Goal: Task Accomplishment & Management: Manage account settings

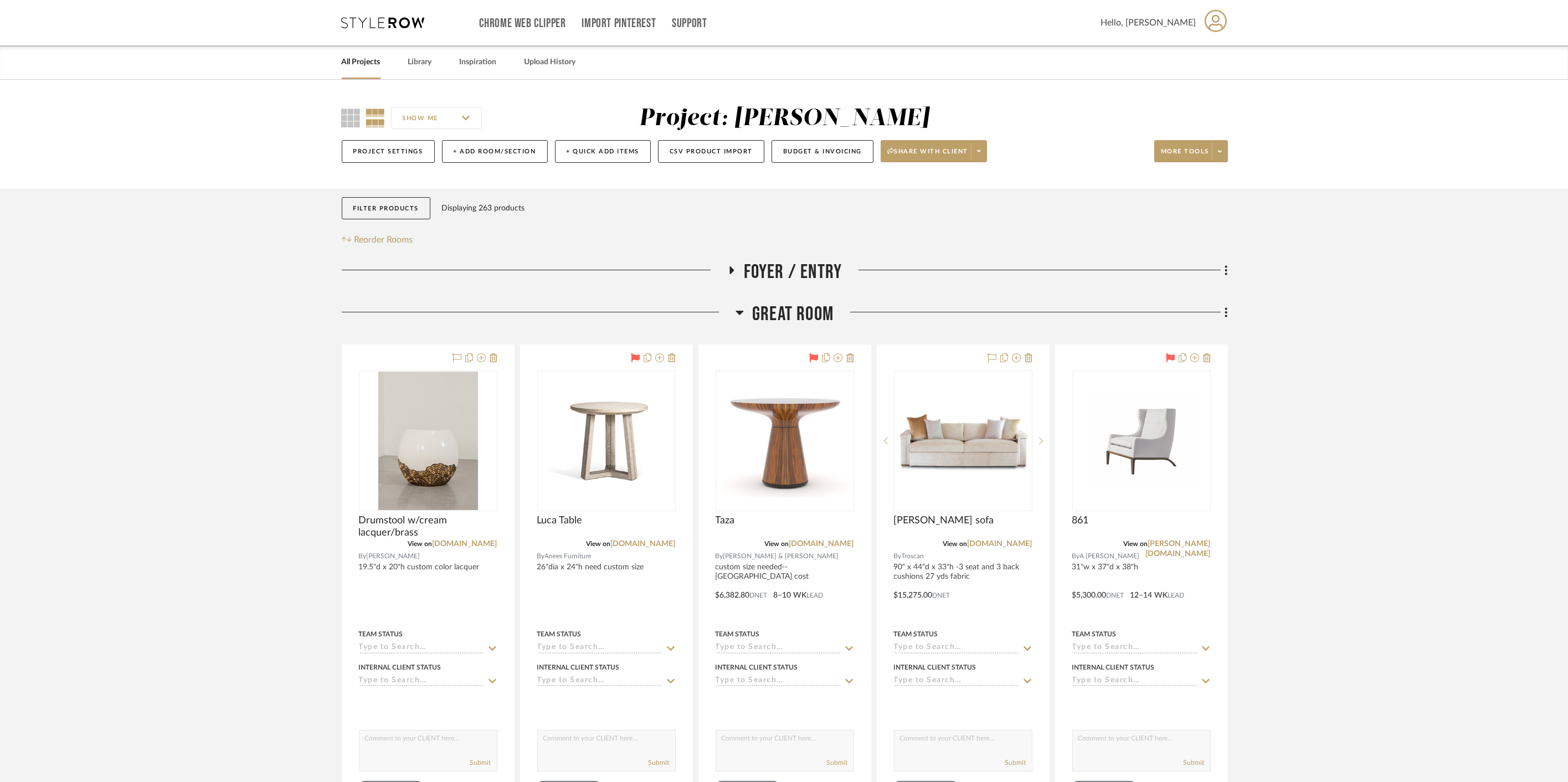
click at [805, 312] on span "Great Room" at bounding box center [792, 314] width 81 height 24
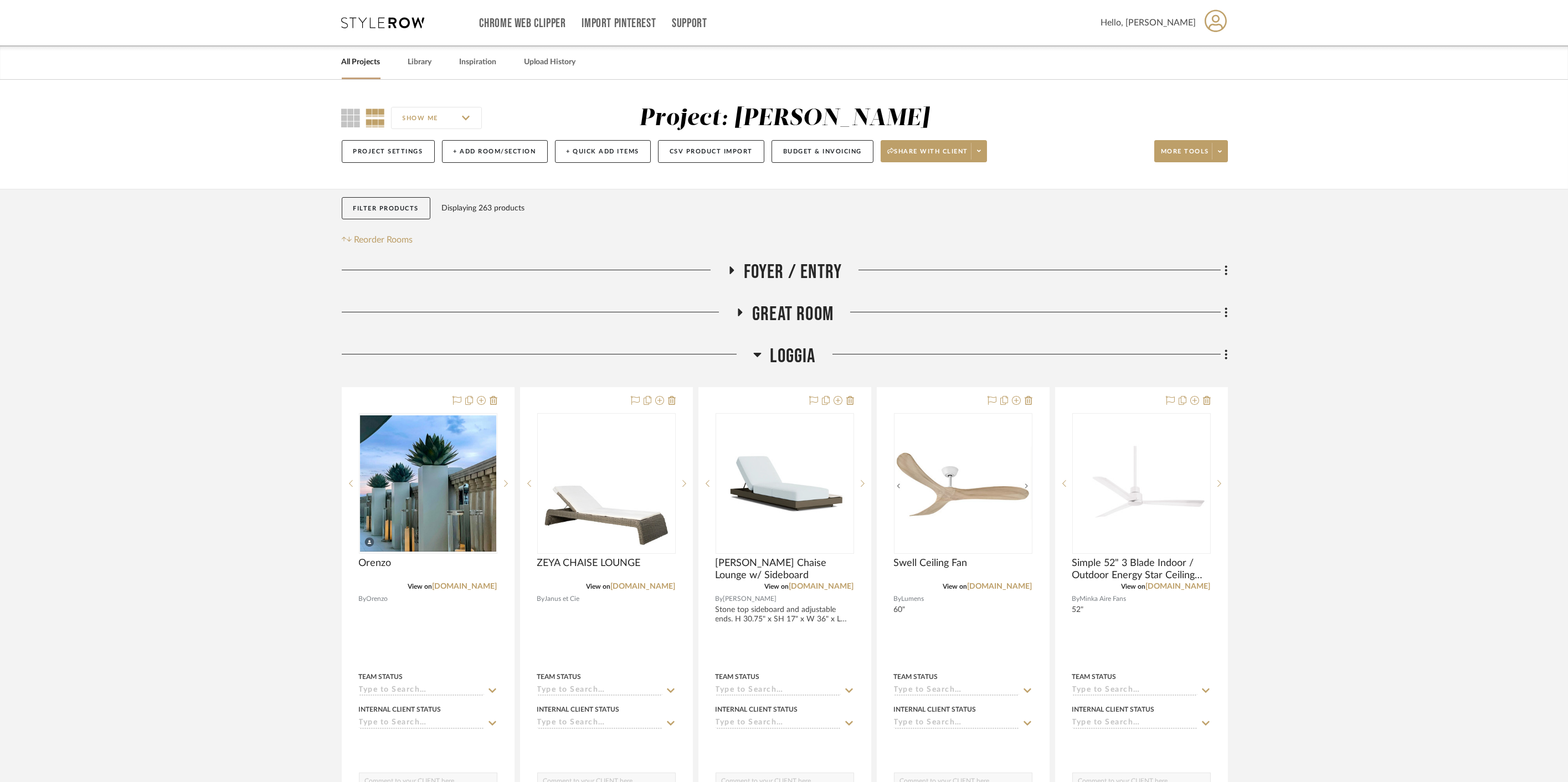
click at [792, 358] on span "Loggia" at bounding box center [792, 356] width 46 height 24
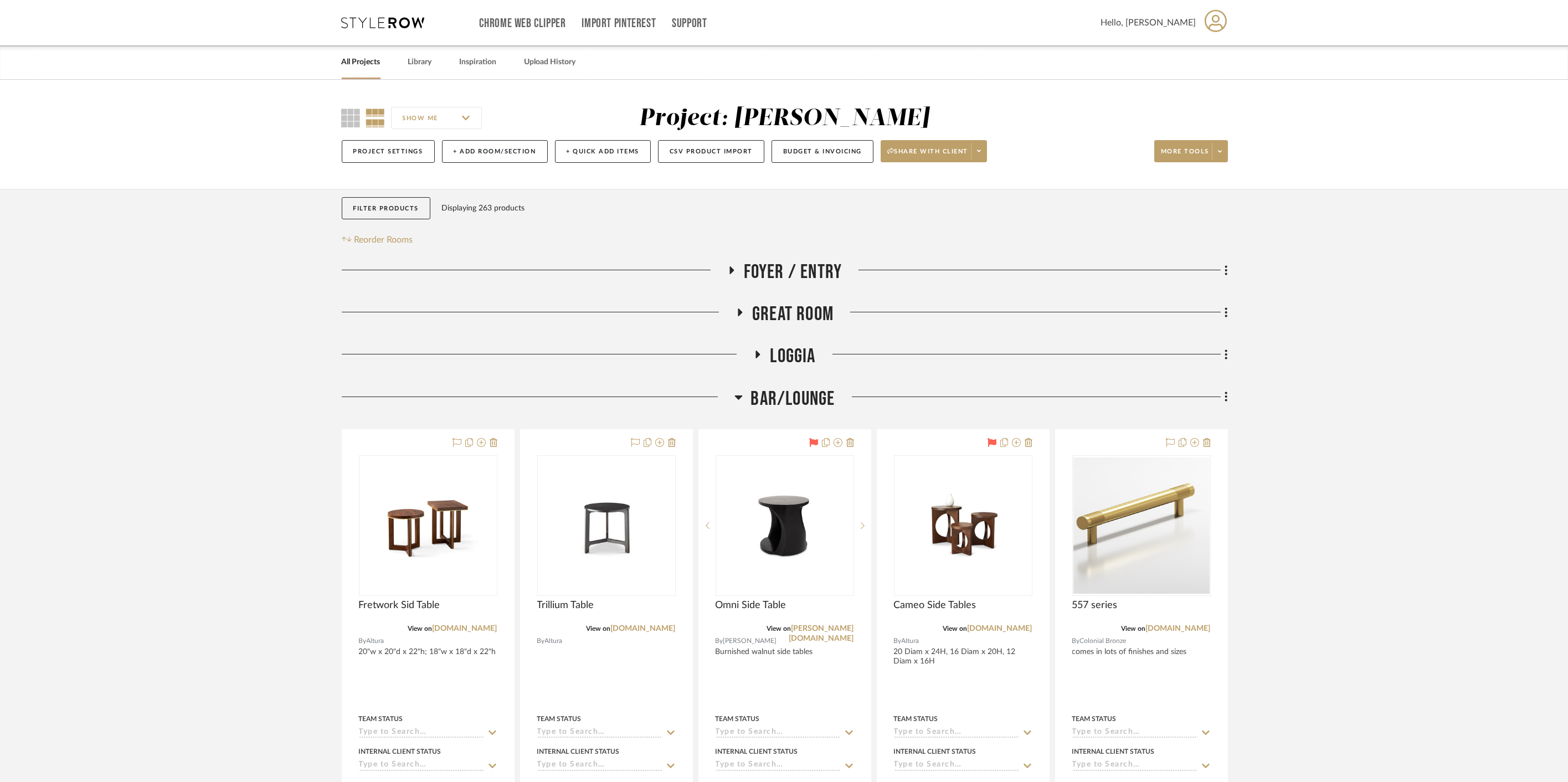
click at [794, 397] on span "Bar/Lounge" at bounding box center [793, 399] width 84 height 24
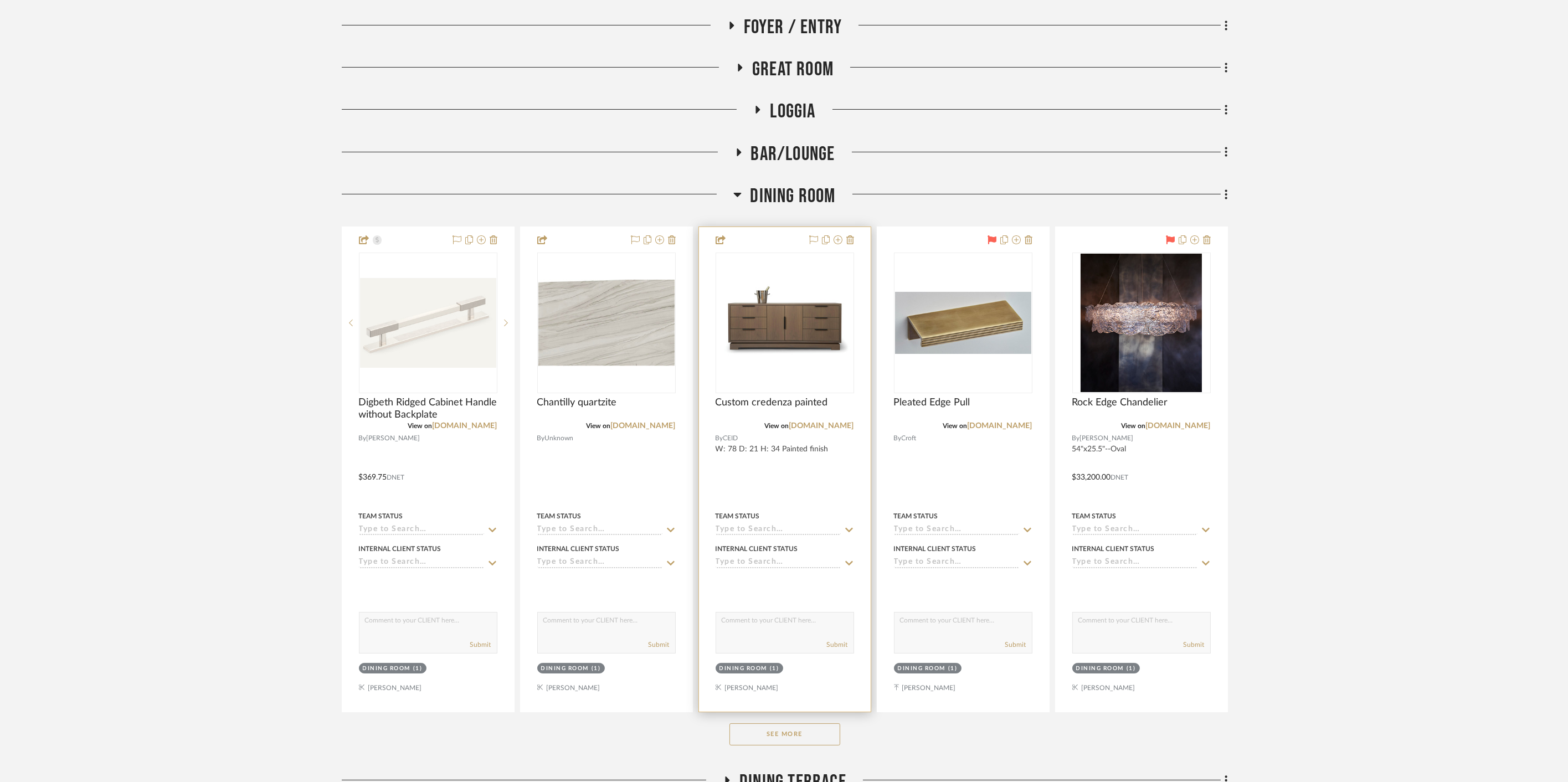
scroll to position [246, 0]
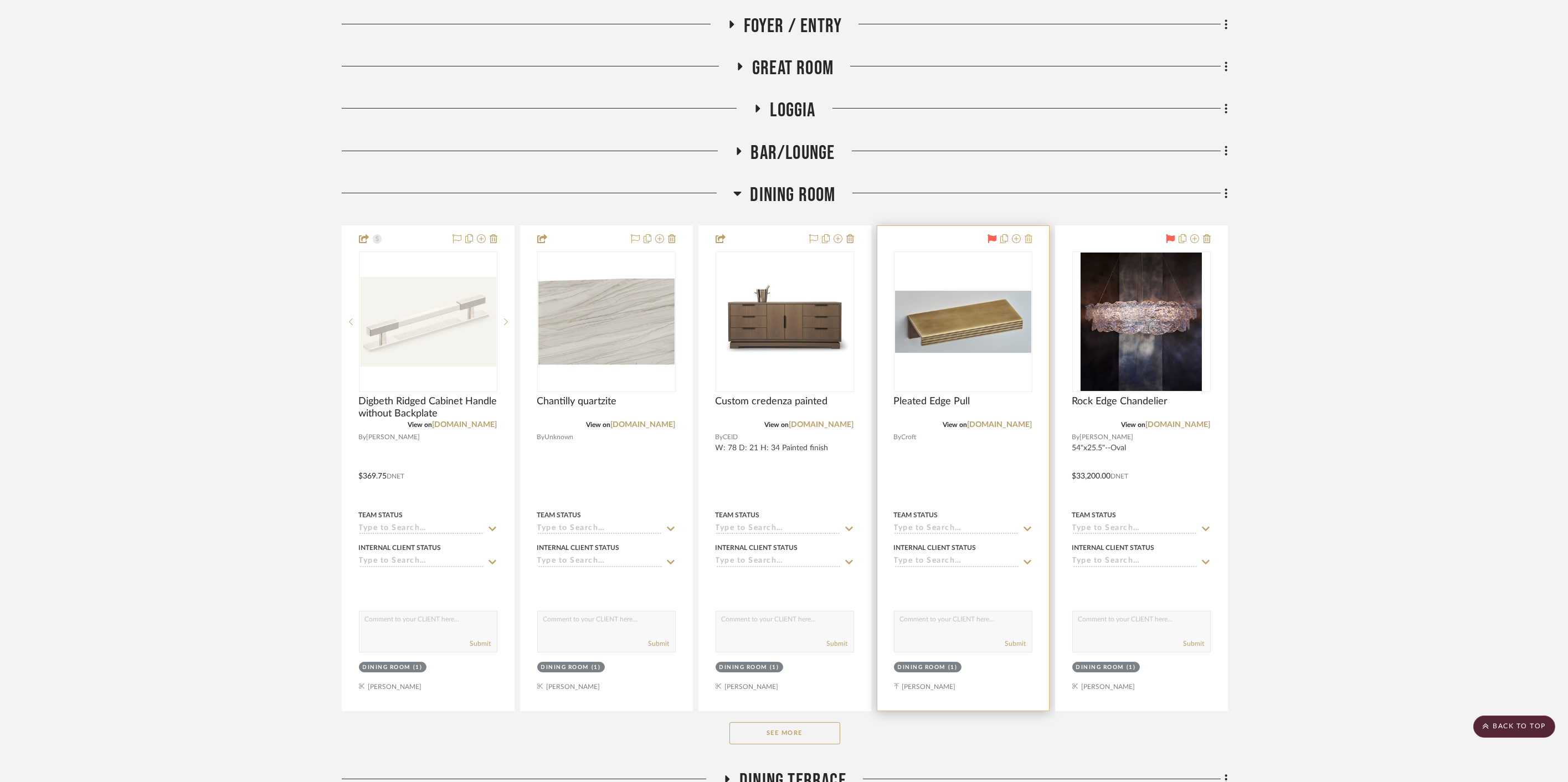
click at [934, 236] on icon at bounding box center [1028, 238] width 8 height 9
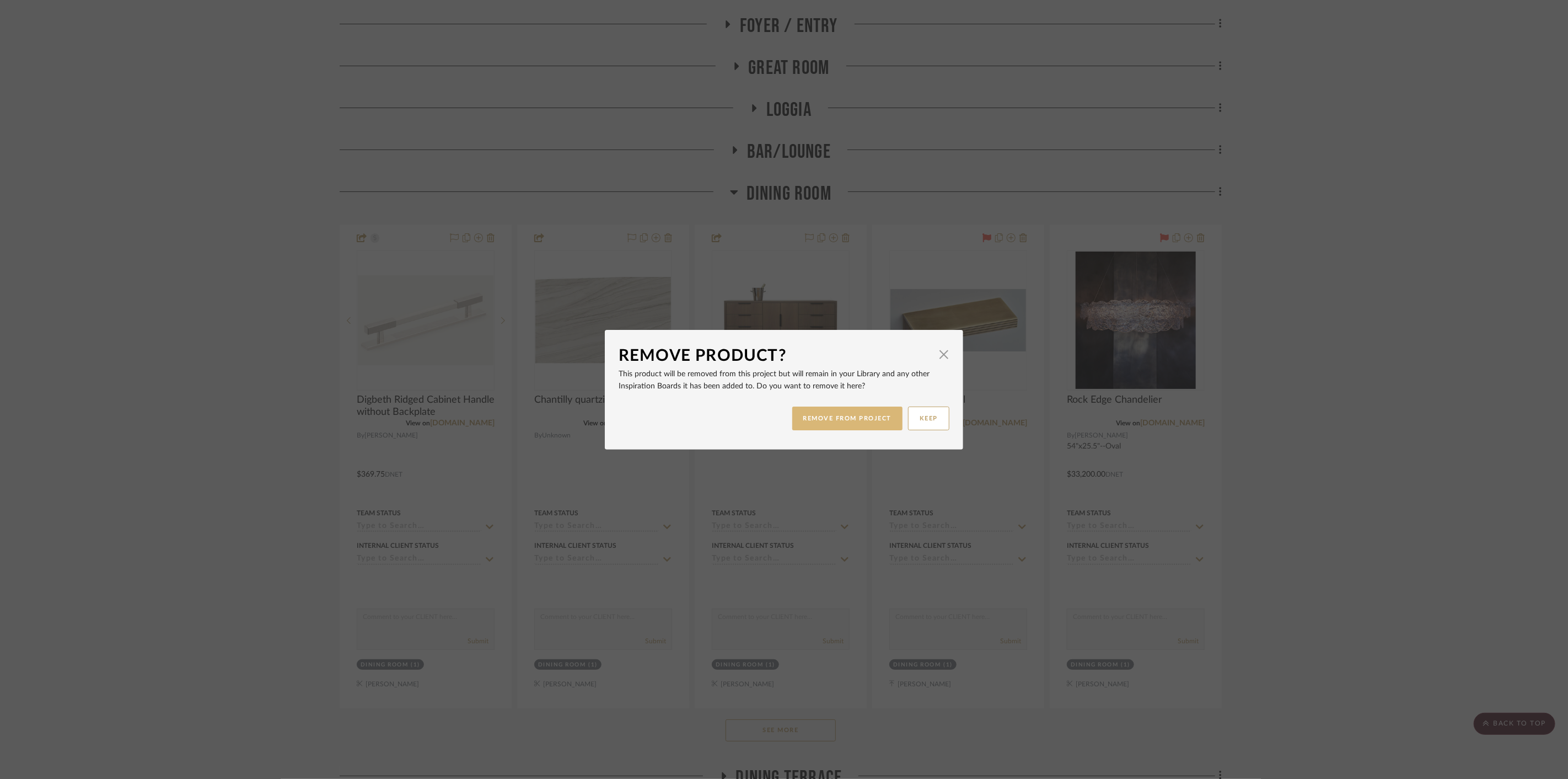
click at [847, 421] on button "REMOVE FROM PROJECT" at bounding box center [848, 418] width 111 height 24
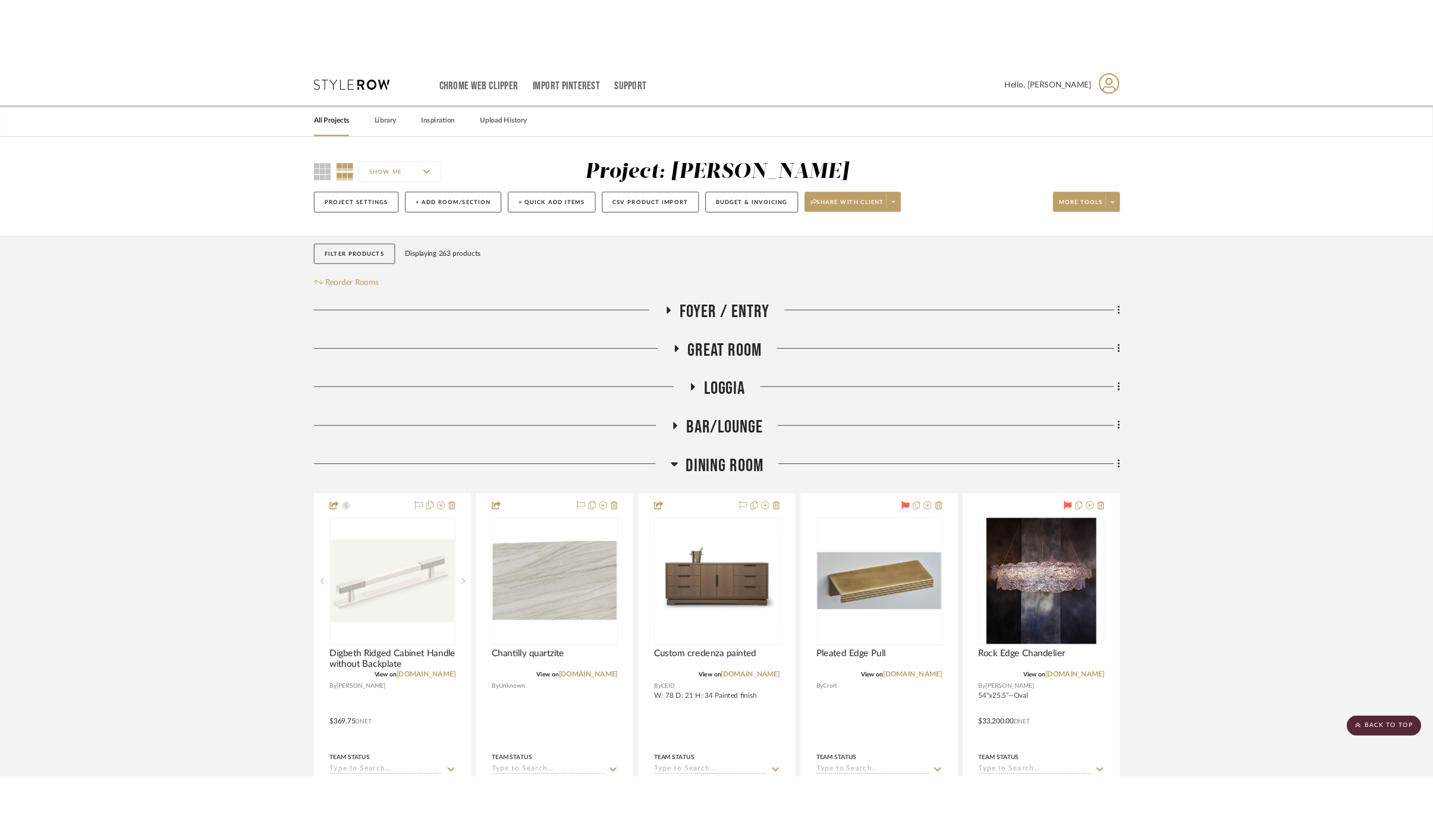
scroll to position [264, 0]
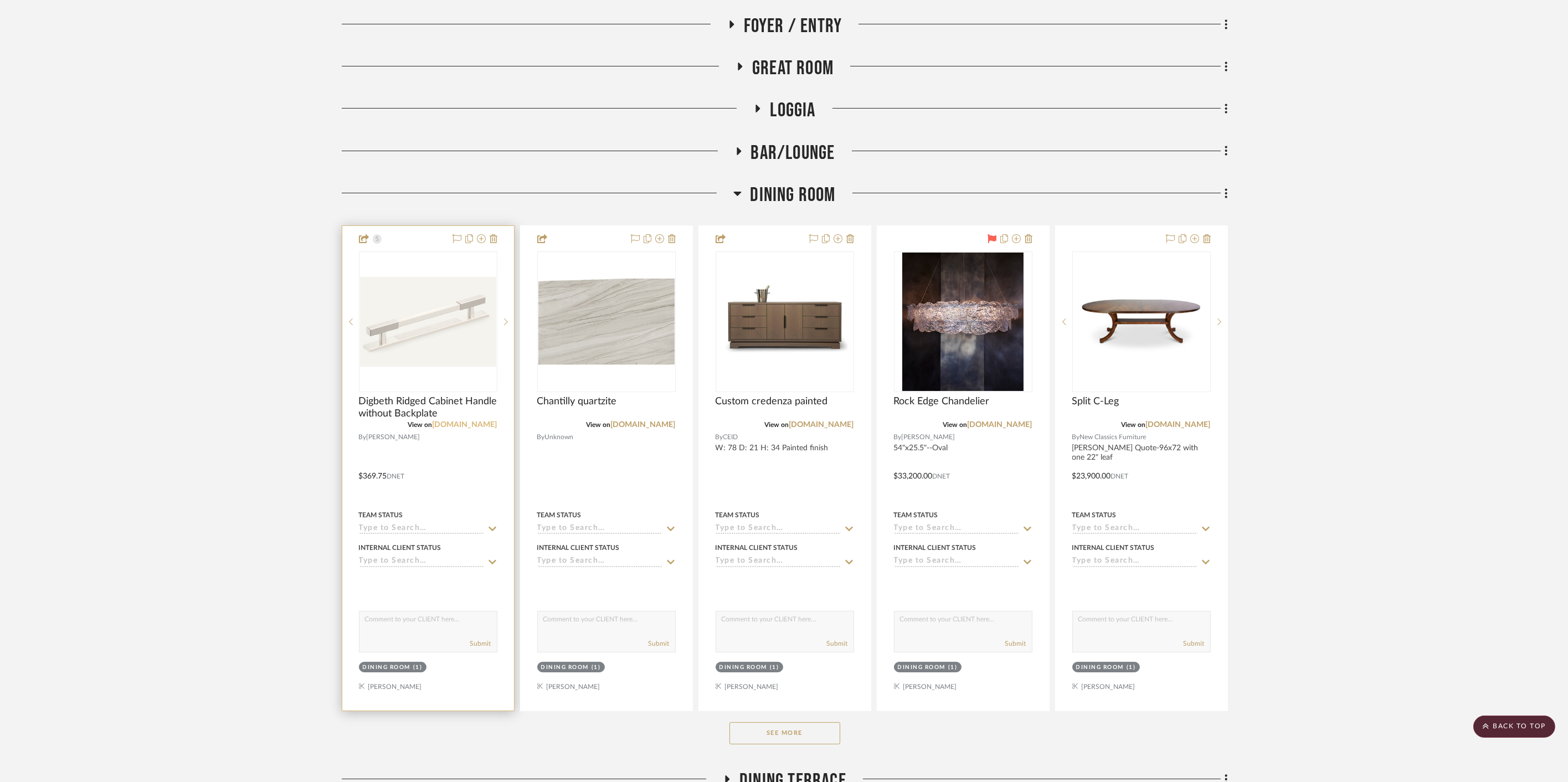
click at [479, 422] on link "armacmartin.com" at bounding box center [465, 424] width 65 height 8
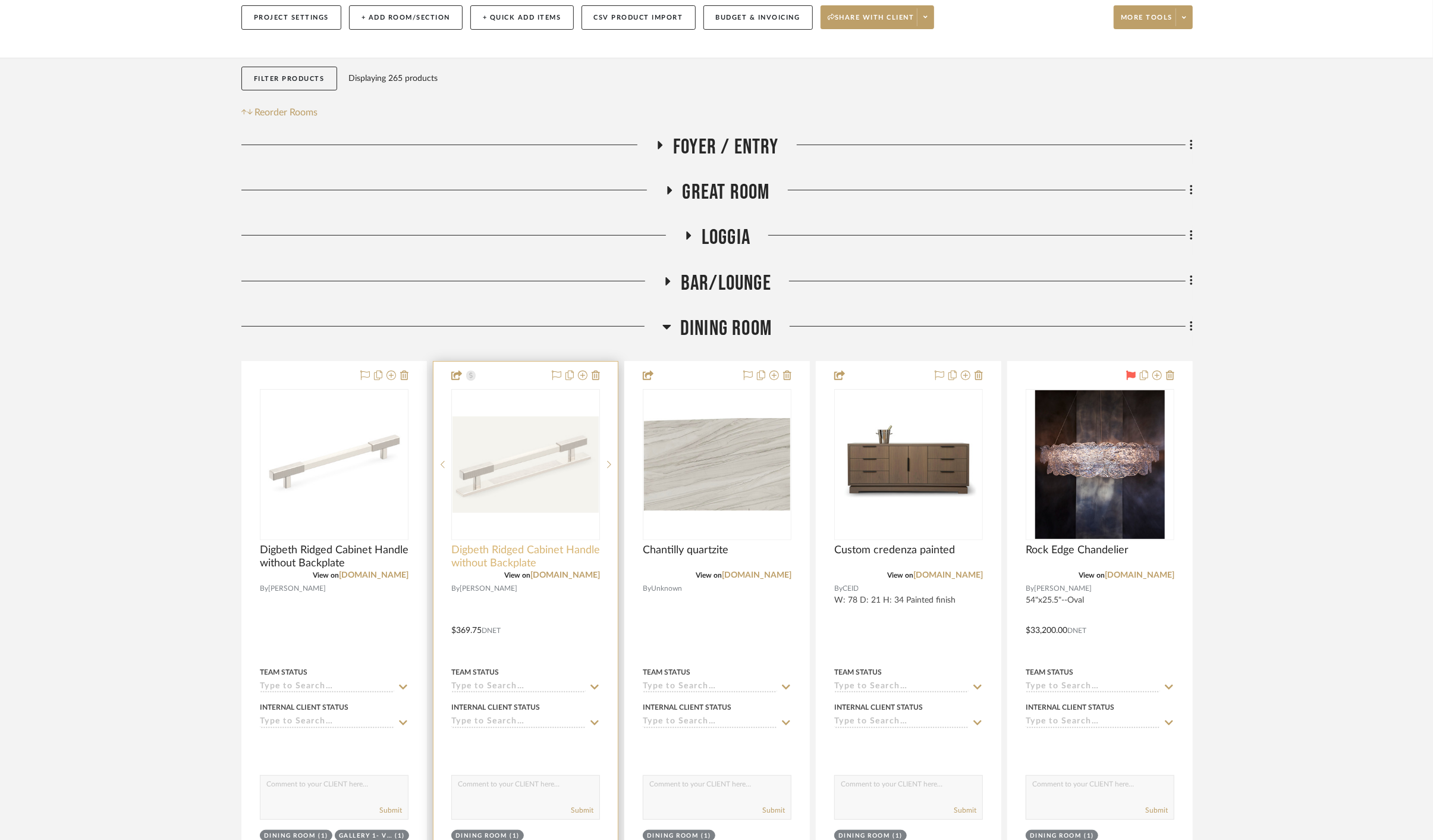
scroll to position [264, 0]
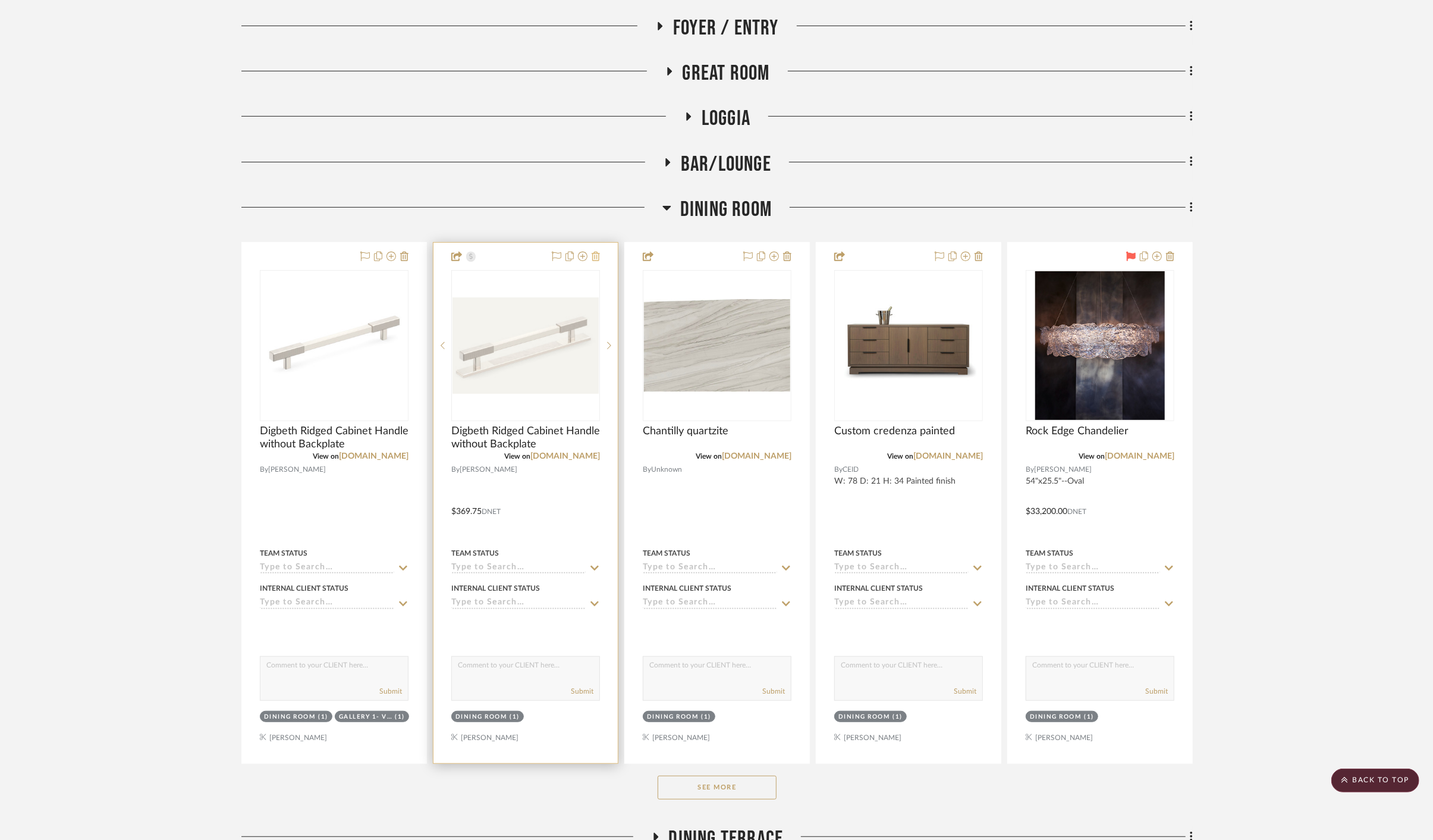
click at [594, 254] on icon at bounding box center [596, 255] width 8 height 9
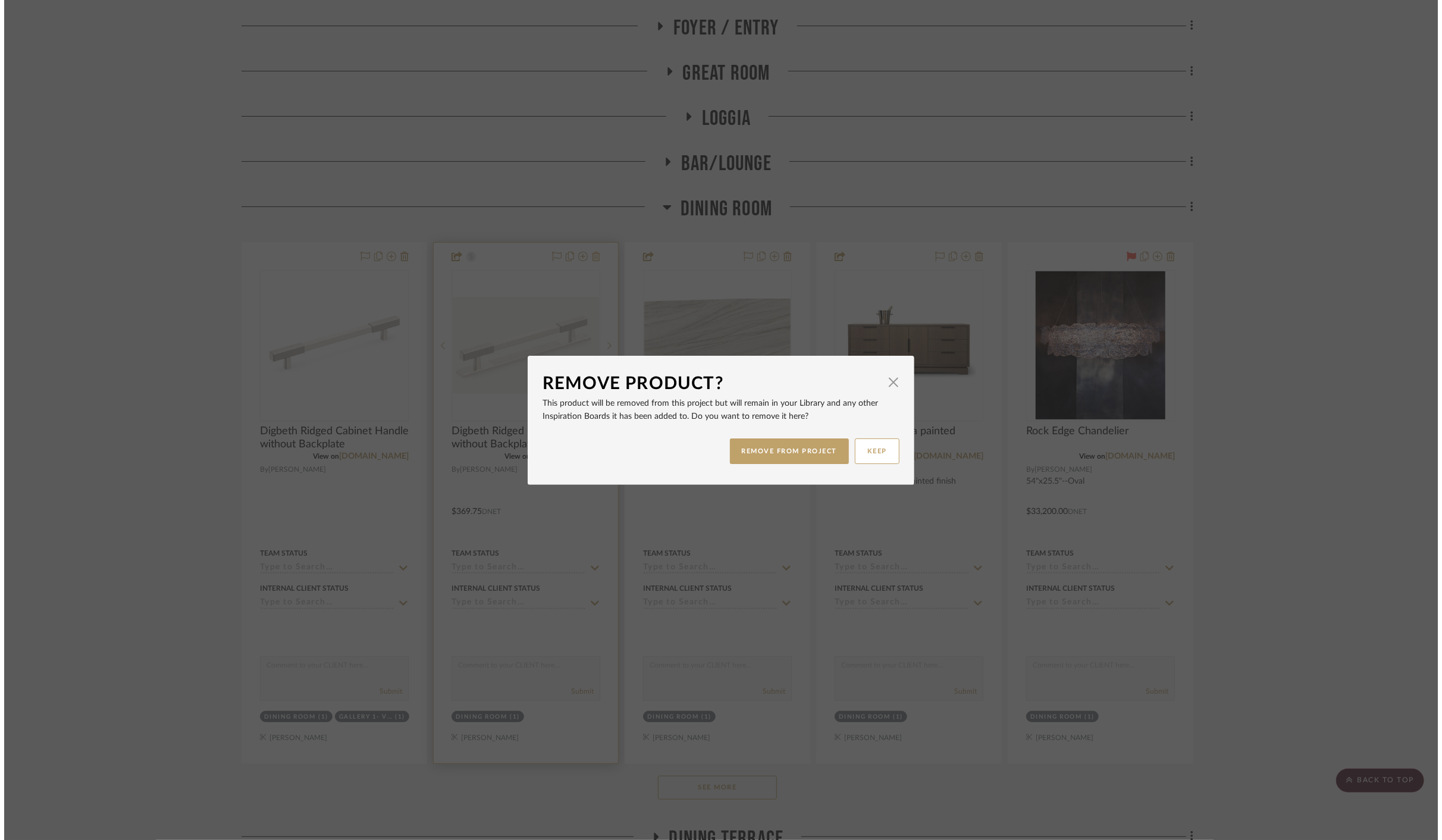
scroll to position [0, 0]
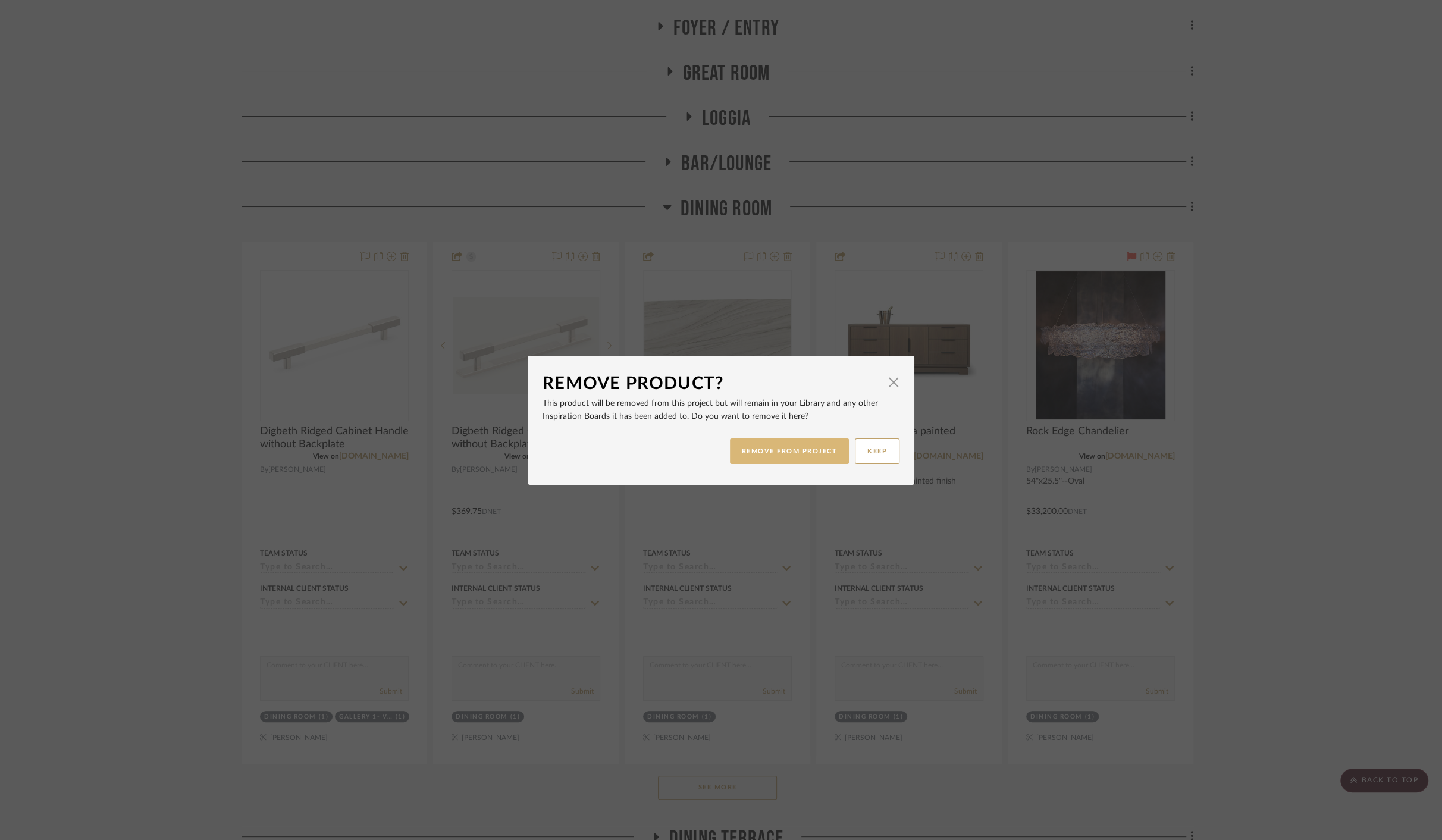
click at [810, 453] on button "REMOVE FROM PROJECT" at bounding box center [790, 451] width 120 height 26
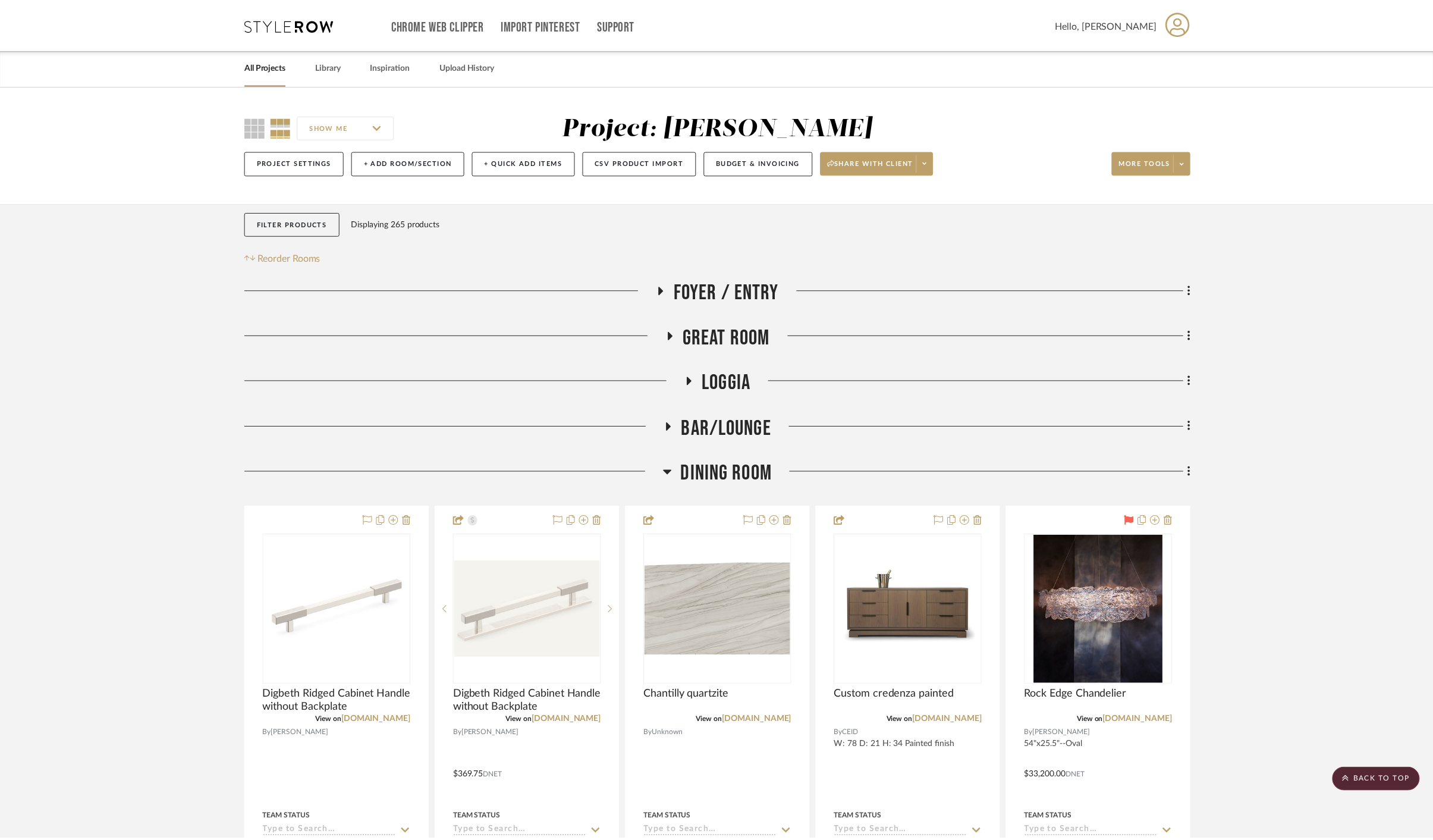
scroll to position [264, 0]
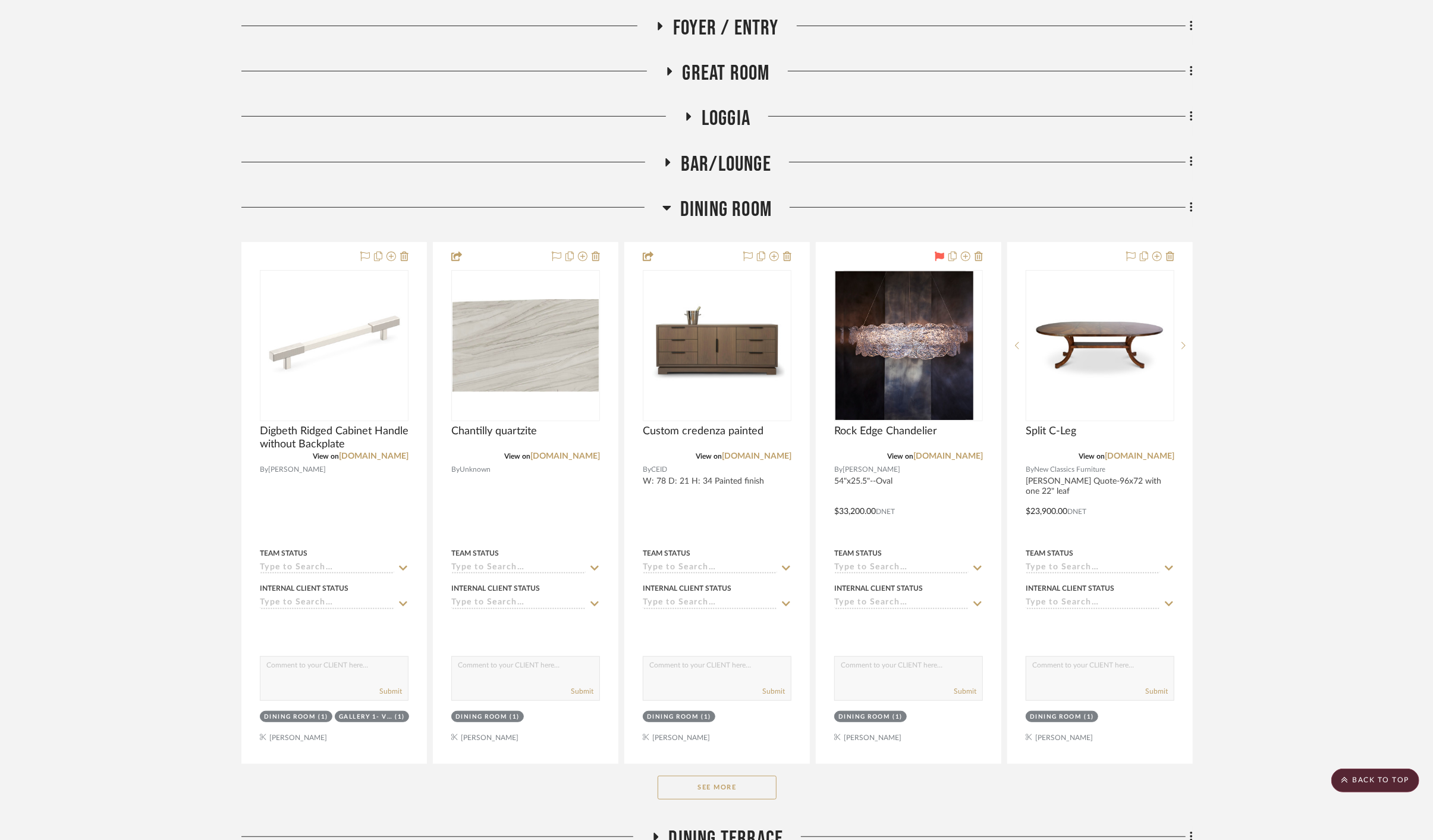
click at [694, 785] on button "See More" at bounding box center [717, 788] width 119 height 24
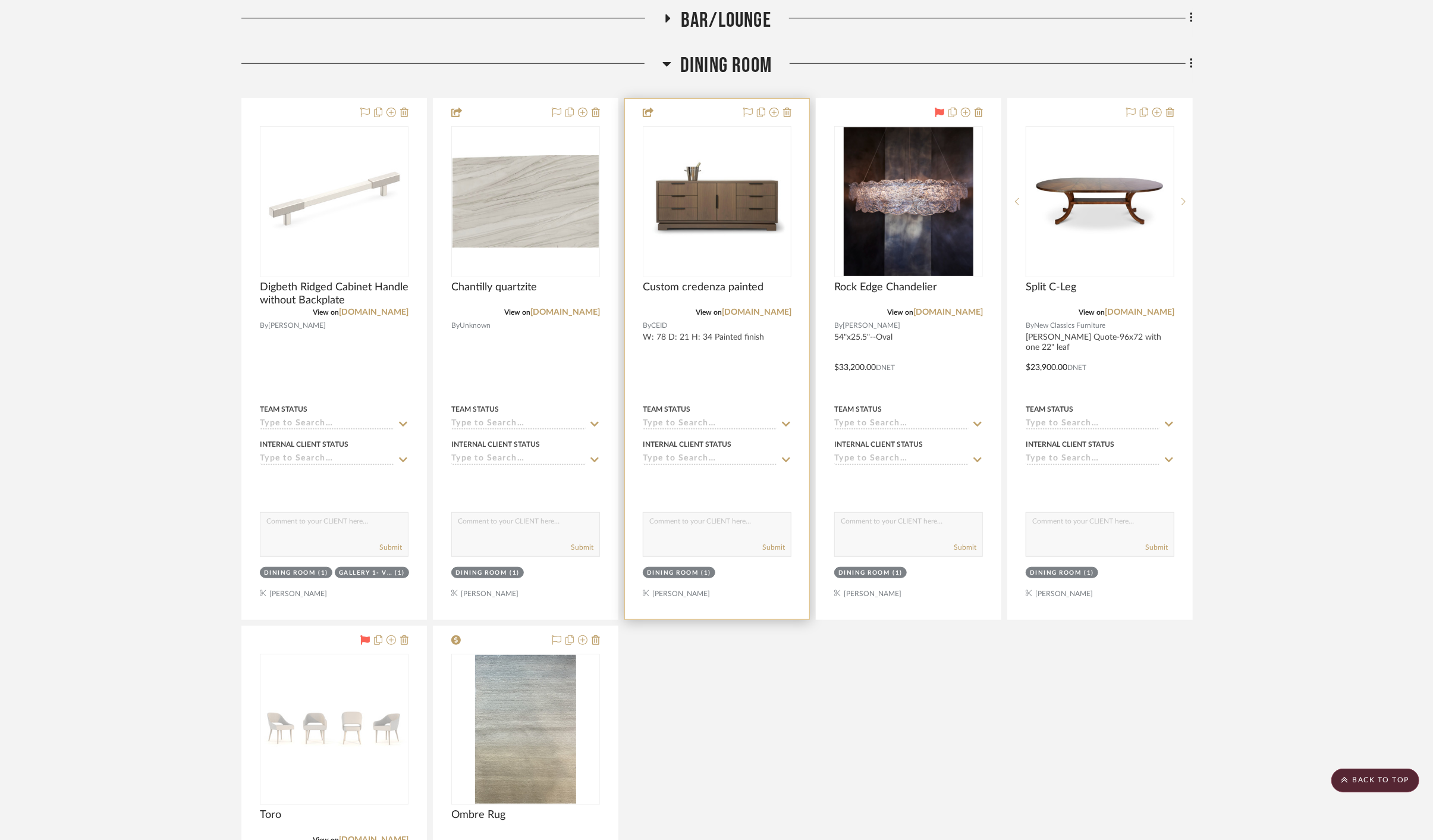
scroll to position [396, 0]
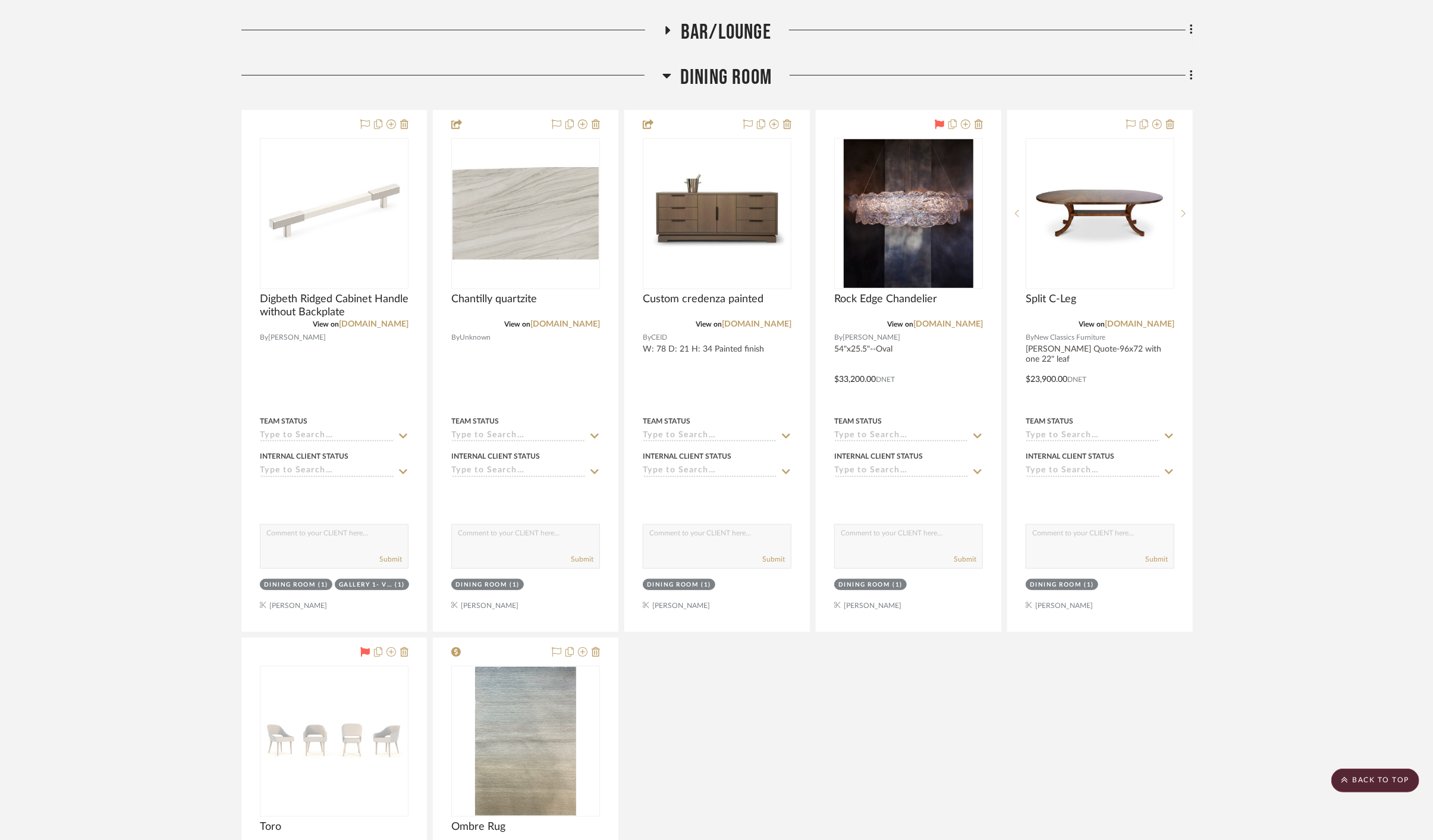
click at [732, 70] on span "Dining Room" at bounding box center [726, 77] width 91 height 26
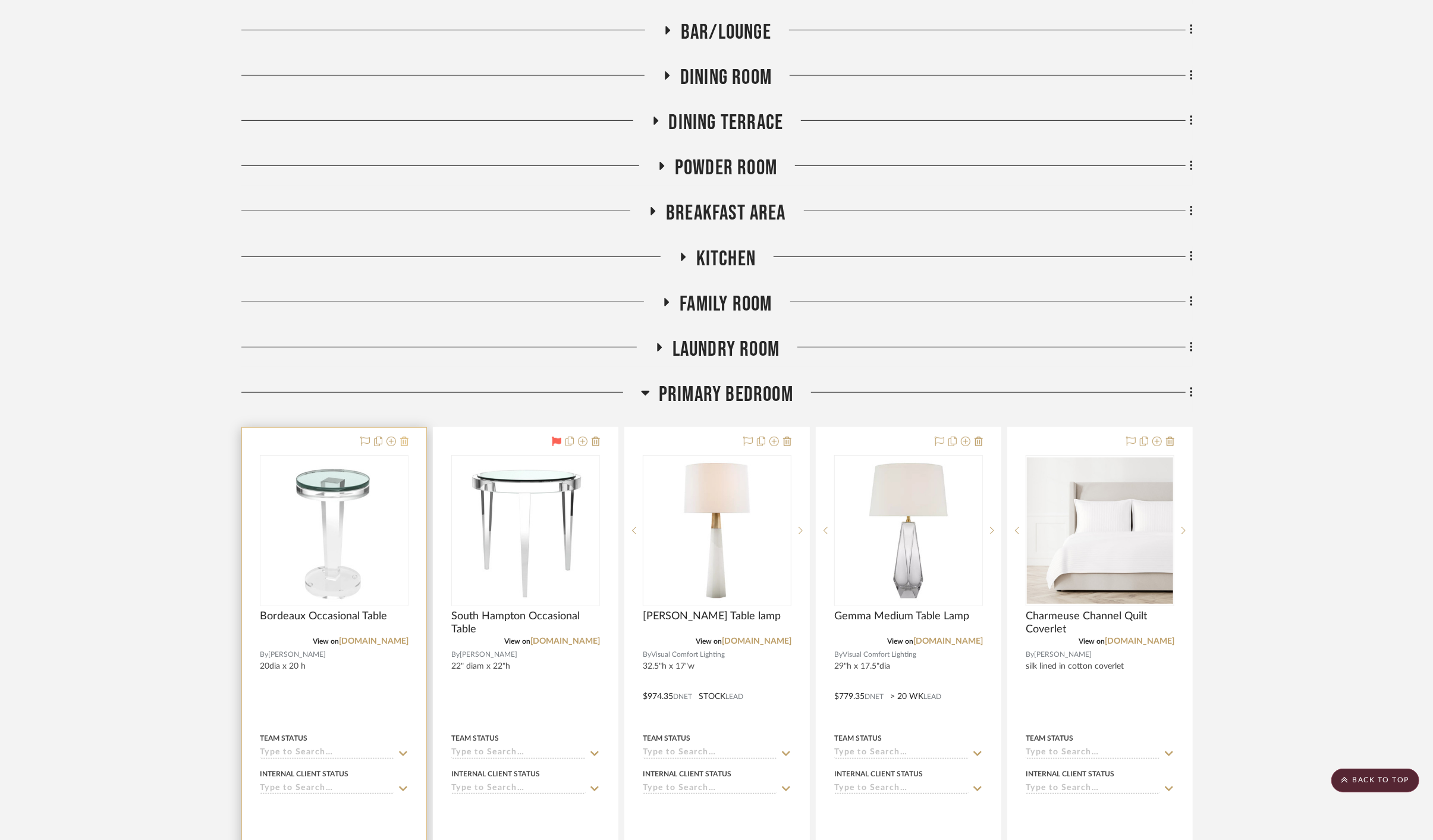
click at [403, 442] on icon at bounding box center [404, 441] width 8 height 9
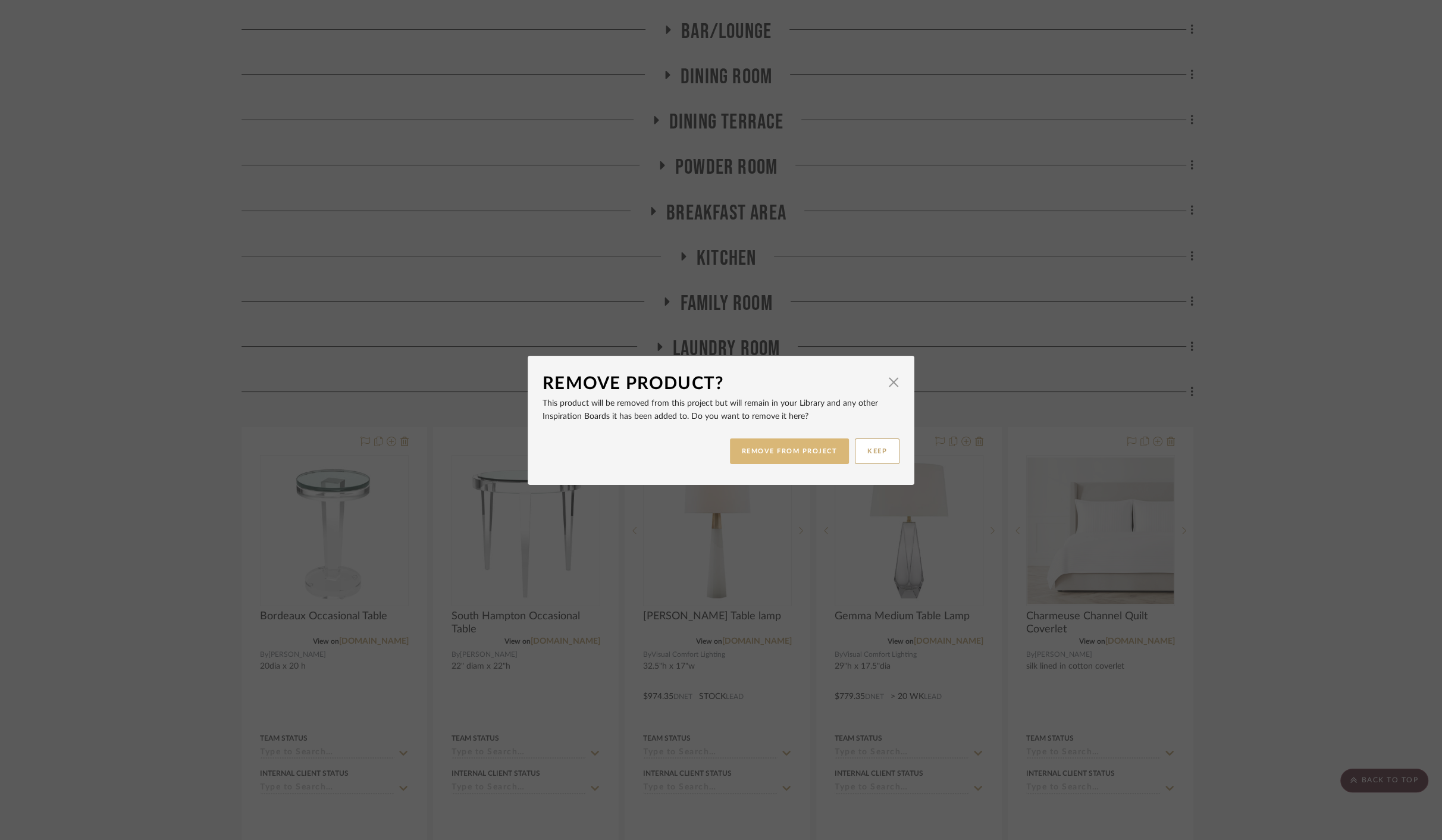
click at [768, 447] on button "REMOVE FROM PROJECT" at bounding box center [790, 451] width 120 height 26
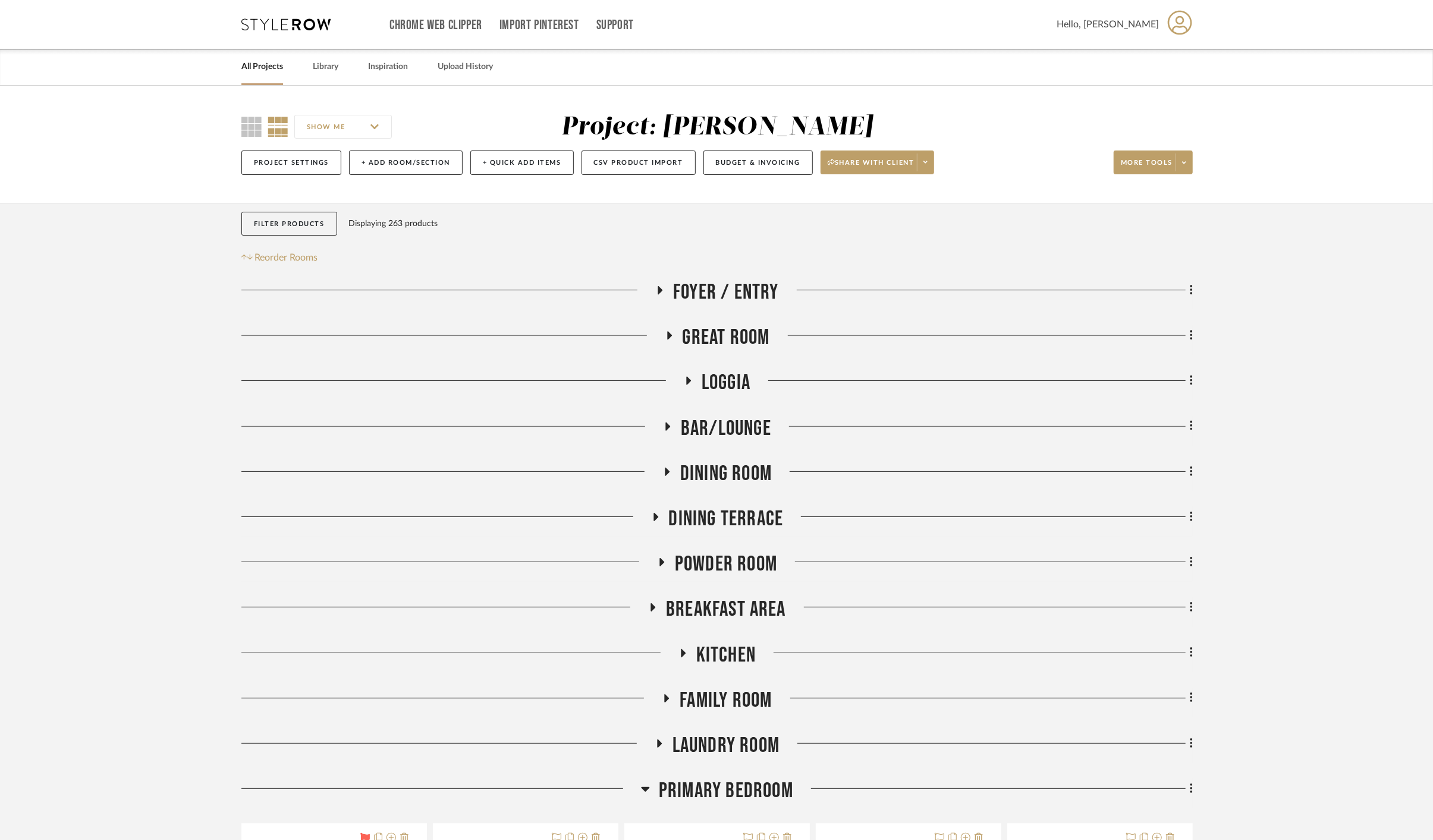
click at [941, 164] on div "Project Settings + Add Room/Section + Quick Add Items CSV Product Import Budget…" at bounding box center [717, 163] width 951 height 40
click at [928, 162] on icon at bounding box center [926, 162] width 4 height 7
click at [904, 195] on span "Preview Client Dashboard" at bounding box center [881, 196] width 101 height 10
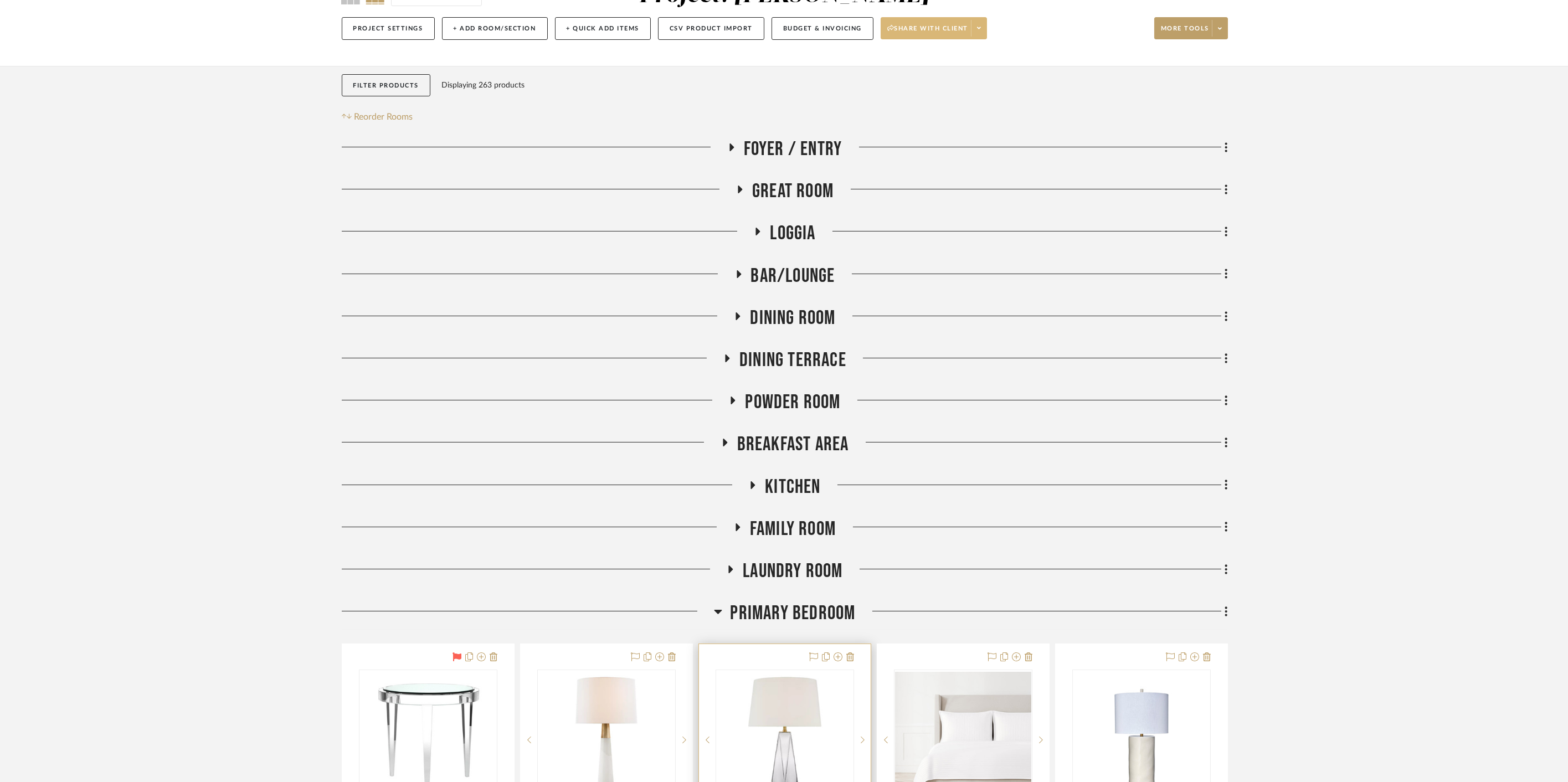
scroll to position [430, 0]
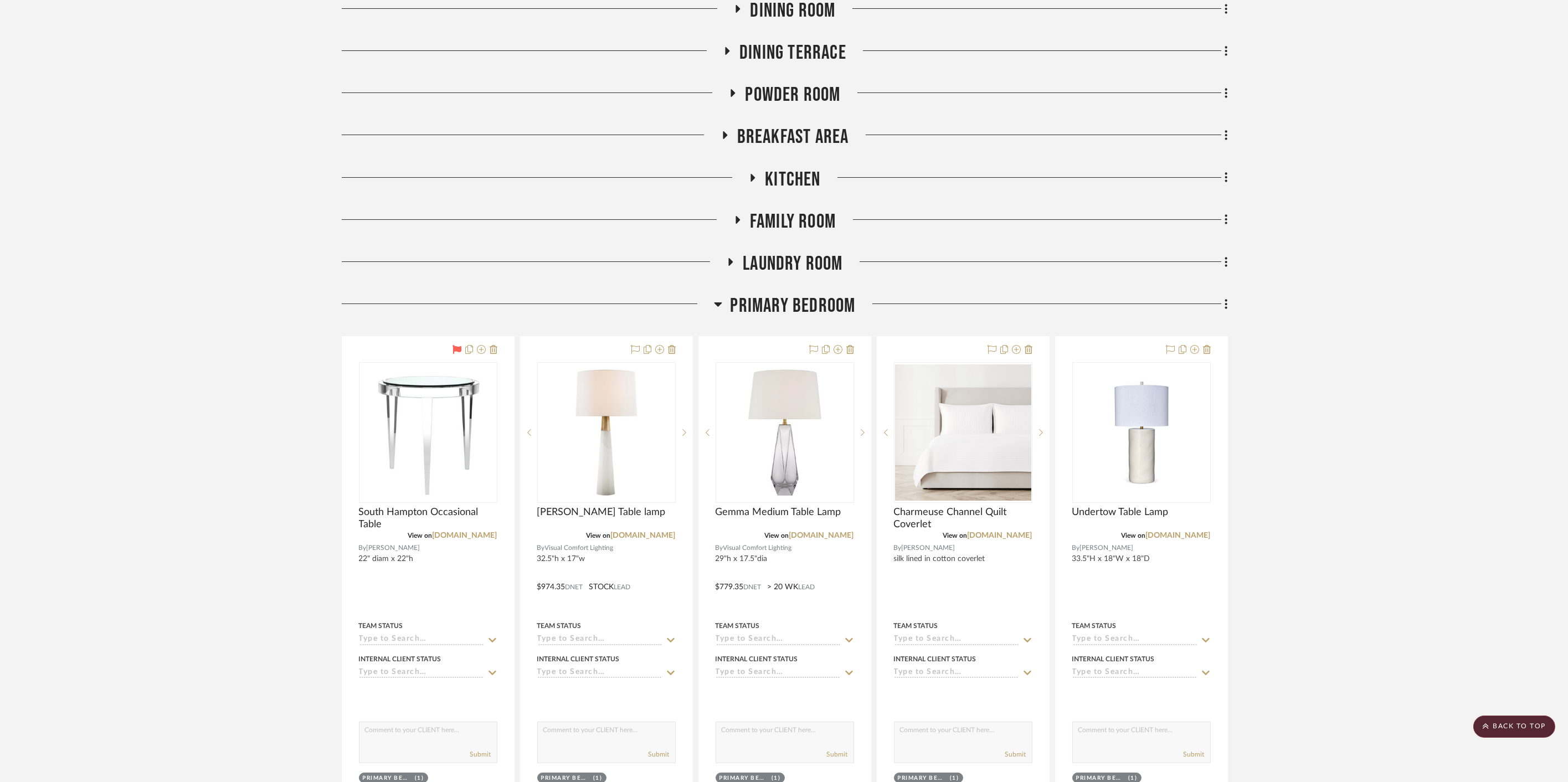
click at [784, 314] on span "Primary Bedroom" at bounding box center [793, 306] width 125 height 24
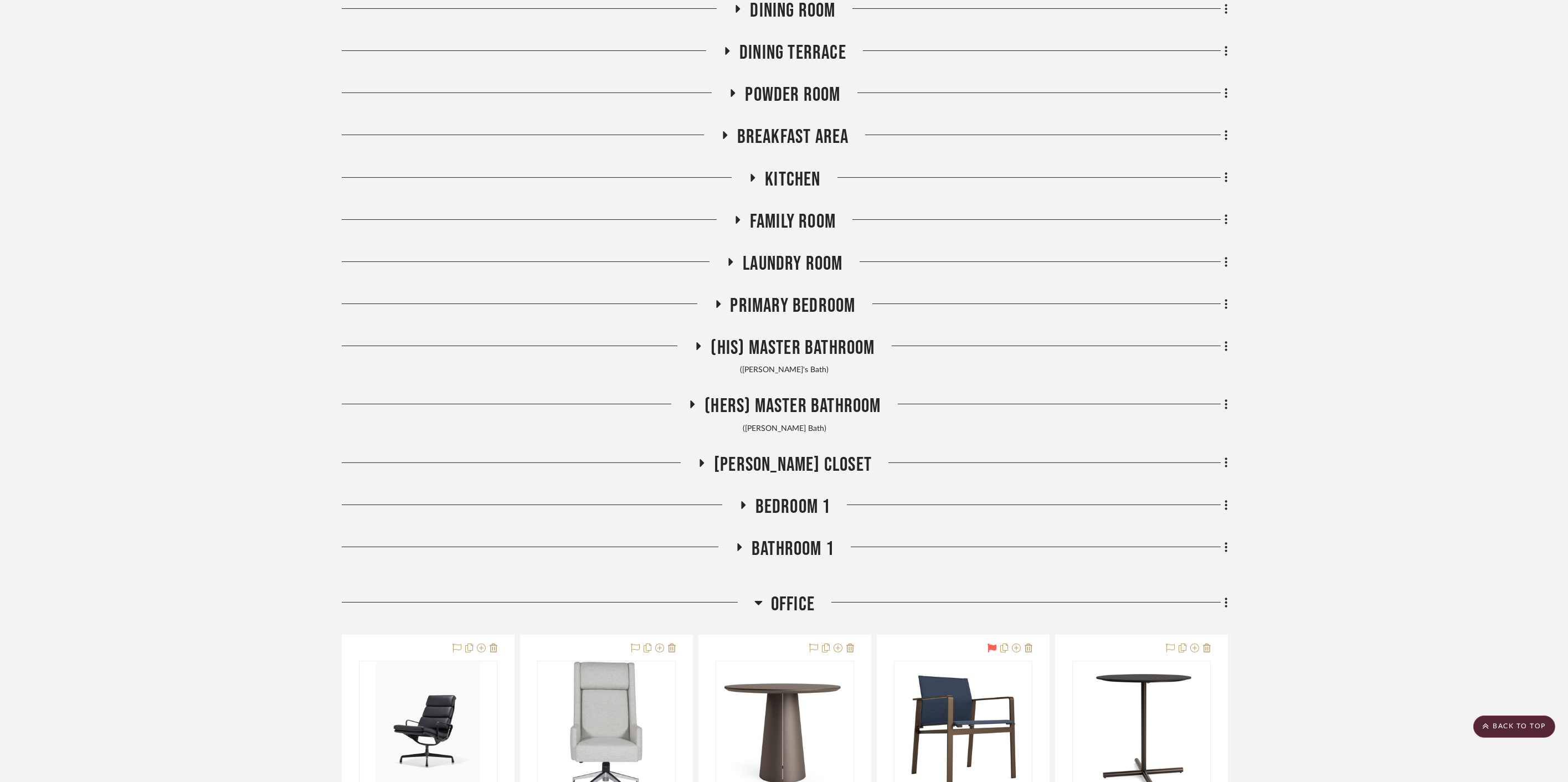
click at [792, 504] on span "Bedroom 1" at bounding box center [792, 506] width 75 height 24
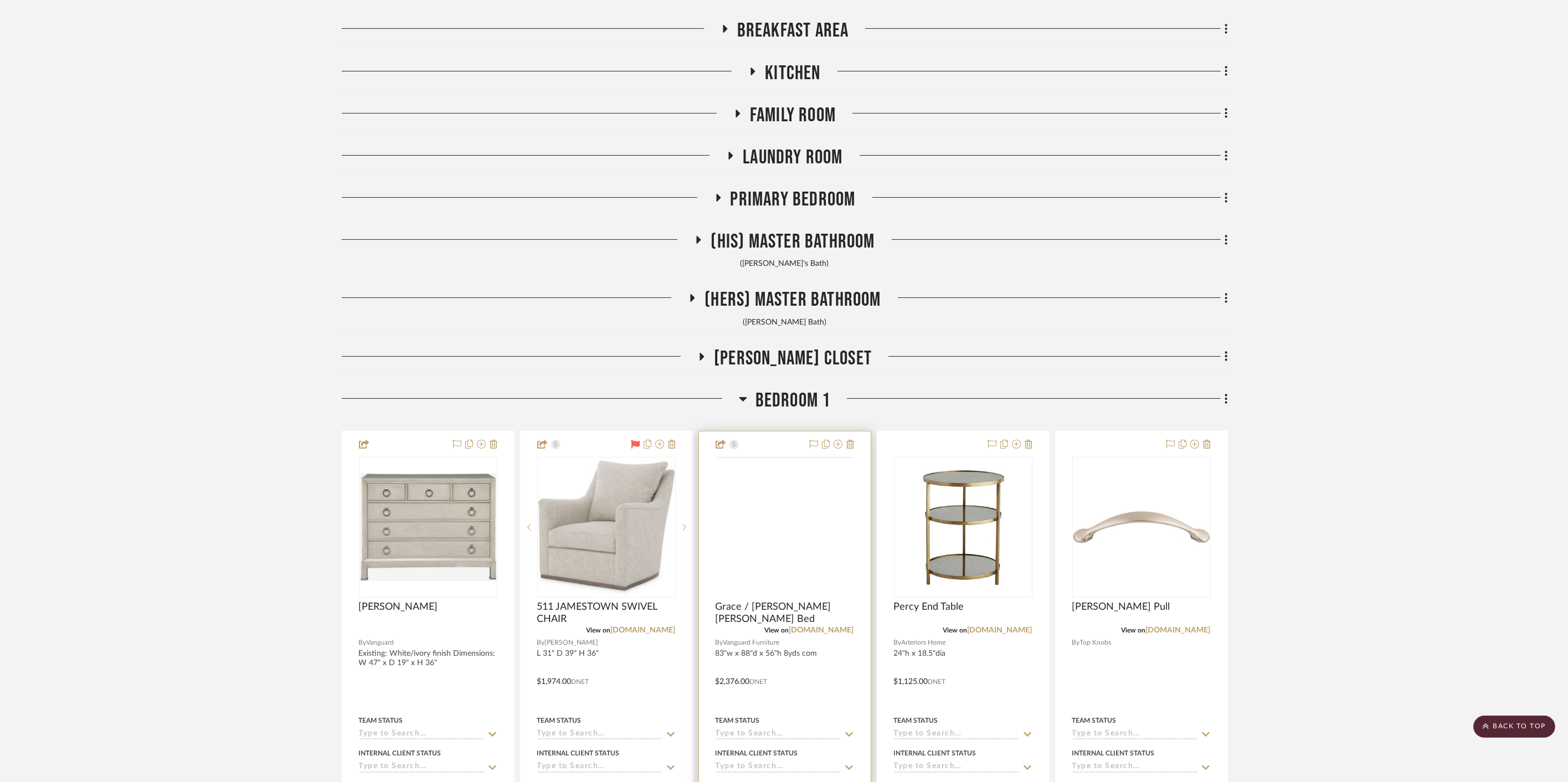
scroll to position [615, 0]
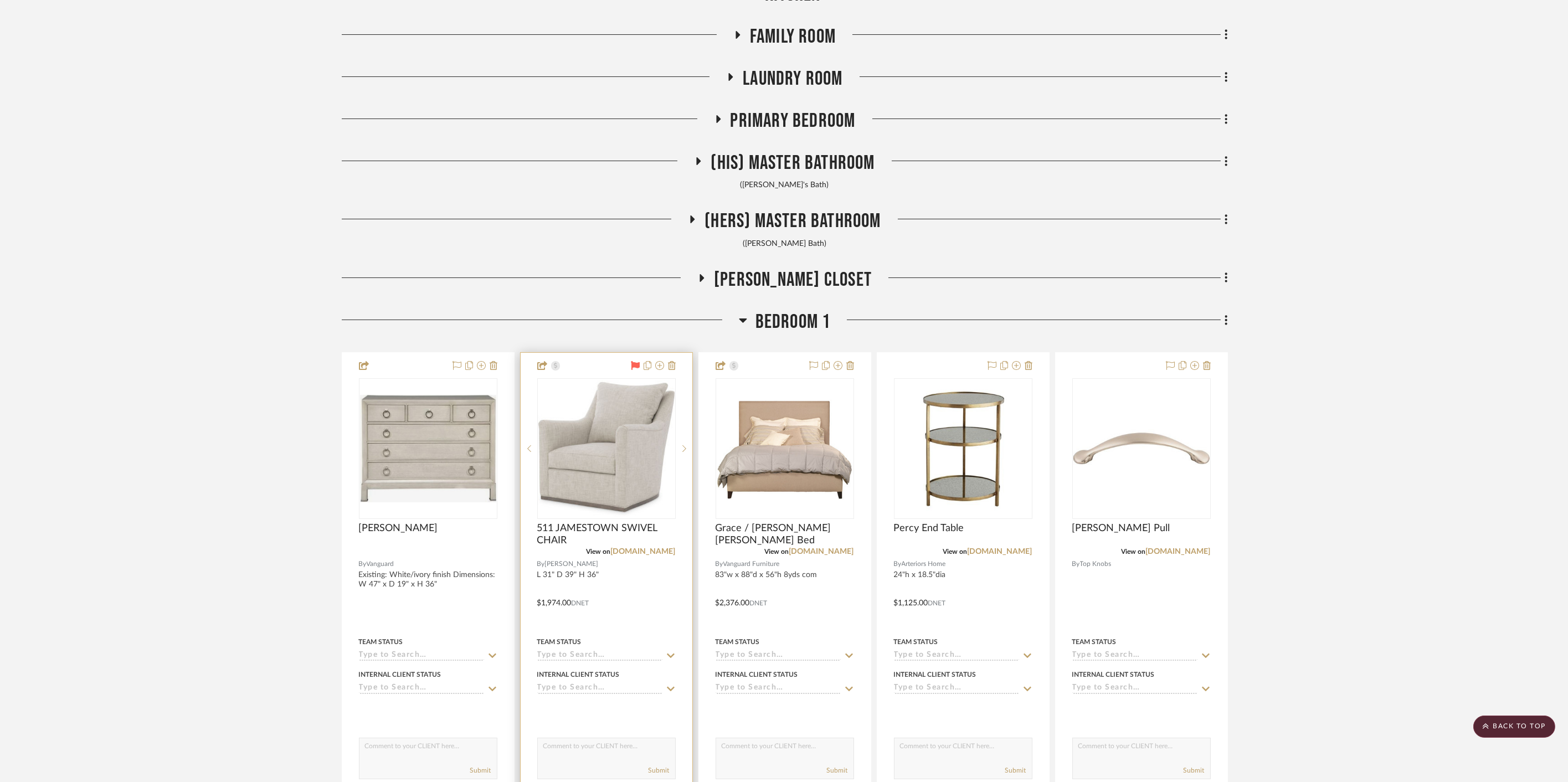
click at [649, 547] on div "View on wesleyhall.com" at bounding box center [606, 551] width 139 height 10
click at [654, 547] on link "wesleyhall.com" at bounding box center [643, 551] width 65 height 8
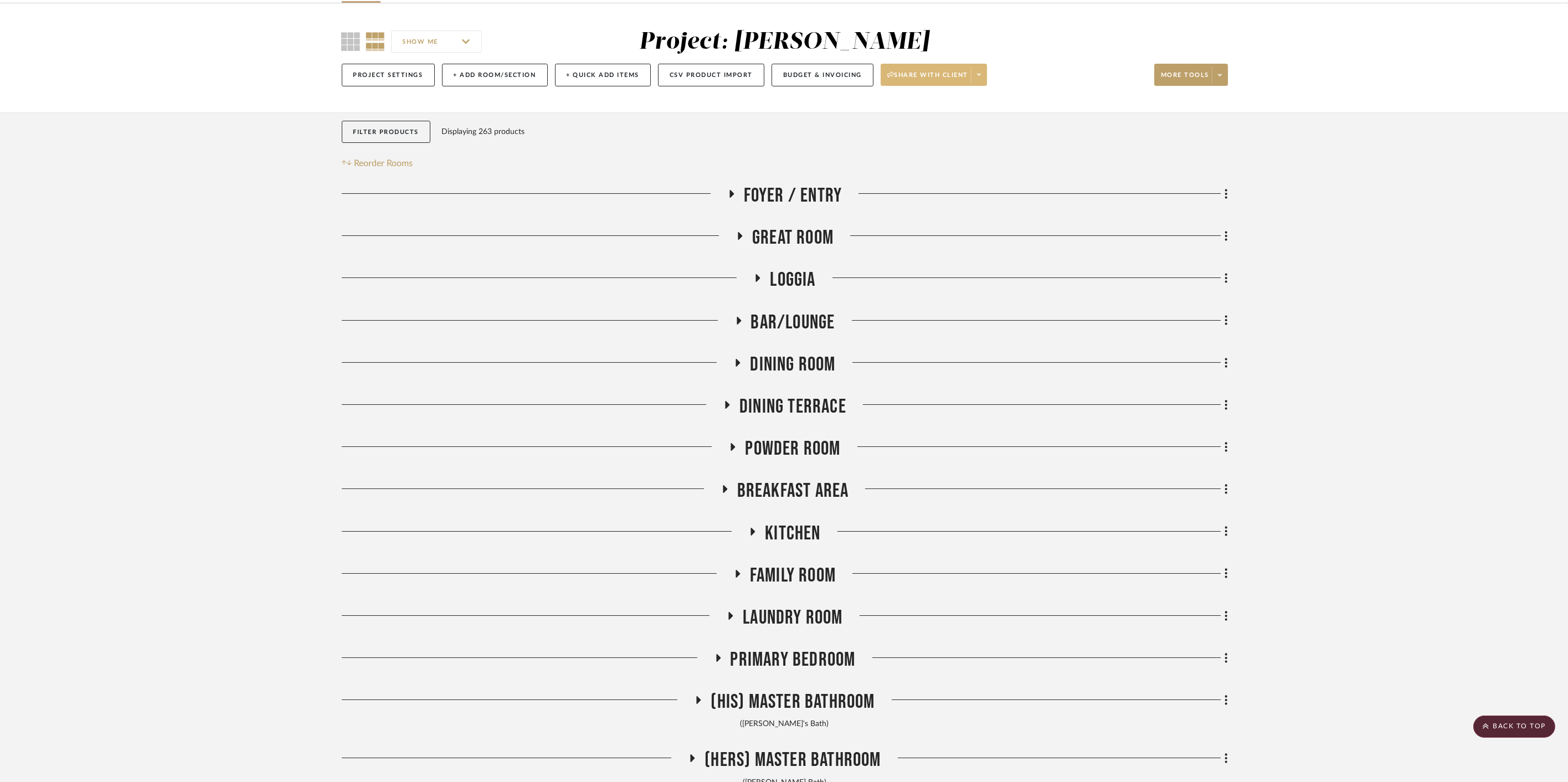
scroll to position [0, 0]
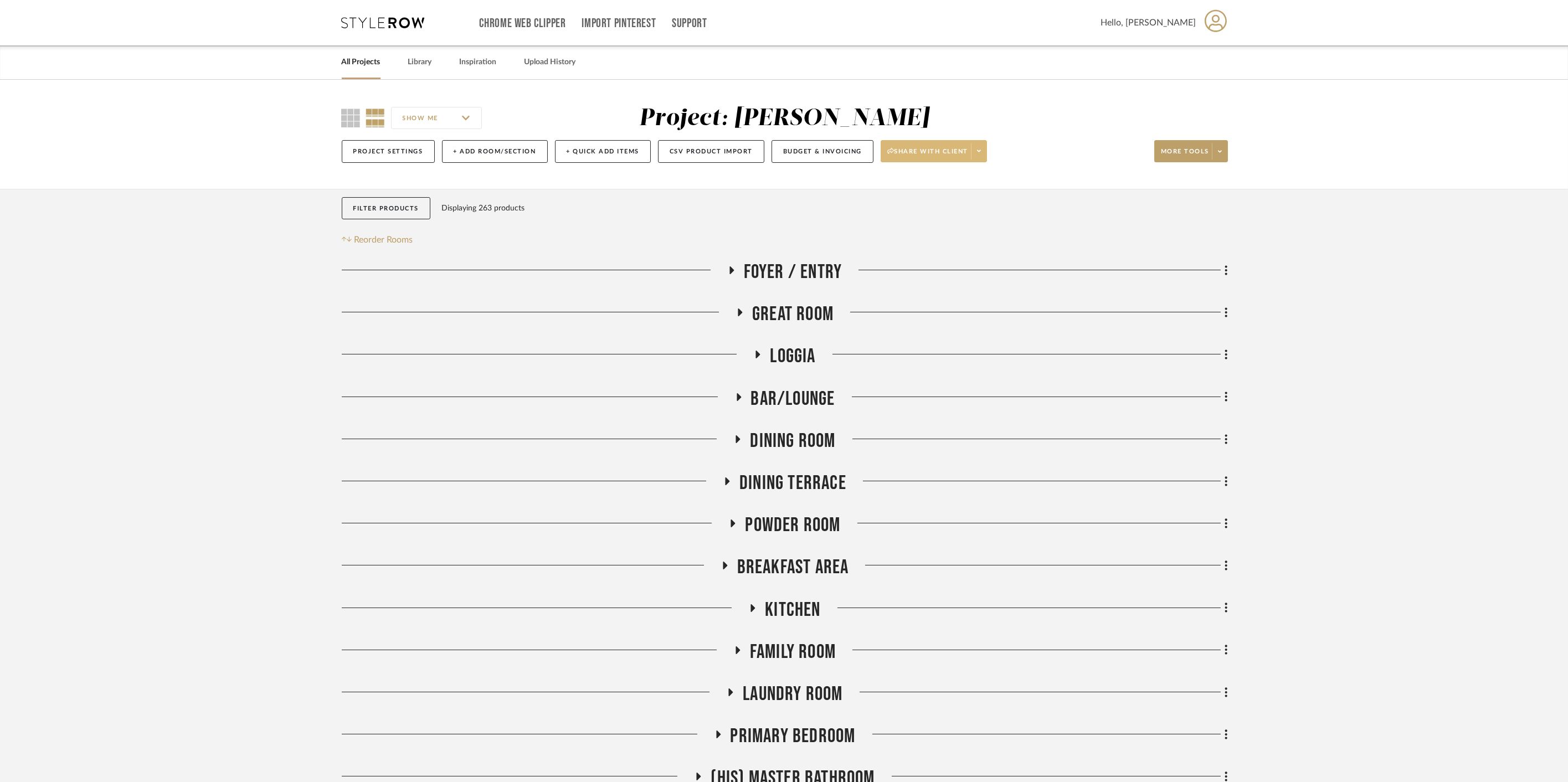
click at [787, 446] on span "Dining Room" at bounding box center [792, 441] width 85 height 24
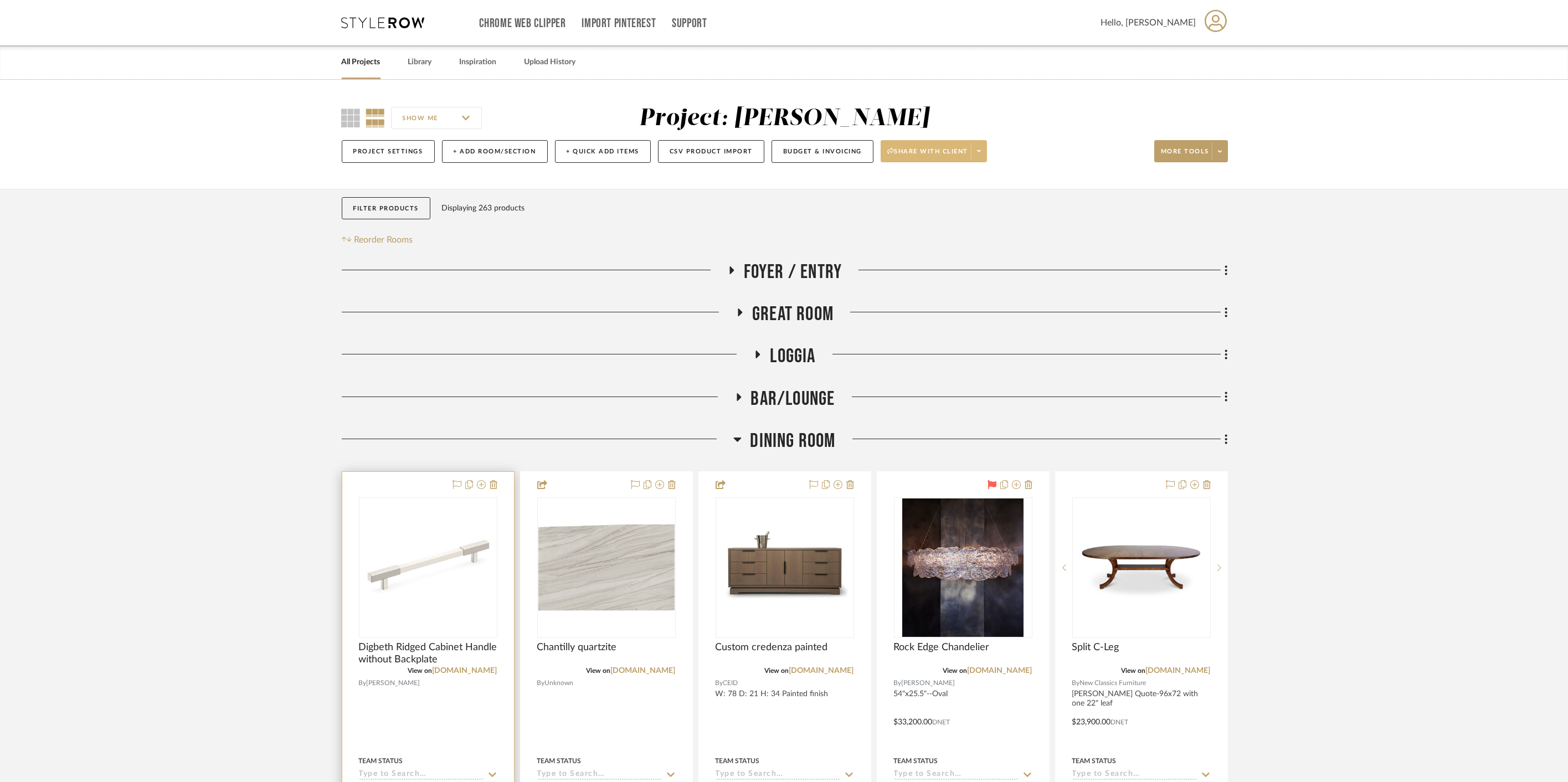
click at [384, 487] on div at bounding box center [428, 714] width 172 height 485
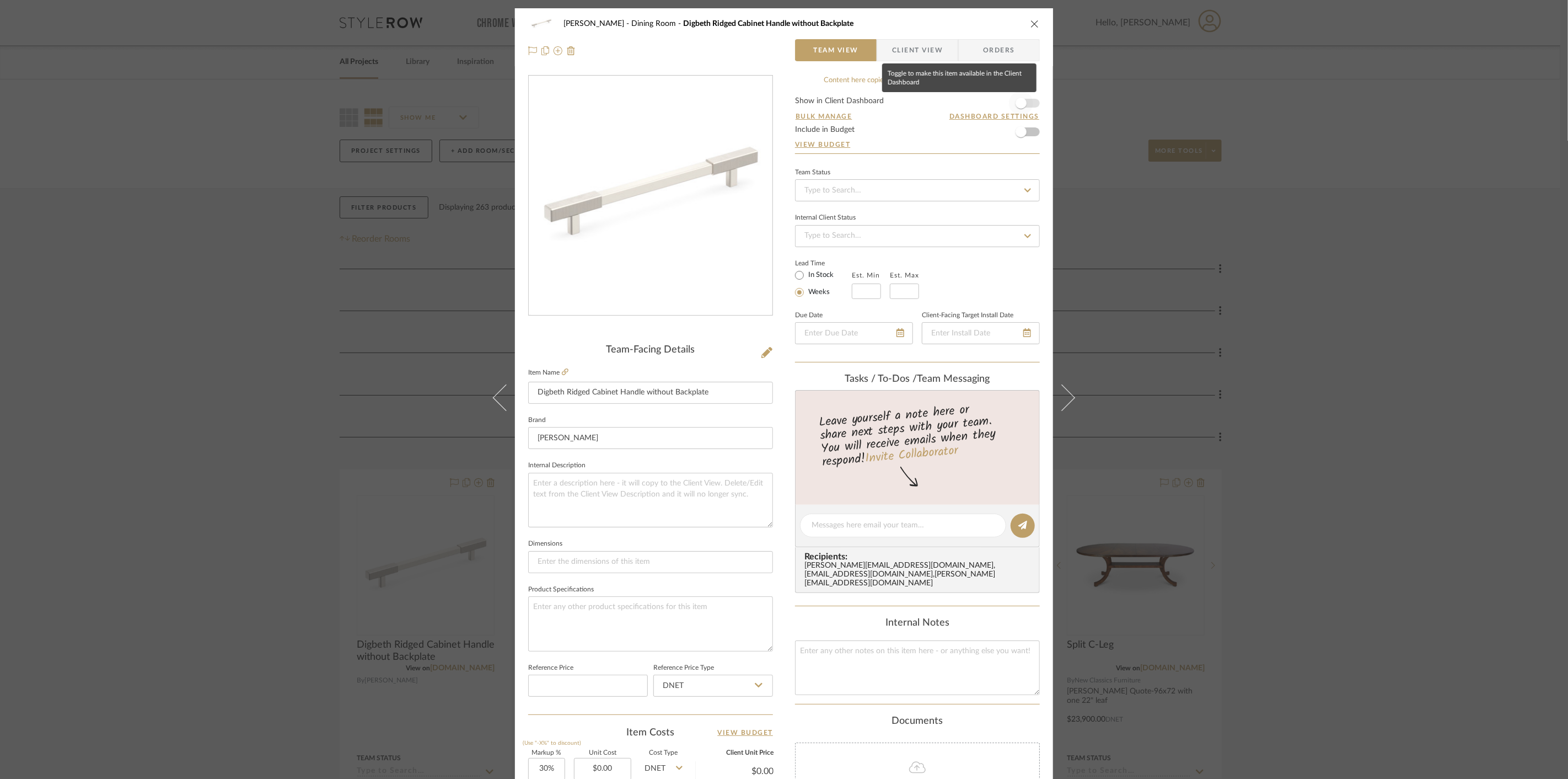
click at [1024, 99] on span "button" at bounding box center [1021, 103] width 24 height 24
click at [1200, 403] on div "Cawley Gillon Dining Room Digbeth Ridged Cabinet Handle without Backplate Team …" at bounding box center [784, 390] width 1568 height 779
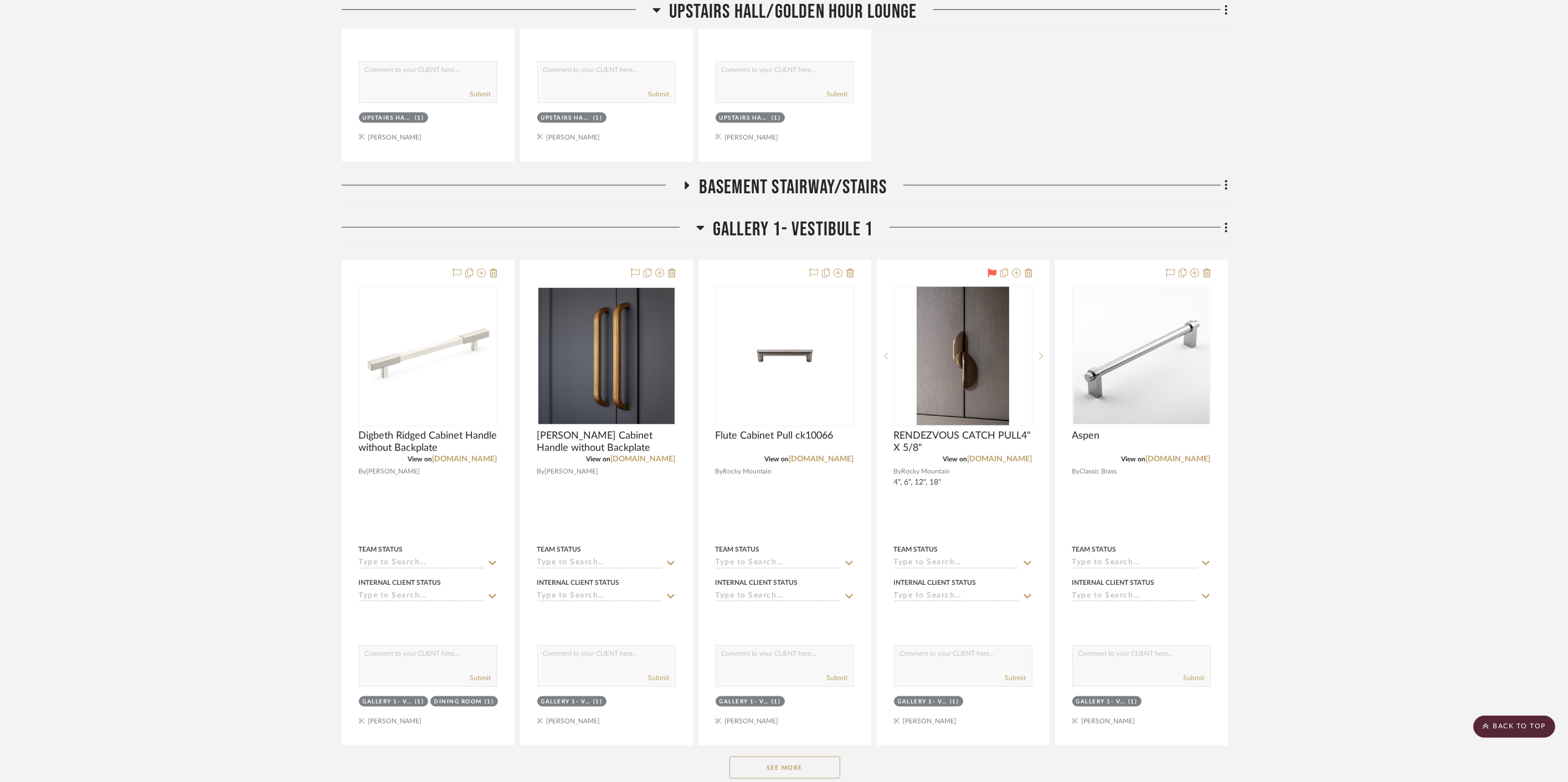
scroll to position [3937, 0]
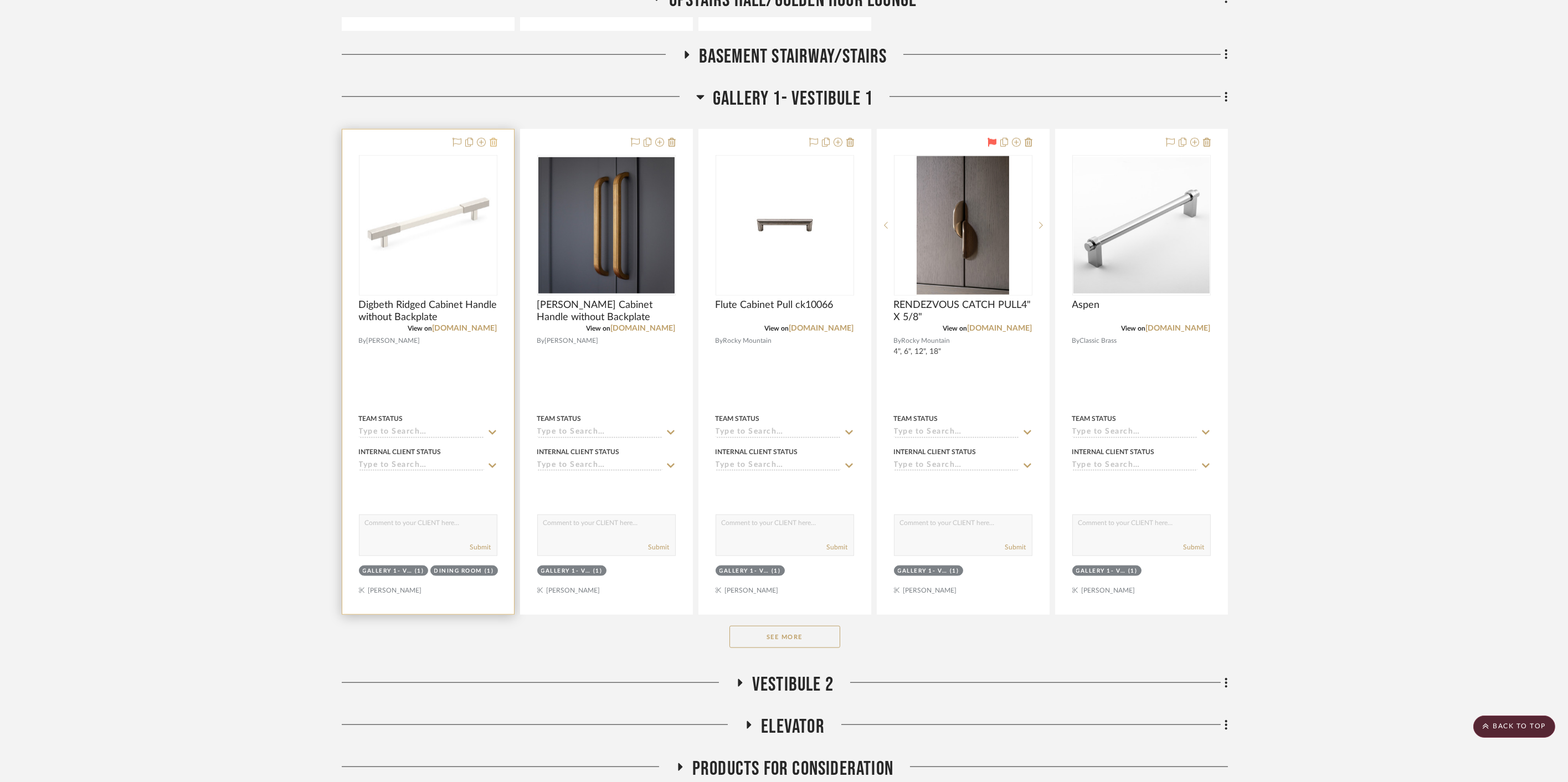
click at [496, 139] on icon at bounding box center [493, 142] width 8 height 9
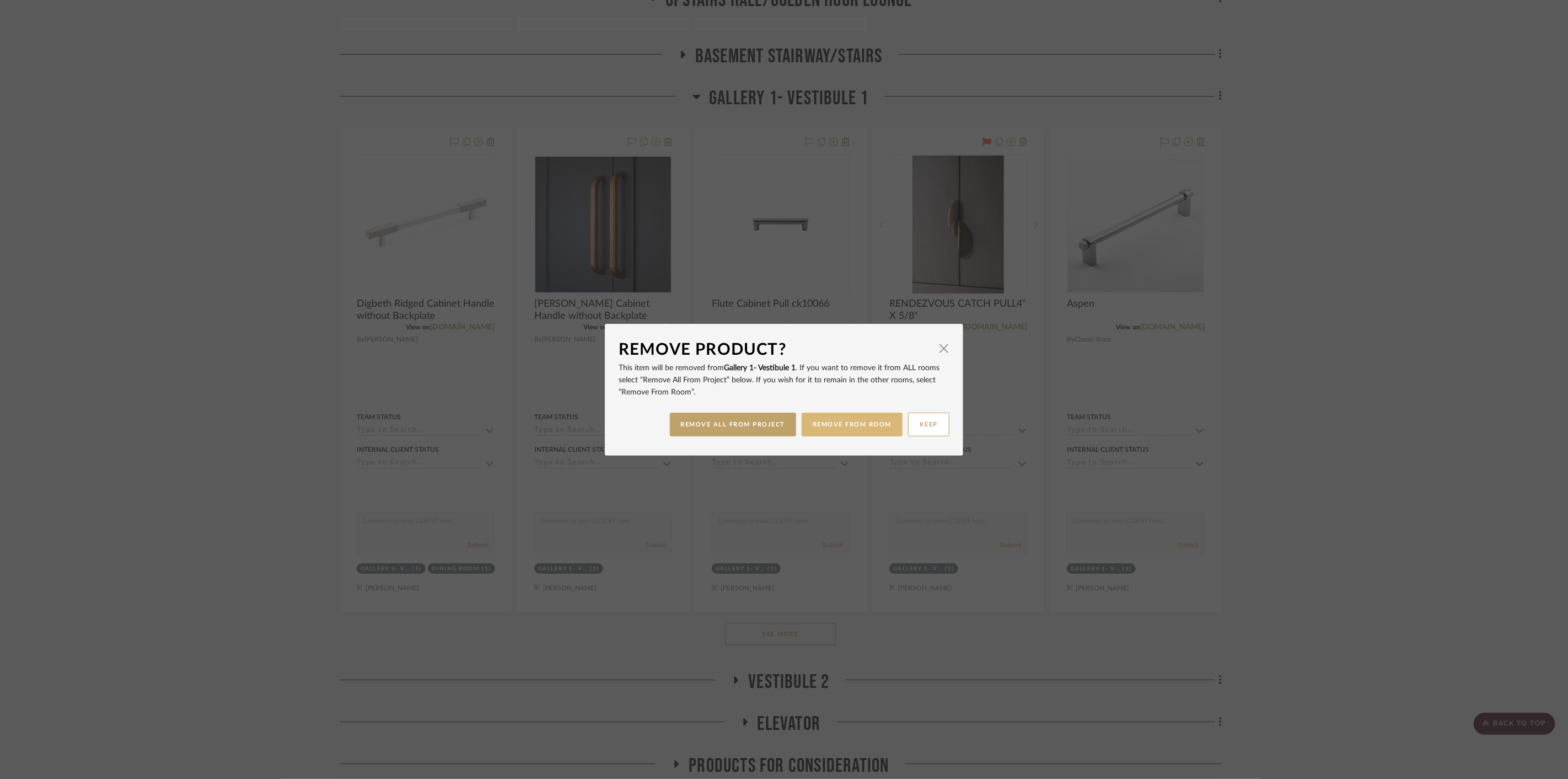
click at [856, 425] on button "REMOVE FROM ROOM" at bounding box center [852, 424] width 101 height 24
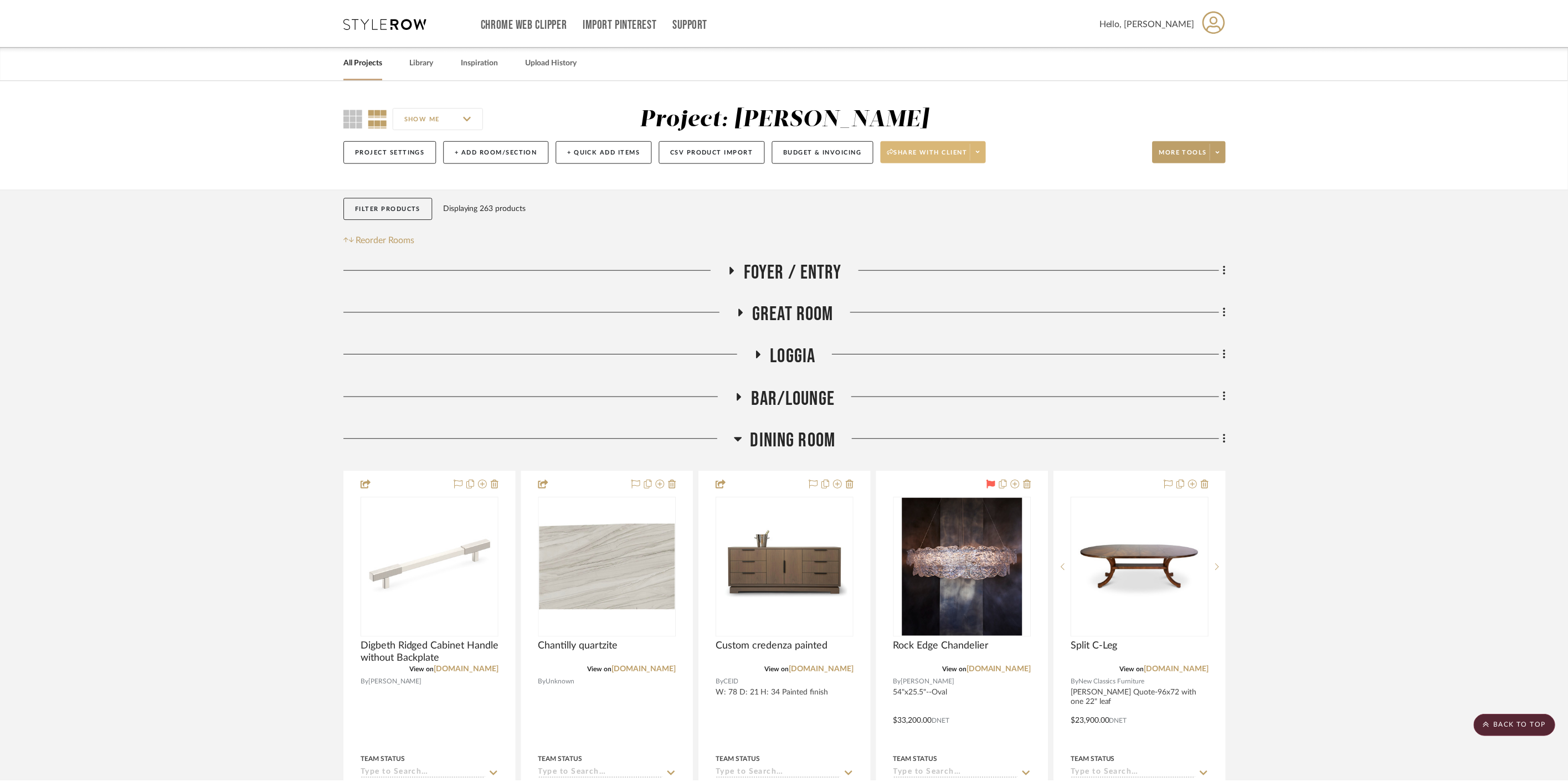
scroll to position [3937, 0]
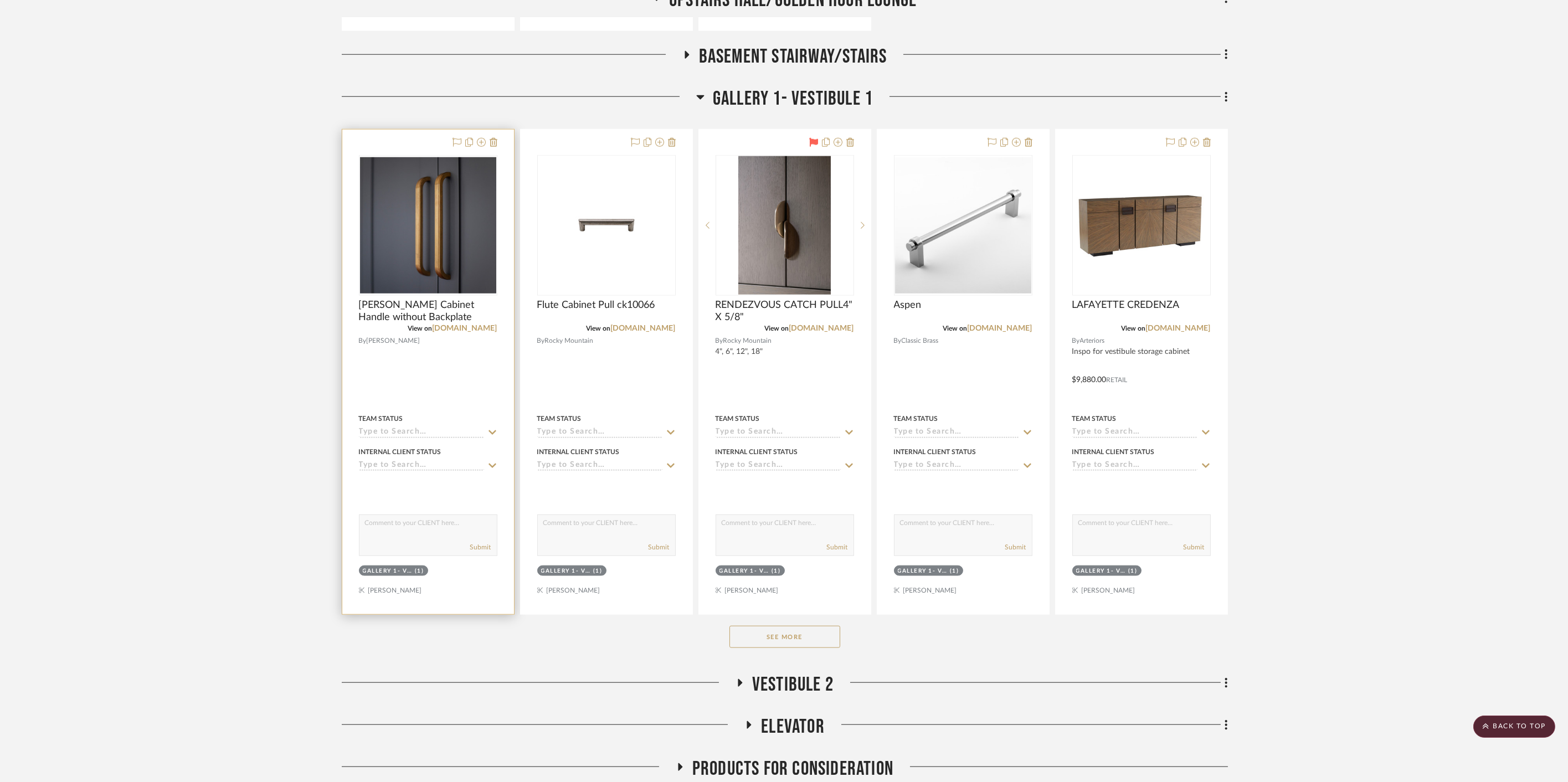
click at [459, 376] on div at bounding box center [428, 372] width 172 height 485
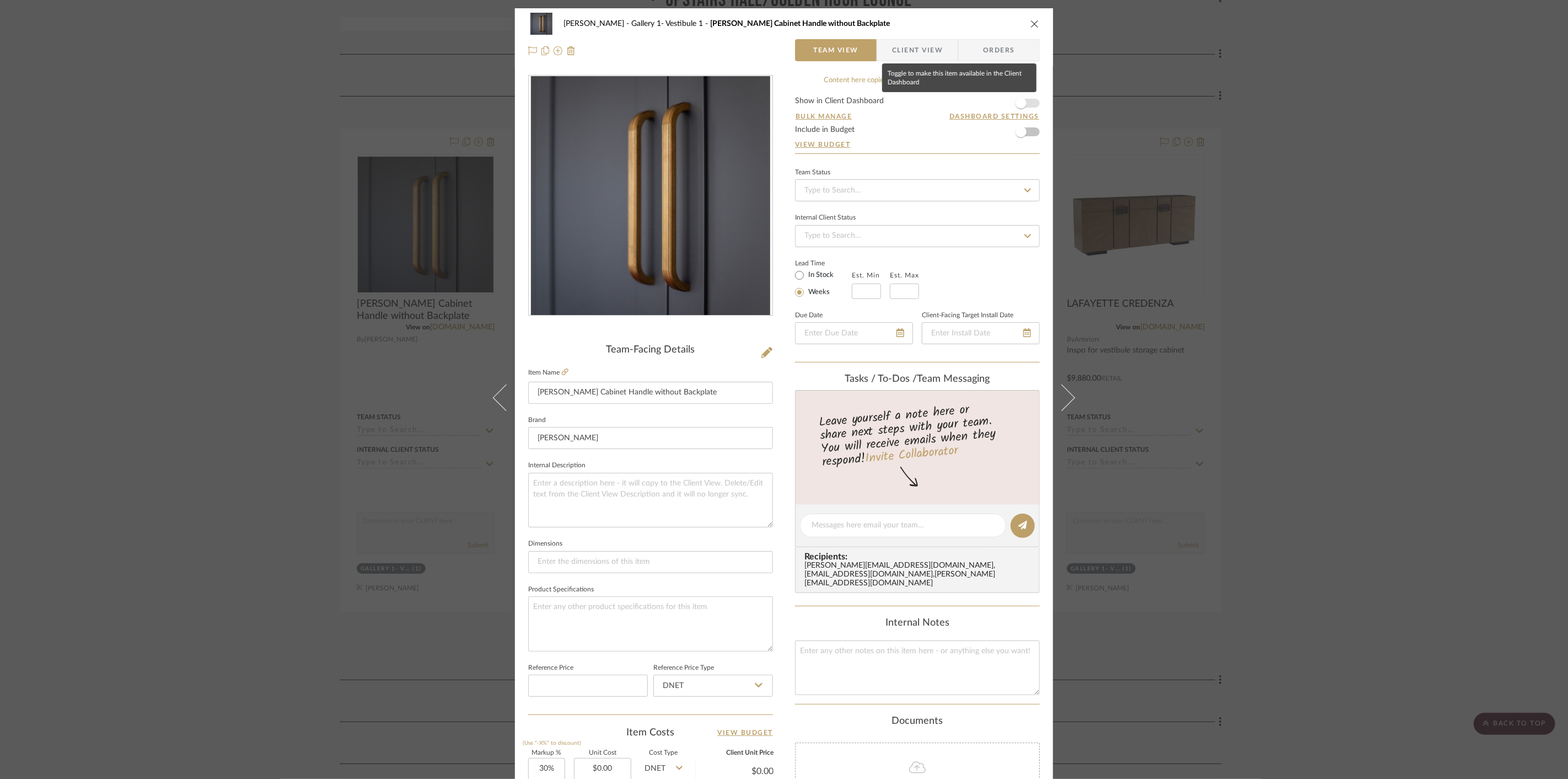
click at [1015, 105] on span "button" at bounding box center [1021, 103] width 11 height 11
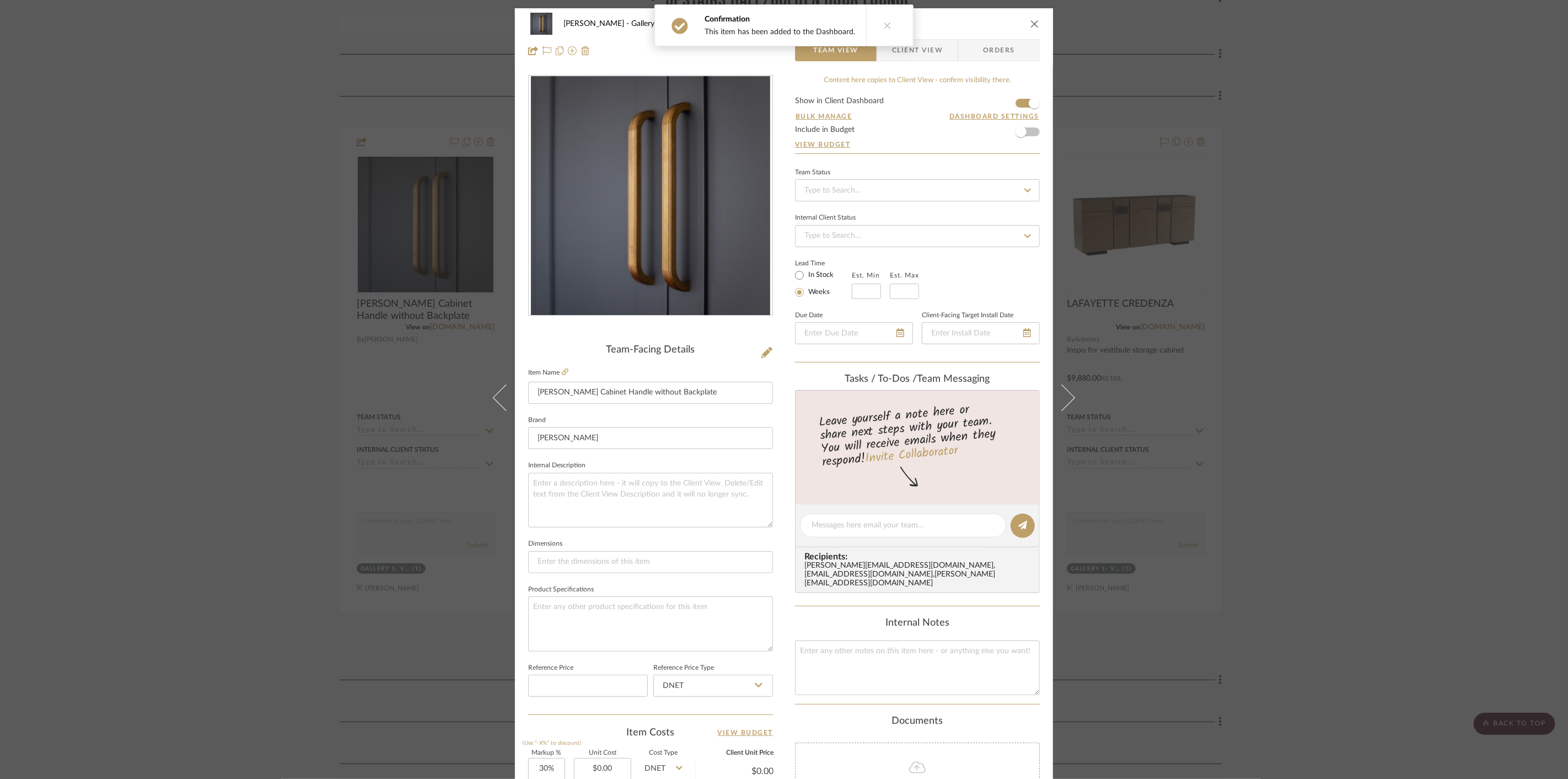
click at [1186, 131] on div "Cawley Gillon Gallery 1- Vestibule 1 Dougan Cabinet Handle without Backplate Te…" at bounding box center [784, 390] width 1568 height 779
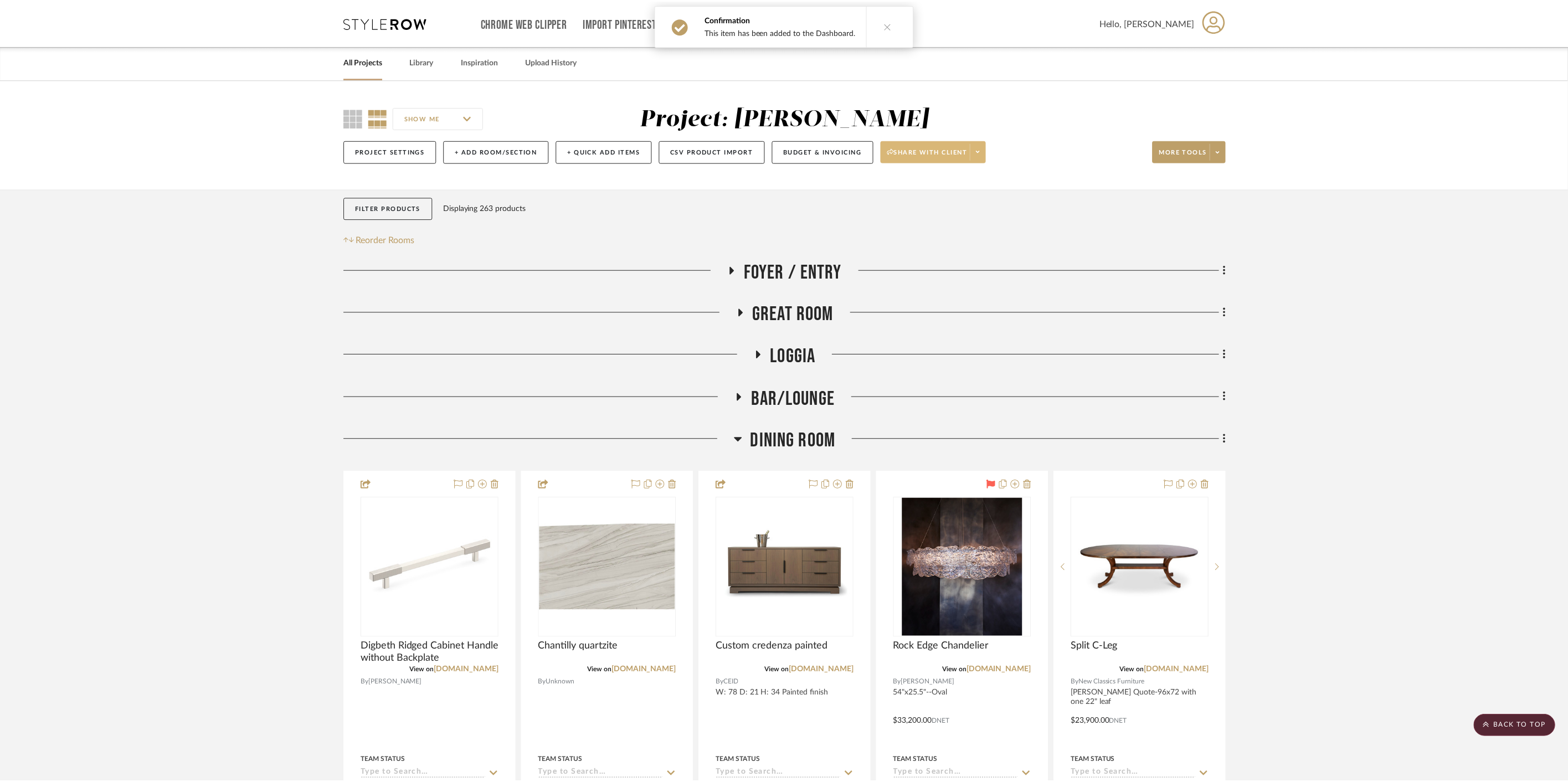
scroll to position [3937, 0]
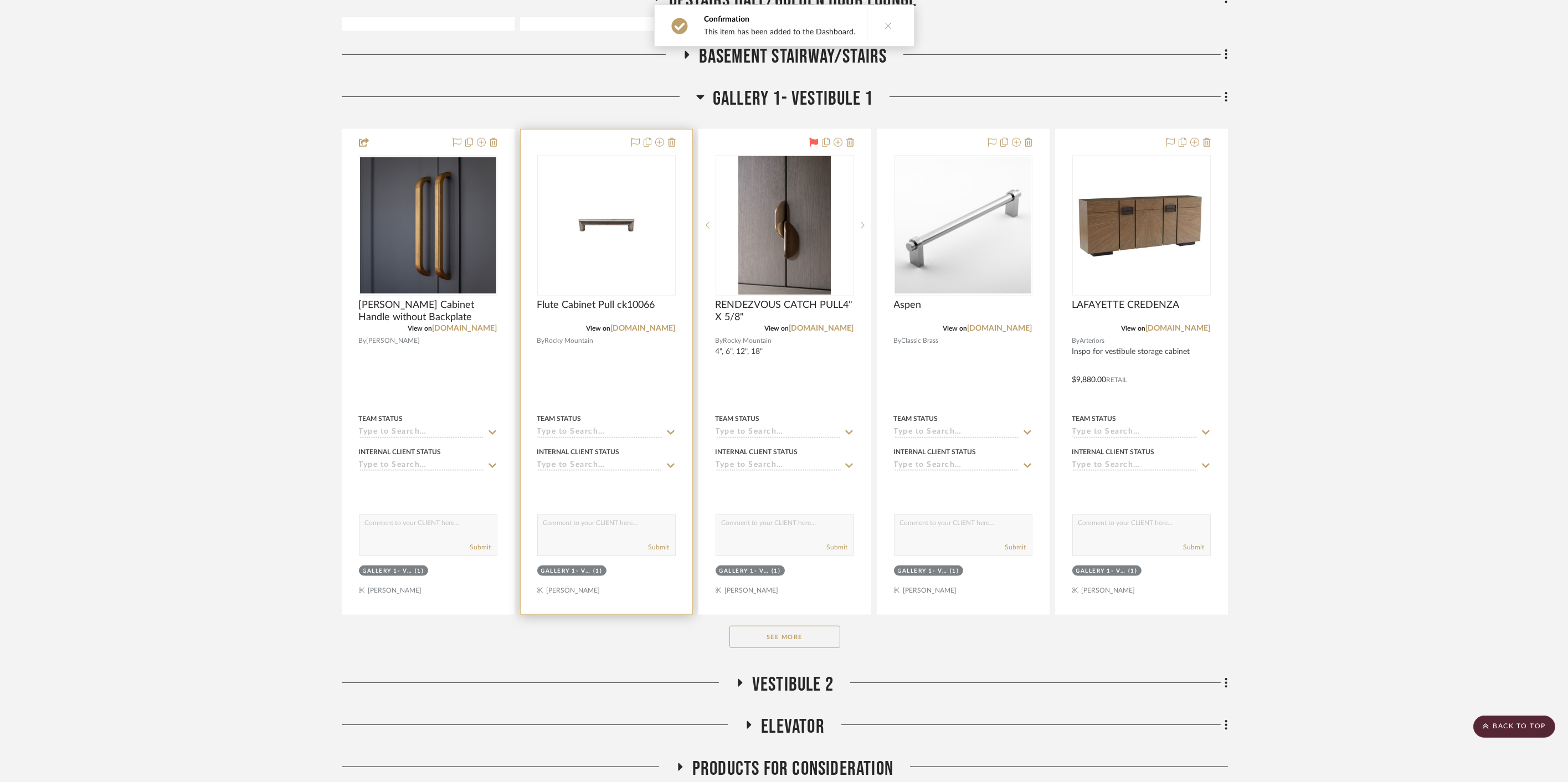
click at [597, 362] on div at bounding box center [606, 372] width 172 height 485
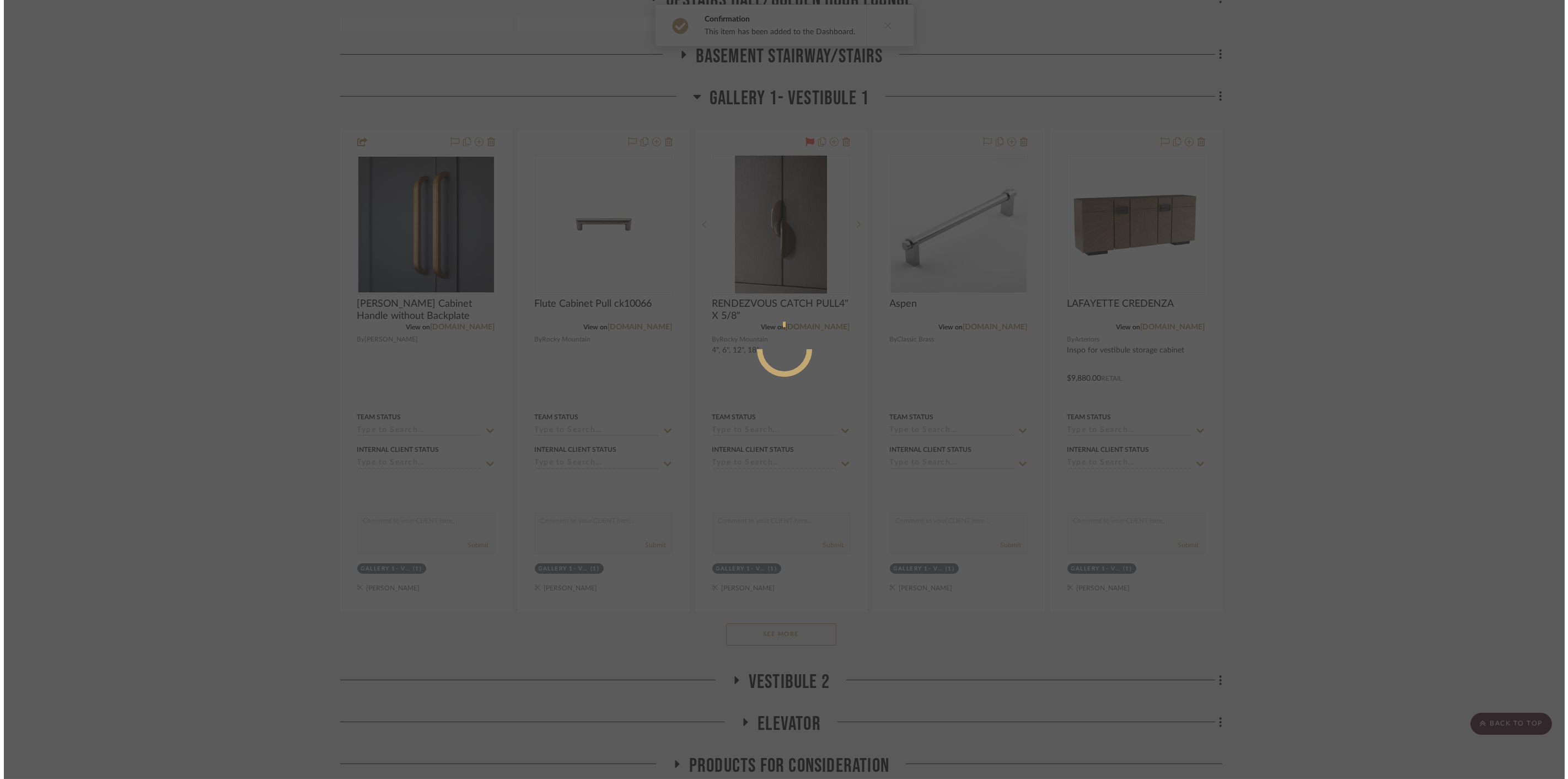
scroll to position [0, 0]
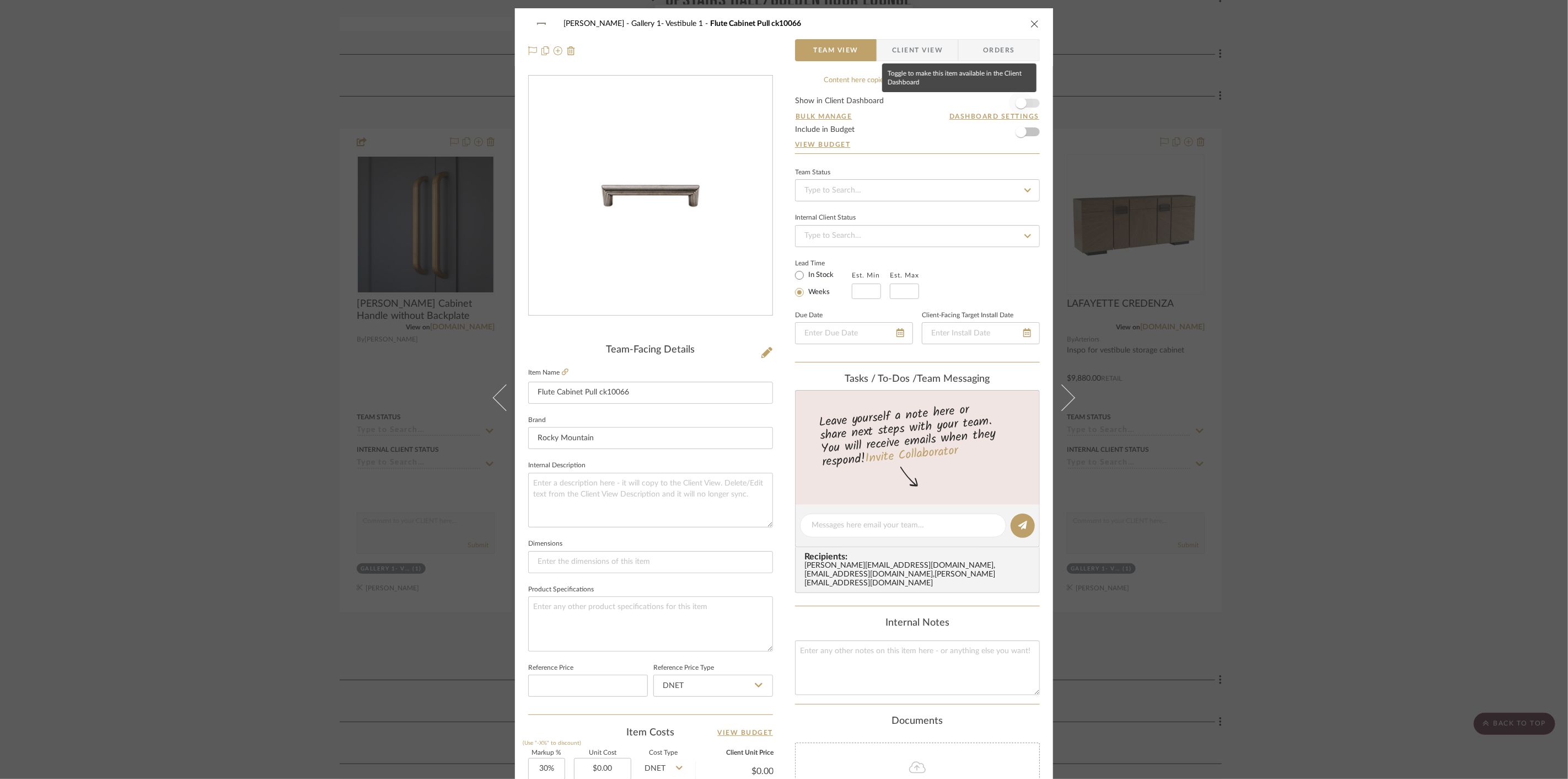
drag, startPoint x: 1017, startPoint y: 105, endPoint x: 1152, endPoint y: 130, distance: 137.3
click at [1017, 105] on span "button" at bounding box center [1021, 103] width 11 height 11
click at [1187, 138] on div "Cawley Gillon Gallery 1- Vestibule 1 Flute Cabinet Pull ck10066 Team View Clien…" at bounding box center [784, 390] width 1568 height 779
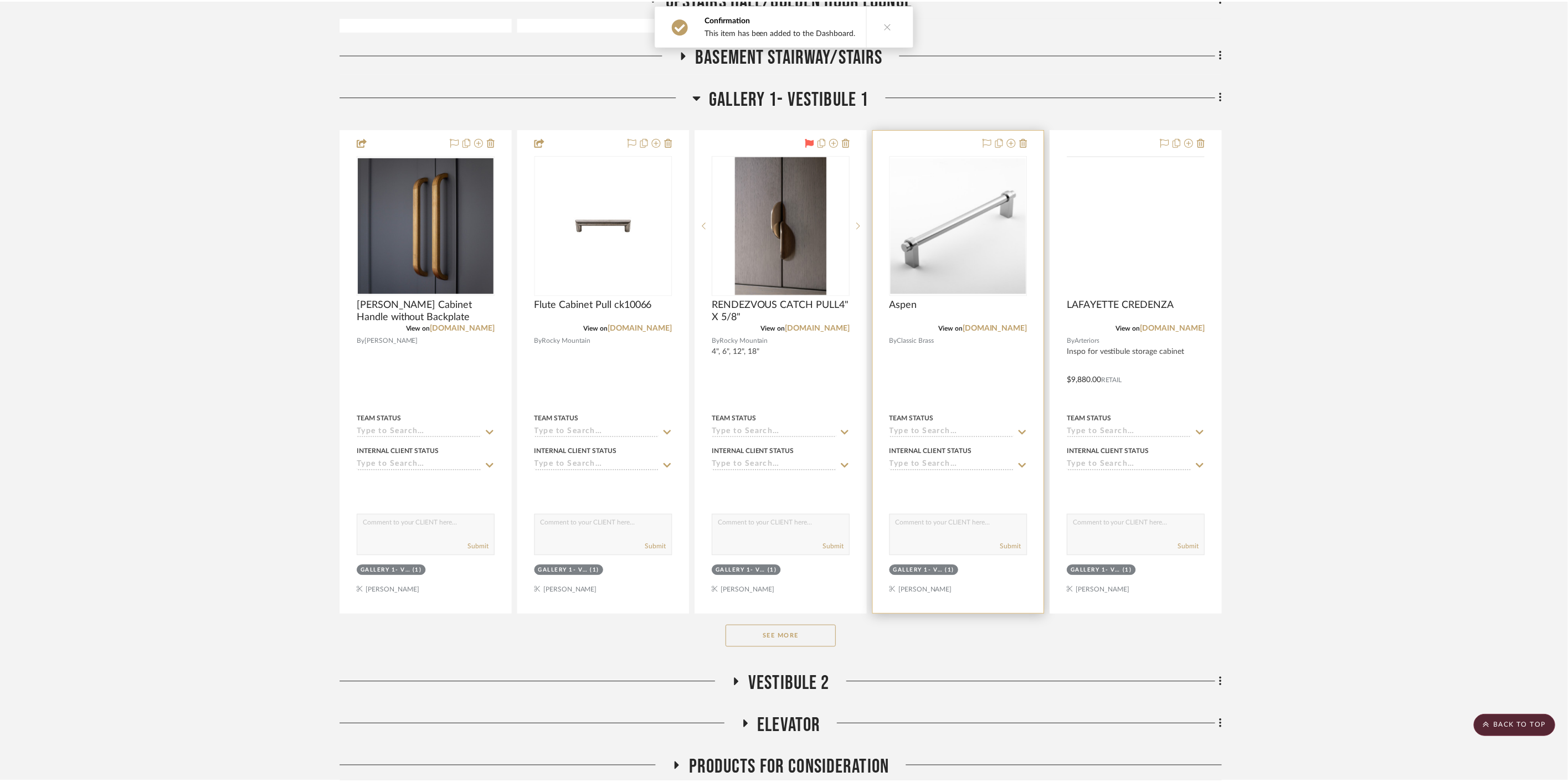
scroll to position [3937, 0]
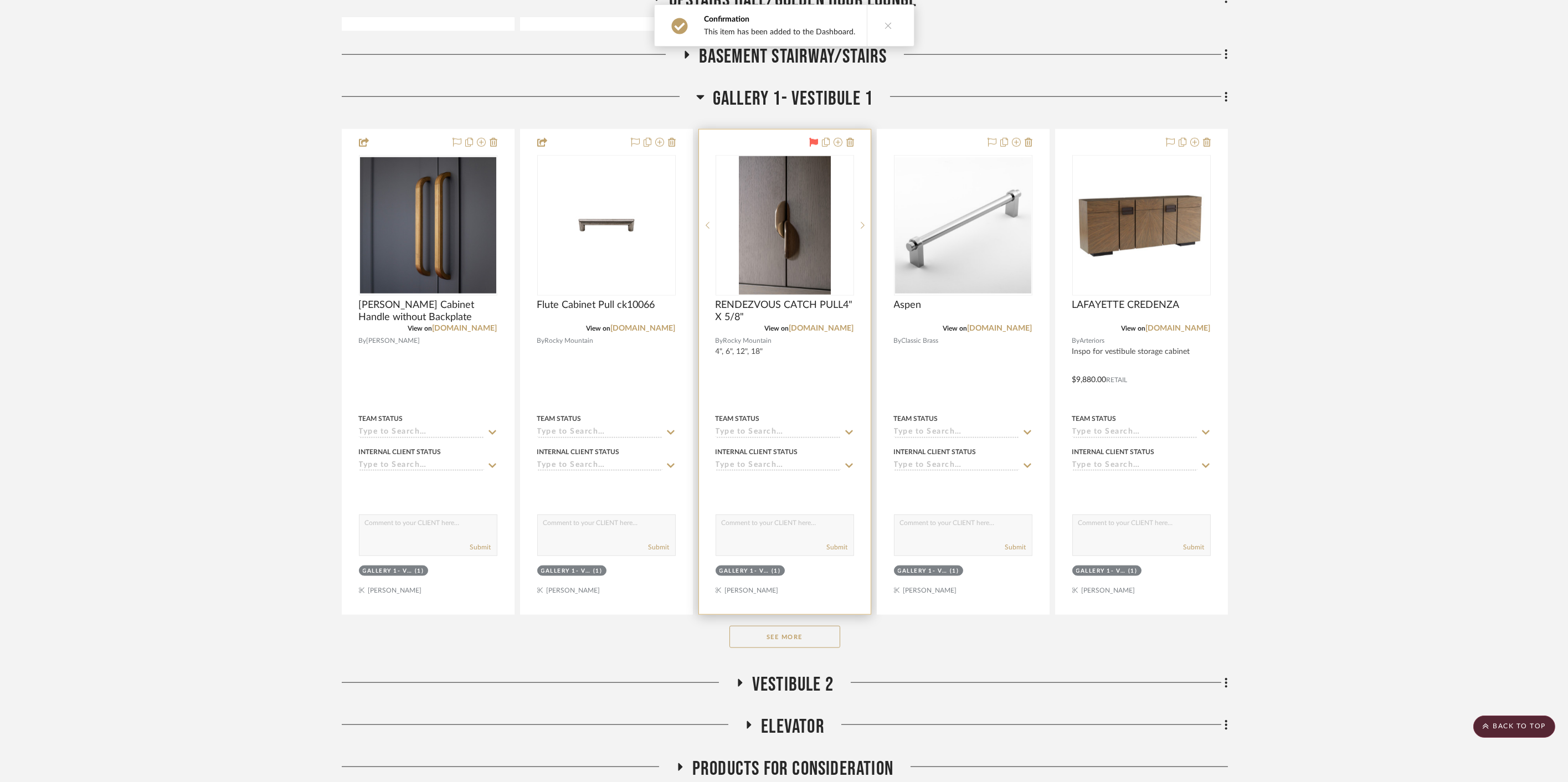
click at [825, 376] on div at bounding box center [784, 372] width 172 height 485
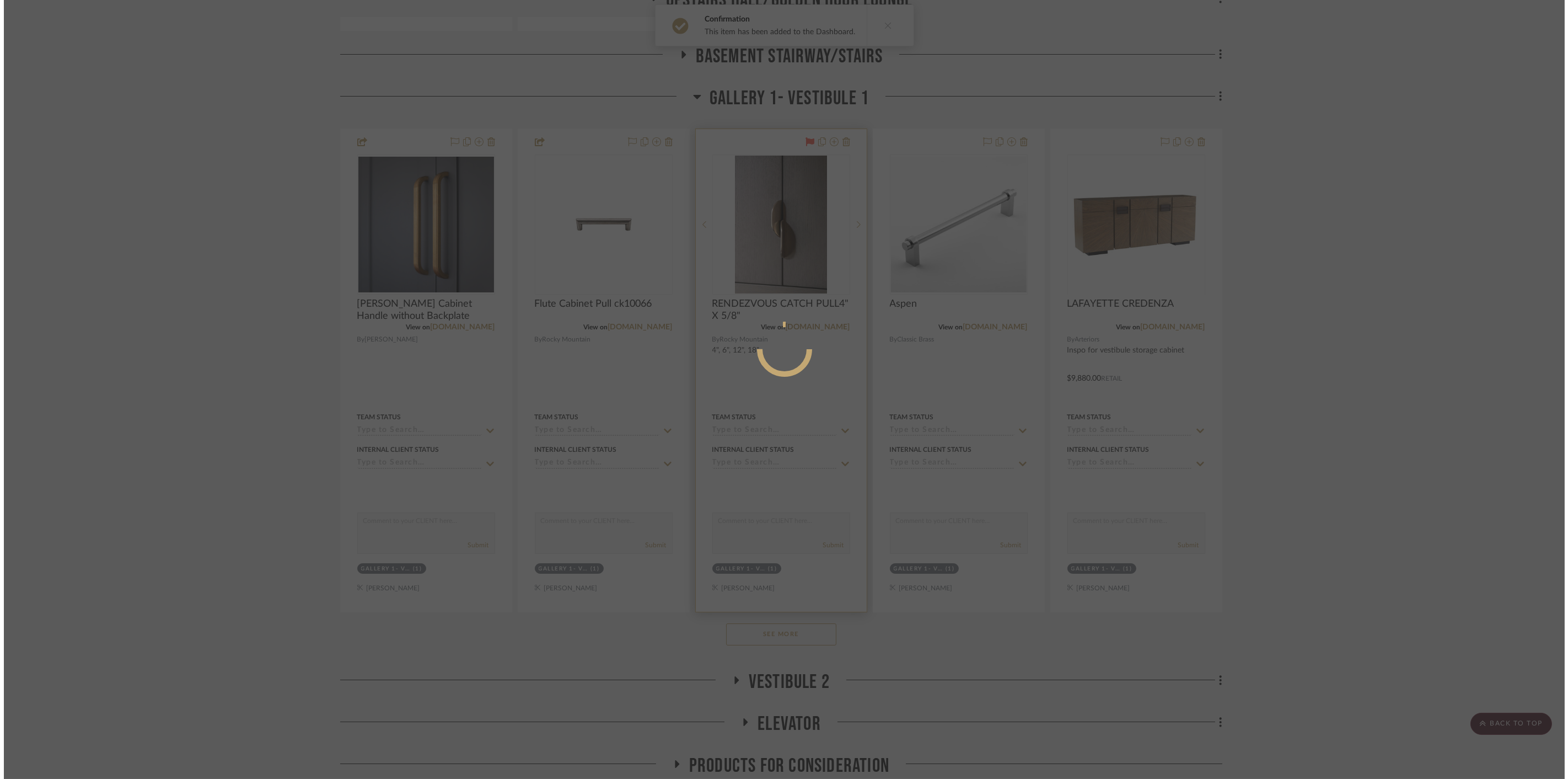
scroll to position [0, 0]
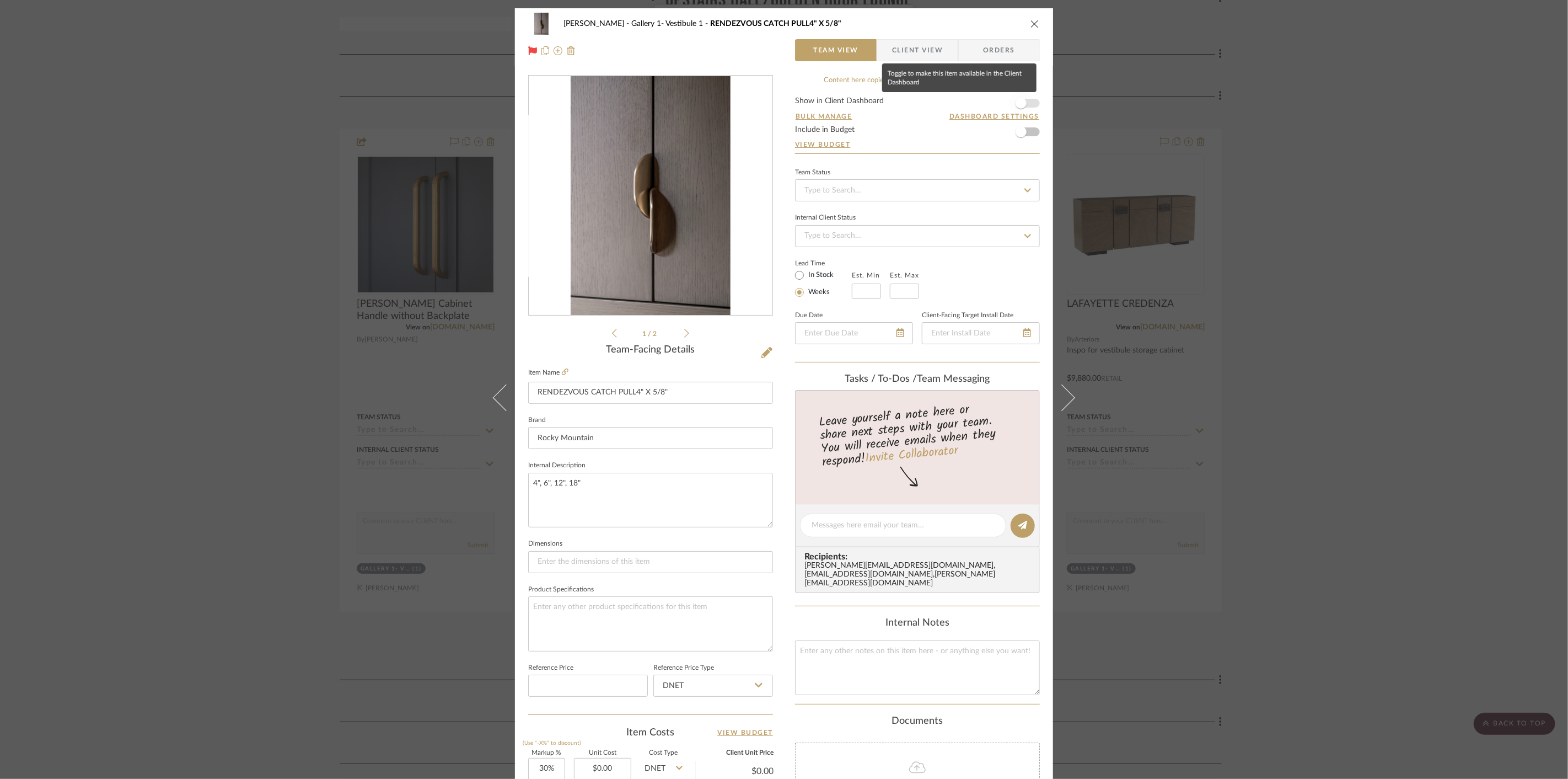
click at [1015, 103] on span "button" at bounding box center [1021, 103] width 11 height 11
click at [1174, 143] on div "Cawley Gillon Gallery 1- Vestibule 1 RENDEZVOUS CATCH PULL4" X 5/8" Team View C…" at bounding box center [784, 390] width 1568 height 779
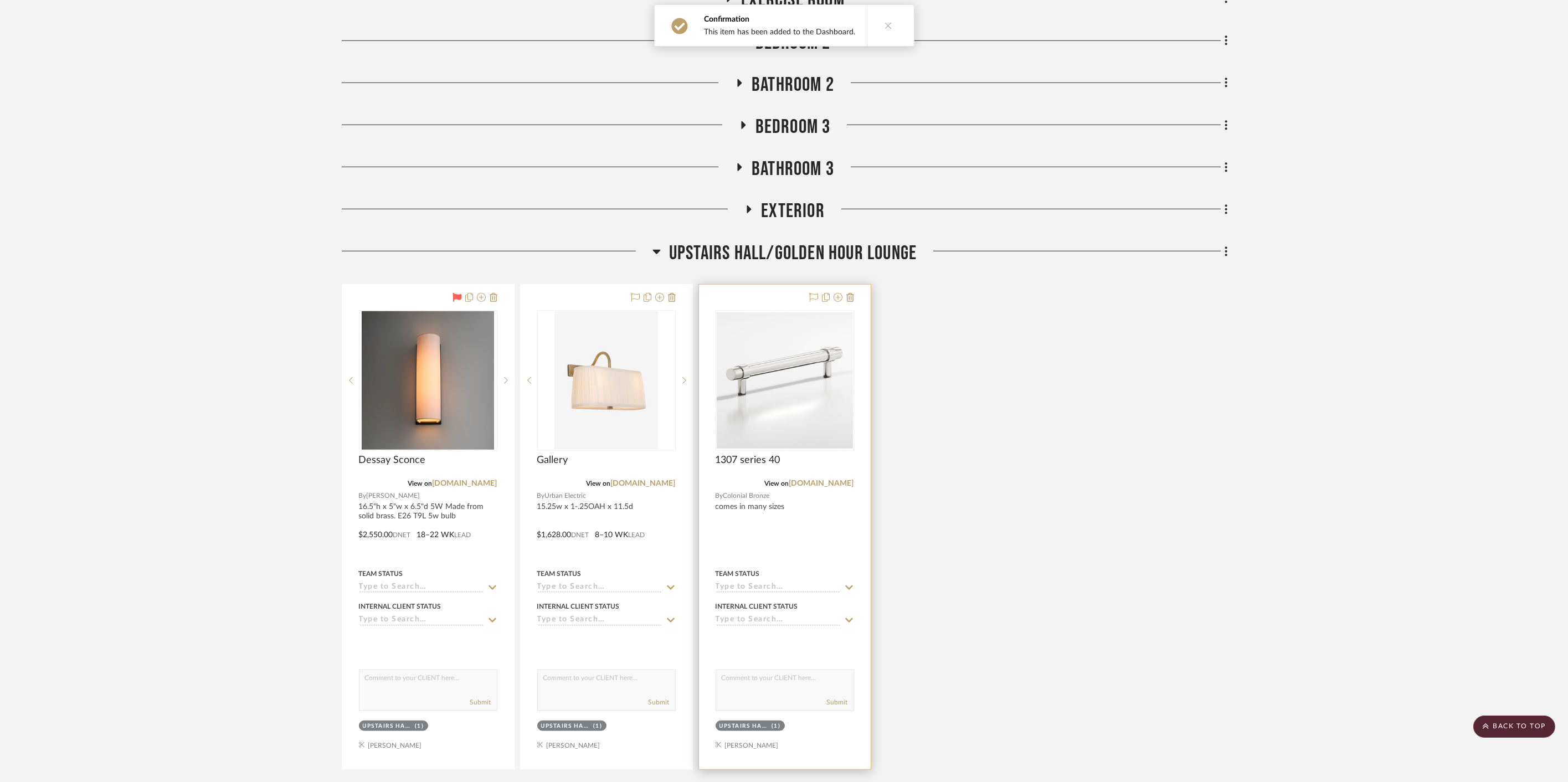
scroll to position [2891, 0]
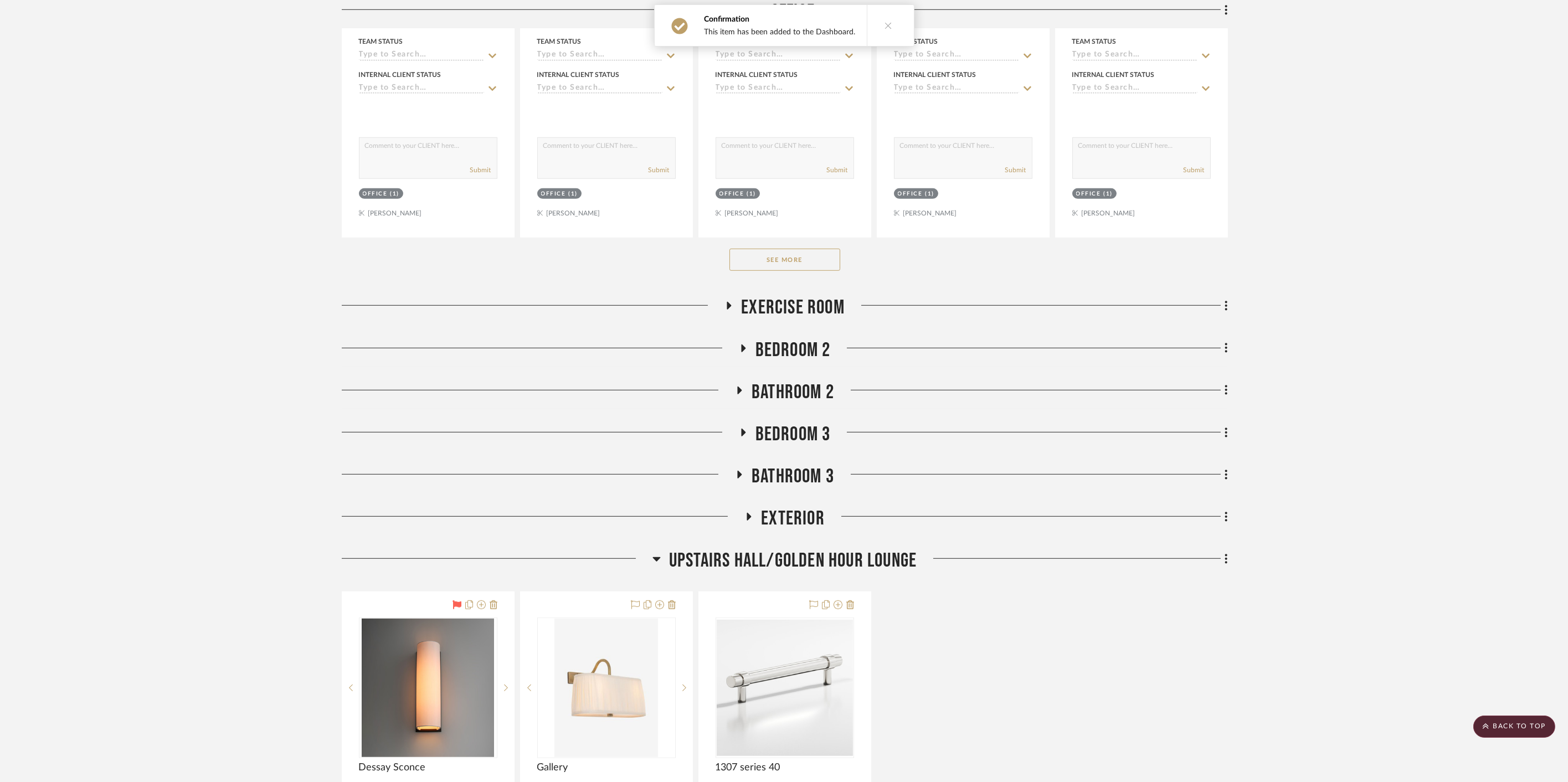
click at [811, 341] on span "Bedroom 2" at bounding box center [792, 350] width 75 height 24
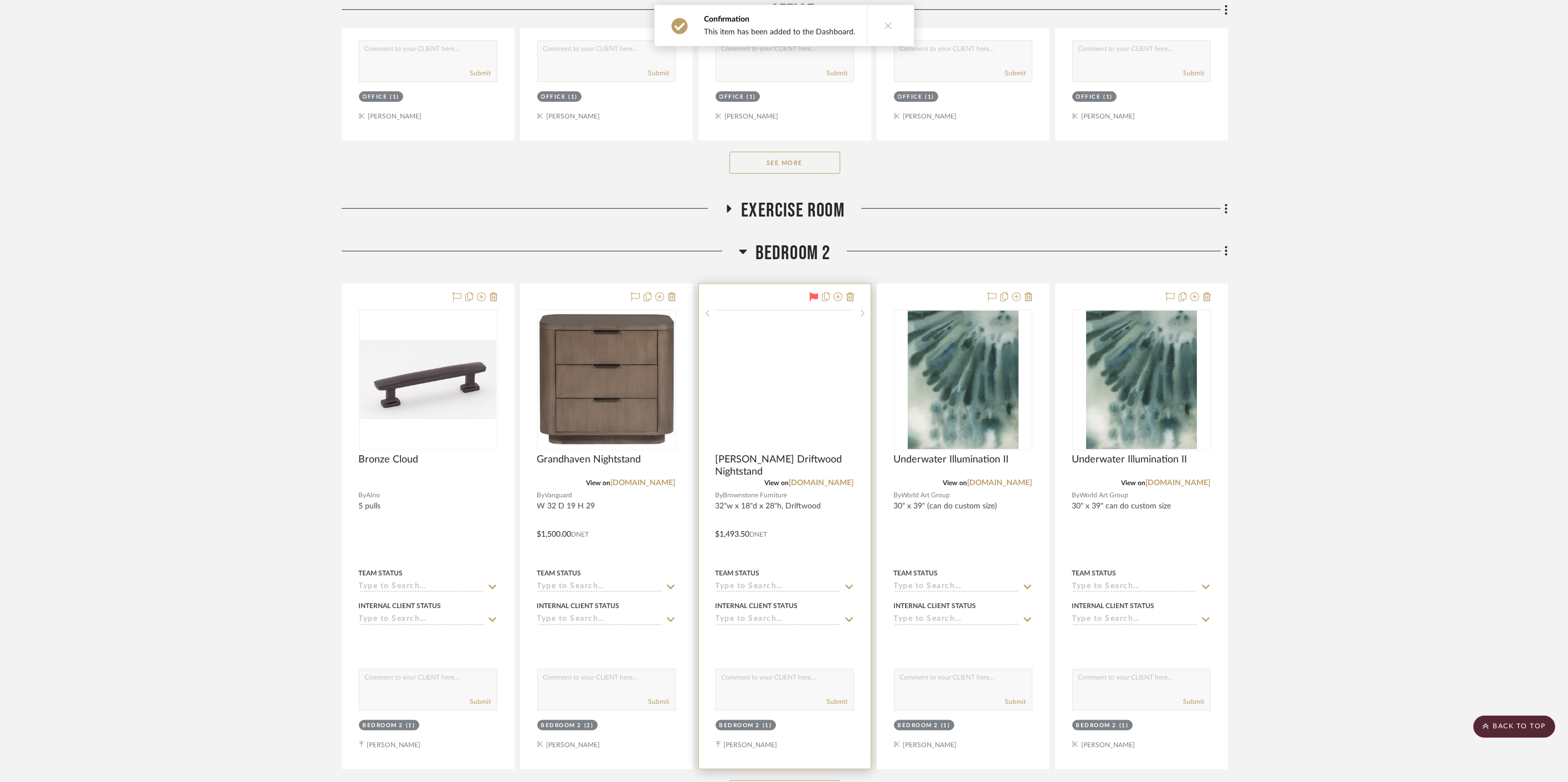
scroll to position [3137, 0]
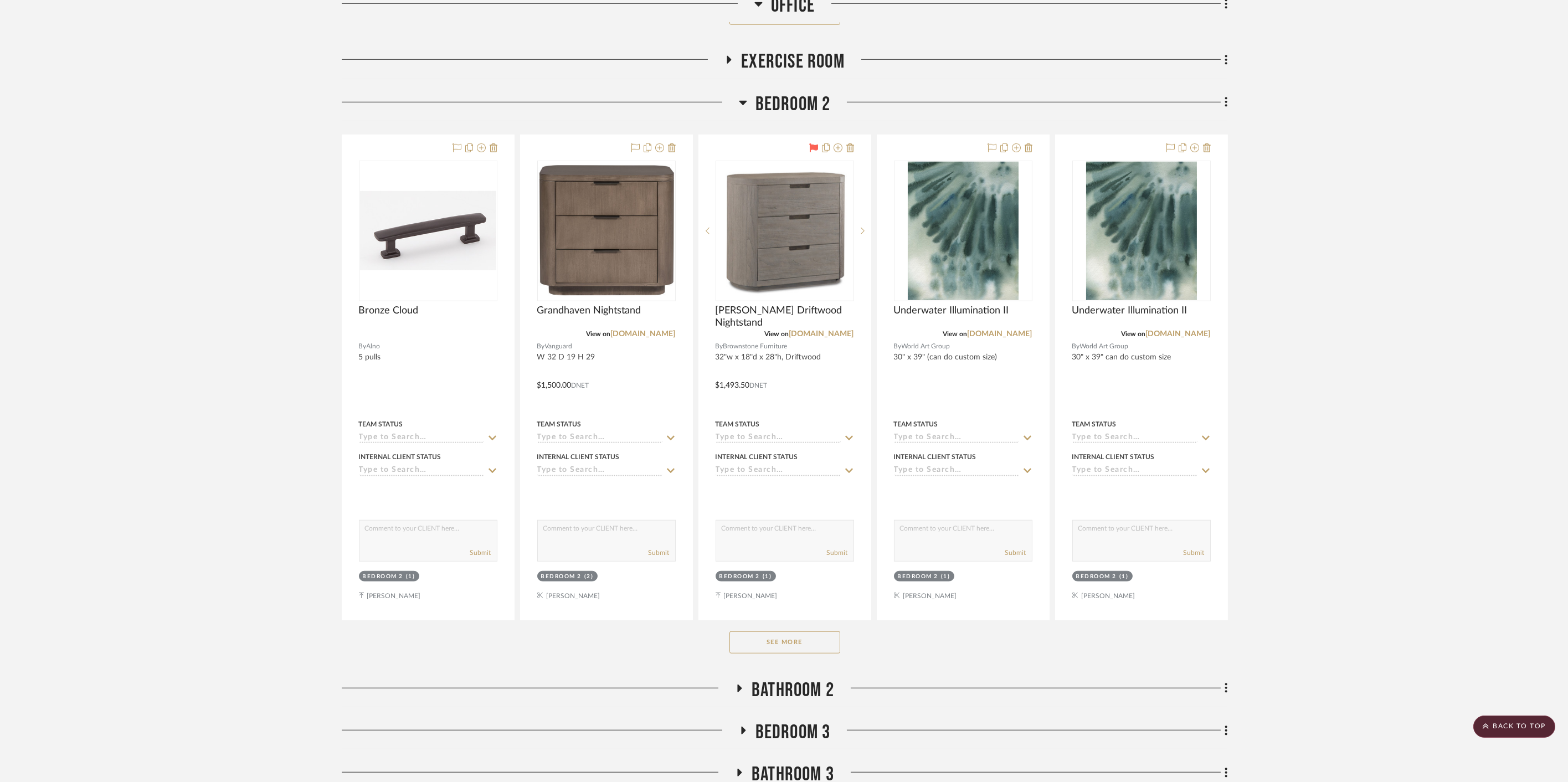
click at [815, 639] on button "See More" at bounding box center [784, 642] width 111 height 22
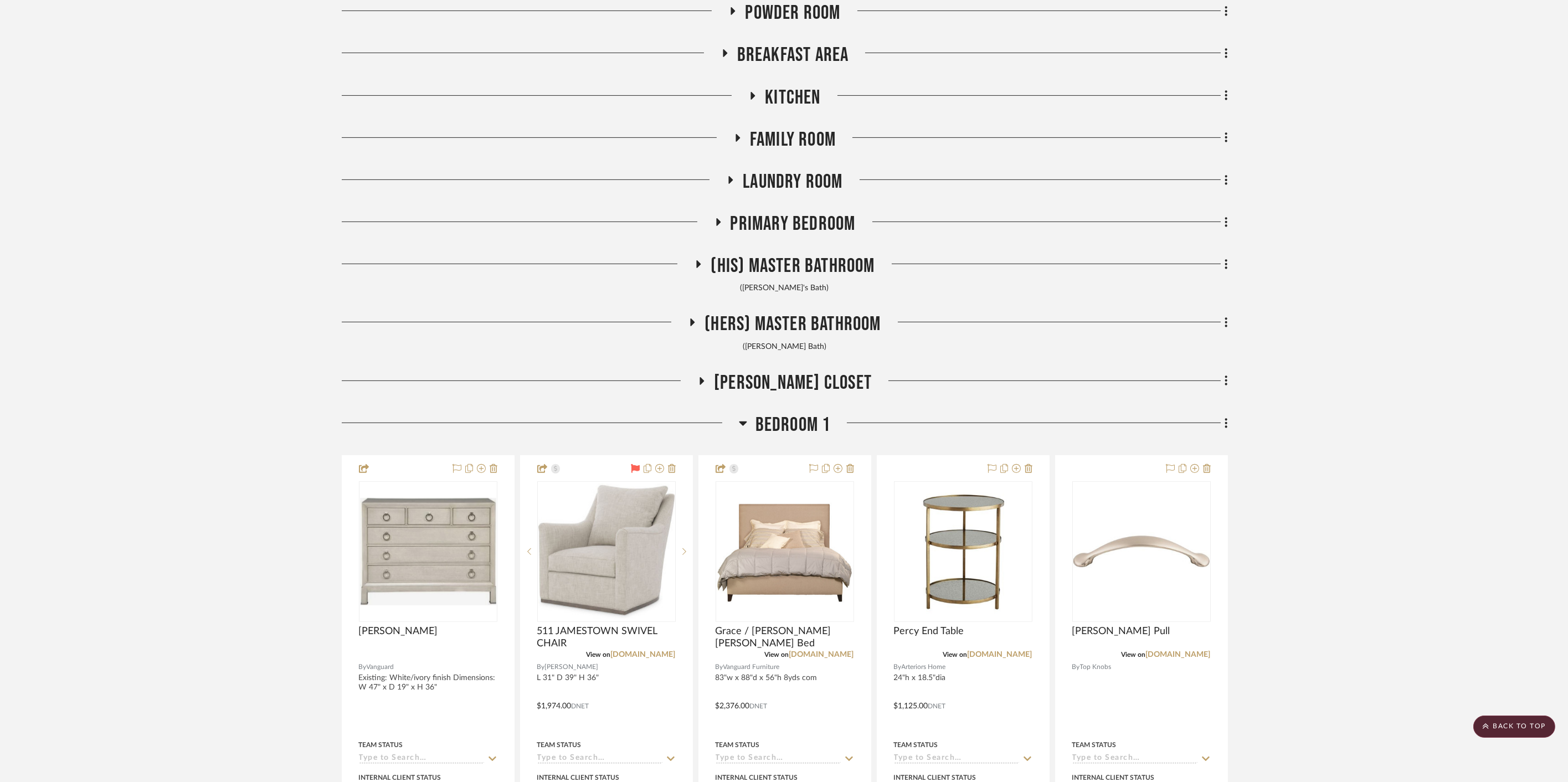
scroll to position [1538, 0]
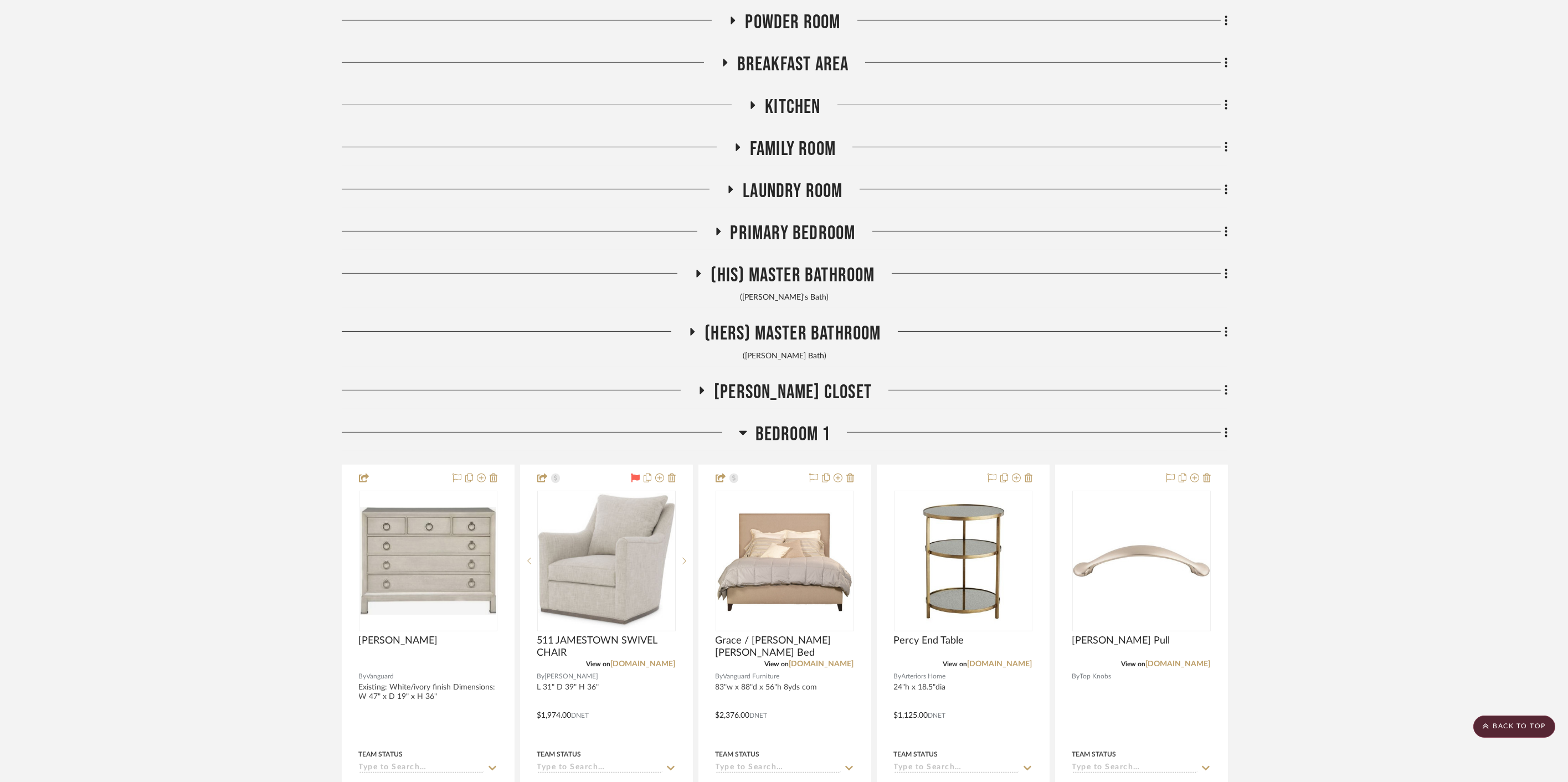
click at [801, 230] on span "Primary Bedroom" at bounding box center [793, 233] width 125 height 24
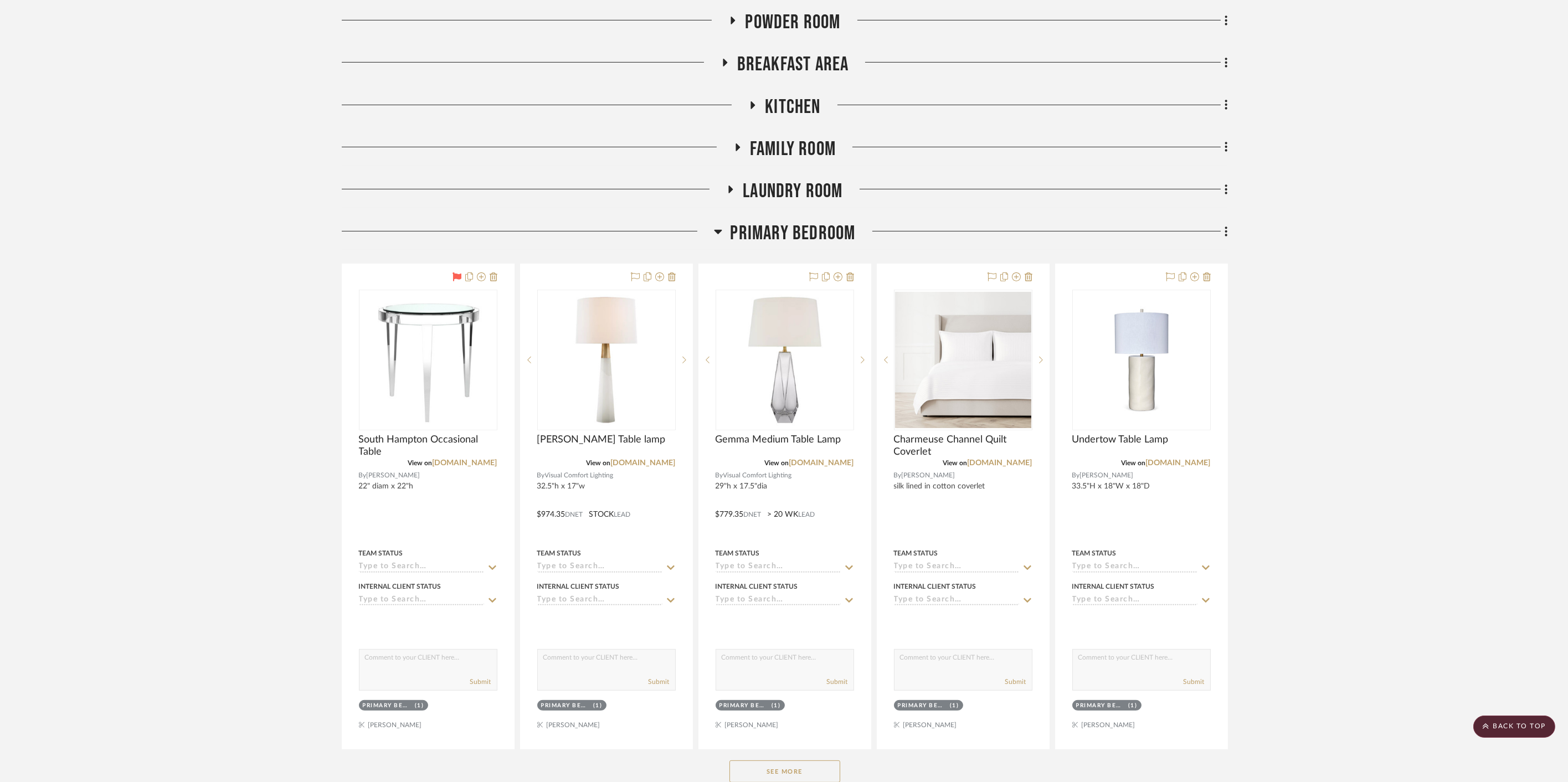
click at [777, 225] on span "Primary Bedroom" at bounding box center [793, 233] width 125 height 24
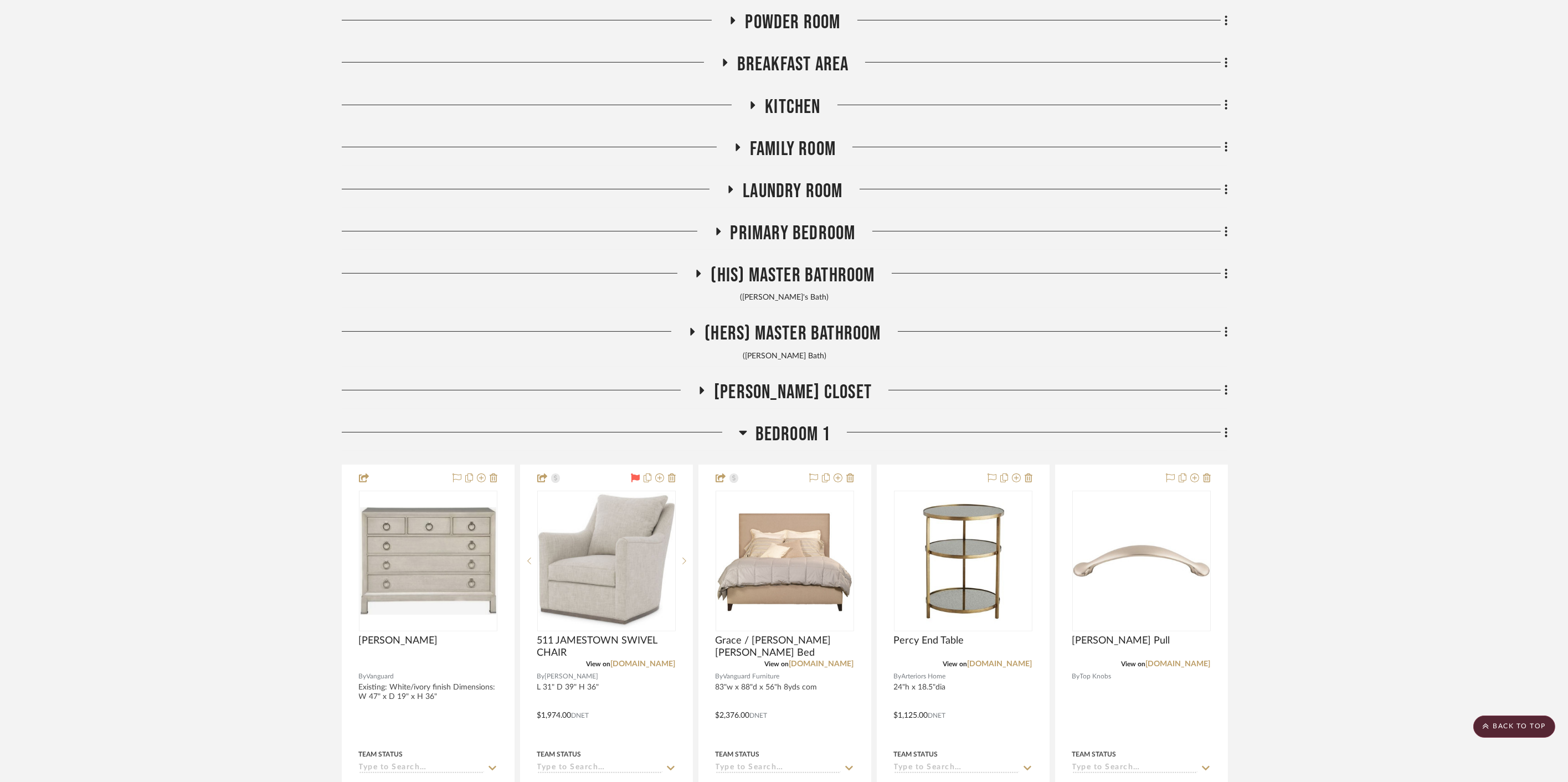
click at [802, 429] on span "Bedroom 1" at bounding box center [792, 434] width 75 height 24
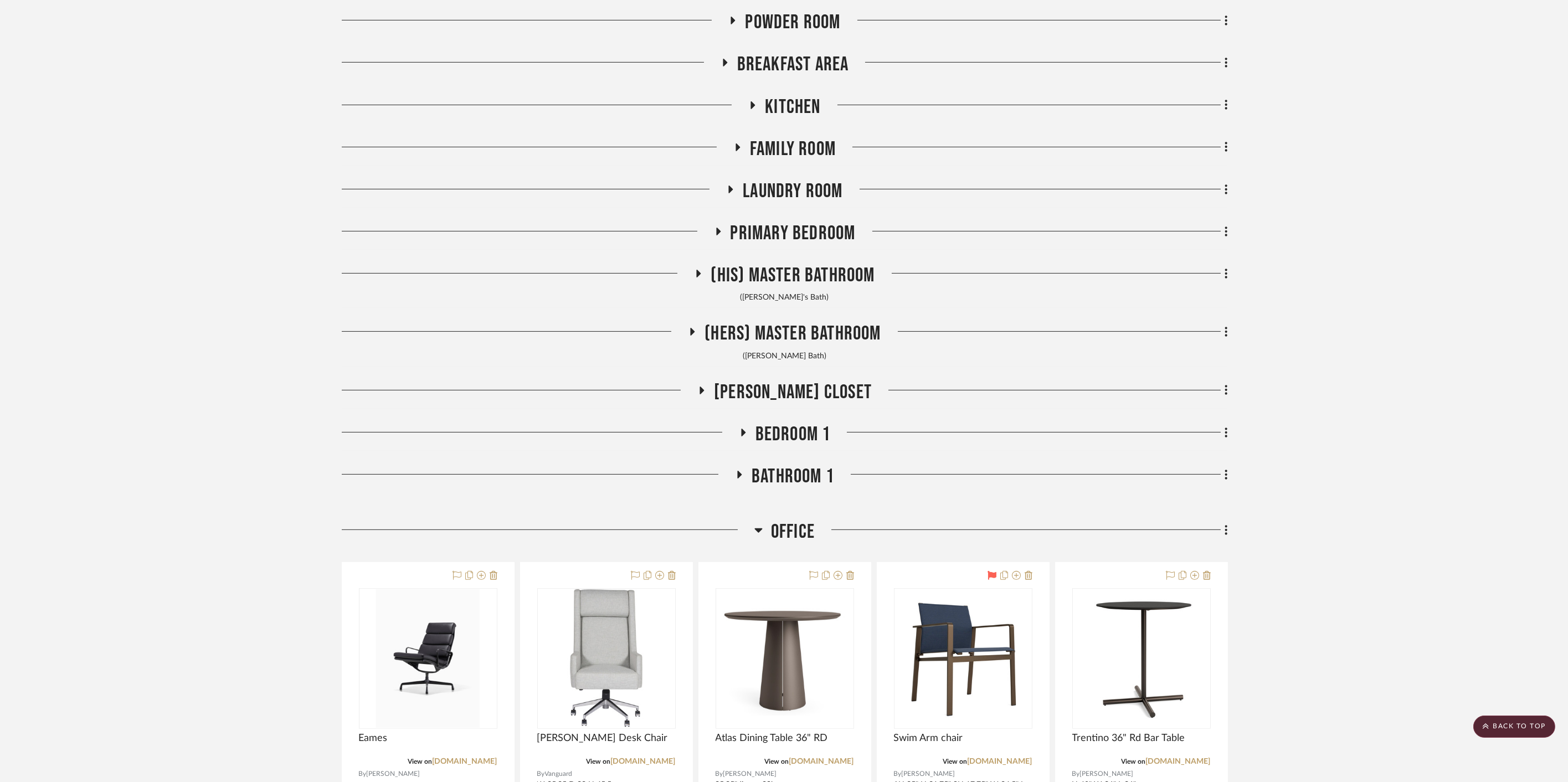
click at [784, 520] on span "Office" at bounding box center [792, 531] width 43 height 24
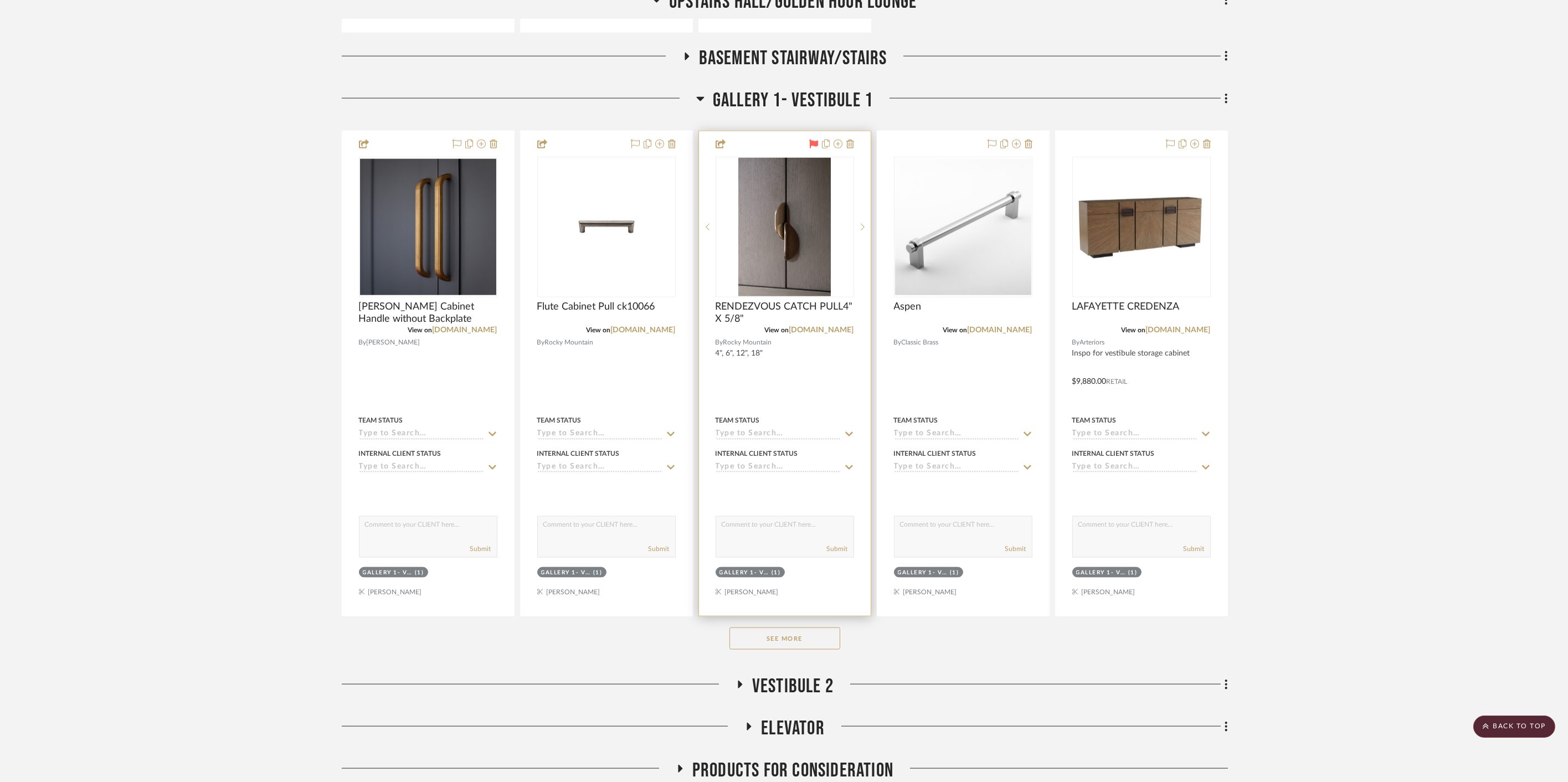
scroll to position [4921, 0]
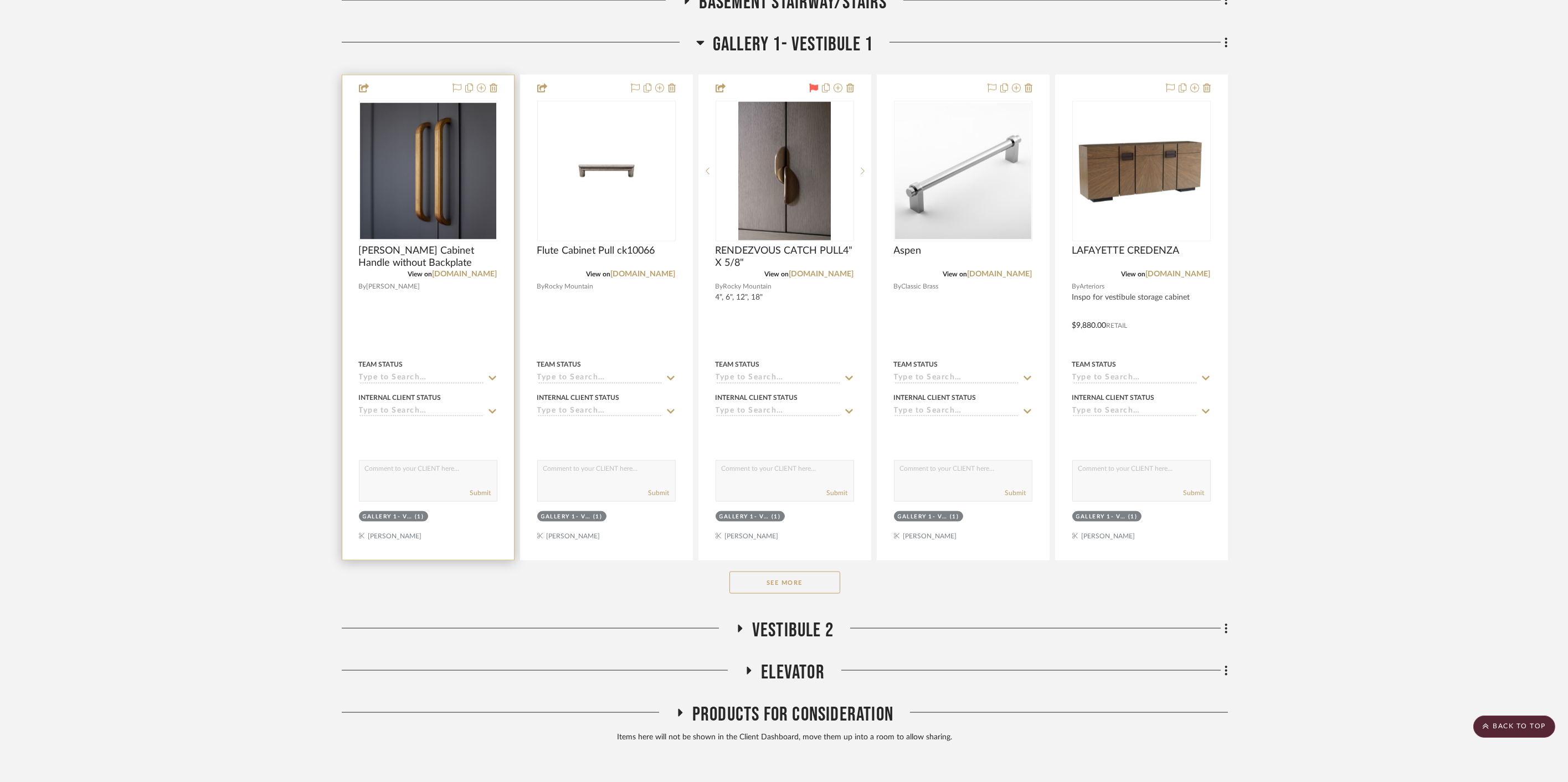
click at [403, 81] on div at bounding box center [428, 317] width 172 height 485
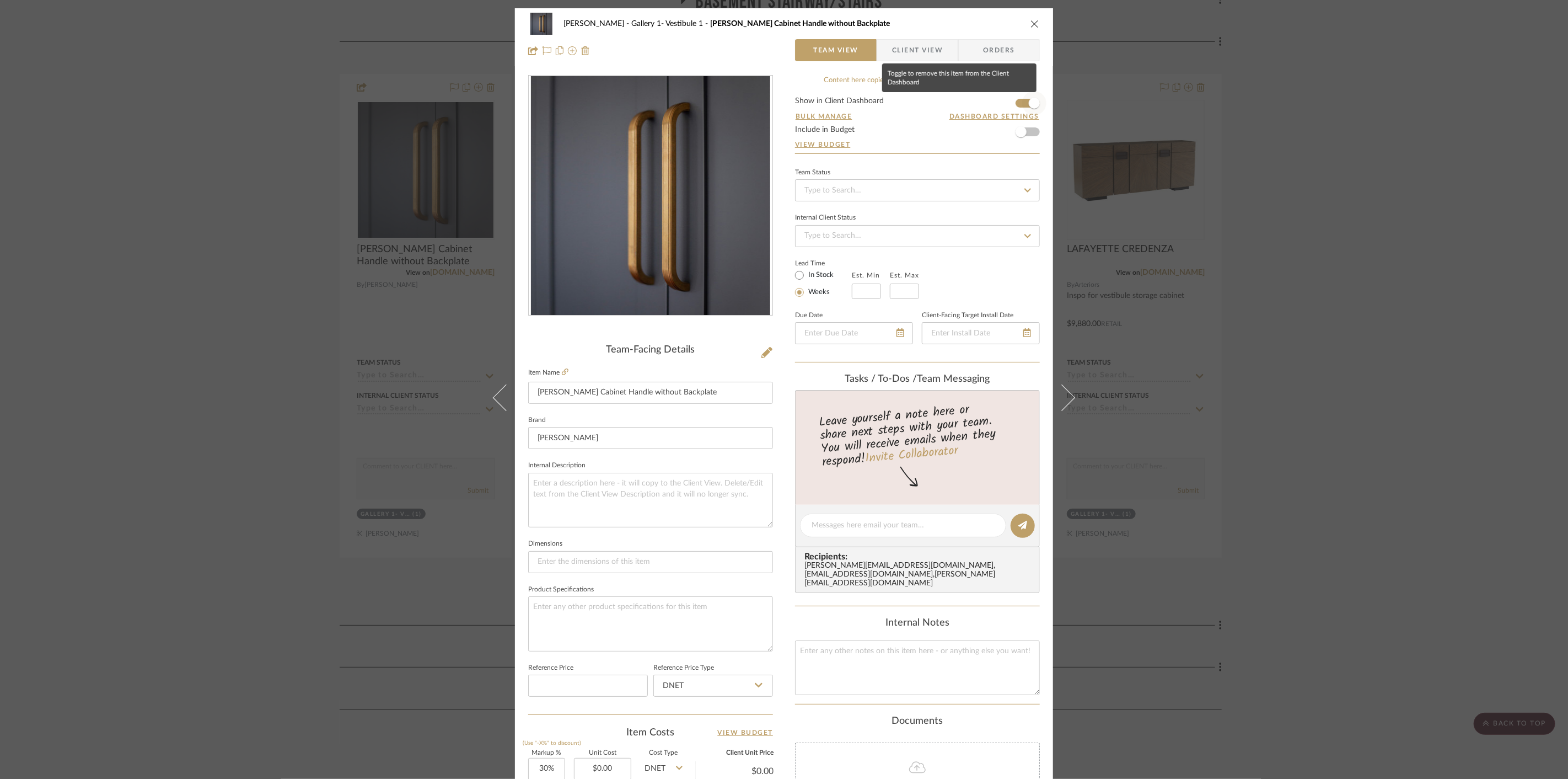
click at [1028, 102] on span "button" at bounding box center [1034, 103] width 11 height 11
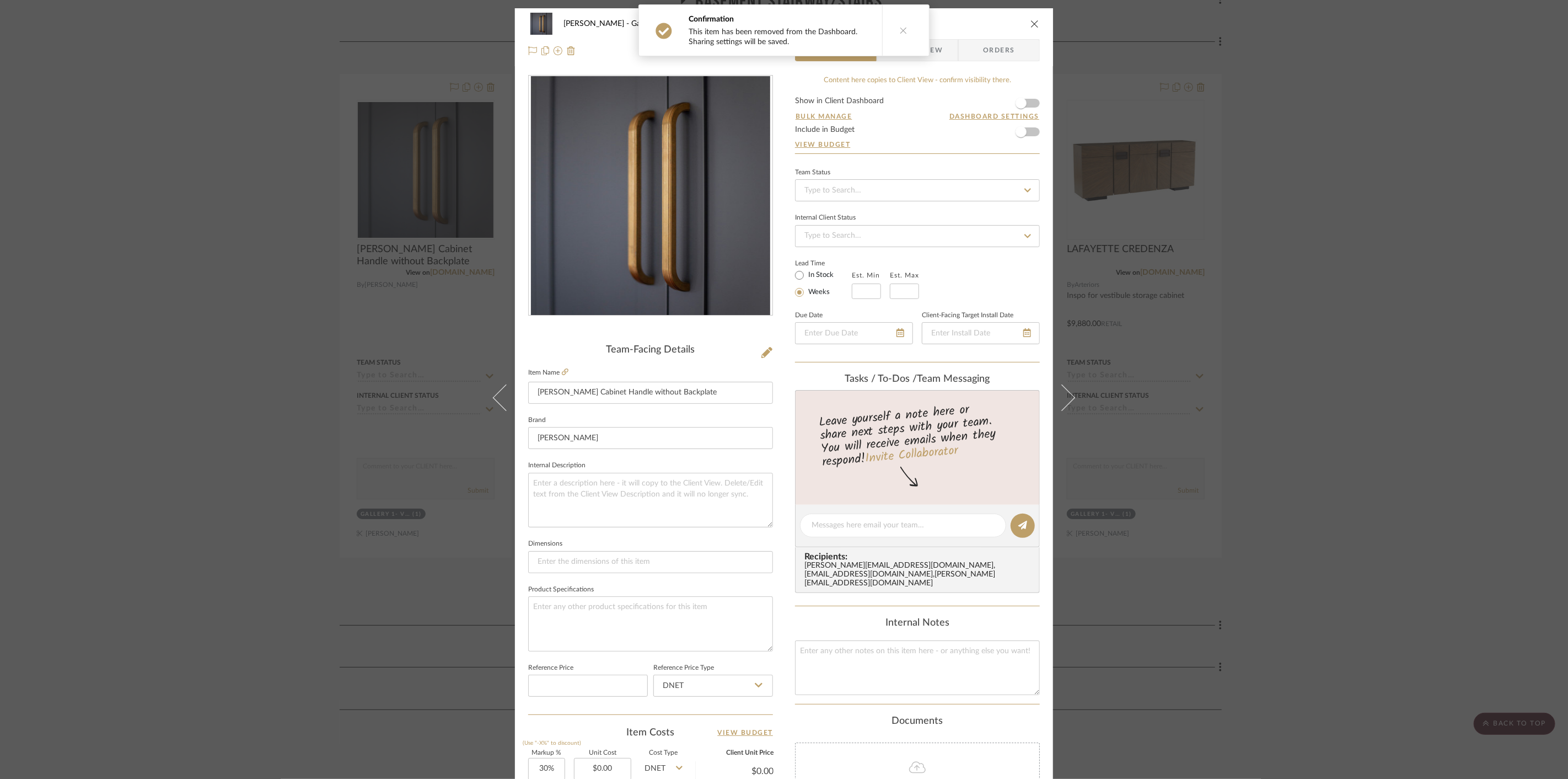
click at [1274, 139] on div "Cawley Gillon Gallery 1- Vestibule 1 Dougan Cabinet Handle without Backplate Te…" at bounding box center [784, 390] width 1568 height 779
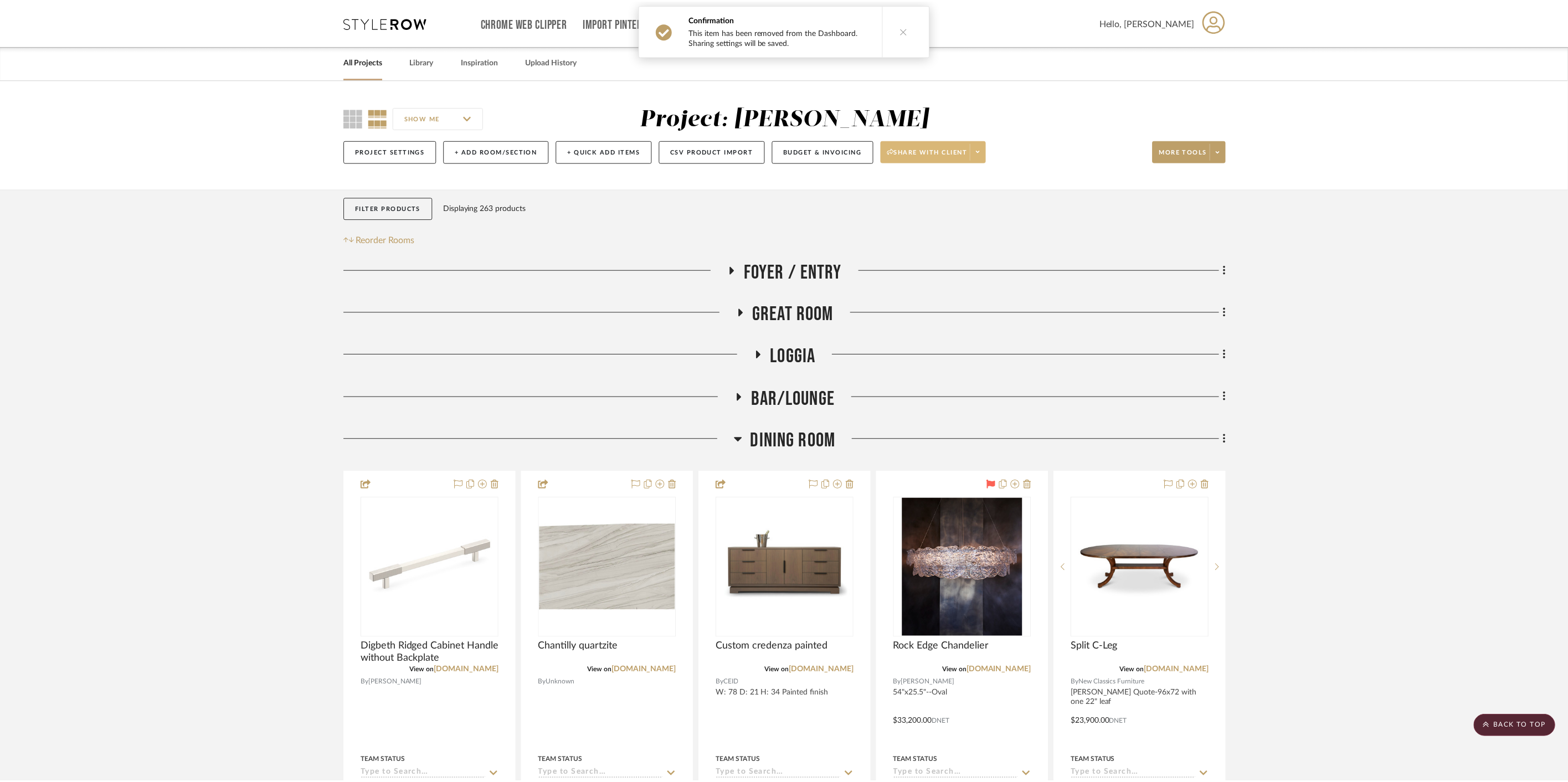
scroll to position [4921, 0]
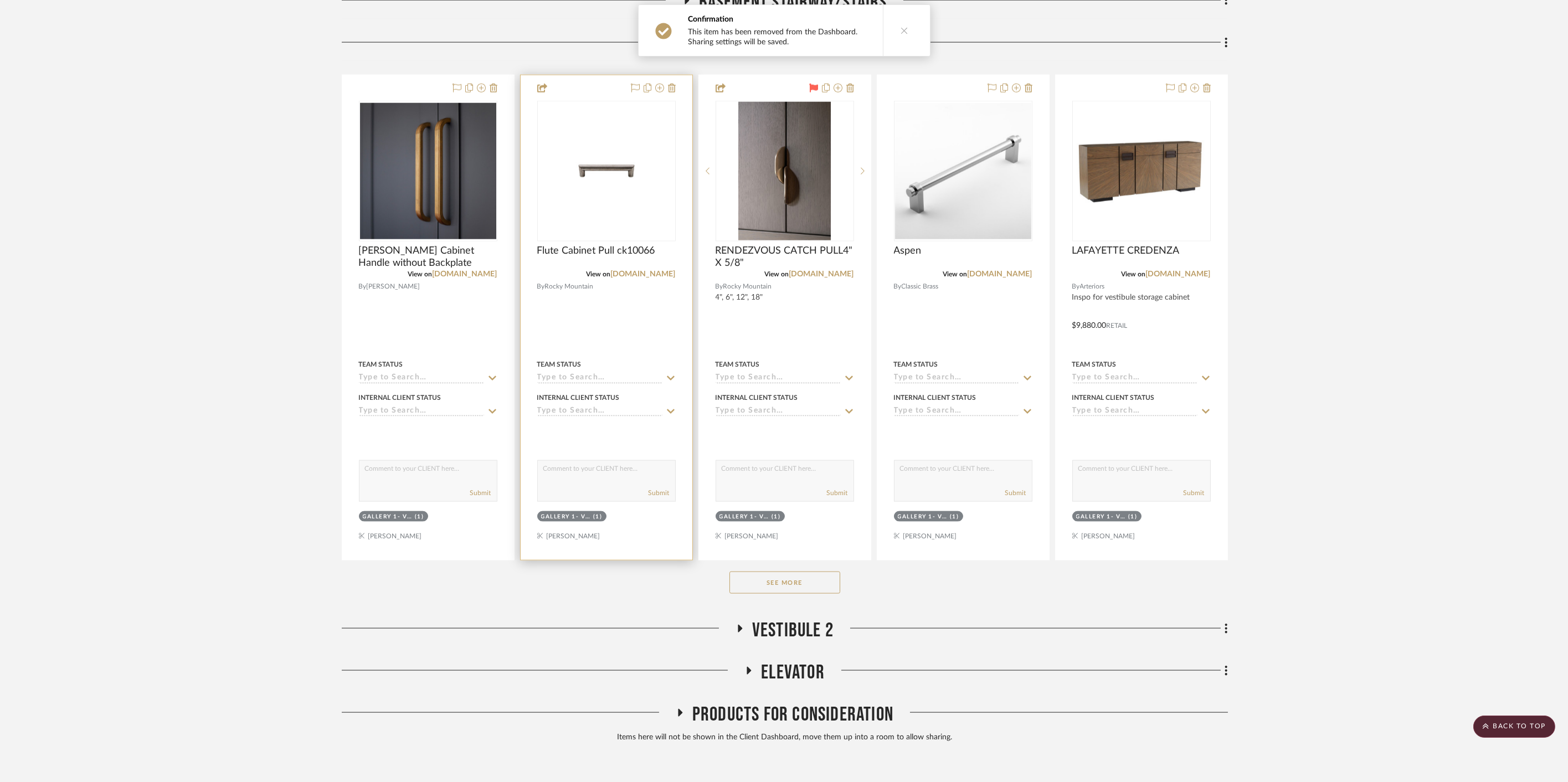
click at [591, 80] on div at bounding box center [606, 317] width 172 height 485
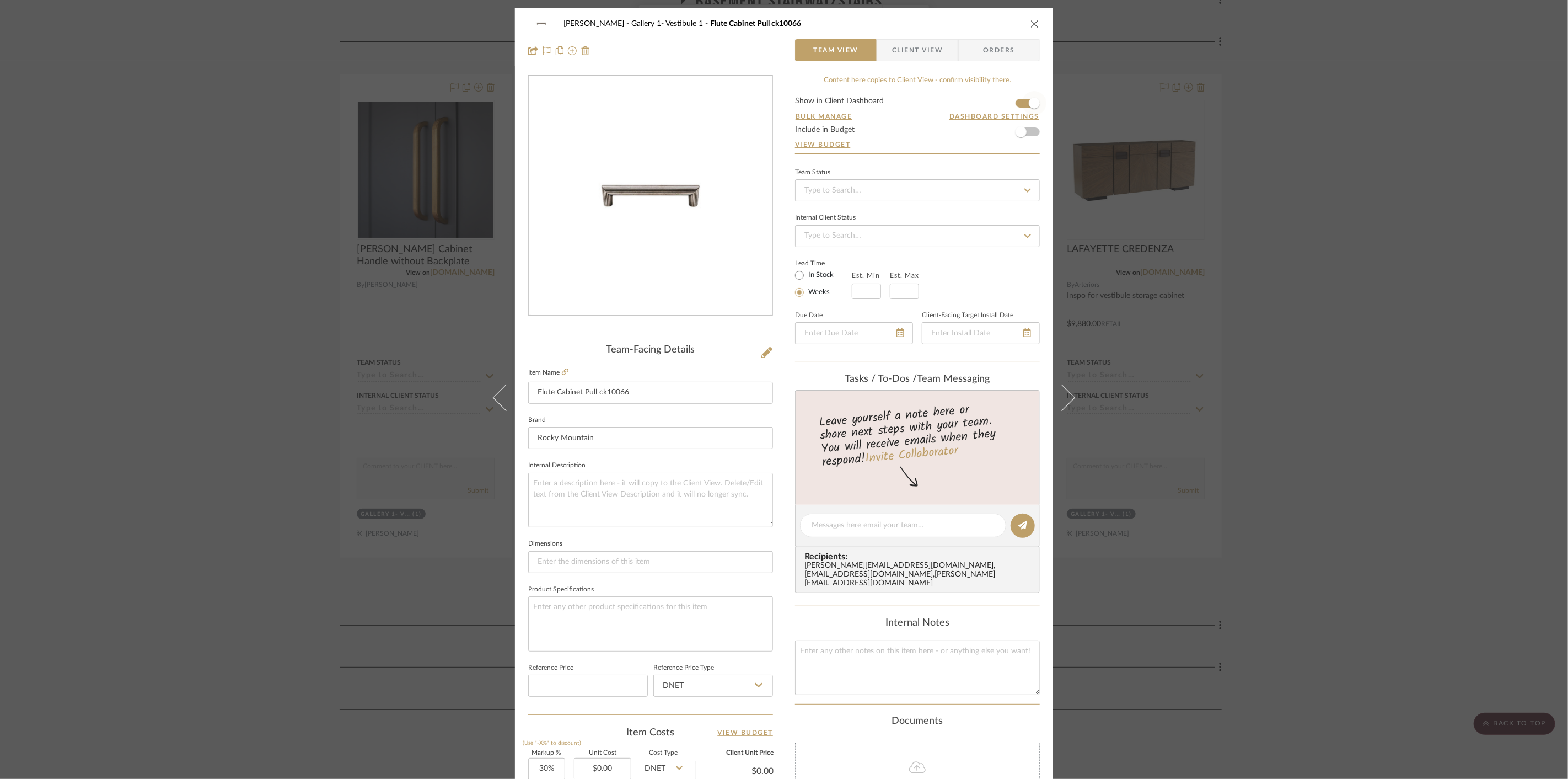
click at [1022, 103] on span "button" at bounding box center [1034, 103] width 24 height 24
drag, startPoint x: 1278, startPoint y: 137, endPoint x: 1271, endPoint y: 134, distance: 7.6
click at [1275, 135] on div "Cawley Gillon Gallery 1- Vestibule 1 Flute Cabinet Pull ck10066 Team View Clien…" at bounding box center [784, 390] width 1568 height 779
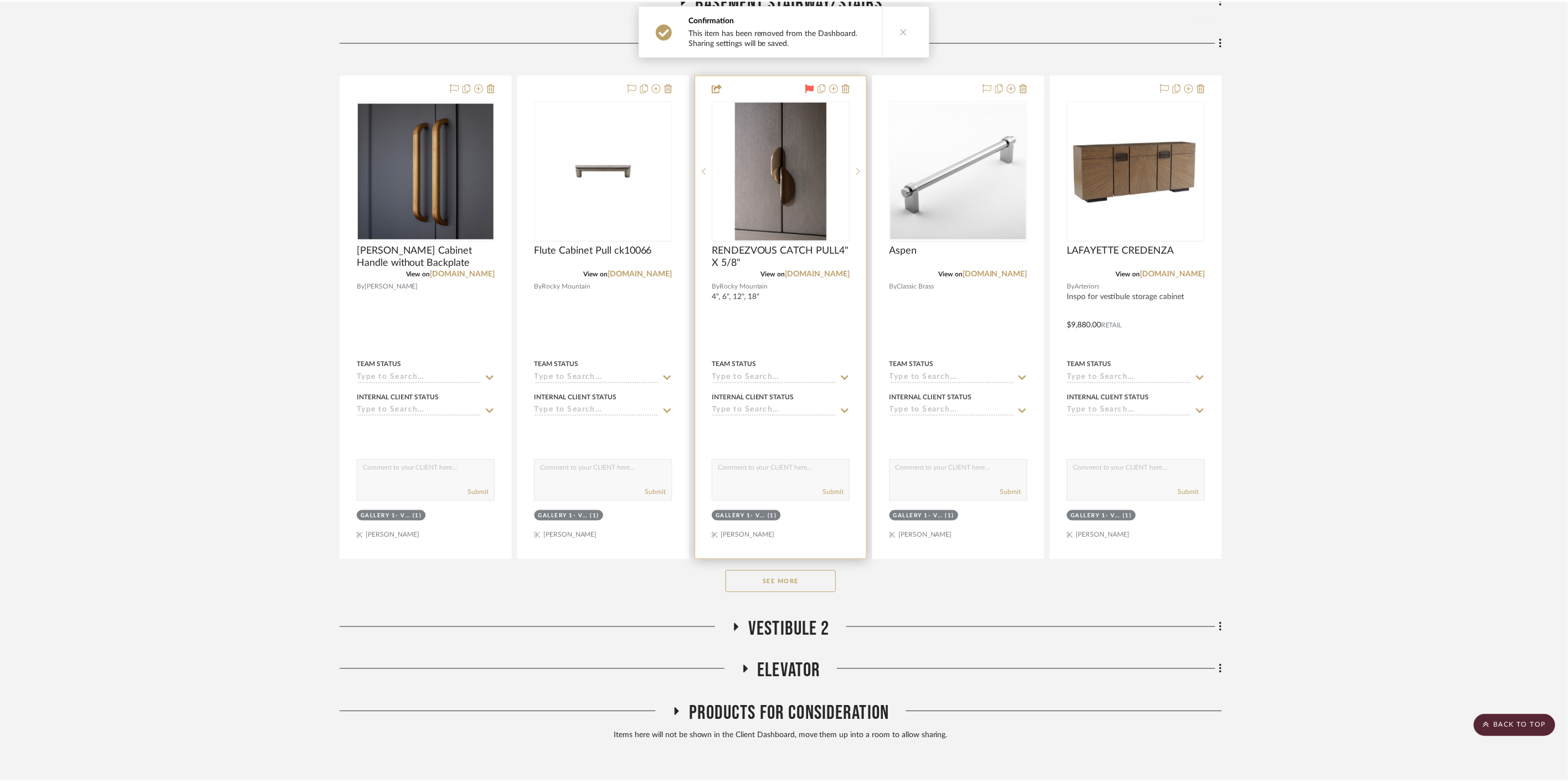
scroll to position [4921, 0]
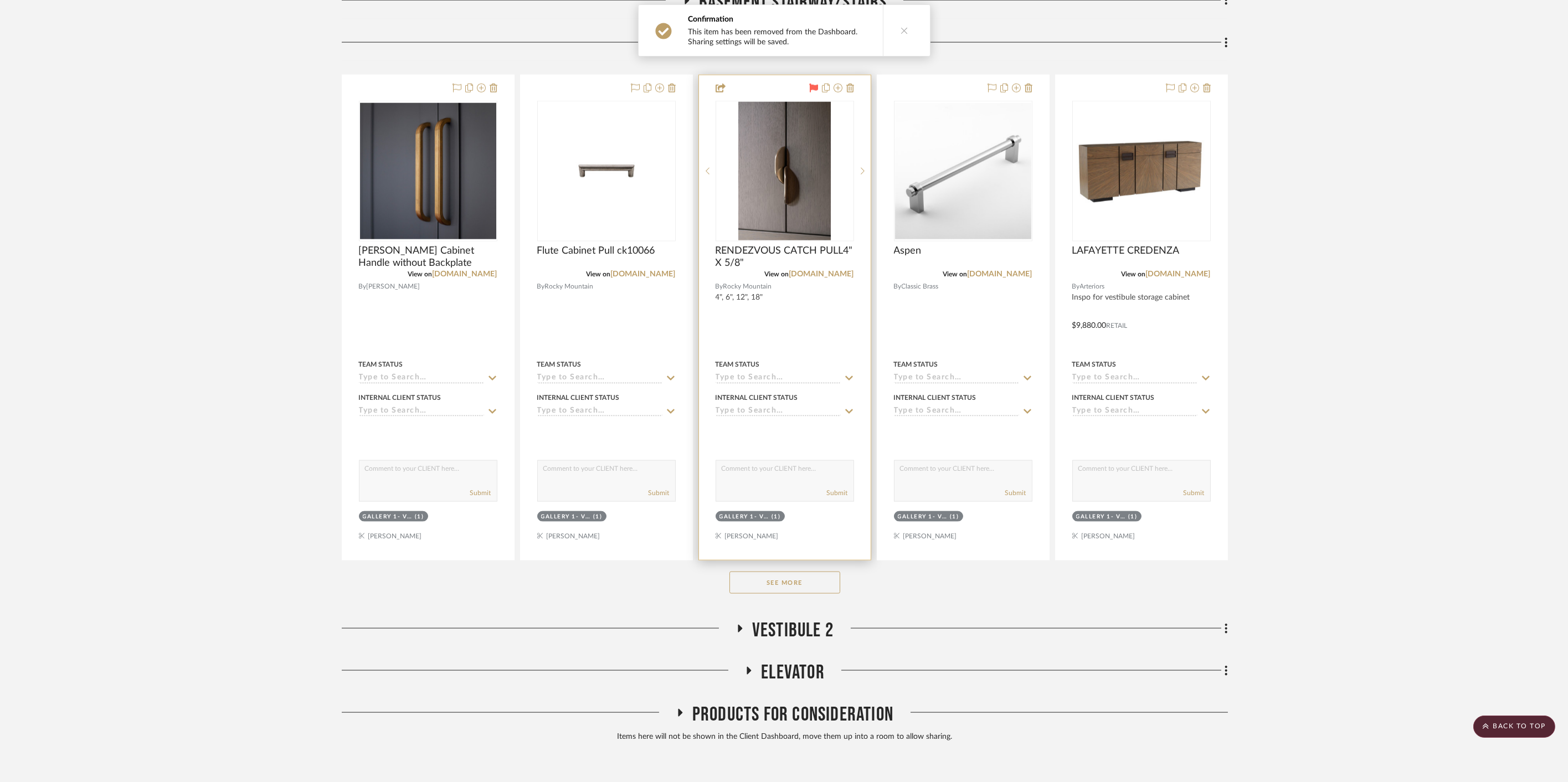
click at [763, 77] on div at bounding box center [784, 317] width 172 height 485
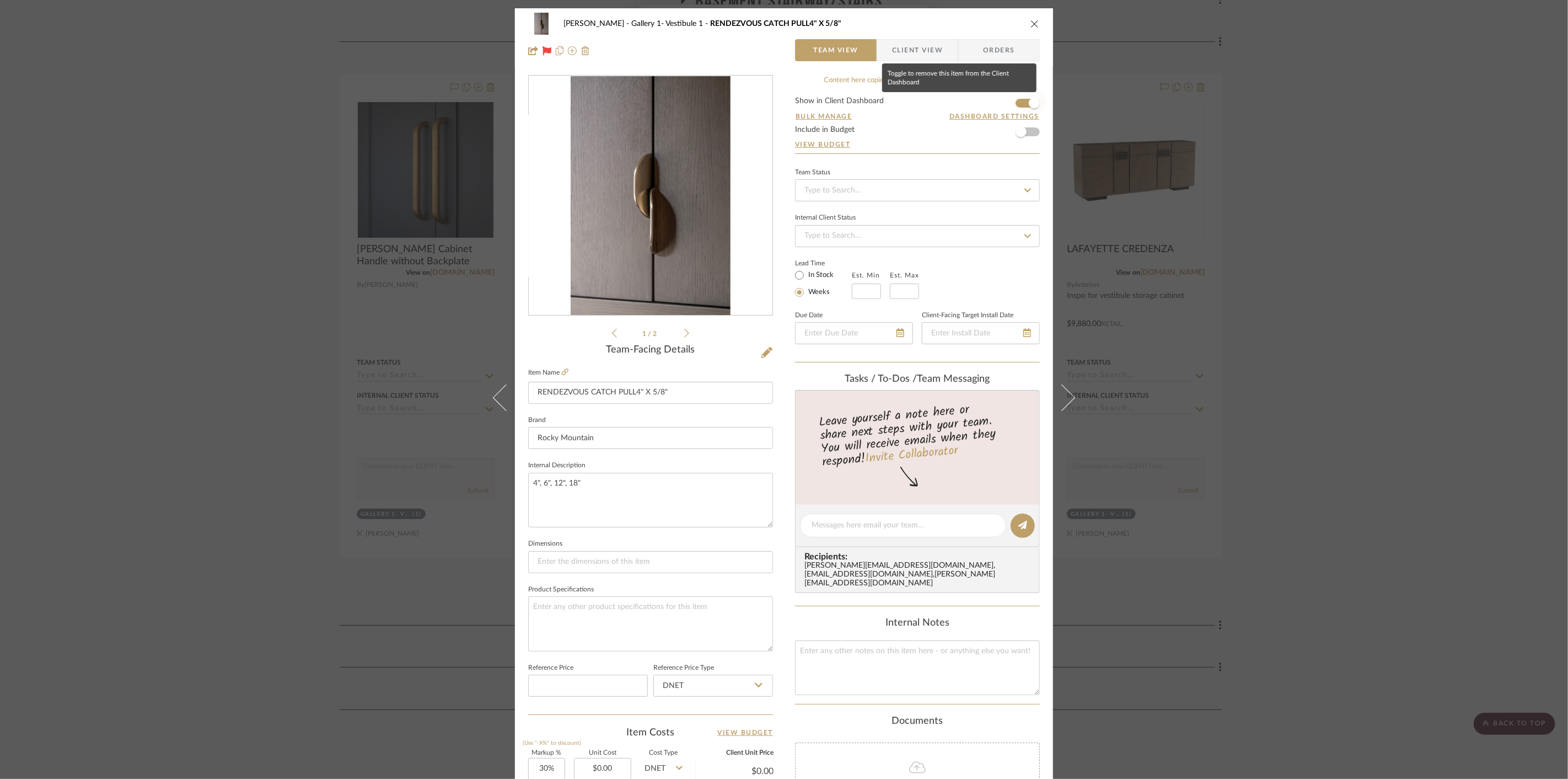
drag, startPoint x: 1029, startPoint y: 100, endPoint x: 1035, endPoint y: 102, distance: 6.3
click at [1028, 101] on span "button" at bounding box center [1034, 103] width 11 height 11
click at [1217, 174] on div "Cawley Gillon Gallery 1- Vestibule 1 RENDEZVOUS CATCH PULL4" X 5/8" Team View C…" at bounding box center [784, 390] width 1568 height 779
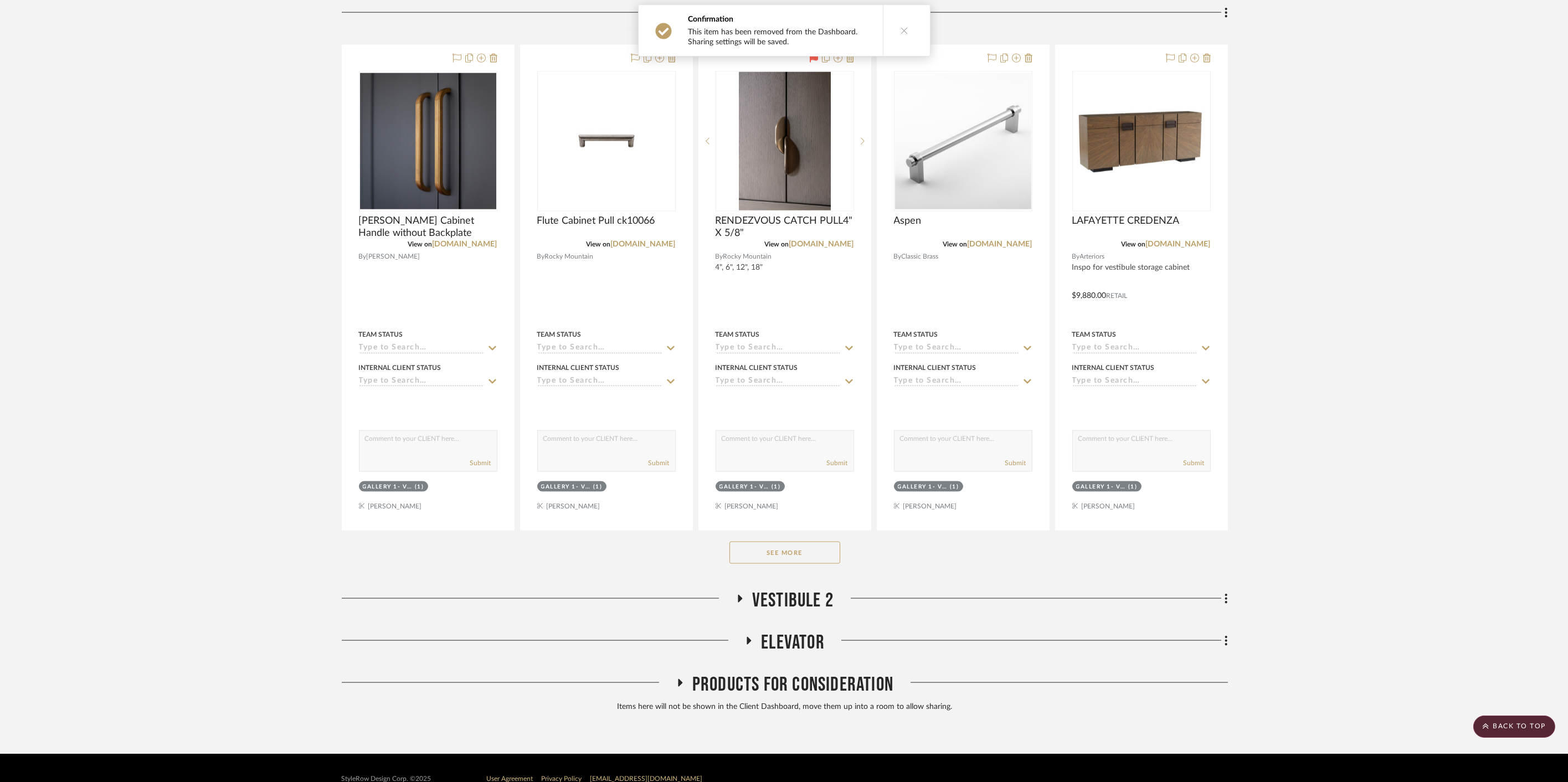
scroll to position [4967, 0]
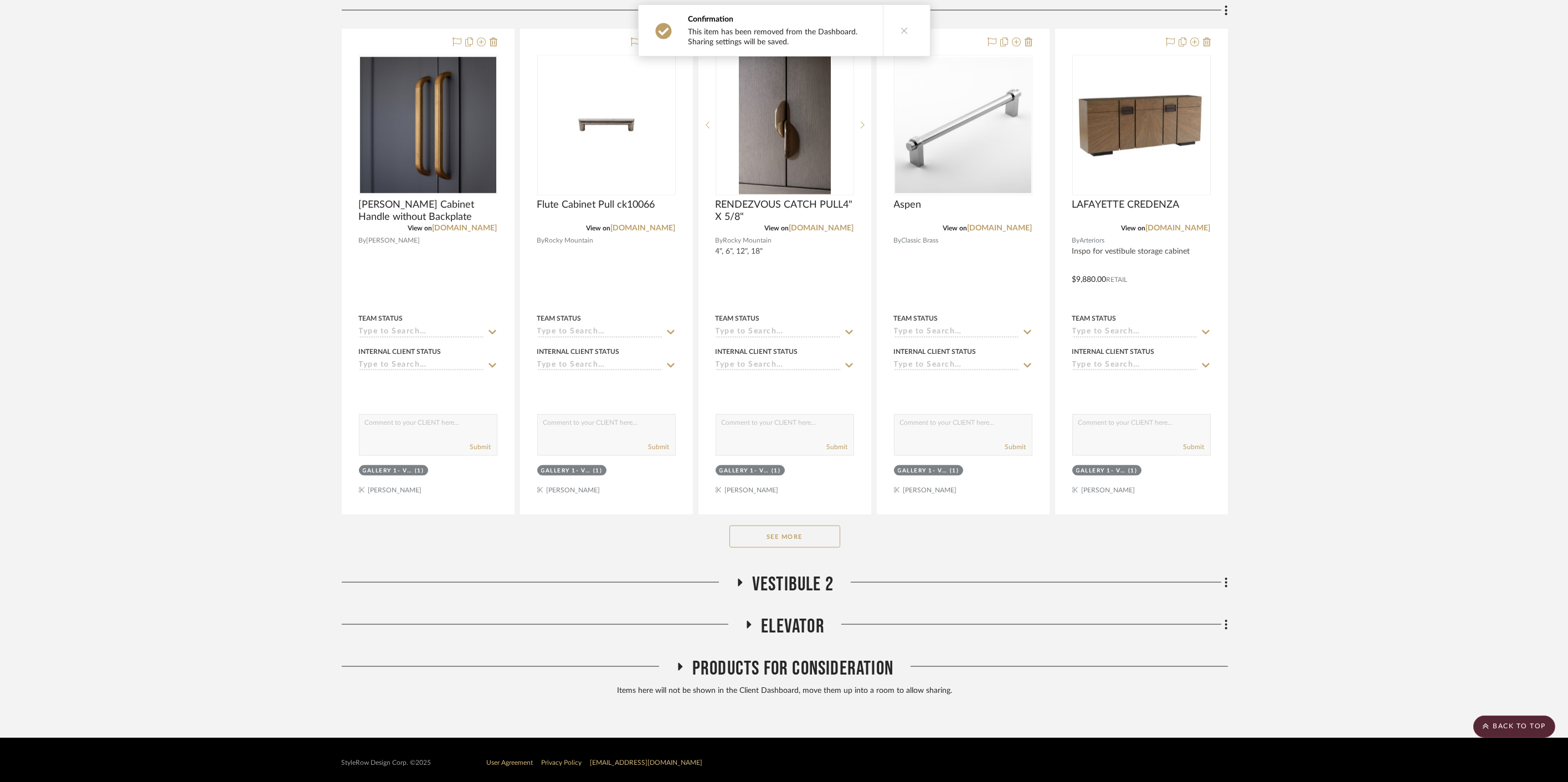
click at [783, 576] on span "Vestibule 2" at bounding box center [792, 584] width 81 height 24
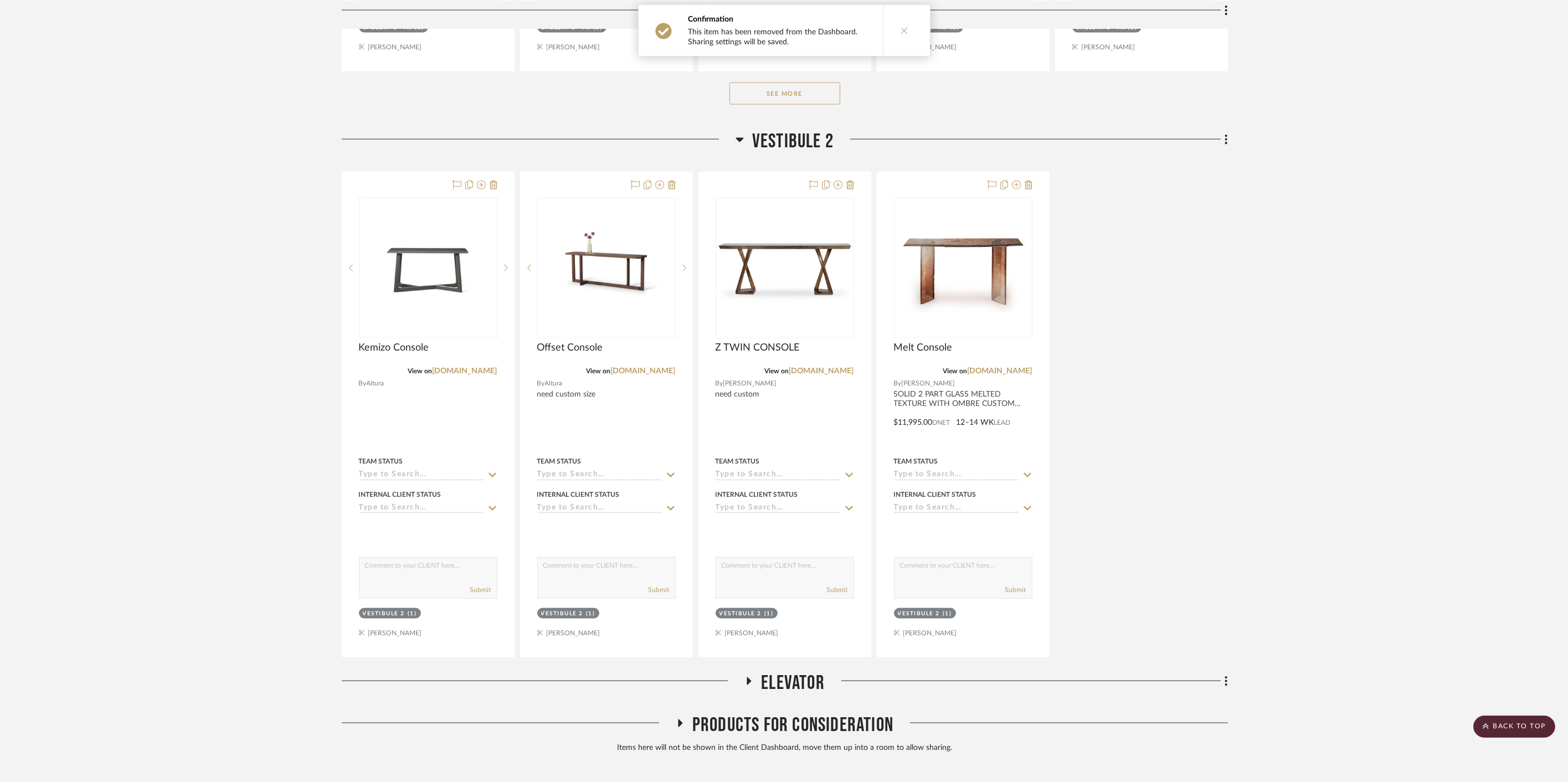
scroll to position [5465, 0]
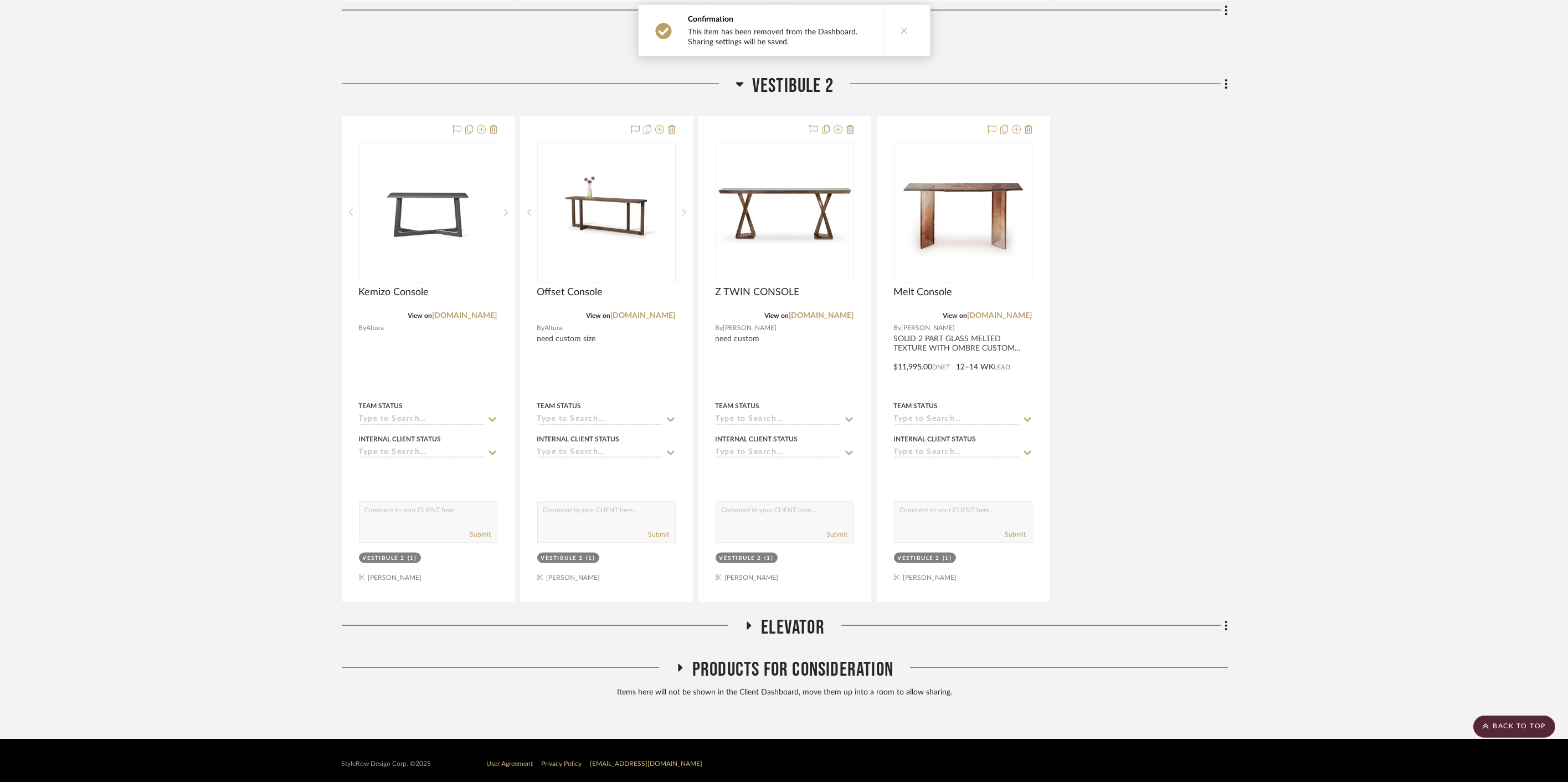
click at [791, 616] on span "Elevator" at bounding box center [793, 627] width 63 height 24
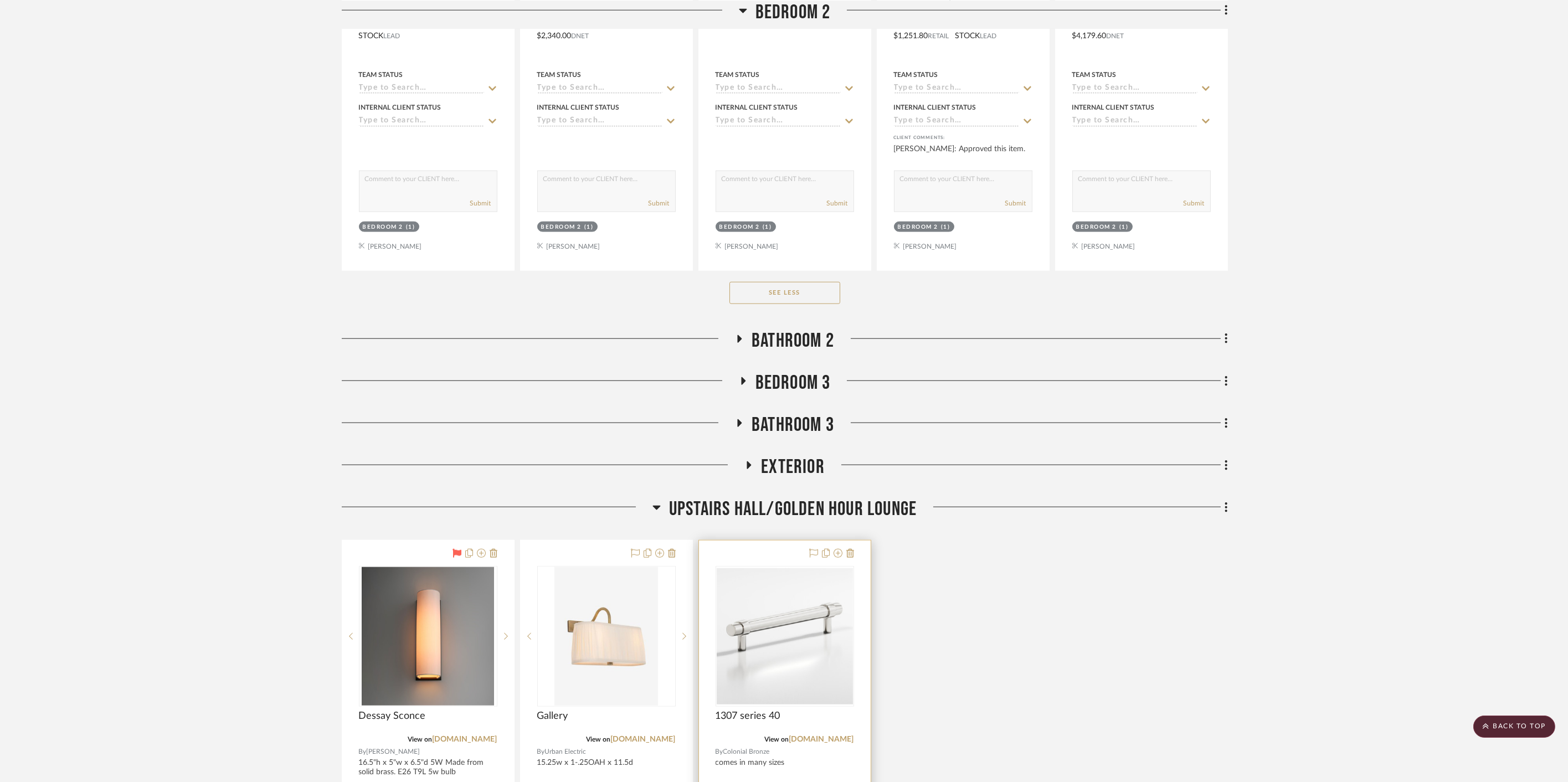
scroll to position [3749, 0]
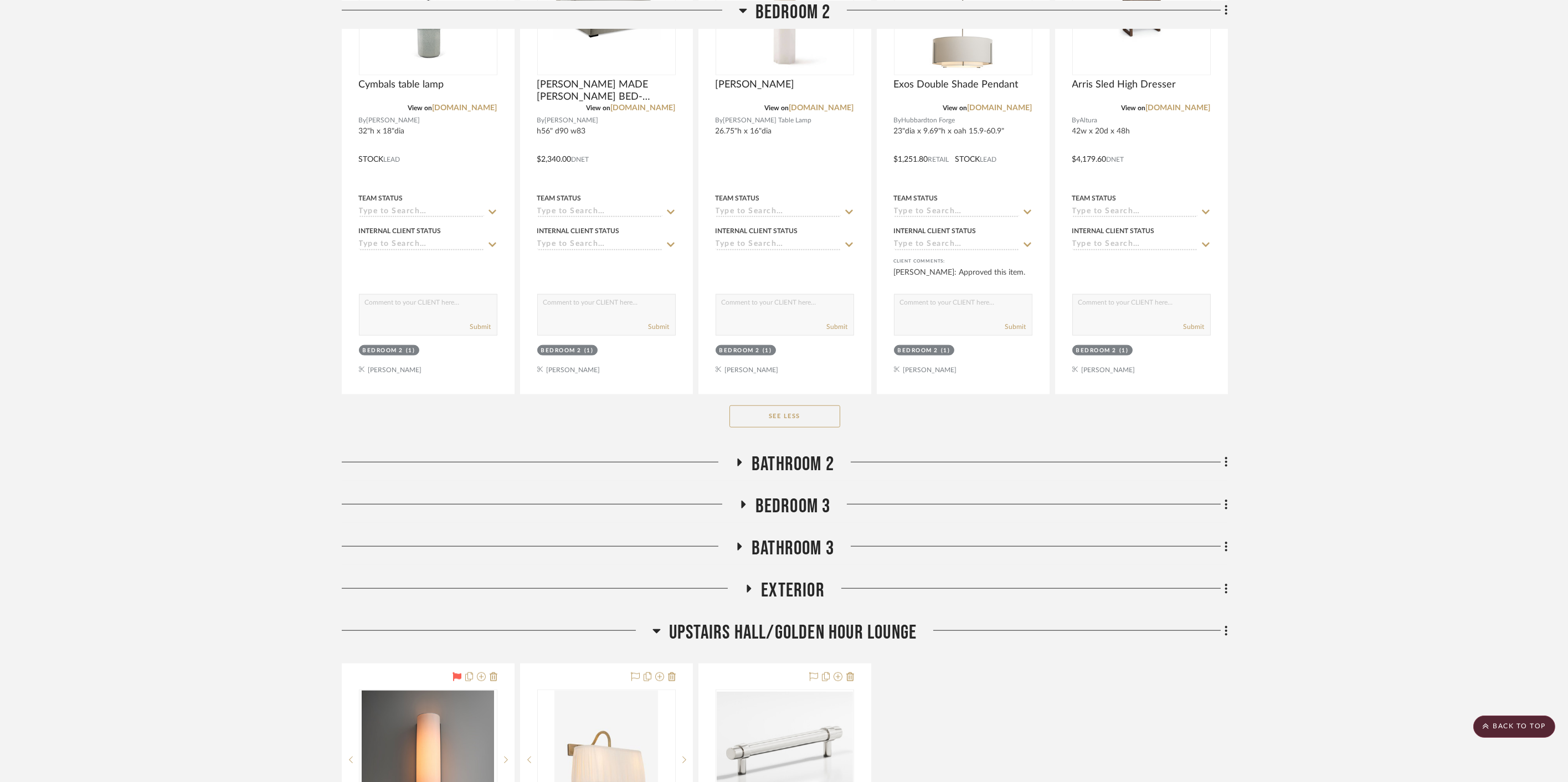
click at [773, 592] on span "Exterior" at bounding box center [793, 590] width 63 height 24
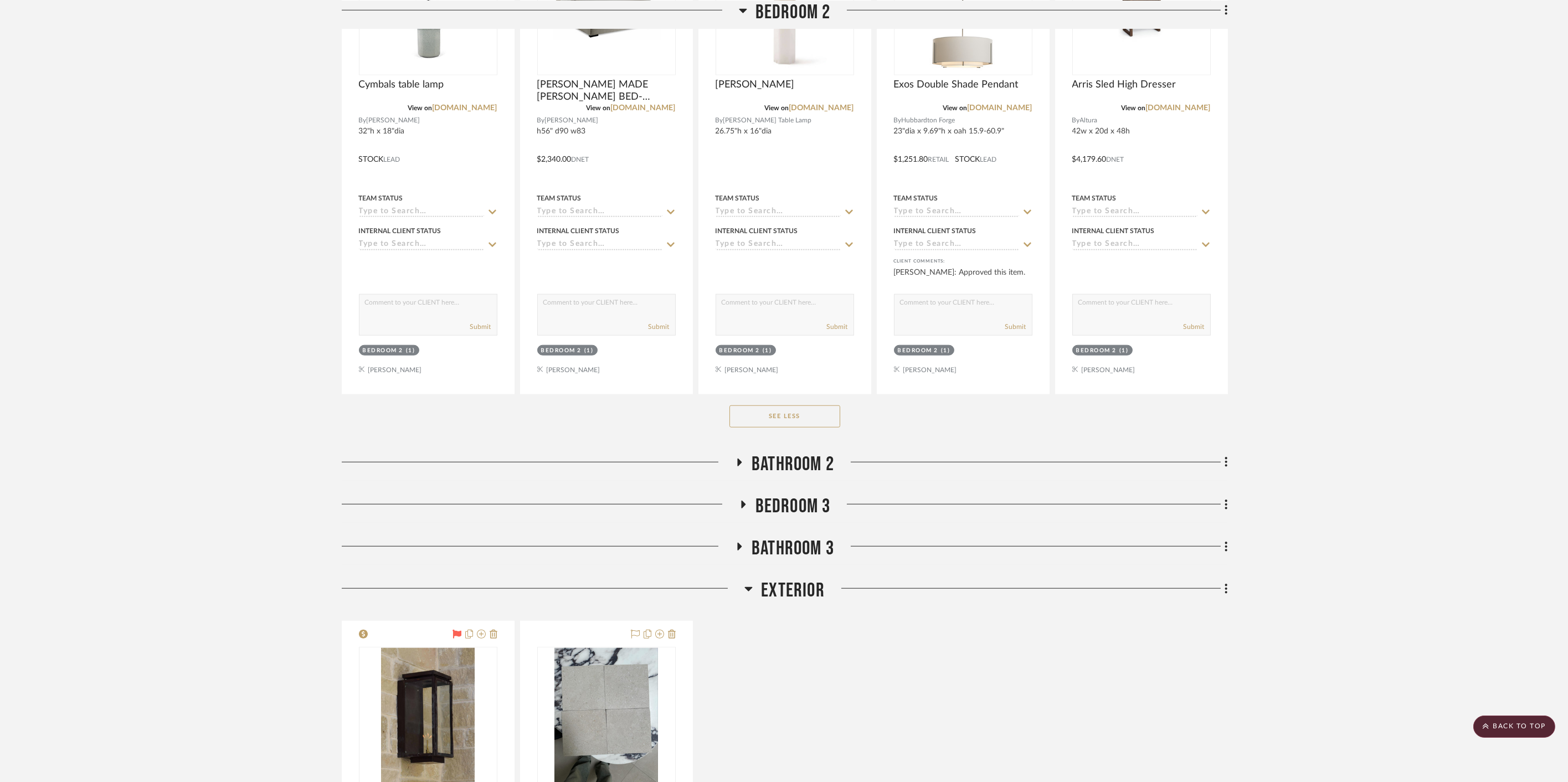
click at [789, 537] on span "Bathroom 3" at bounding box center [792, 548] width 83 height 24
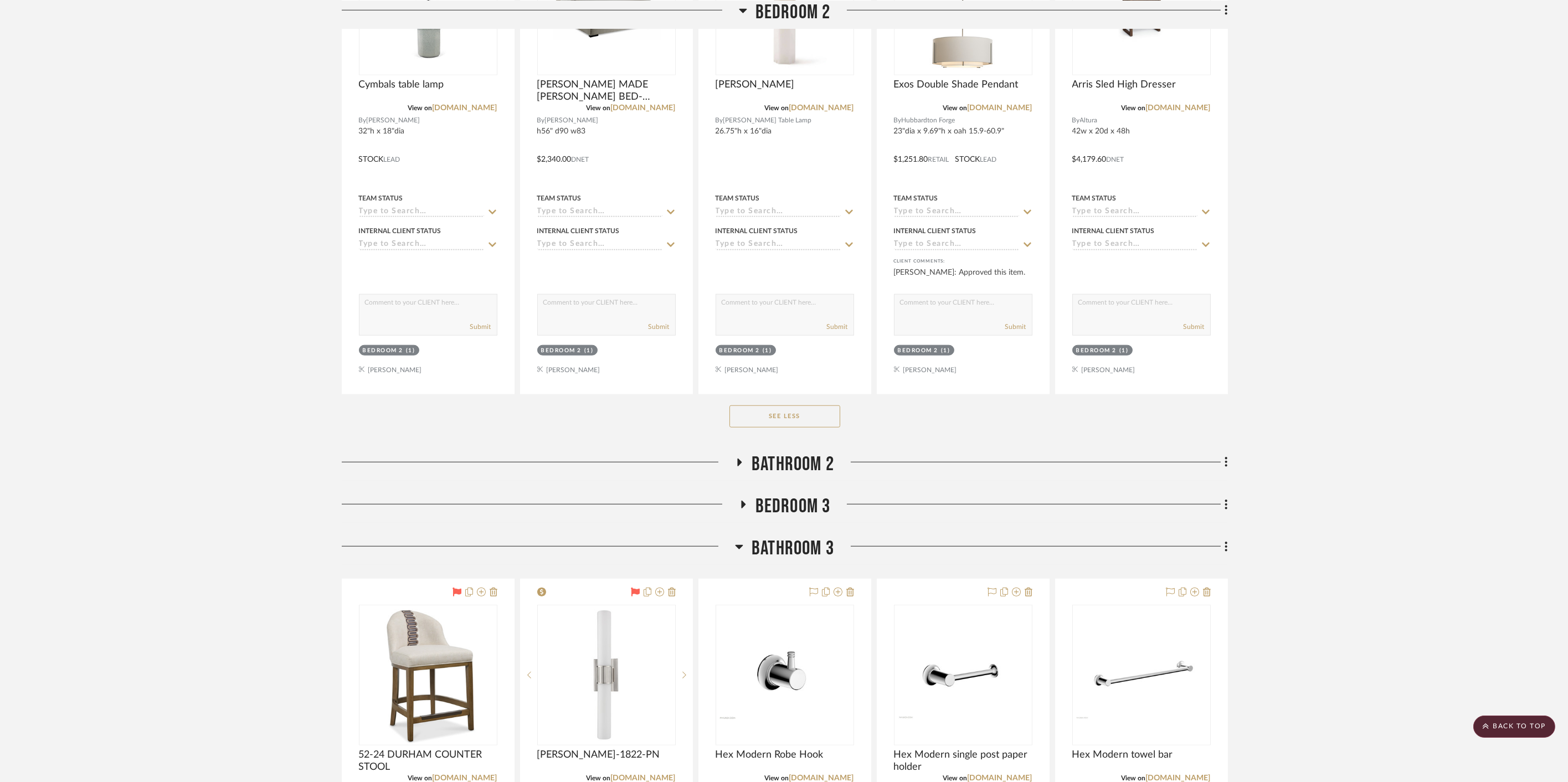
click at [804, 500] on span "Bedroom 3" at bounding box center [792, 506] width 75 height 24
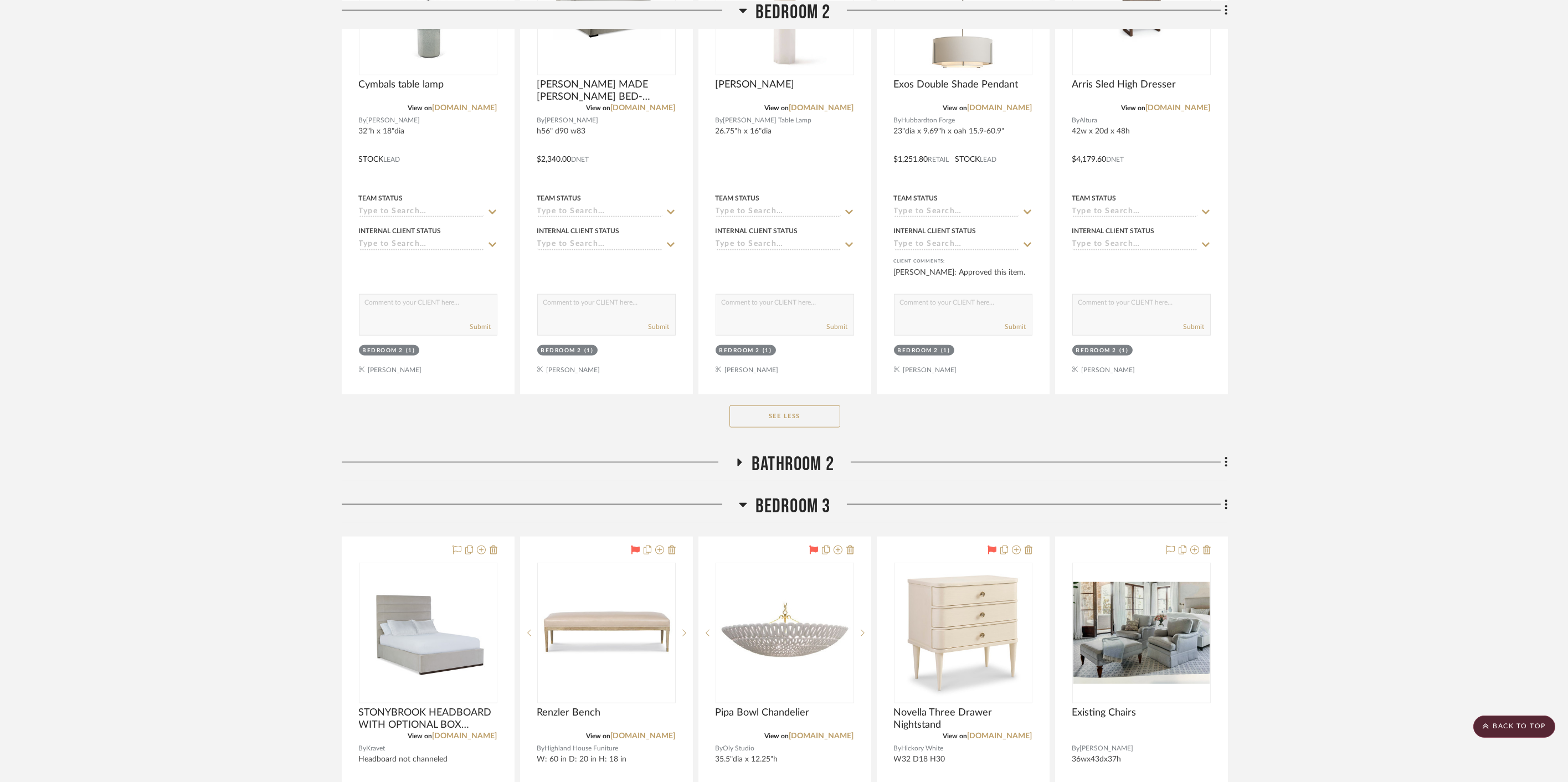
click at [807, 458] on span "Bathroom 2" at bounding box center [792, 464] width 83 height 24
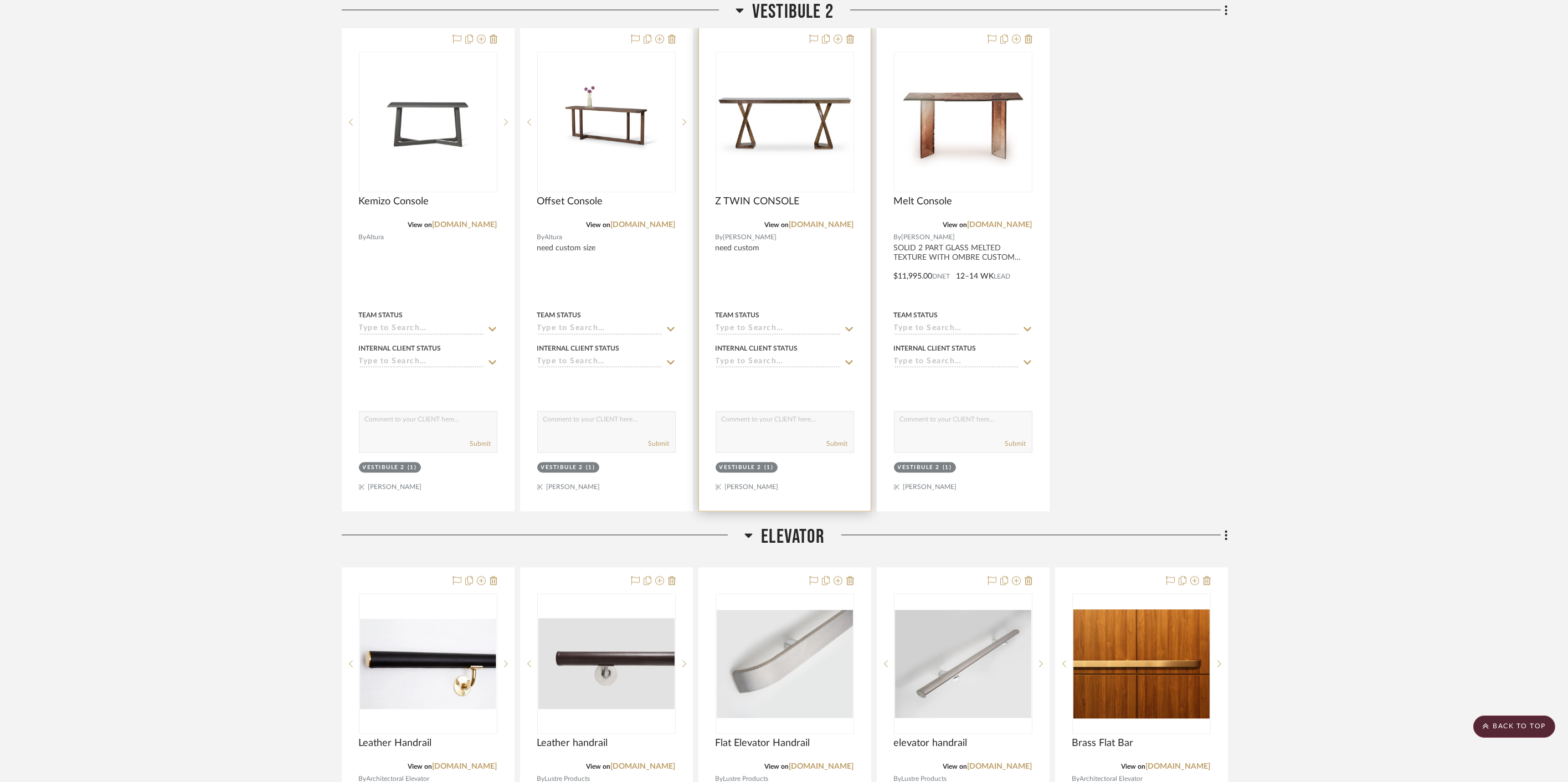
scroll to position [7810, 0]
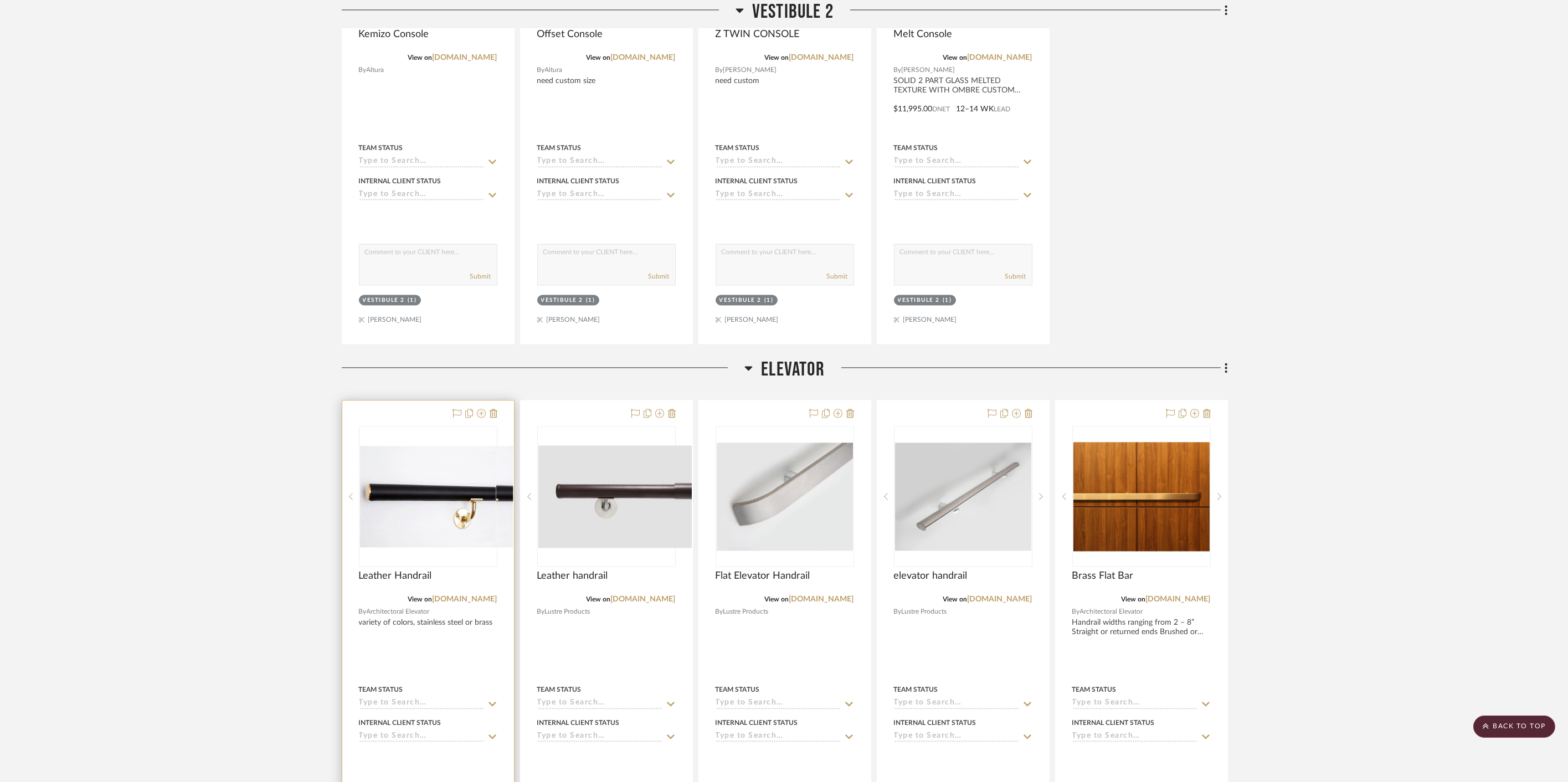
click at [396, 427] on div "0" at bounding box center [437, 496] width 155 height 139
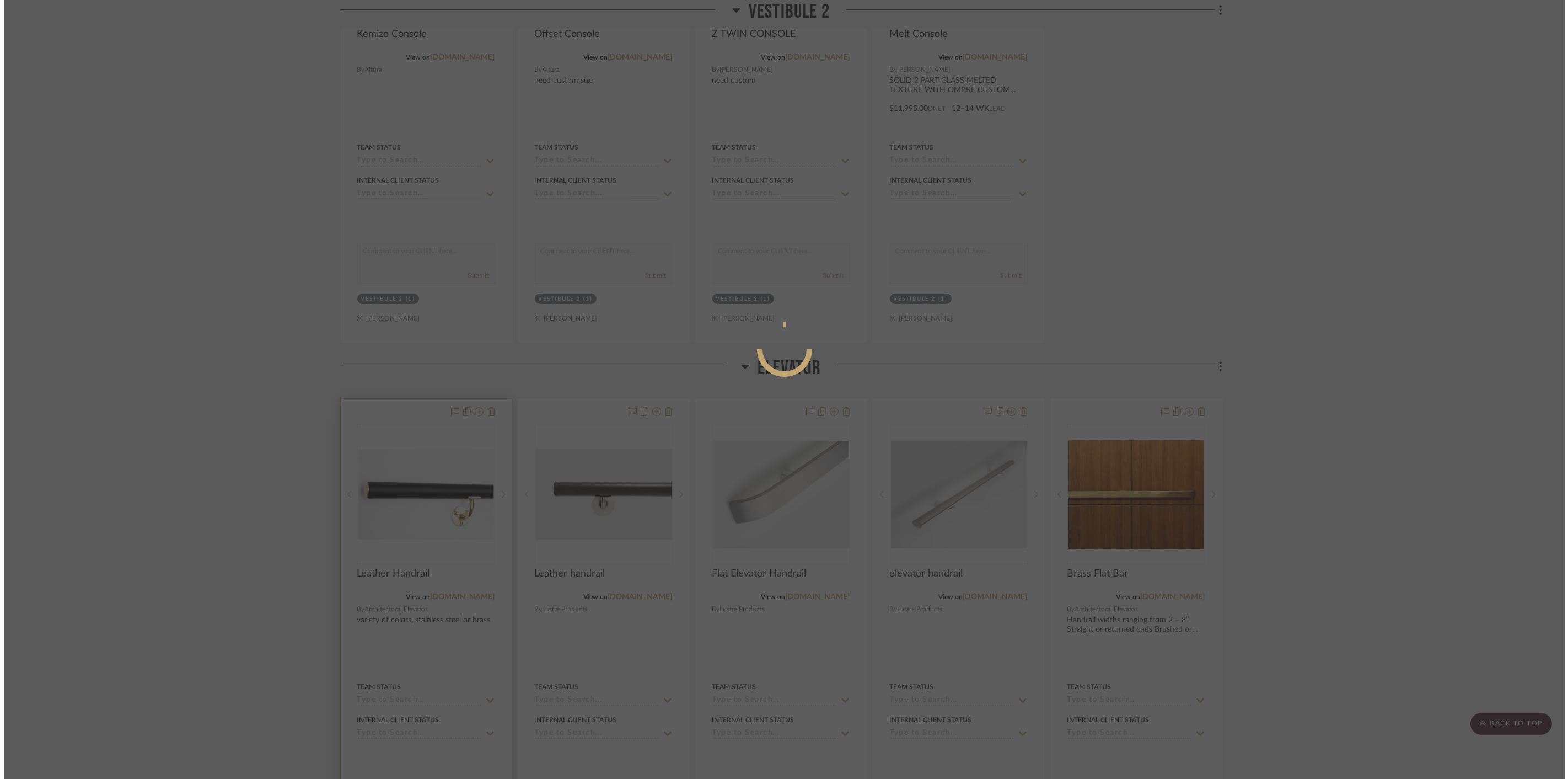
scroll to position [0, 0]
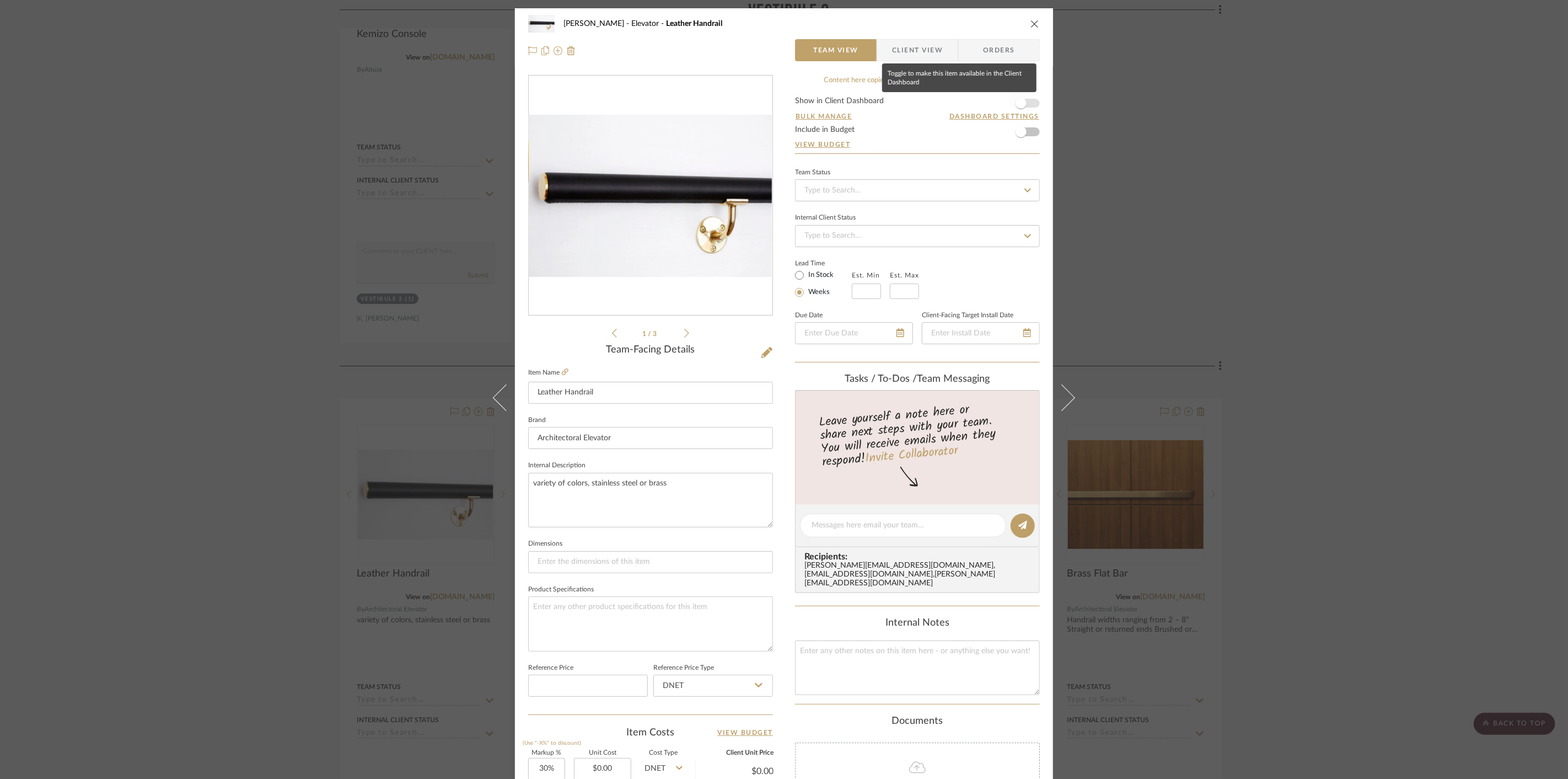
click at [1024, 99] on span "button" at bounding box center [1021, 103] width 24 height 24
click at [1311, 149] on div "Cawley Gillon Elevator Leather Handrail Team View Client View Orders 1 / 3 Team…" at bounding box center [784, 390] width 1568 height 779
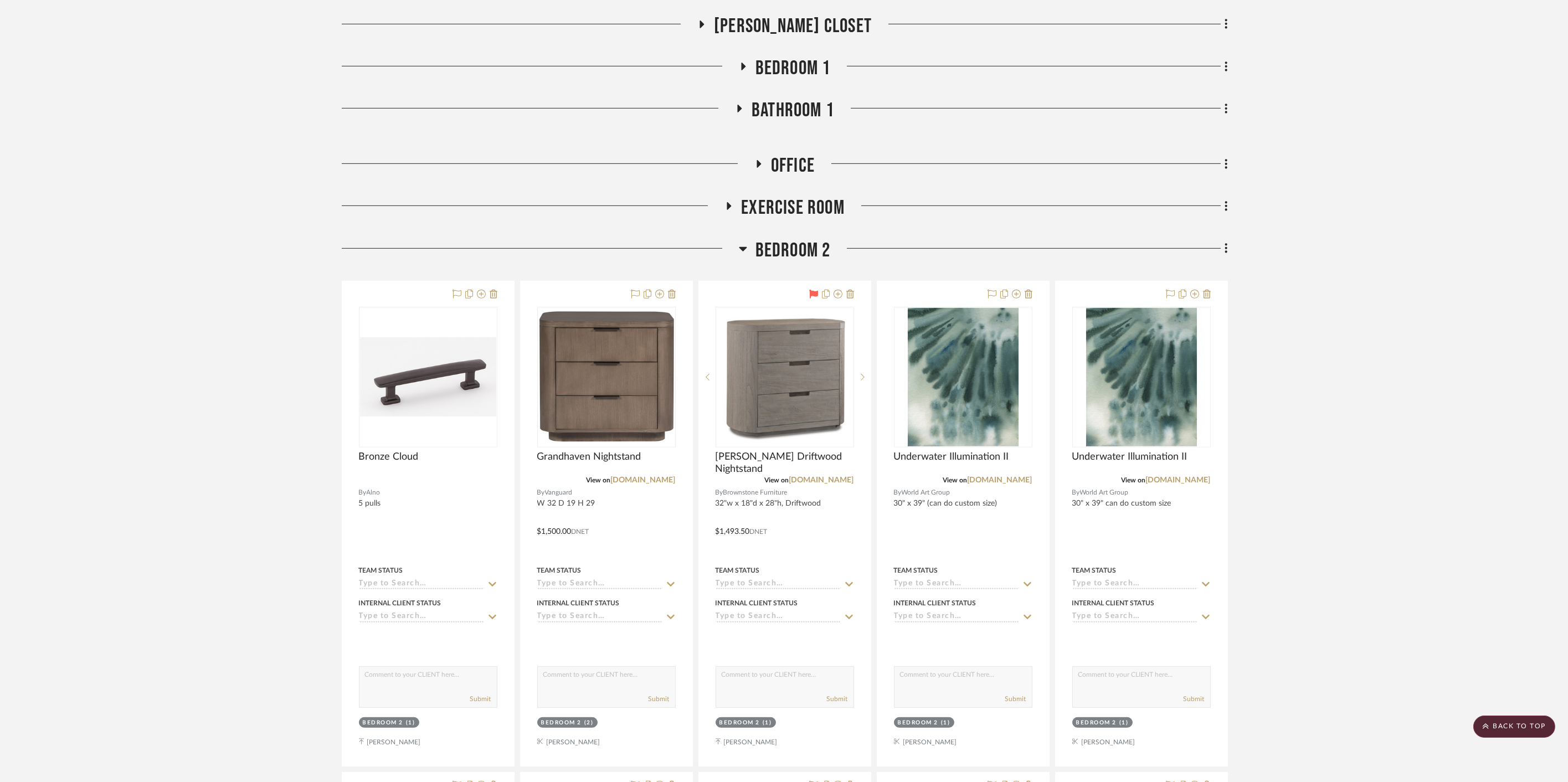
scroll to position [1535, 0]
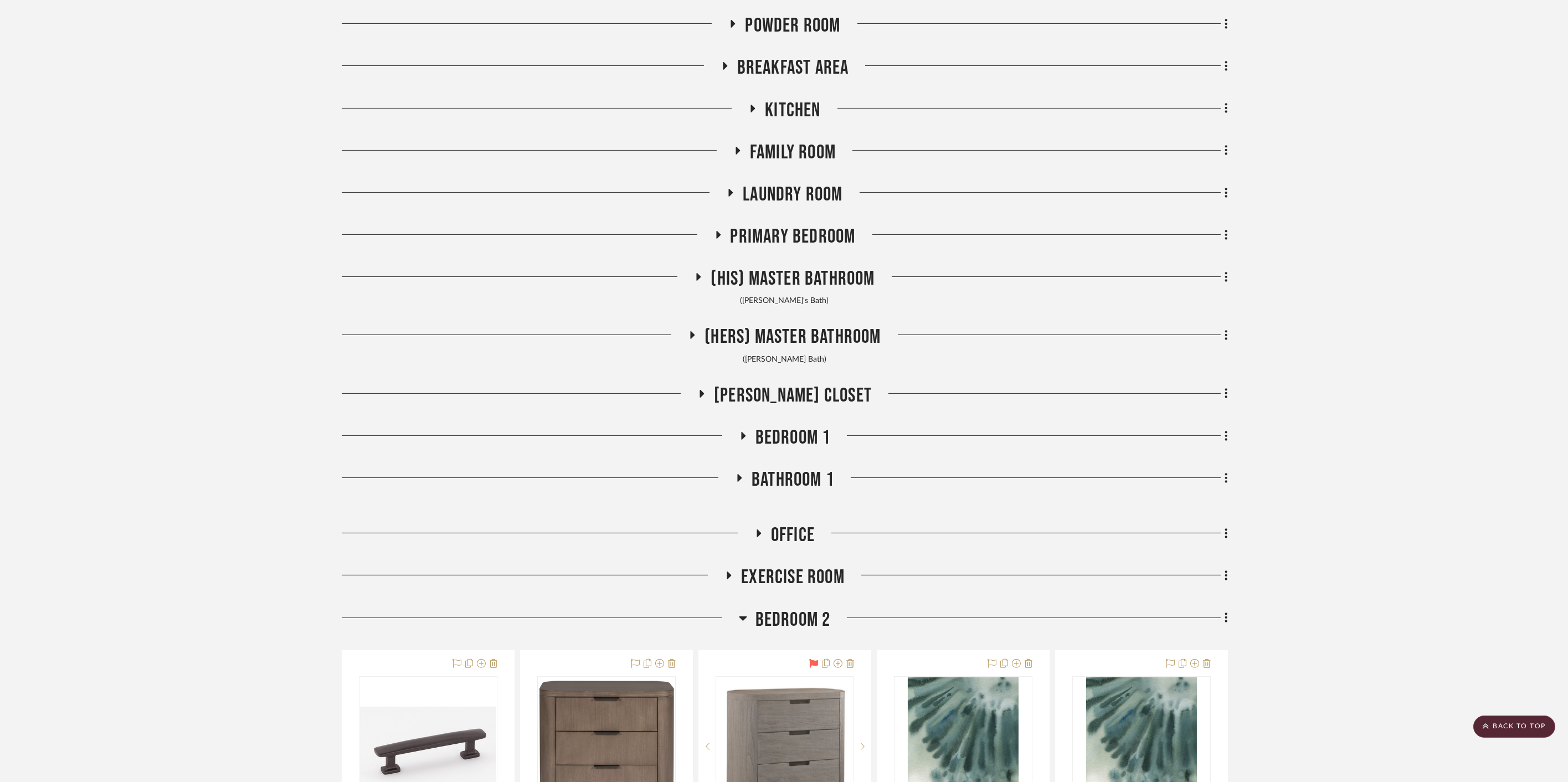
click at [815, 575] on span "Exercise Room" at bounding box center [793, 577] width 104 height 24
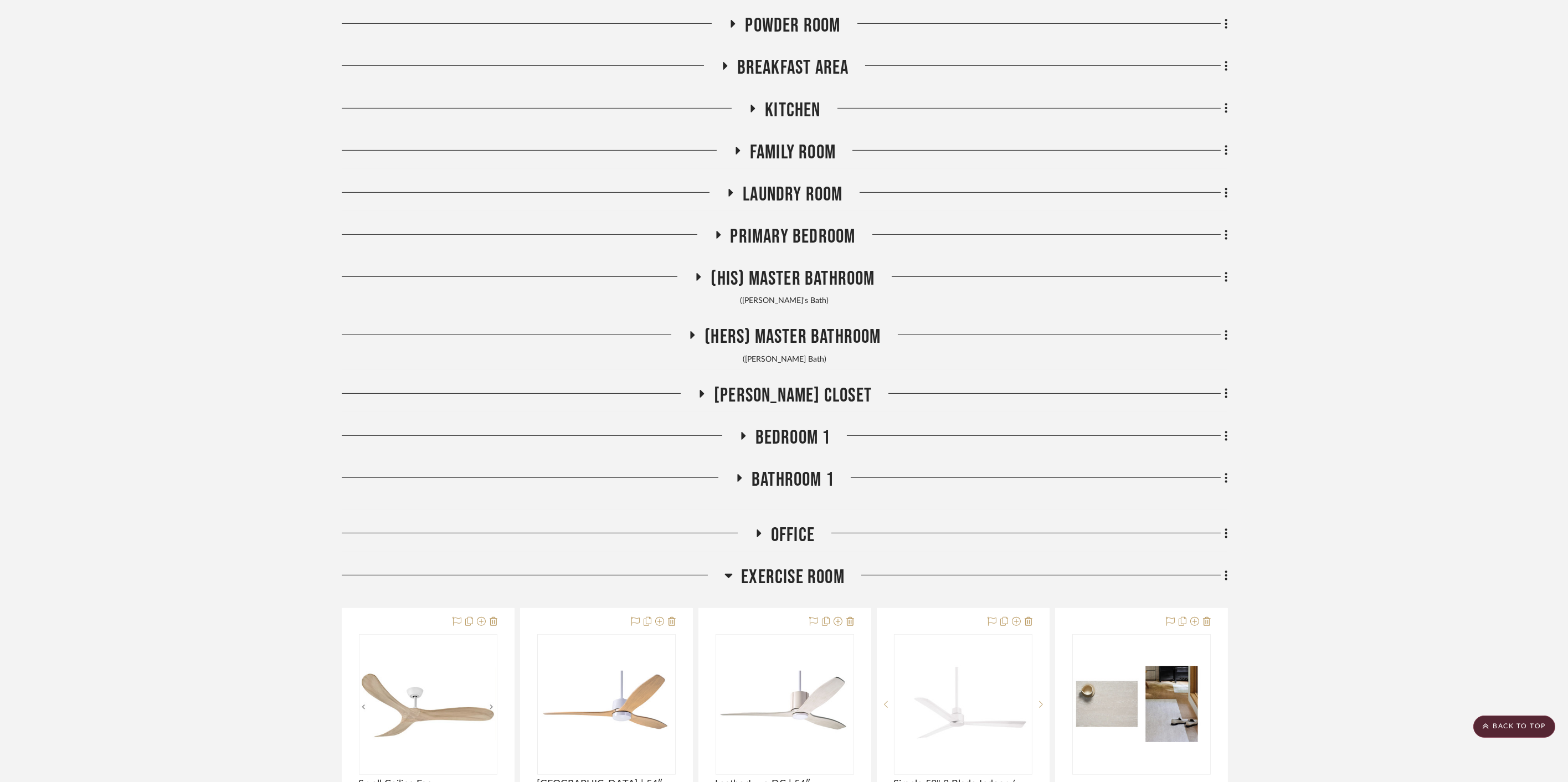
click at [800, 532] on span "Office" at bounding box center [792, 535] width 43 height 24
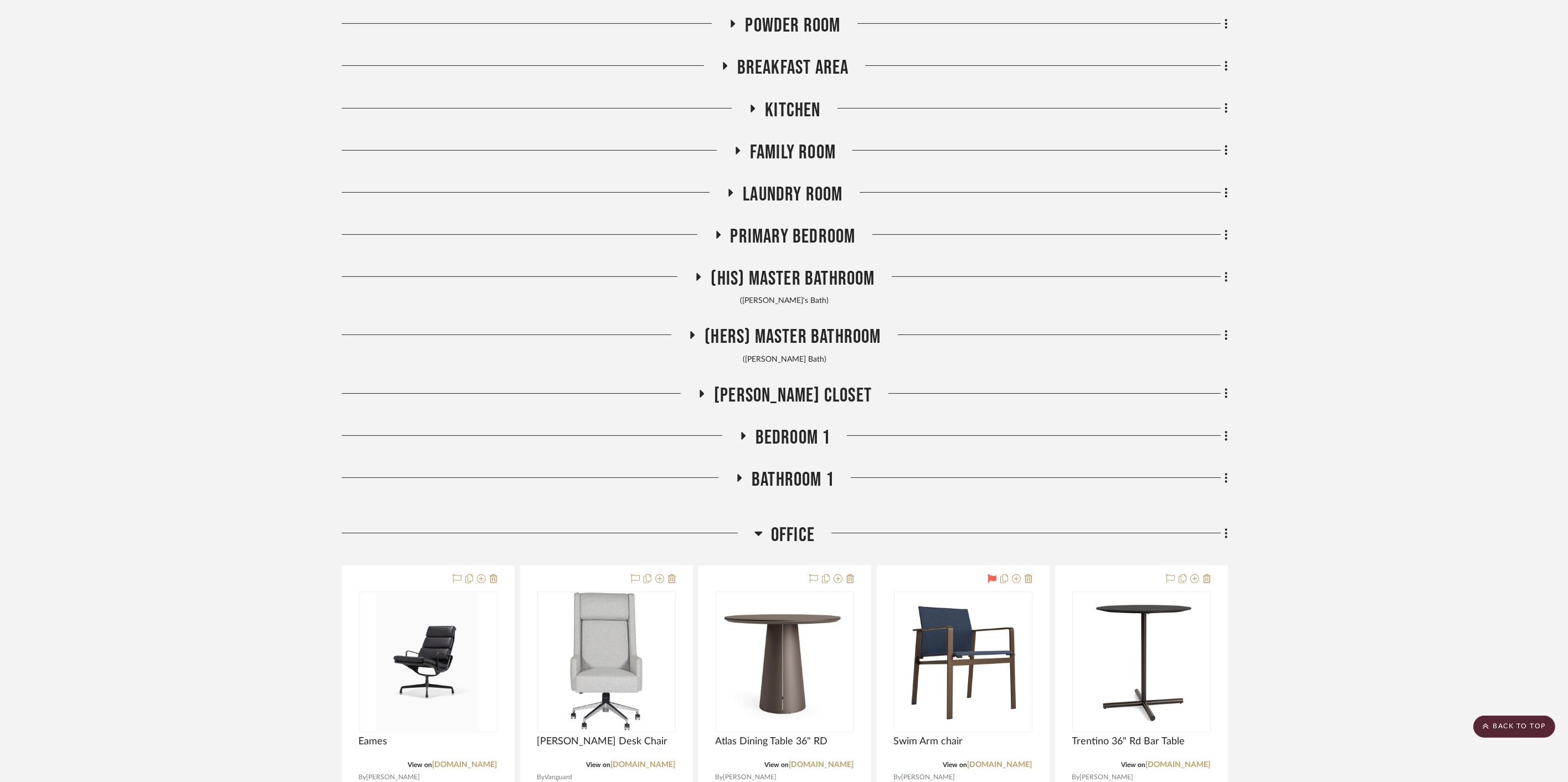
click at [801, 478] on span "Bathroom 1" at bounding box center [792, 479] width 83 height 24
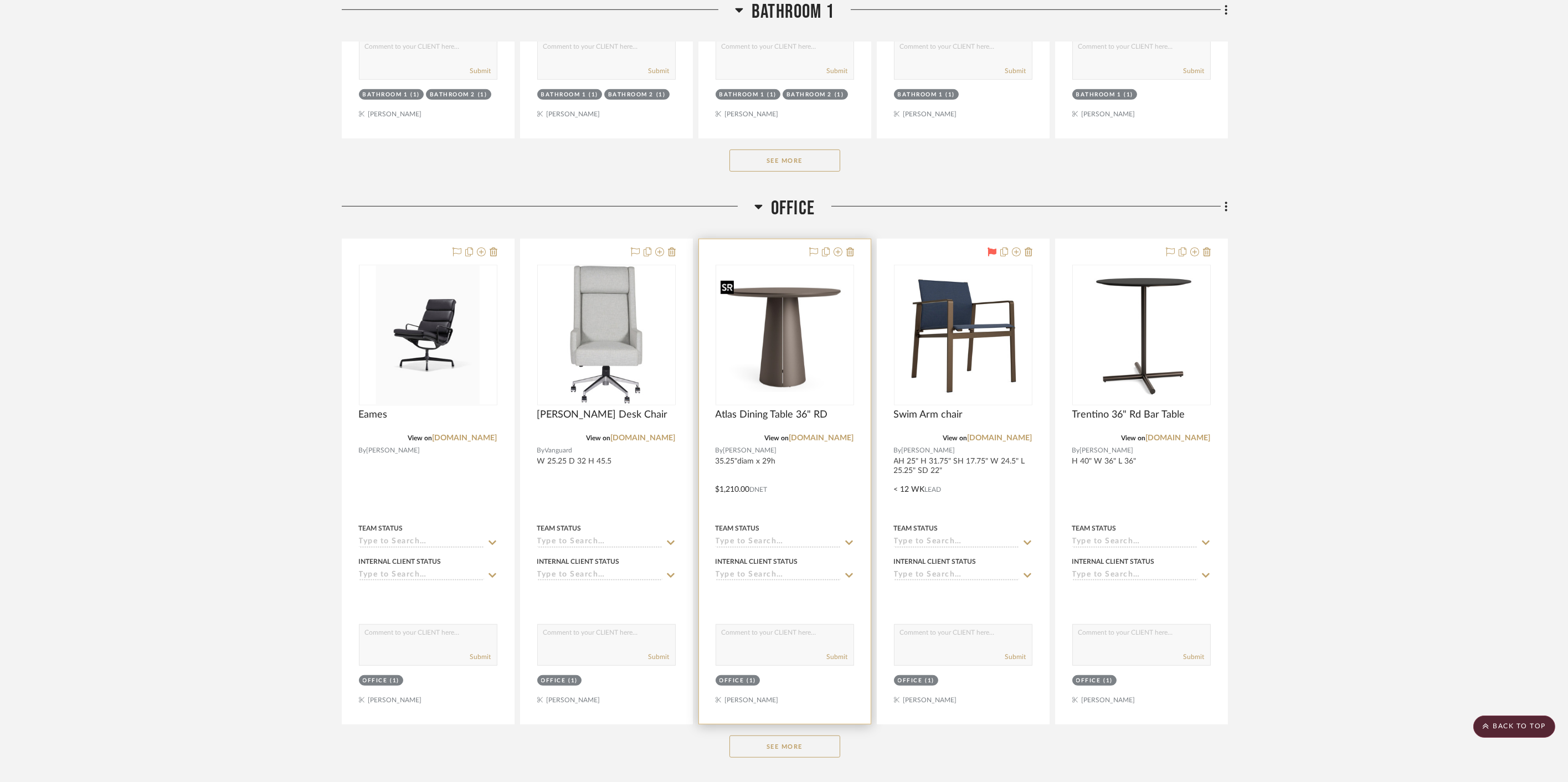
scroll to position [2457, 0]
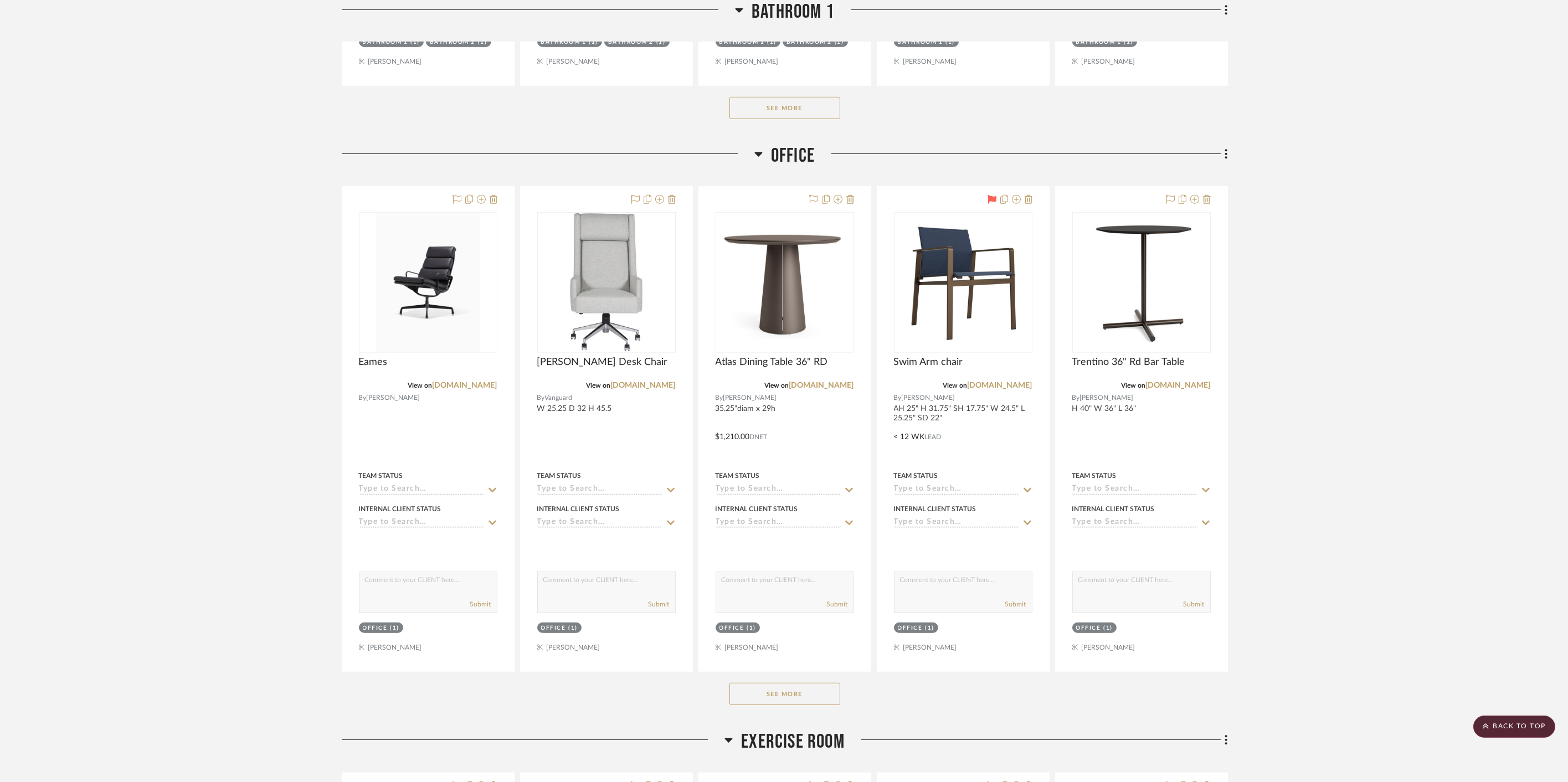
click at [796, 683] on button "See More" at bounding box center [784, 694] width 111 height 22
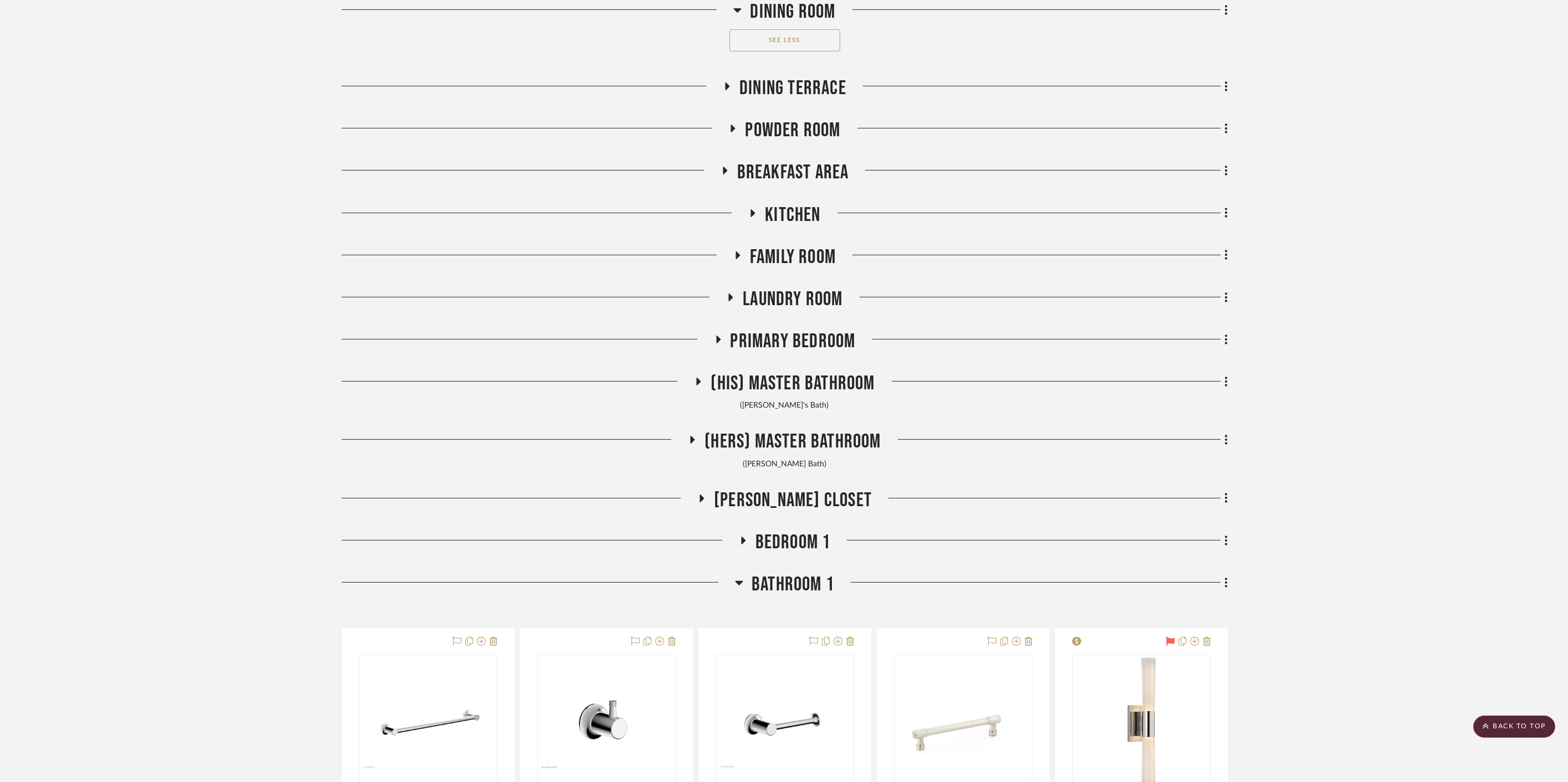
scroll to position [1288, 0]
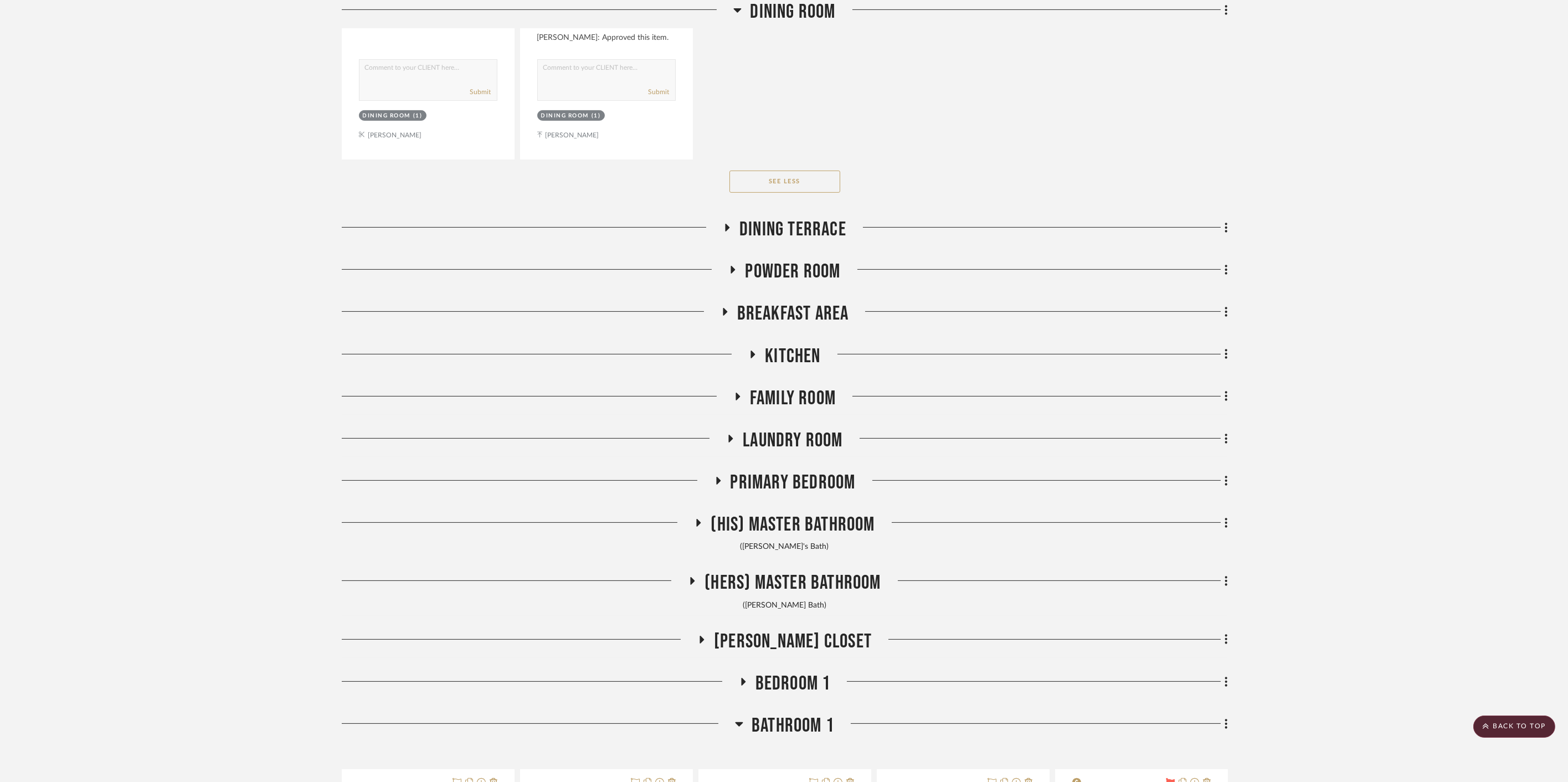
drag, startPoint x: 777, startPoint y: 672, endPoint x: 778, endPoint y: 648, distance: 24.0
click at [777, 672] on span "Bedroom 1" at bounding box center [792, 683] width 75 height 24
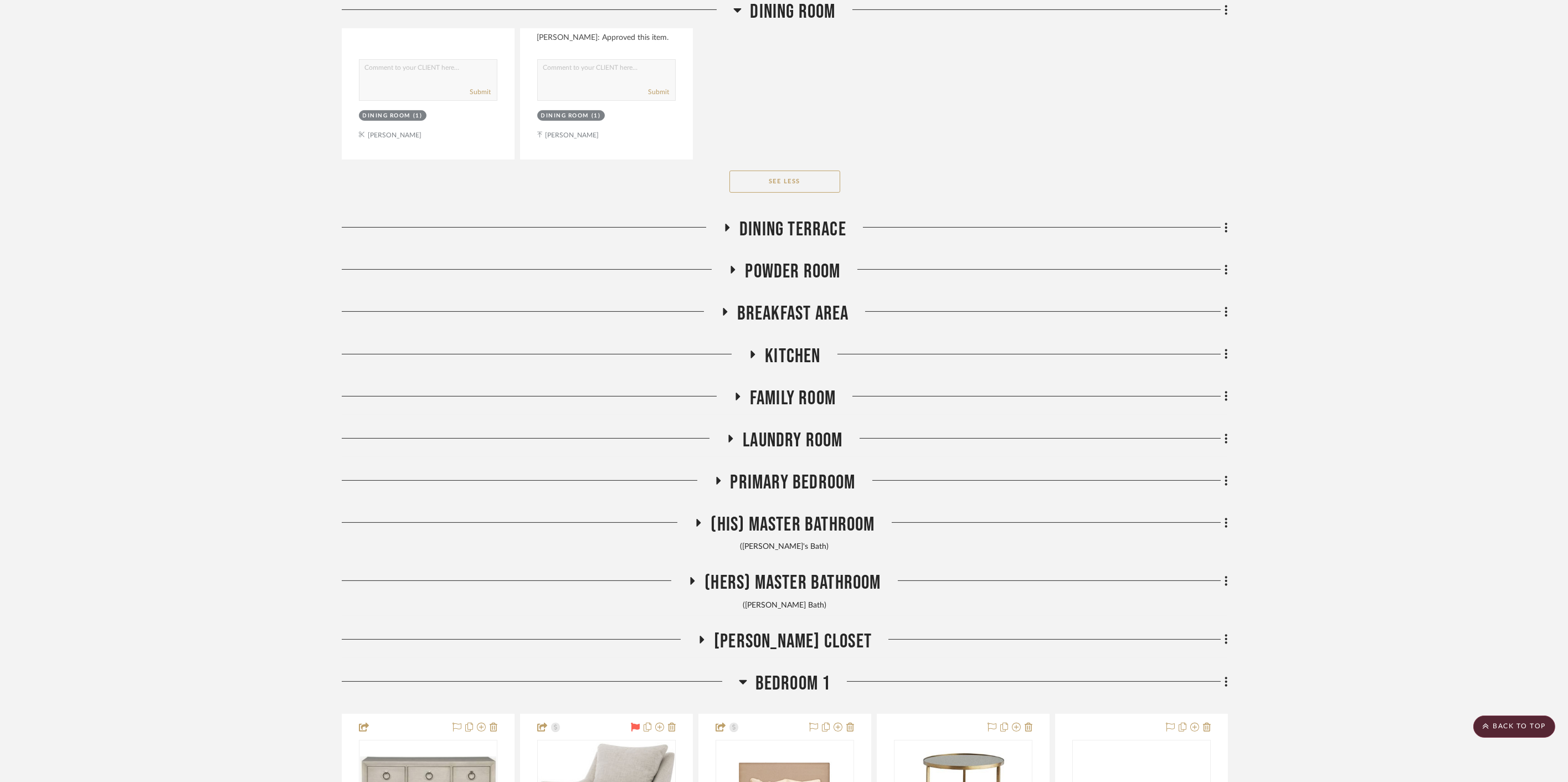
click at [777, 640] on span "Keely's Closet" at bounding box center [793, 641] width 158 height 24
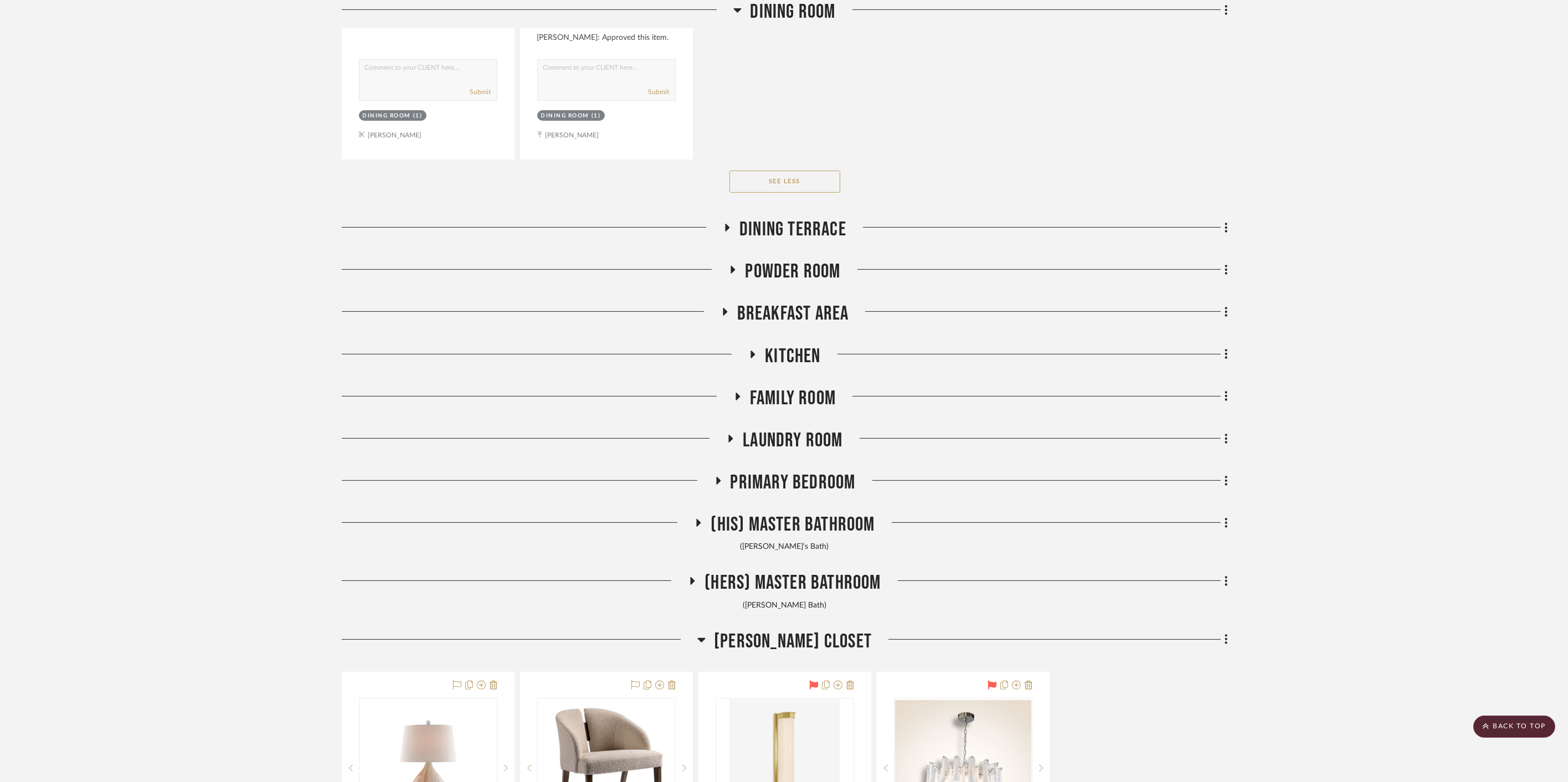
click at [777, 584] on span "(Hers) Master Bathroom" at bounding box center [792, 582] width 176 height 24
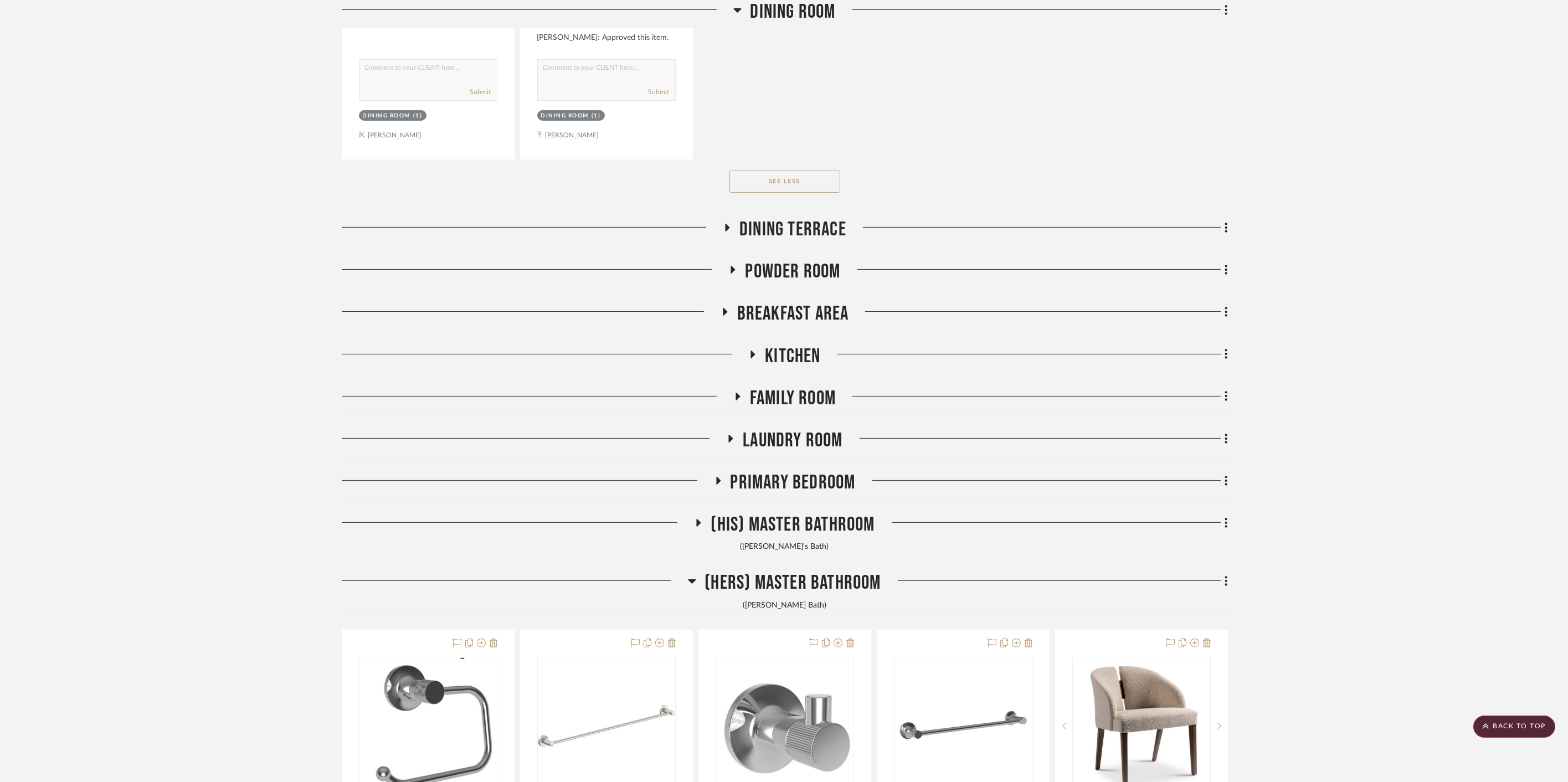
click at [778, 530] on span "(His) Master Bathroom" at bounding box center [792, 524] width 164 height 24
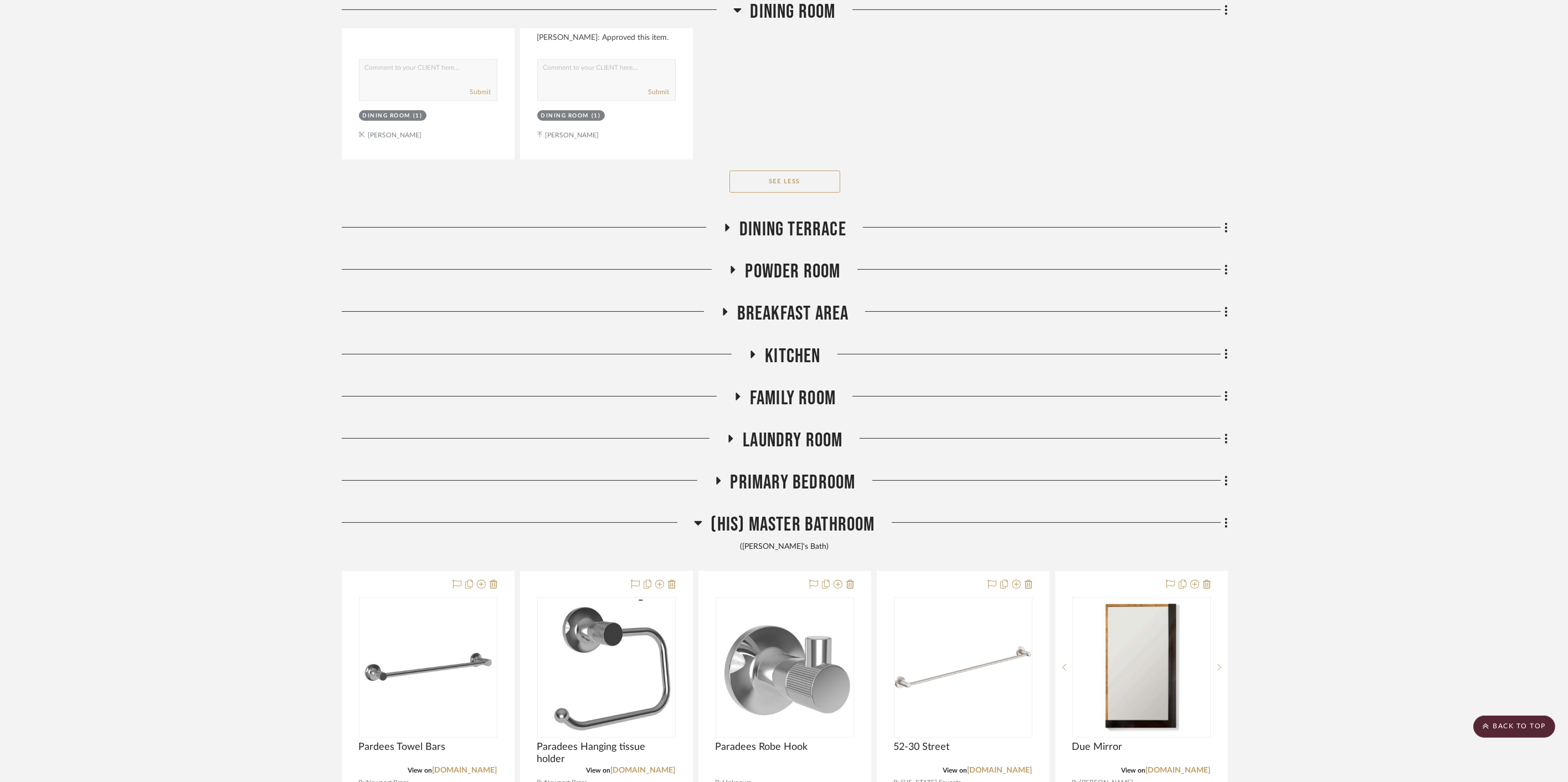
click at [789, 471] on span "Primary Bedroom" at bounding box center [793, 482] width 125 height 24
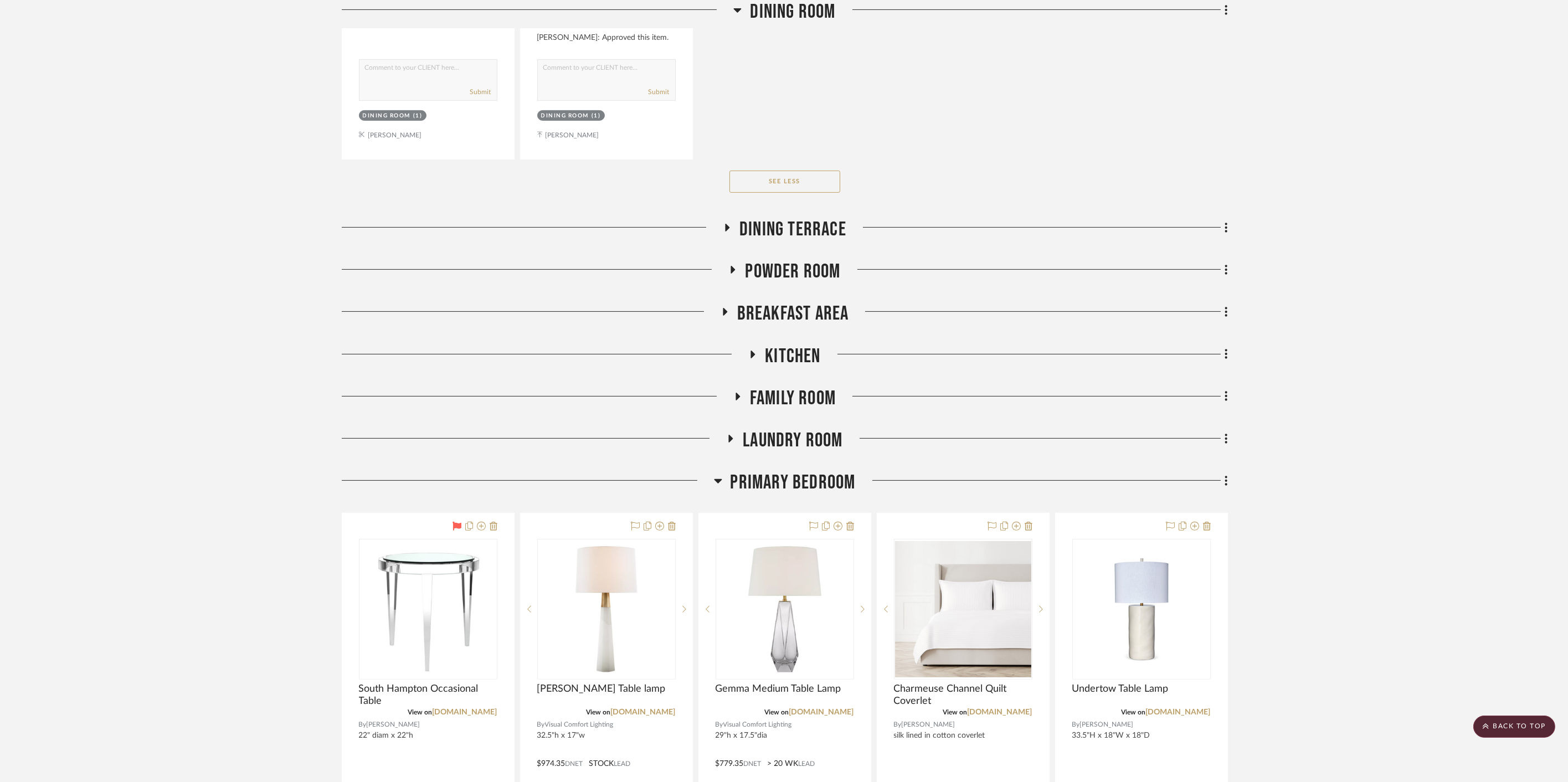
click at [787, 434] on span "Laundry Room" at bounding box center [792, 441] width 100 height 24
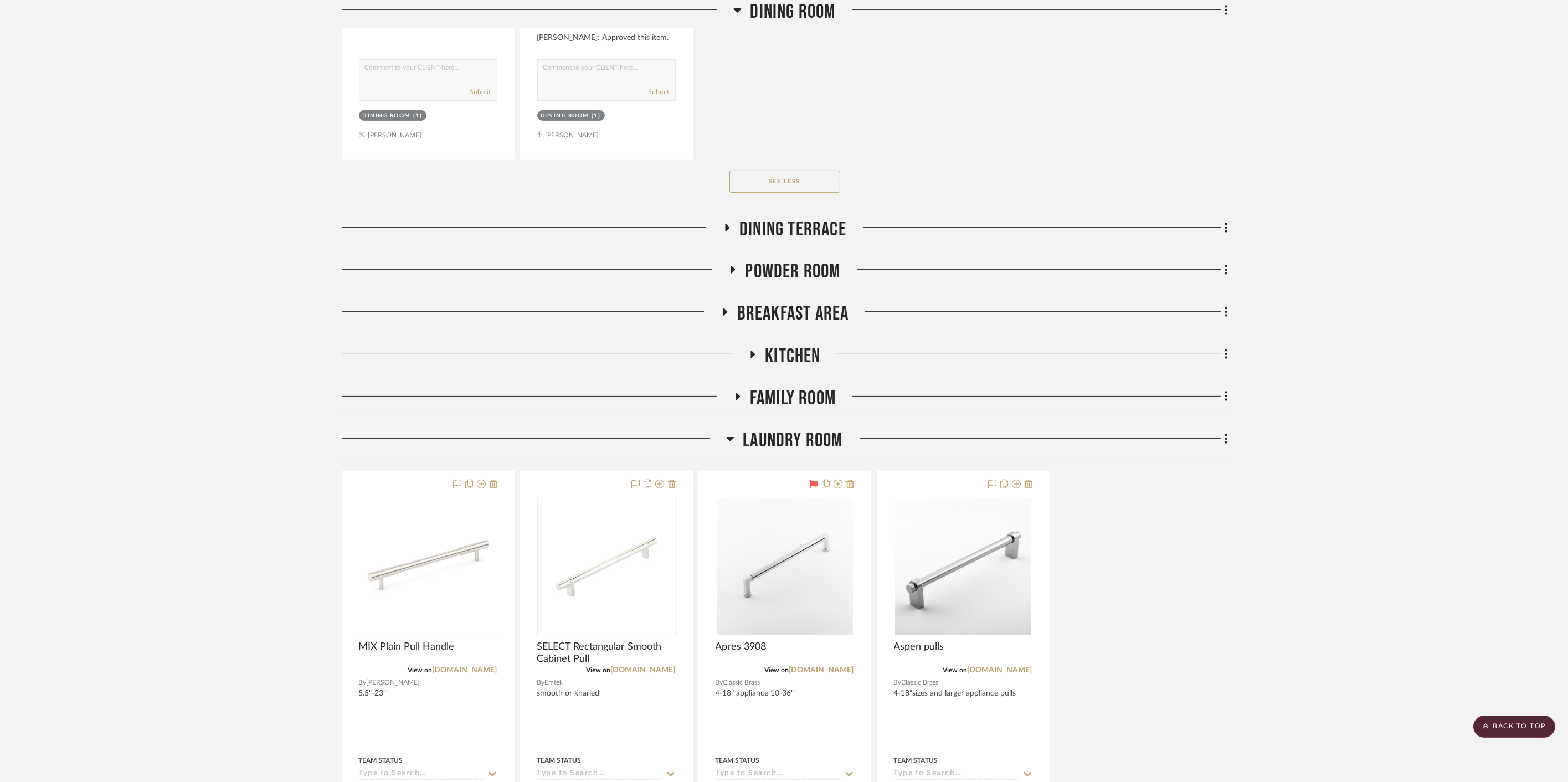
click at [794, 388] on span "Family Room" at bounding box center [792, 398] width 86 height 24
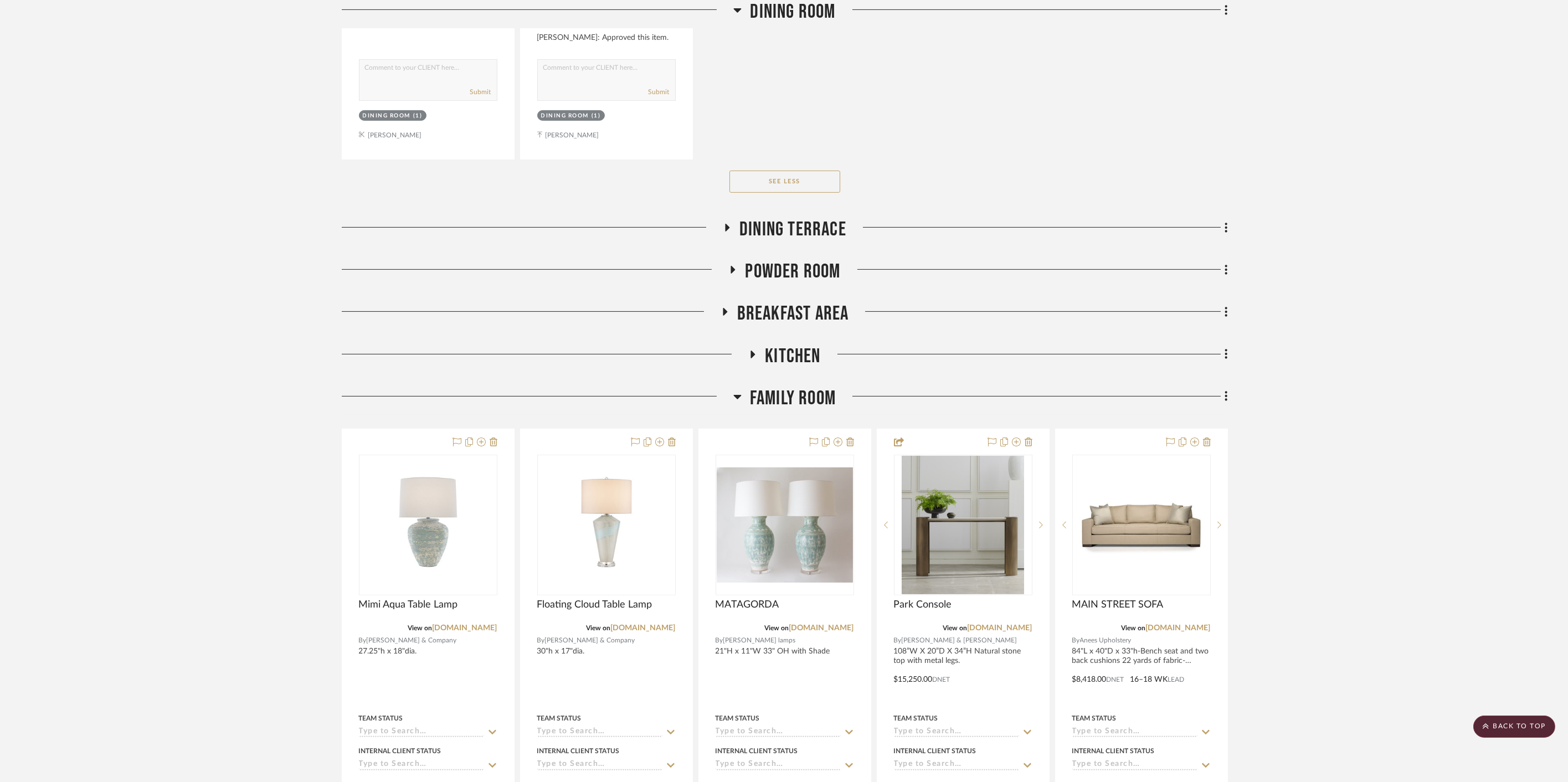
click at [787, 351] on span "Kitchen" at bounding box center [793, 356] width 56 height 24
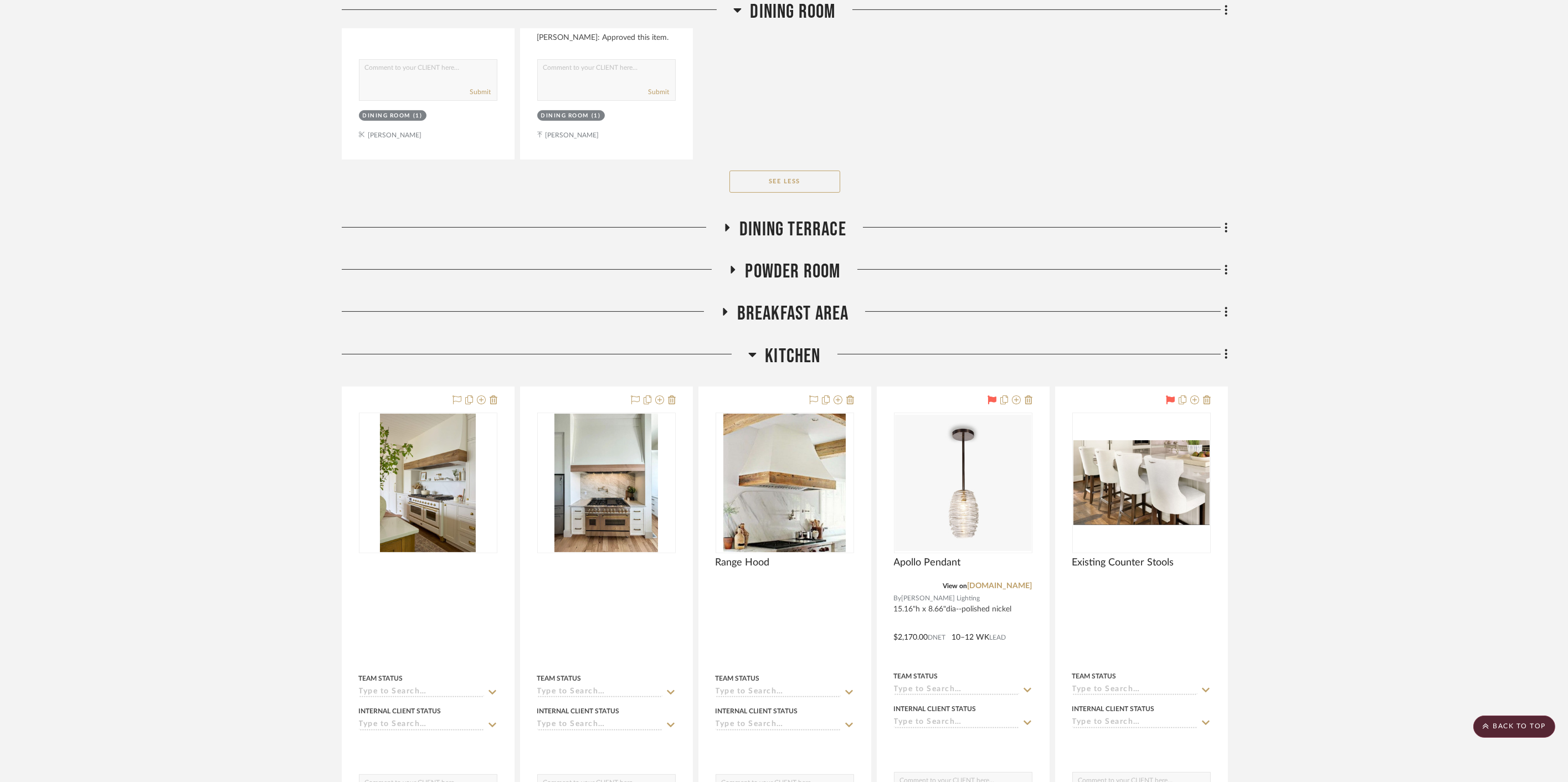
click at [781, 312] on span "Breakfast Area" at bounding box center [793, 314] width 112 height 24
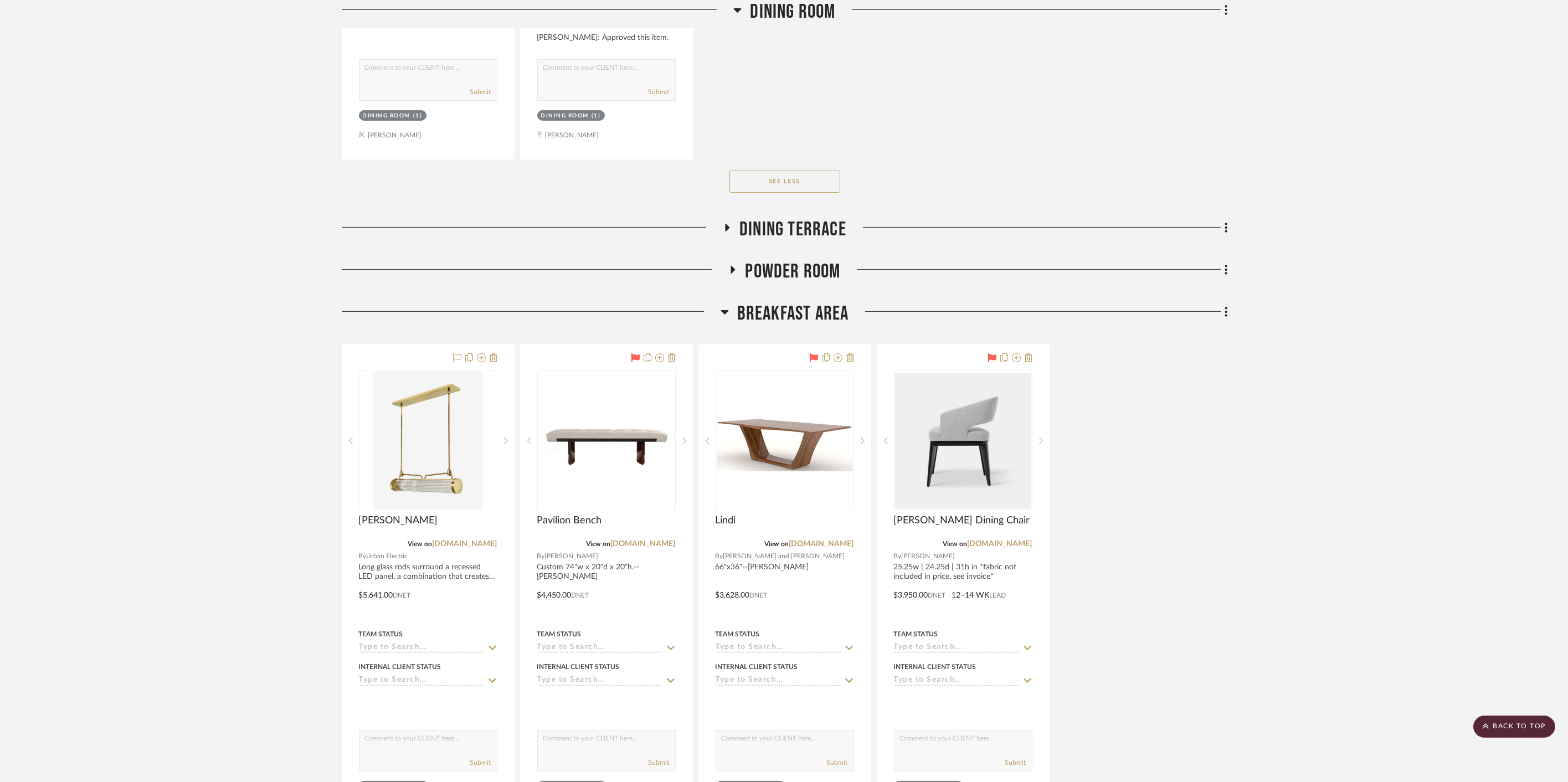
drag, startPoint x: 758, startPoint y: 269, endPoint x: 760, endPoint y: 252, distance: 17.1
click at [758, 269] on span "Powder Room" at bounding box center [792, 271] width 95 height 24
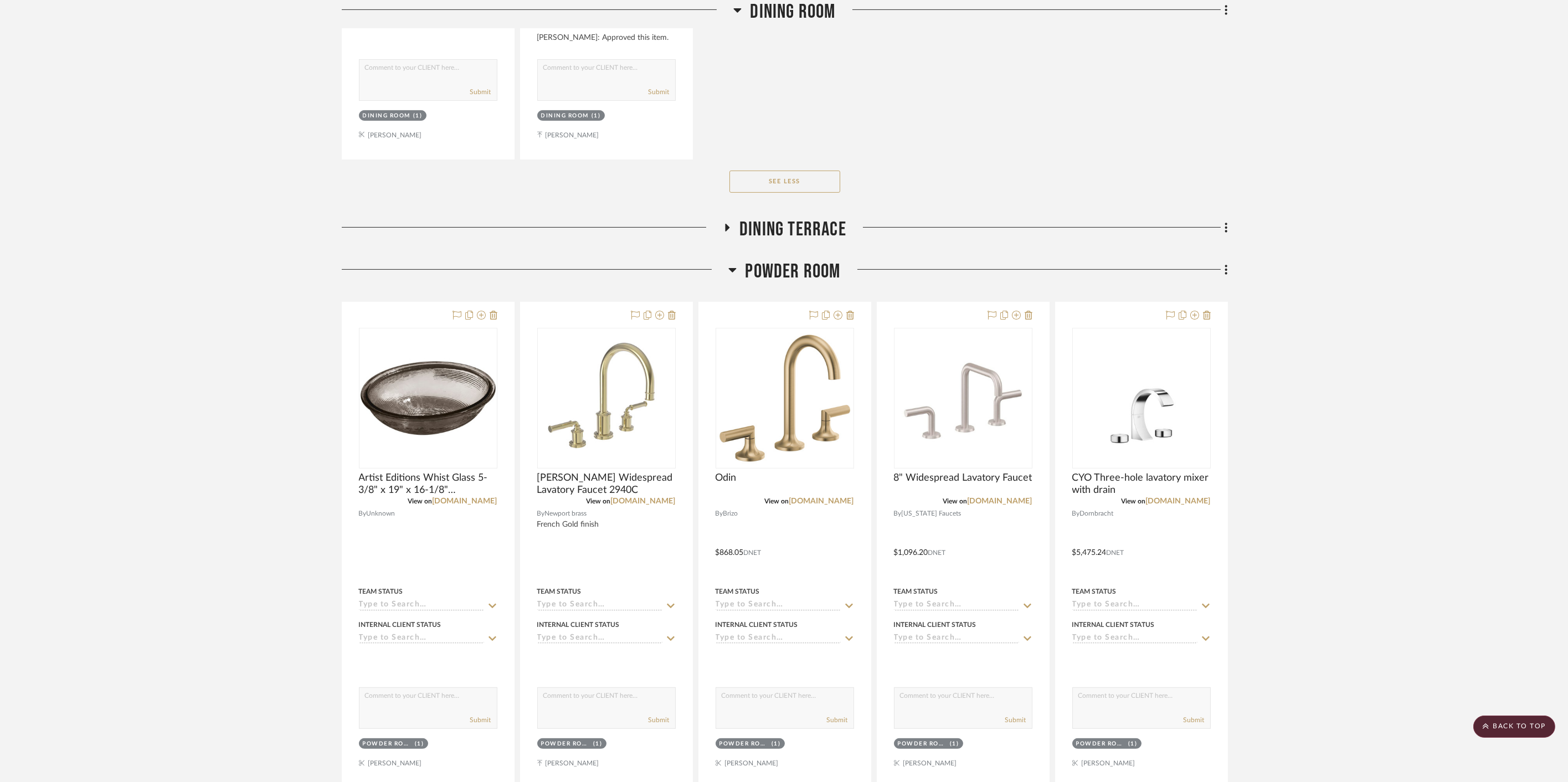
click at [761, 224] on span "Dining Terrace" at bounding box center [793, 229] width 107 height 24
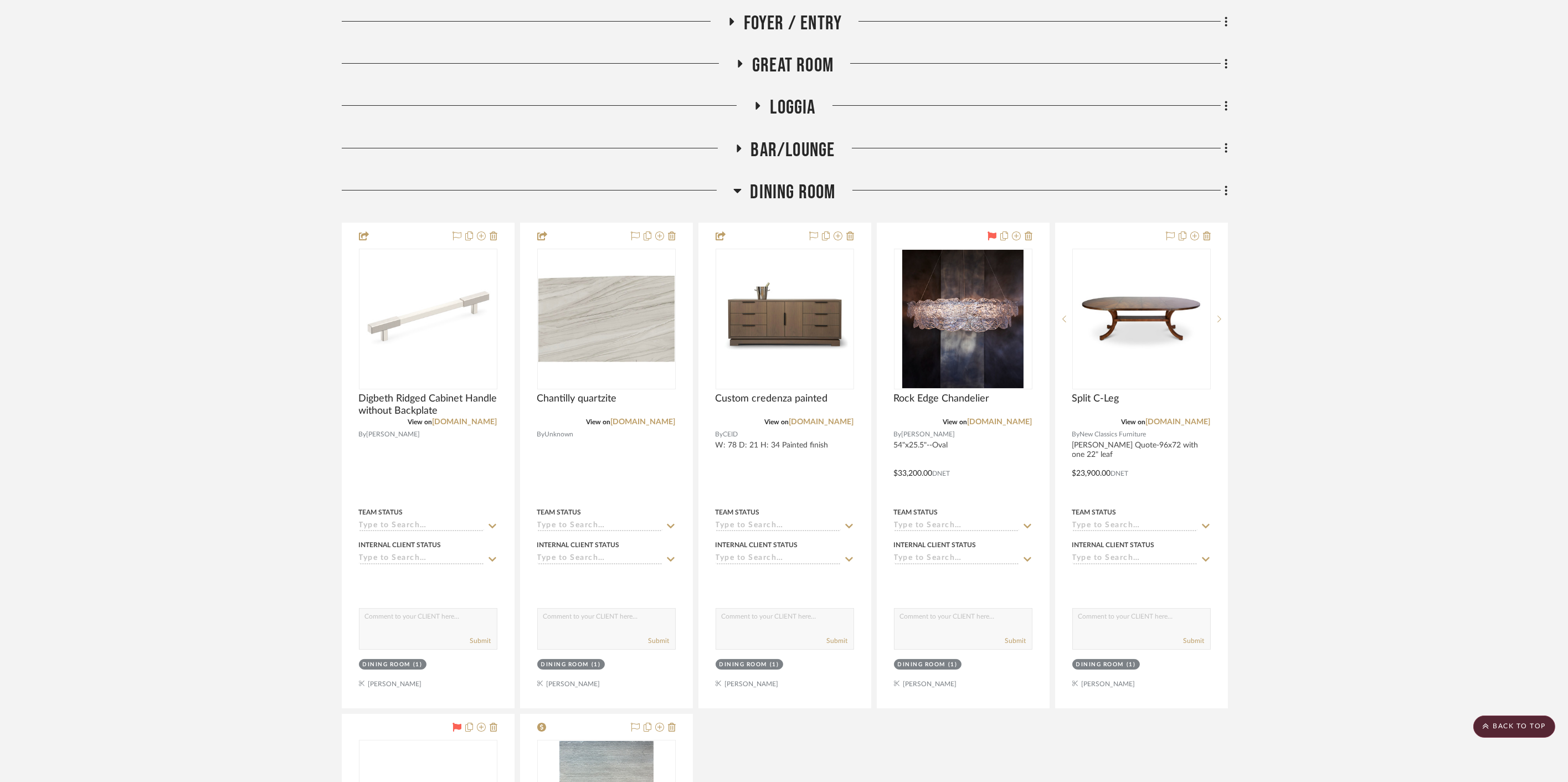
scroll to position [181, 0]
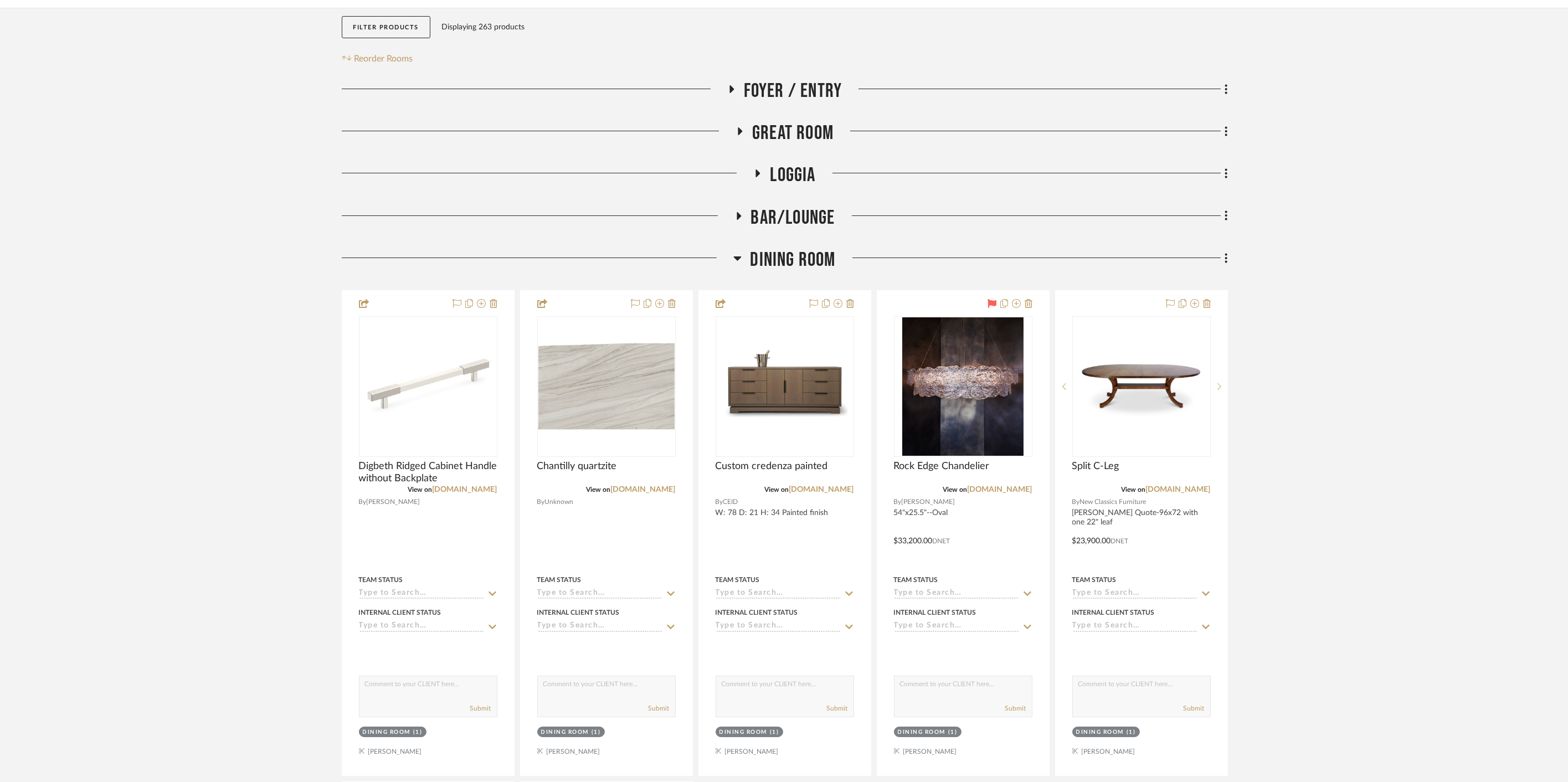
click at [813, 213] on span "Bar/Lounge" at bounding box center [793, 218] width 84 height 24
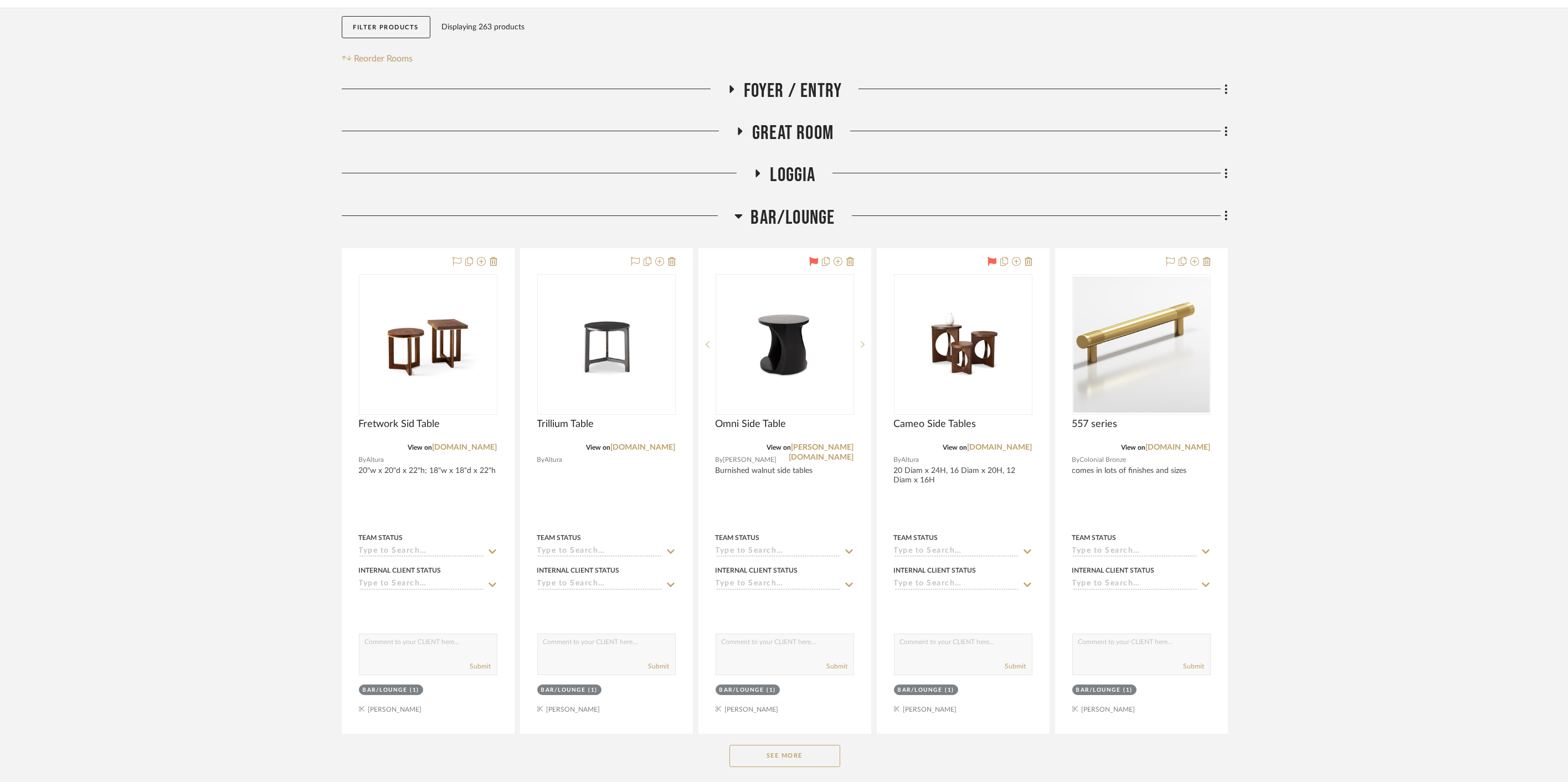
click at [795, 176] on span "Loggia" at bounding box center [792, 175] width 46 height 24
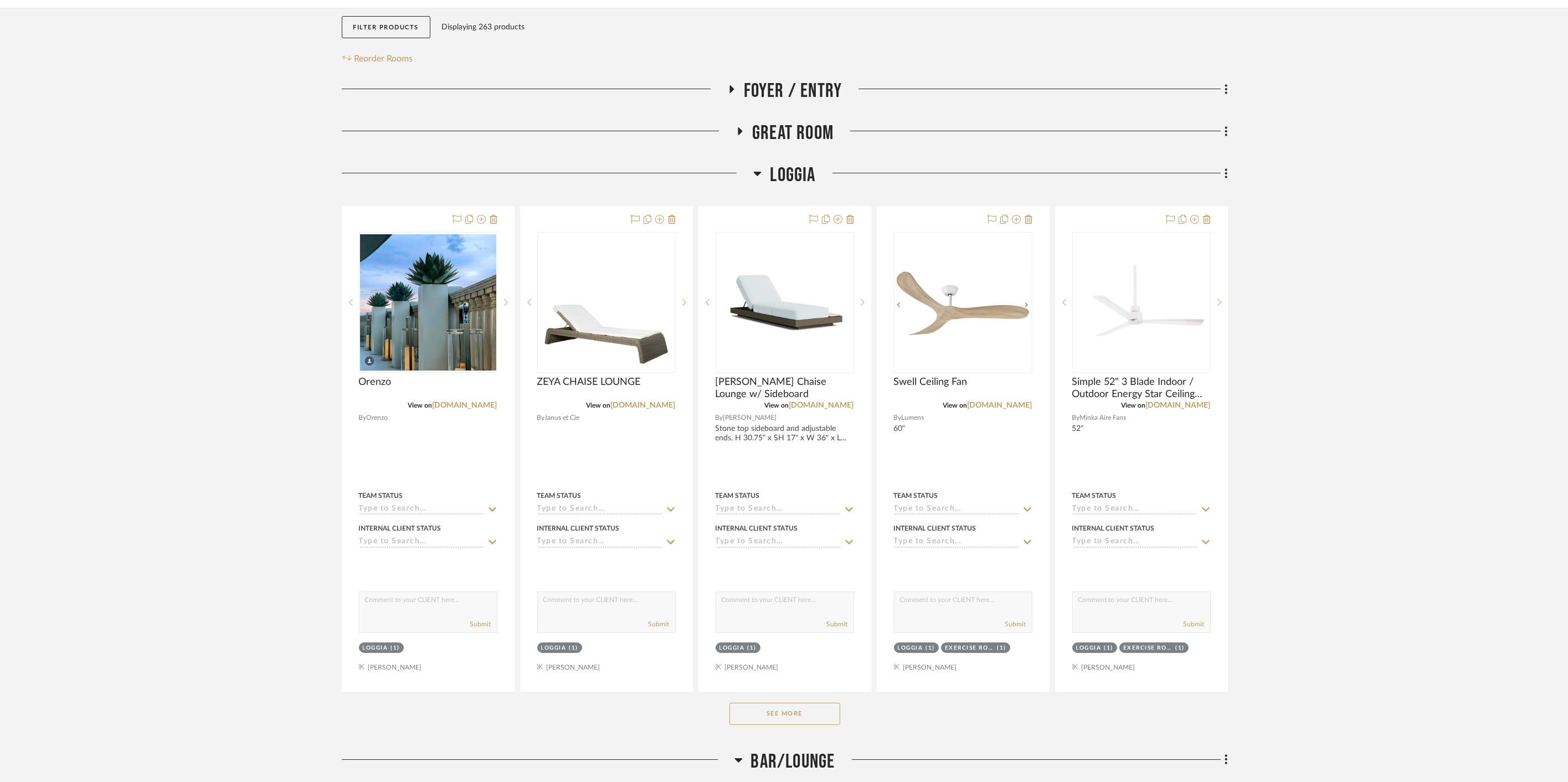
click at [793, 133] on span "Great Room" at bounding box center [792, 133] width 81 height 24
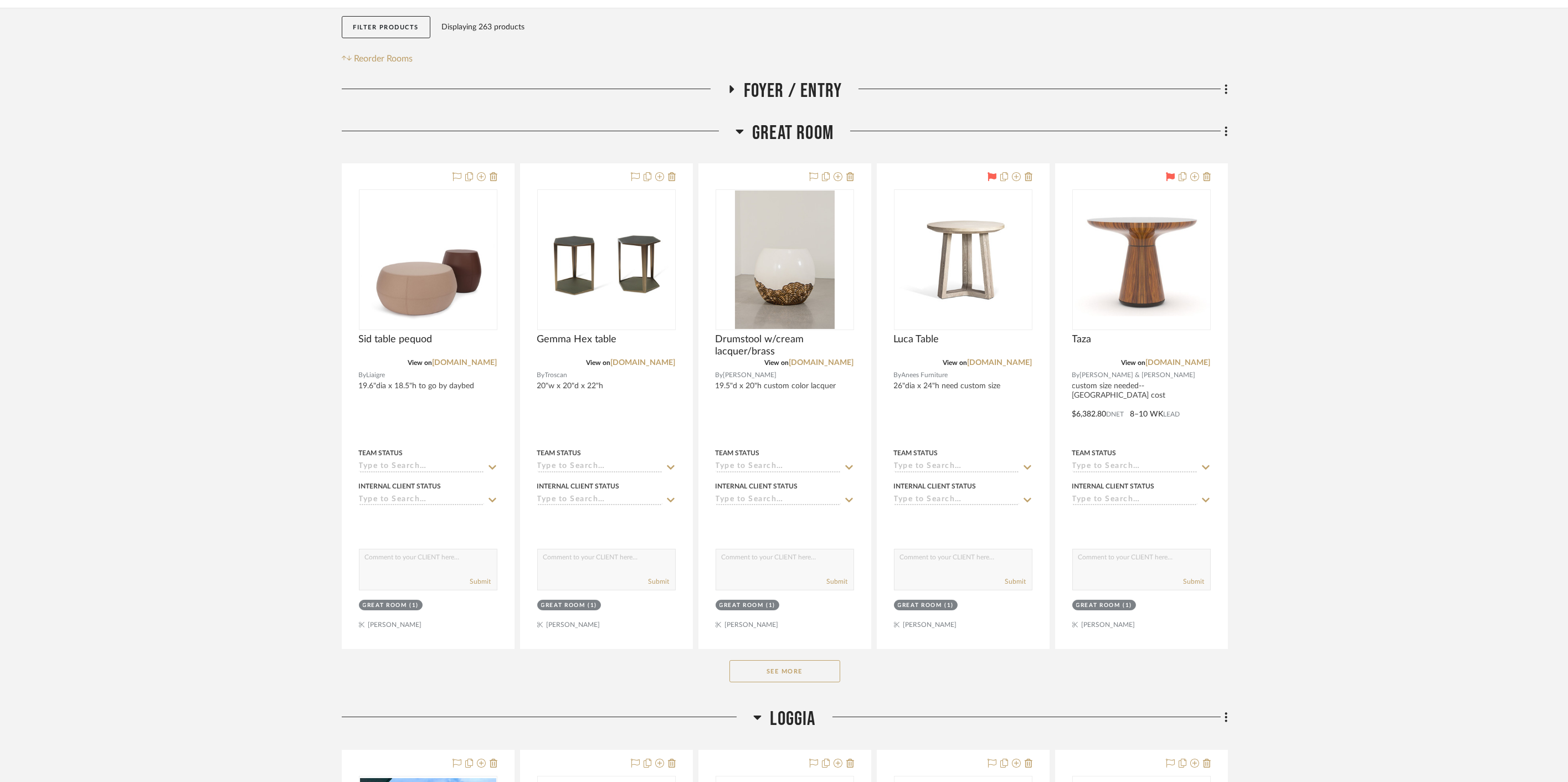
click at [795, 81] on span "Foyer / Entry" at bounding box center [792, 91] width 98 height 24
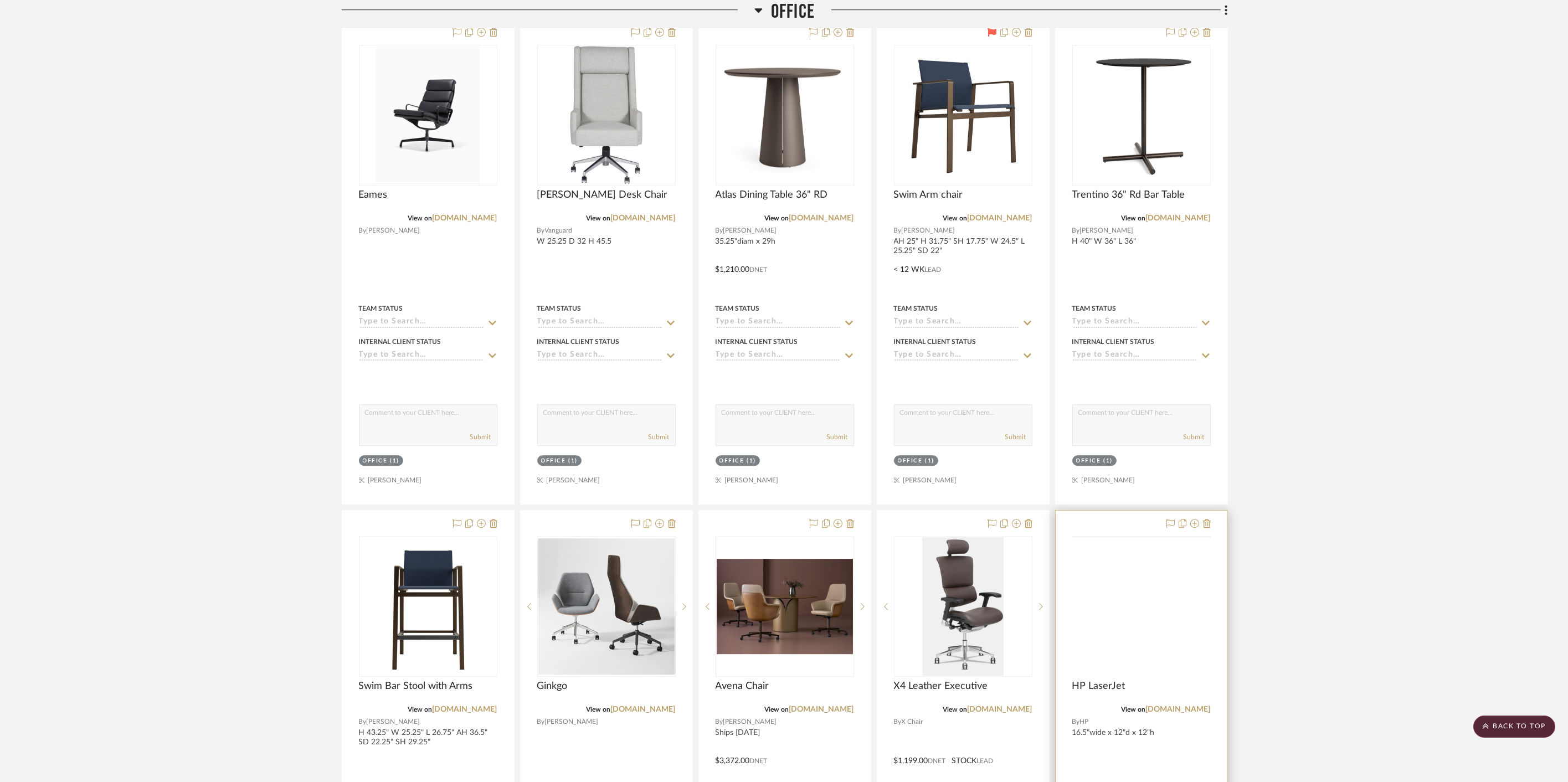
scroll to position [10701, 0]
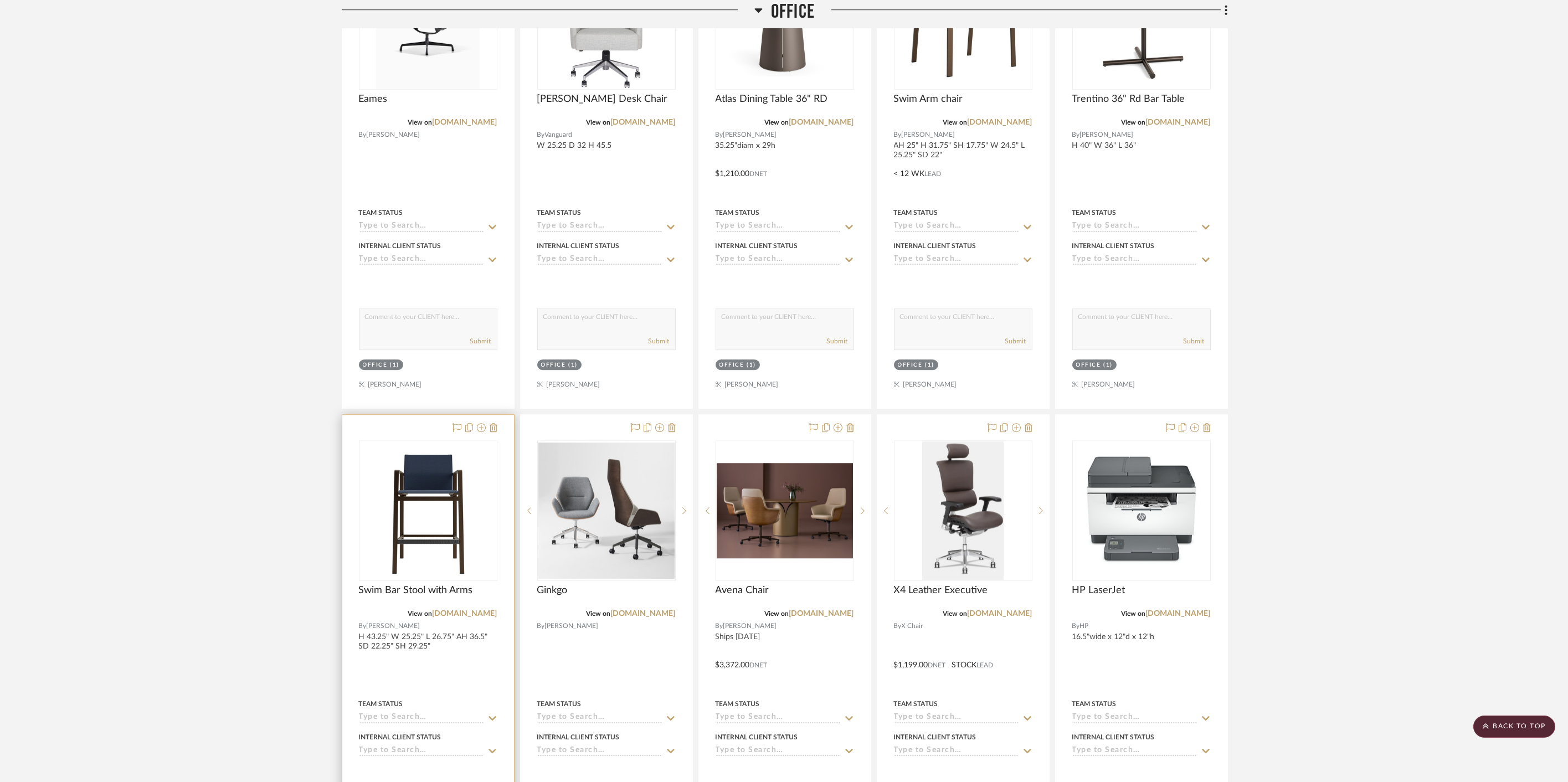
click at [412, 415] on div at bounding box center [428, 657] width 172 height 485
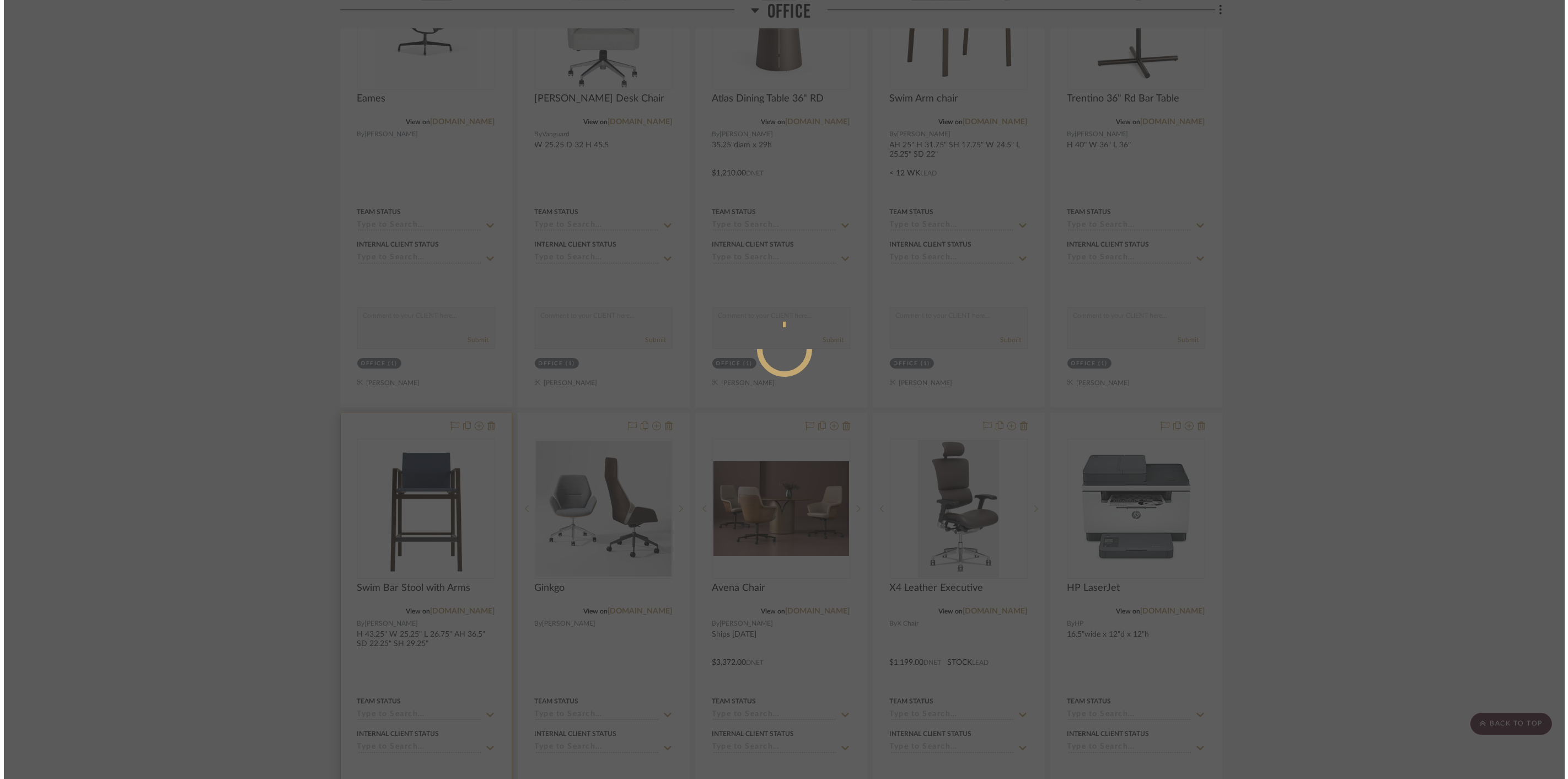
scroll to position [0, 0]
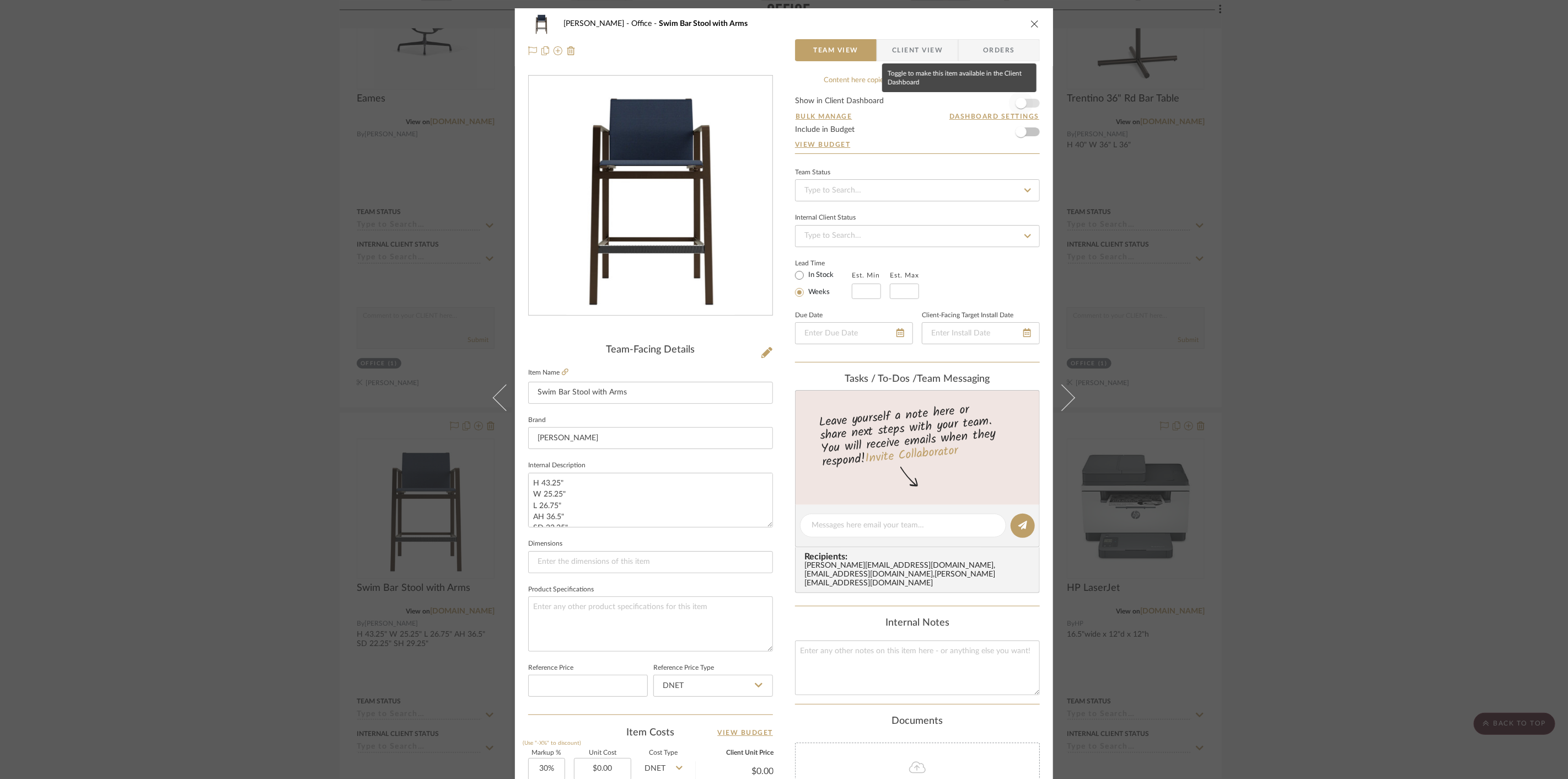
click at [1018, 103] on span "button" at bounding box center [1021, 103] width 11 height 11
click at [1224, 137] on div "Cawley Gillon Office Swim Bar Stool with Arms Team View Client View Orders Team…" at bounding box center [784, 390] width 1568 height 779
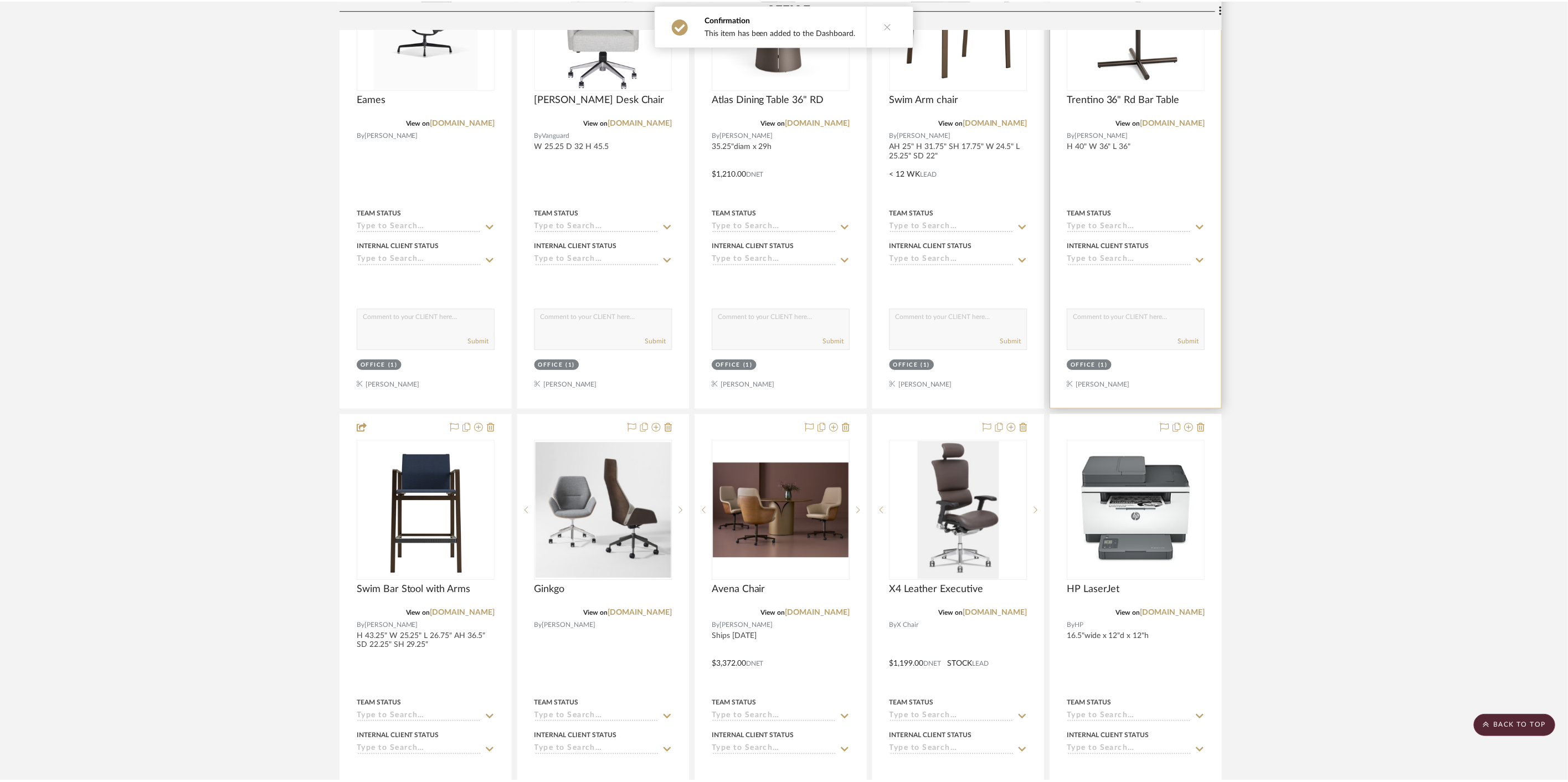
scroll to position [10701, 0]
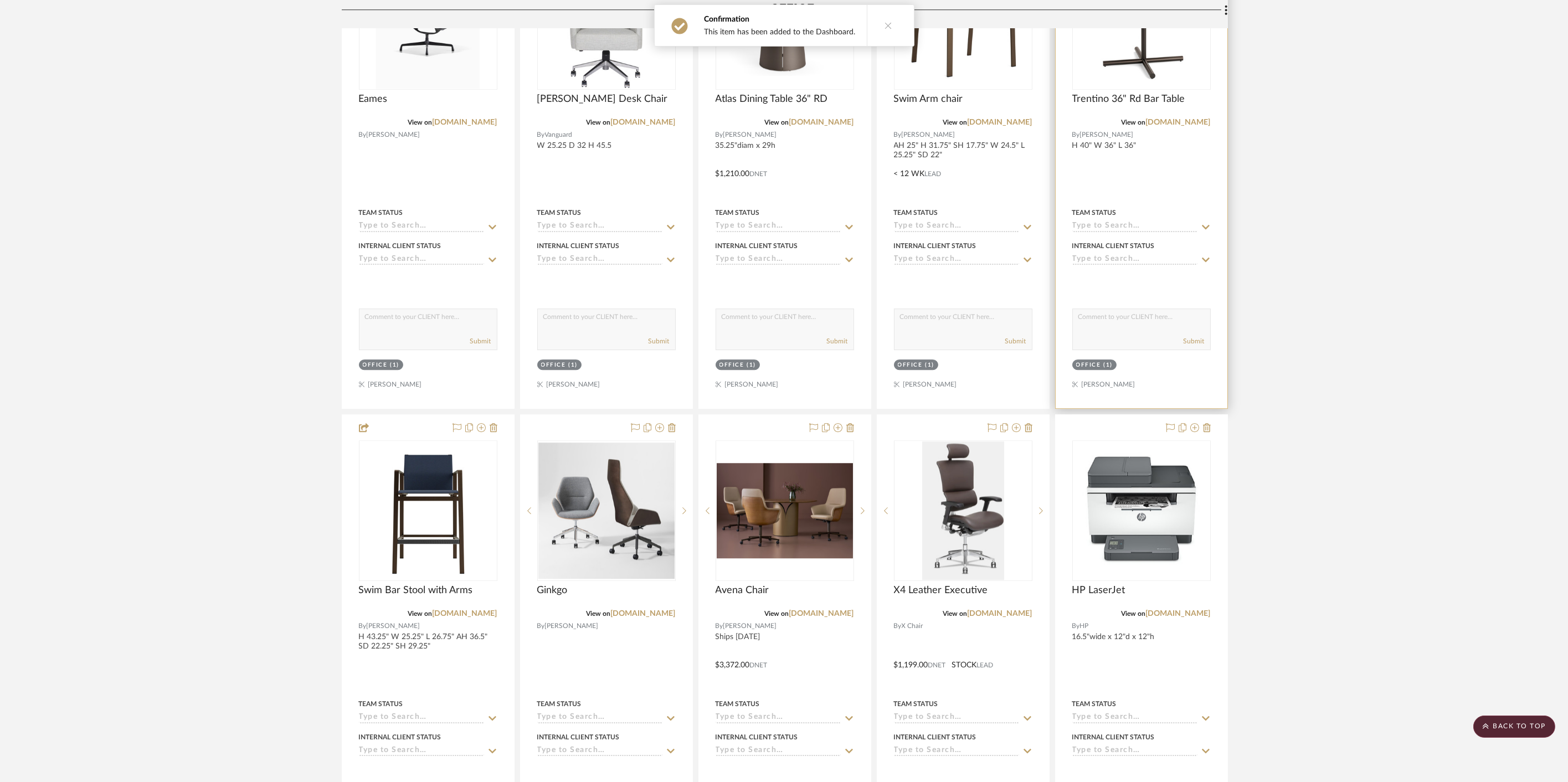
click at [1194, 158] on div at bounding box center [1141, 166] width 172 height 485
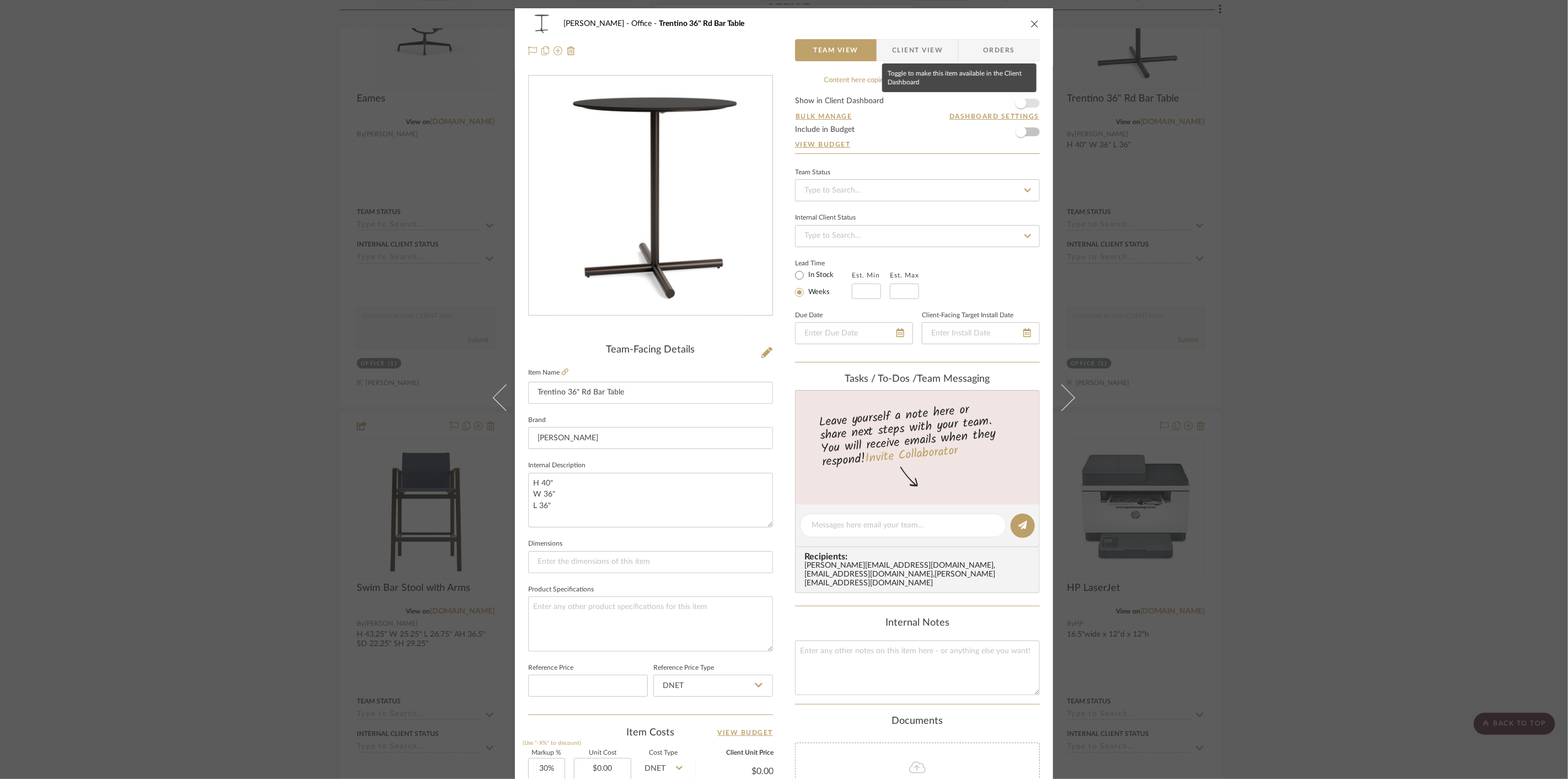
click at [1022, 101] on span "button" at bounding box center [1021, 103] width 11 height 11
click at [1290, 164] on div "Cawley Gillon Office Trentino 36" Rd Bar Table Team View Client View Orders Tea…" at bounding box center [784, 390] width 1568 height 779
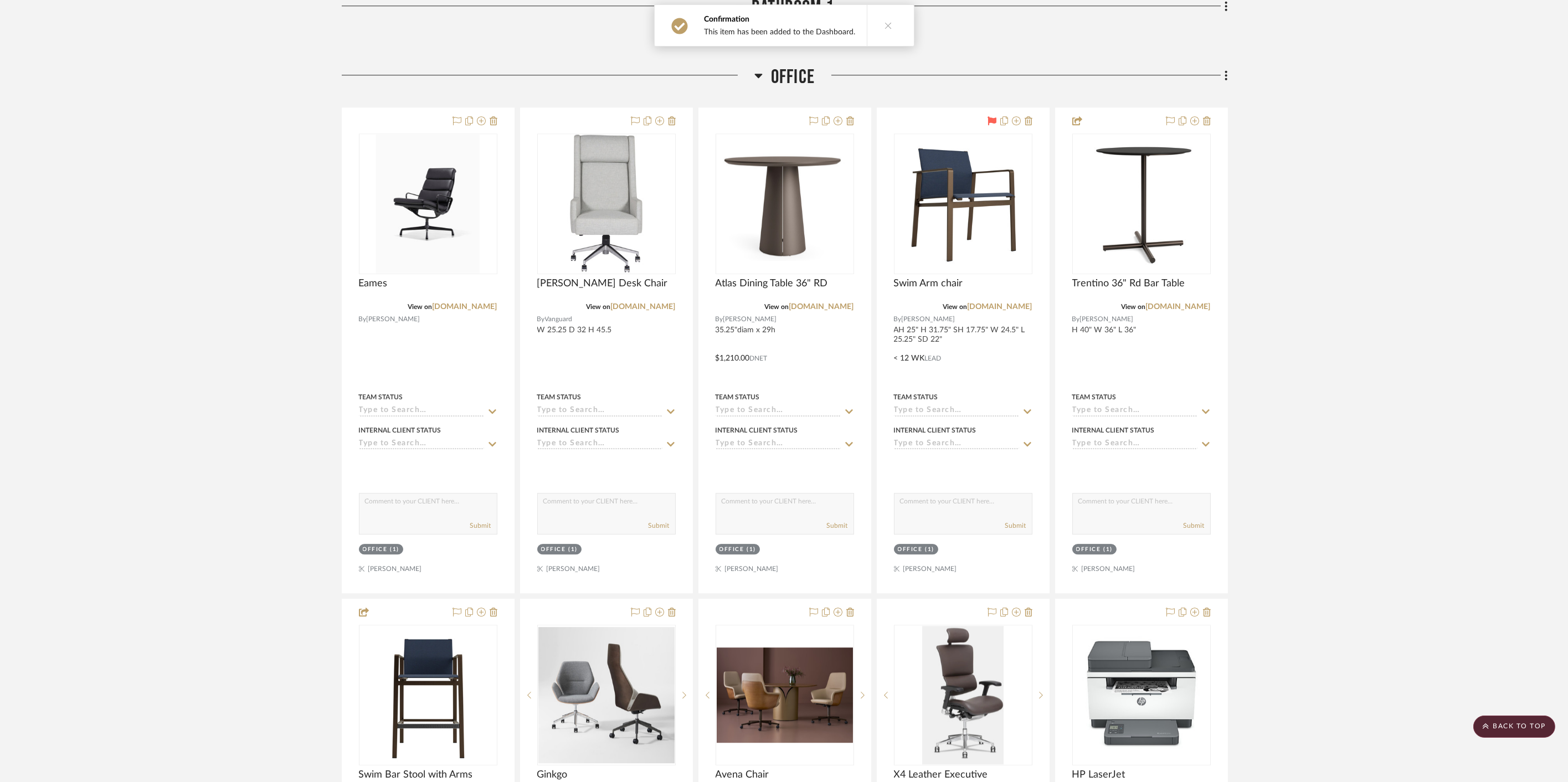
scroll to position [10455, 0]
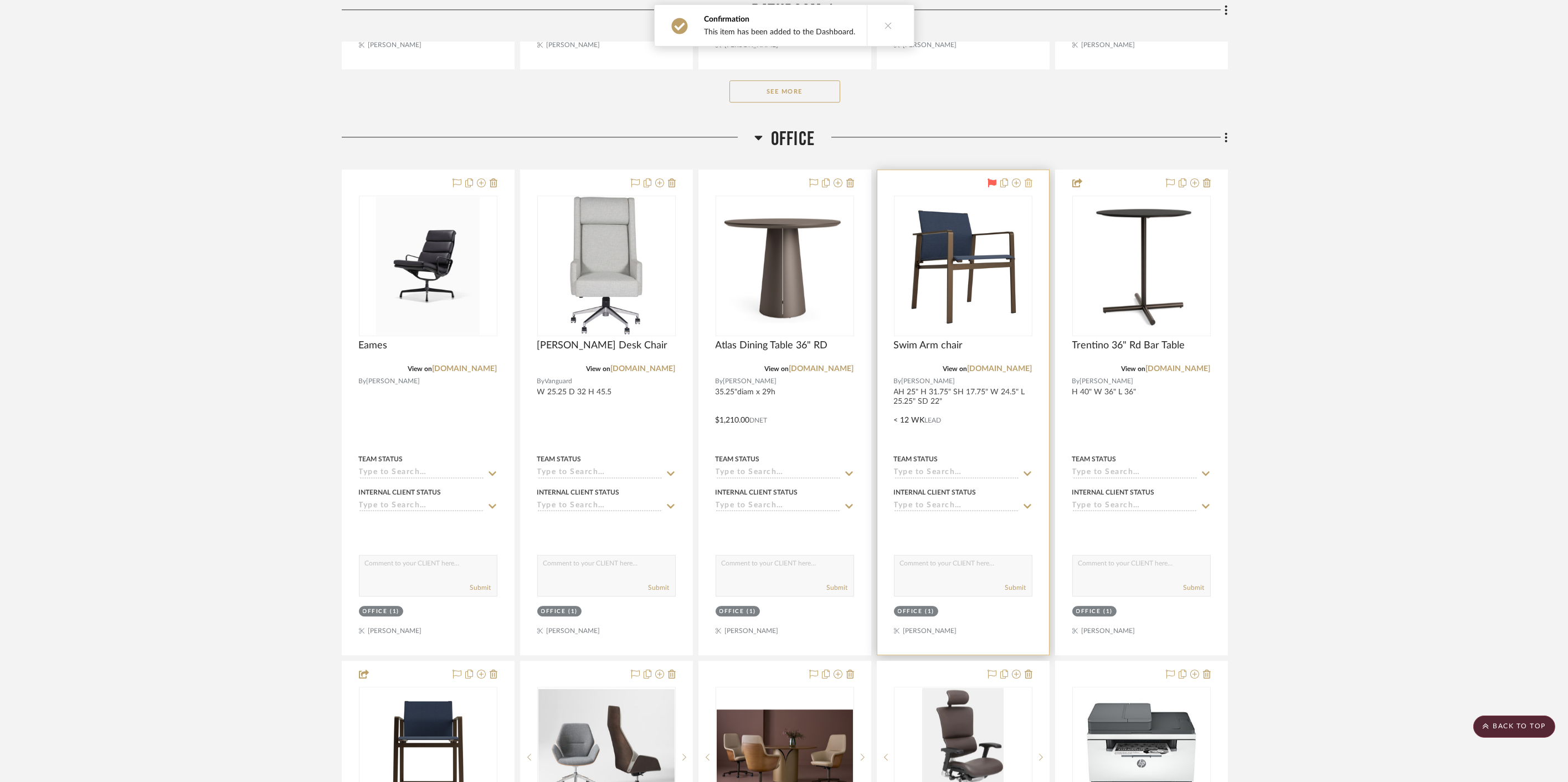
click at [1028, 178] on icon at bounding box center [1028, 182] width 8 height 9
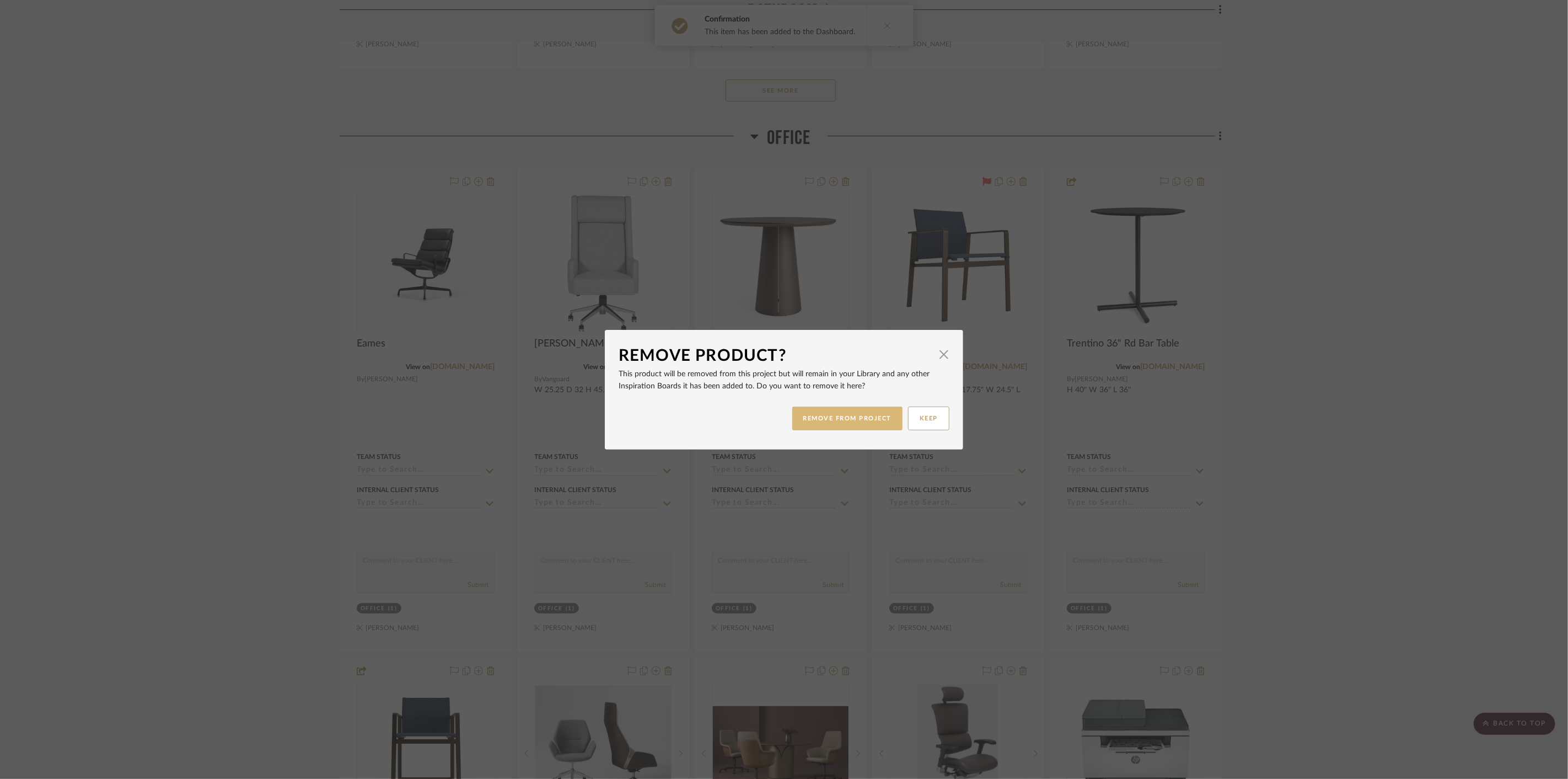
click at [866, 415] on button "REMOVE FROM PROJECT" at bounding box center [848, 418] width 111 height 24
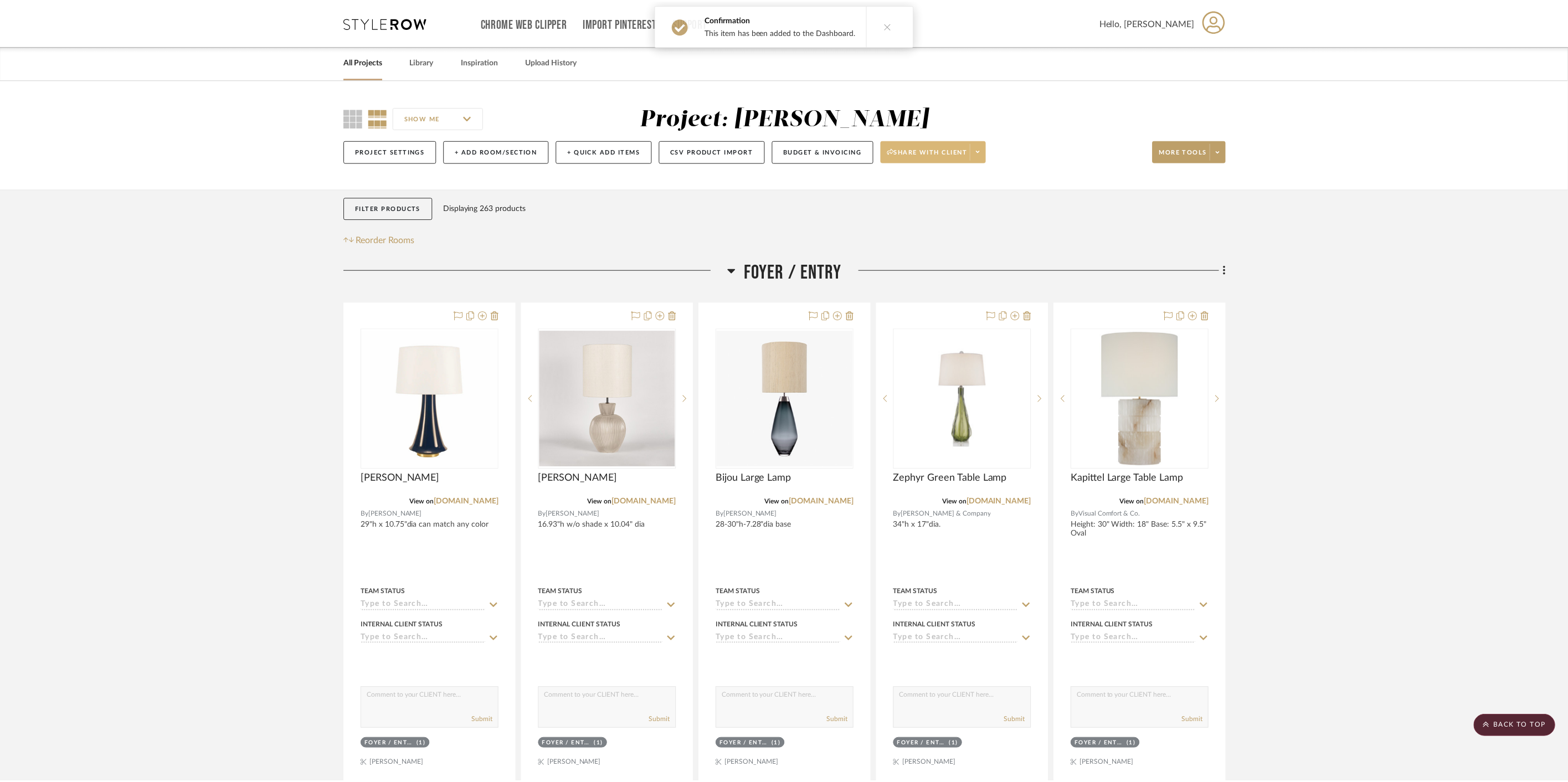
scroll to position [10455, 0]
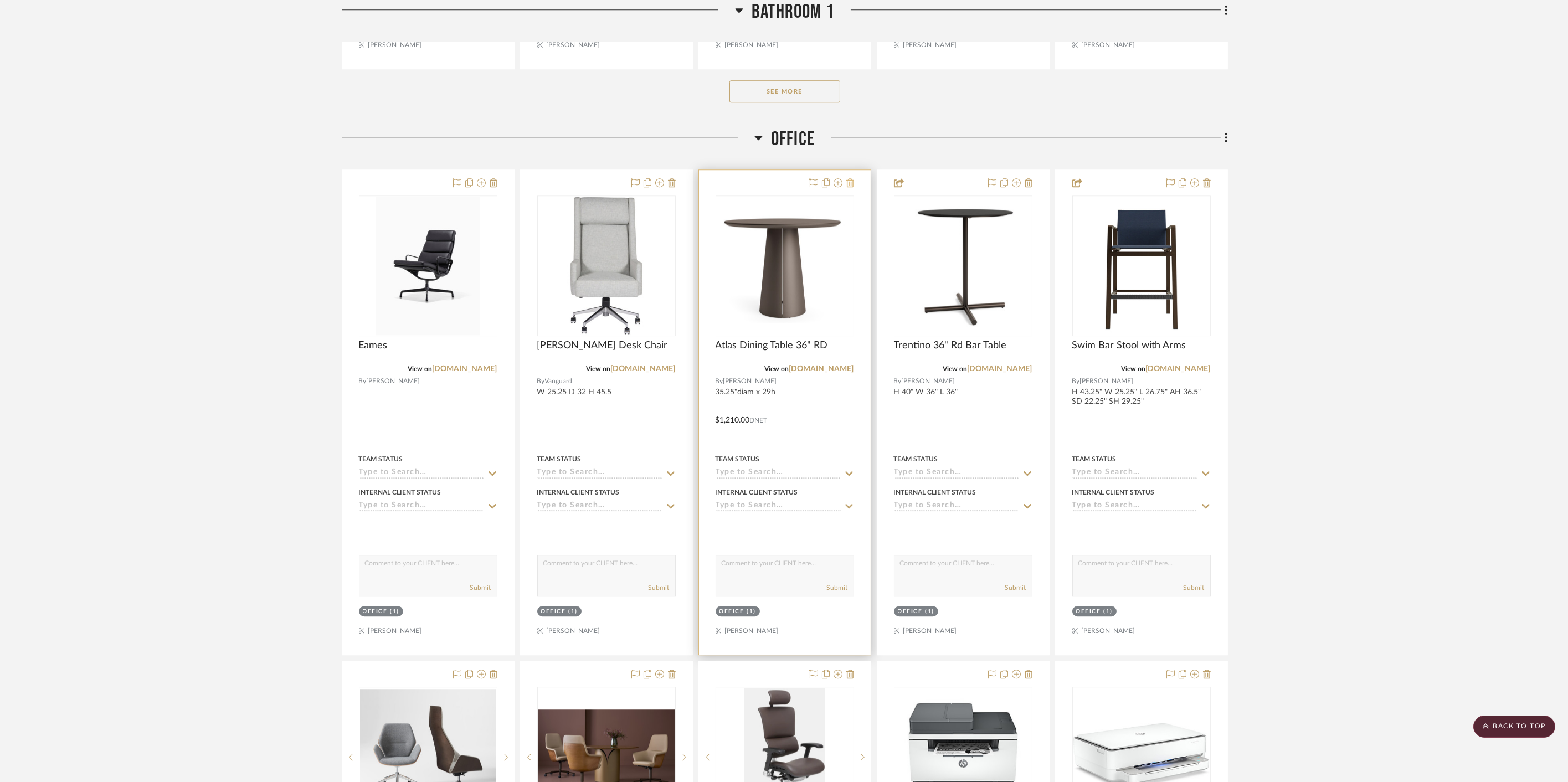
click at [849, 178] on icon at bounding box center [850, 182] width 8 height 9
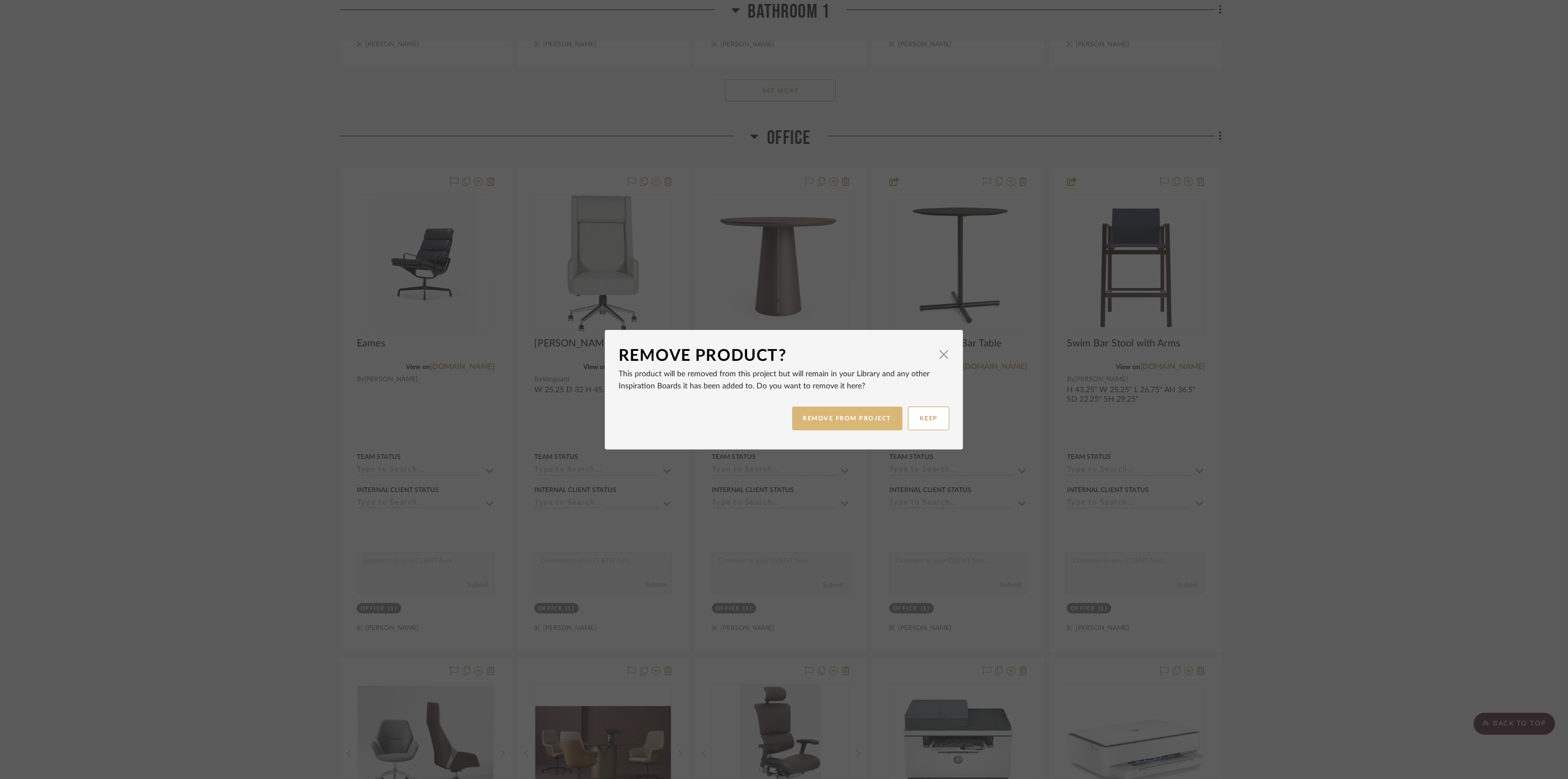
click at [846, 422] on button "REMOVE FROM PROJECT" at bounding box center [848, 418] width 111 height 24
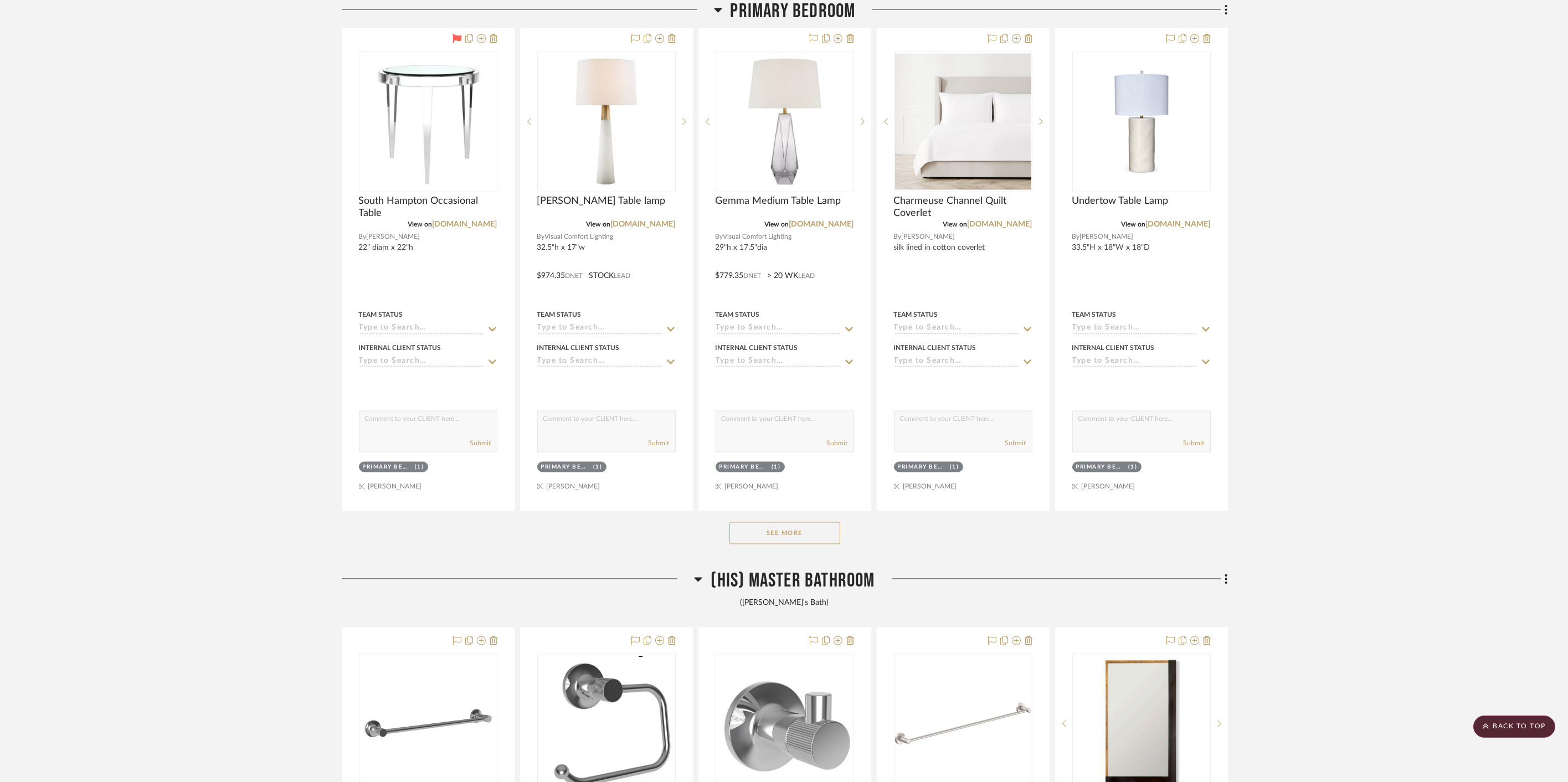
scroll to position [7009, 0]
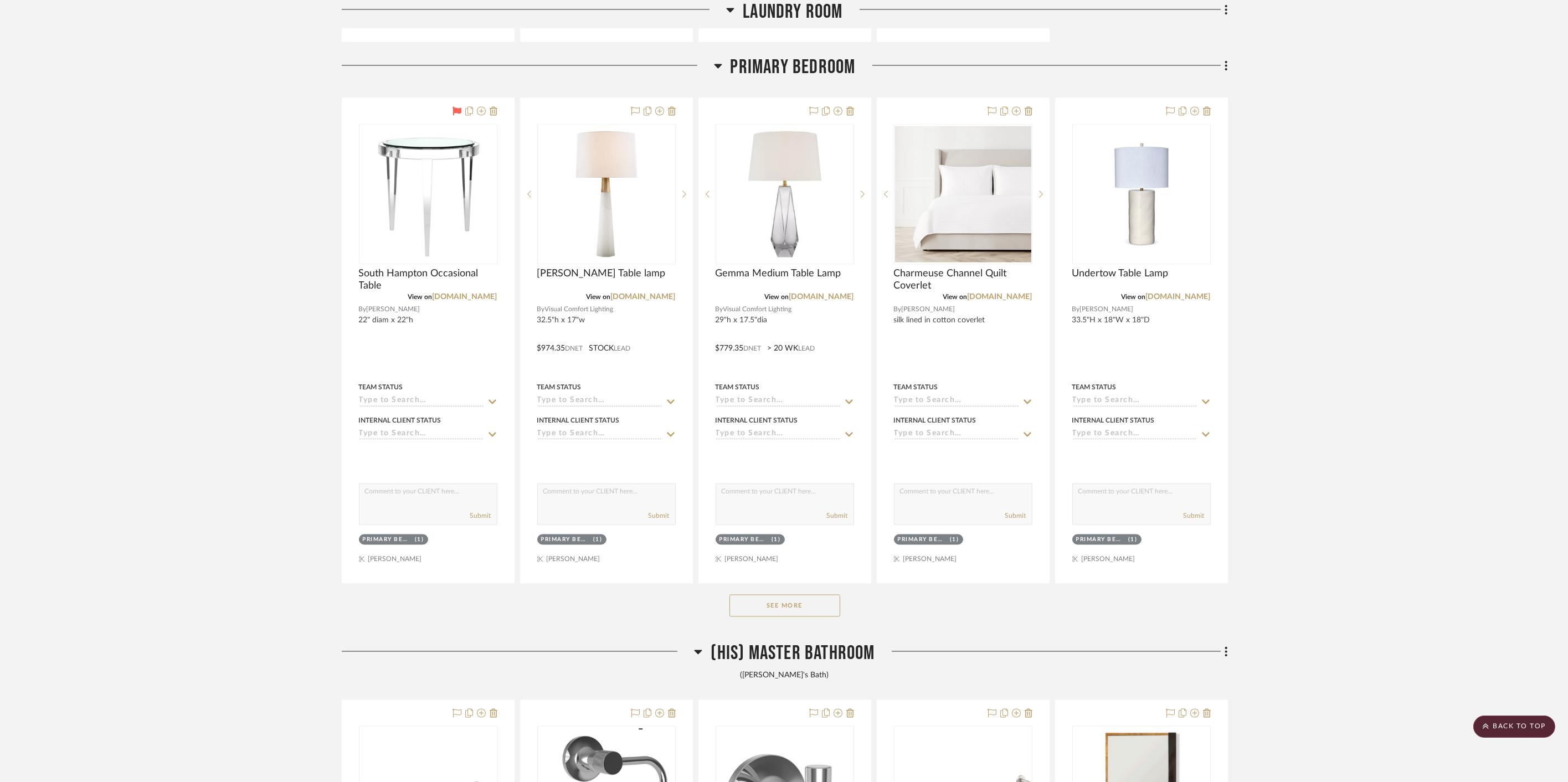
click at [785, 599] on button "See More" at bounding box center [784, 605] width 111 height 22
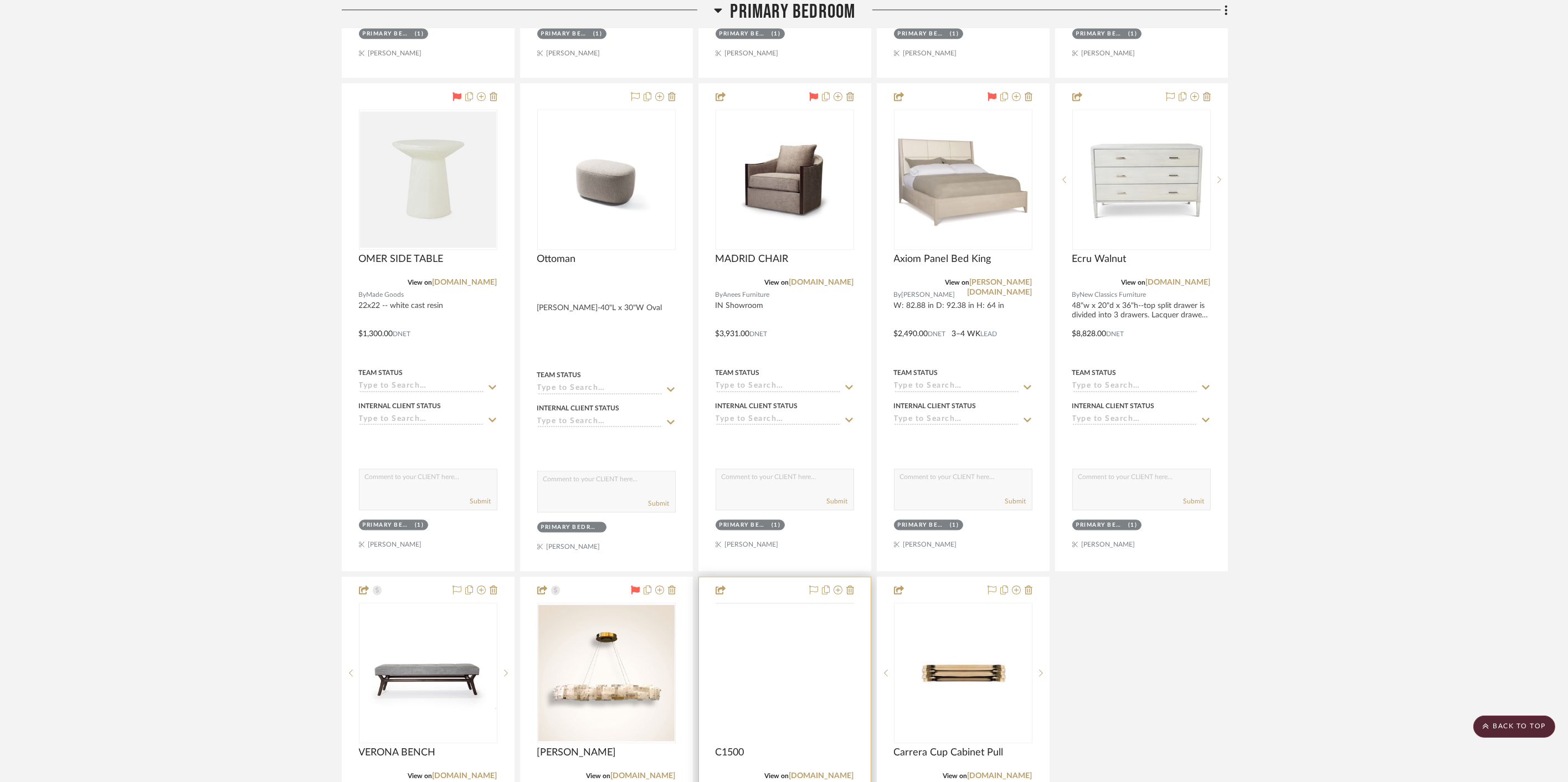
scroll to position [8548, 0]
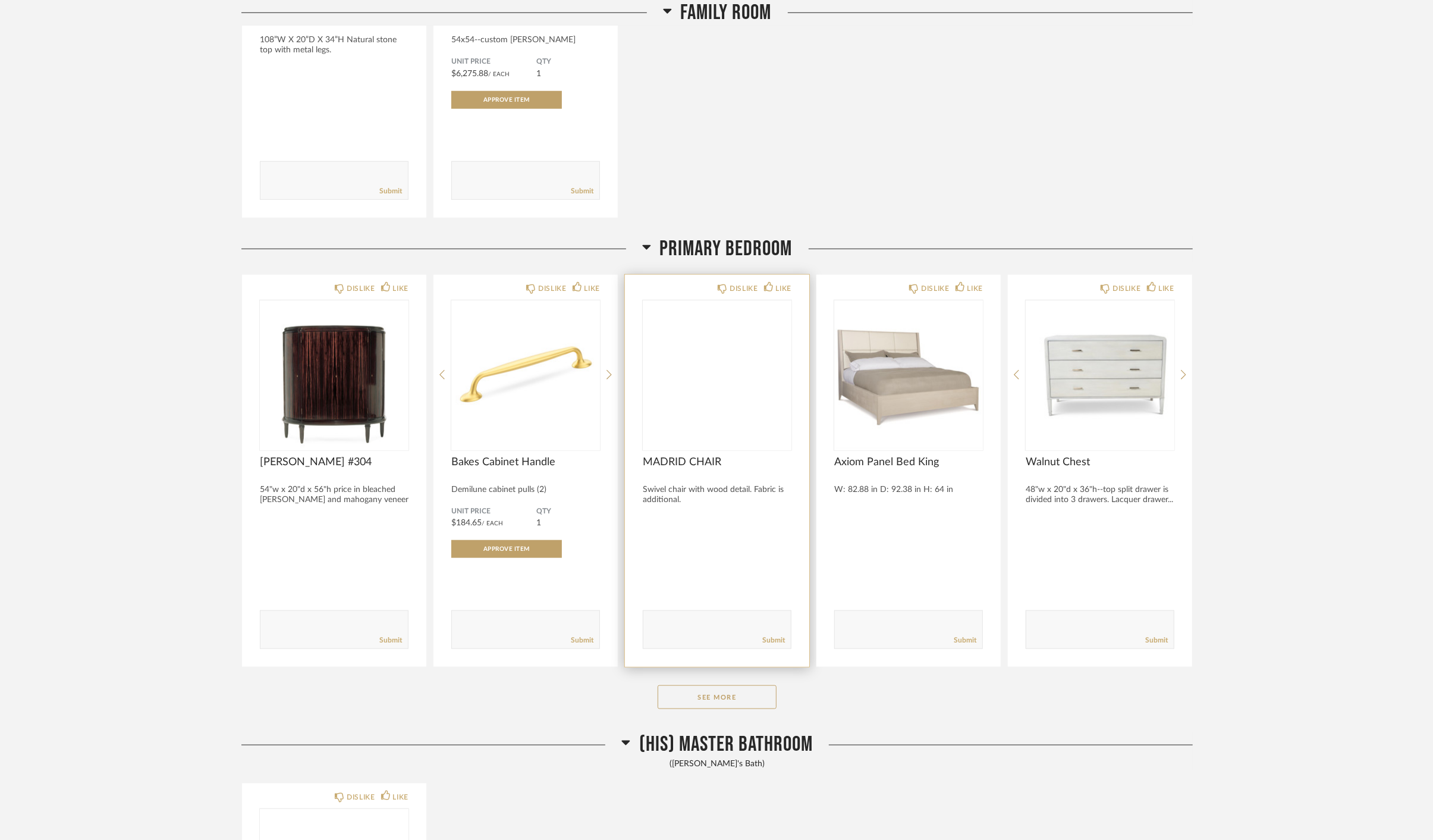
scroll to position [859, 0]
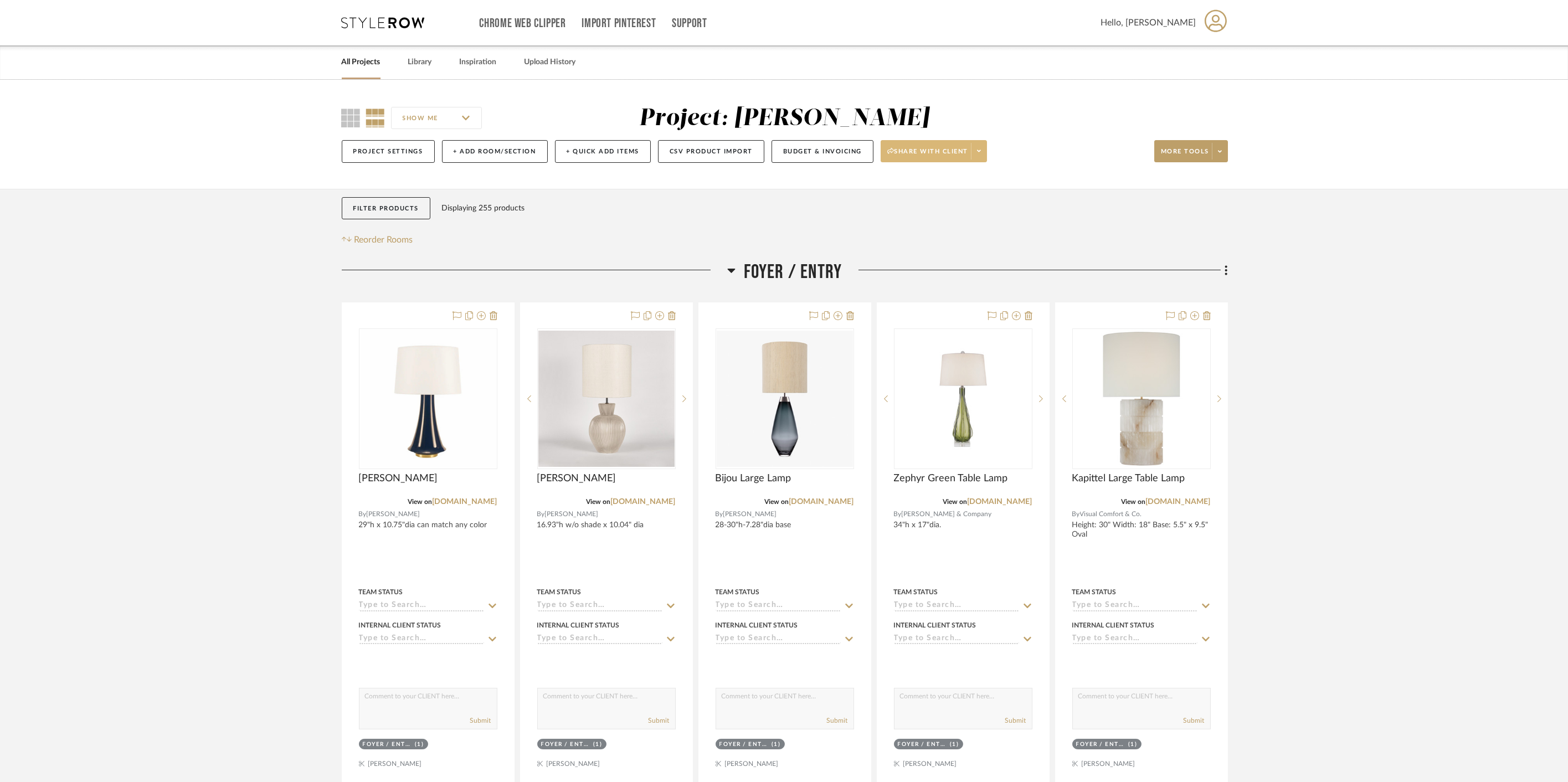
click at [969, 151] on button "Share with client" at bounding box center [933, 151] width 106 height 22
click at [933, 183] on span "Preview Client Dashboard" at bounding box center [936, 183] width 94 height 9
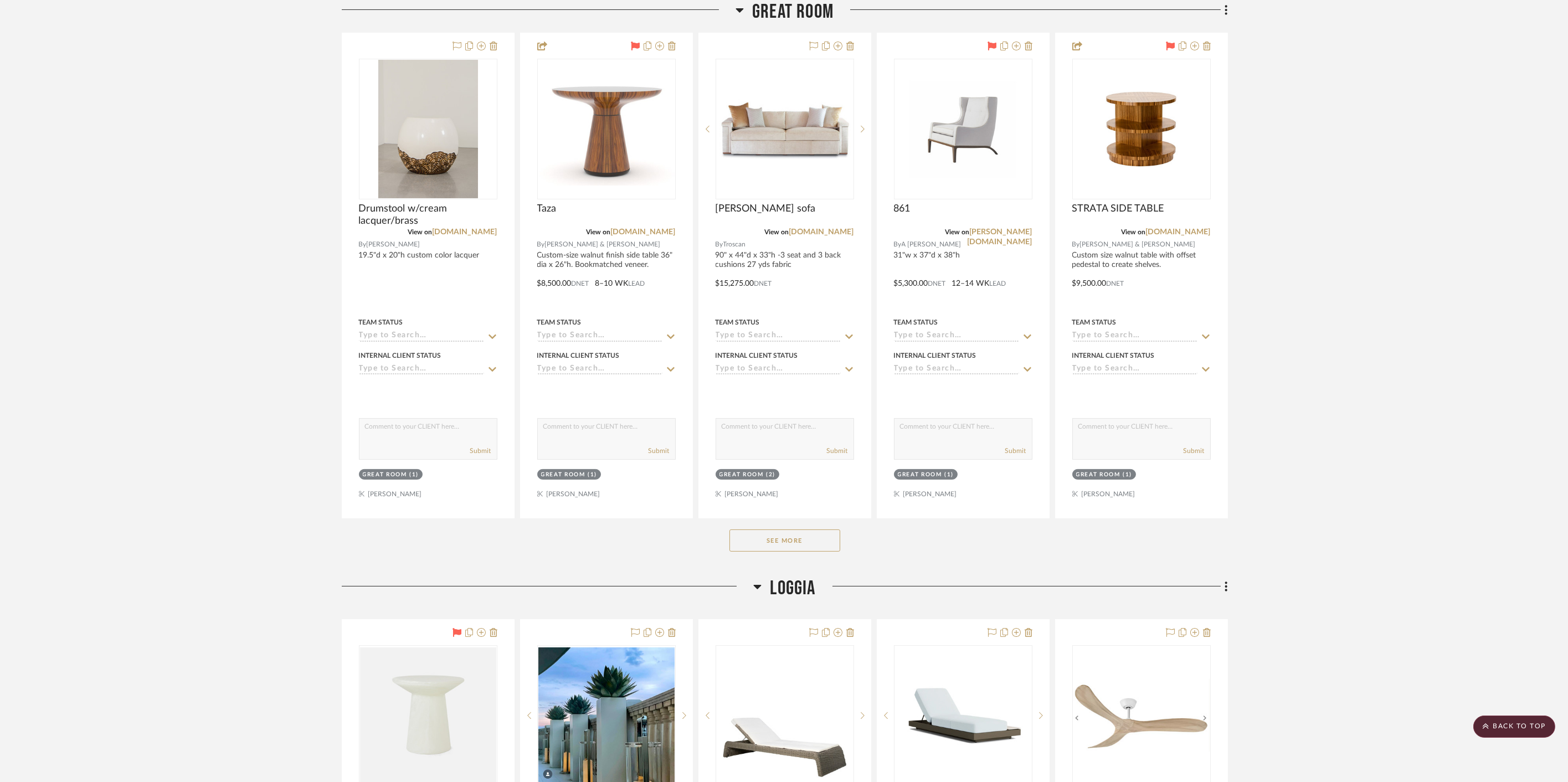
scroll to position [861, 0]
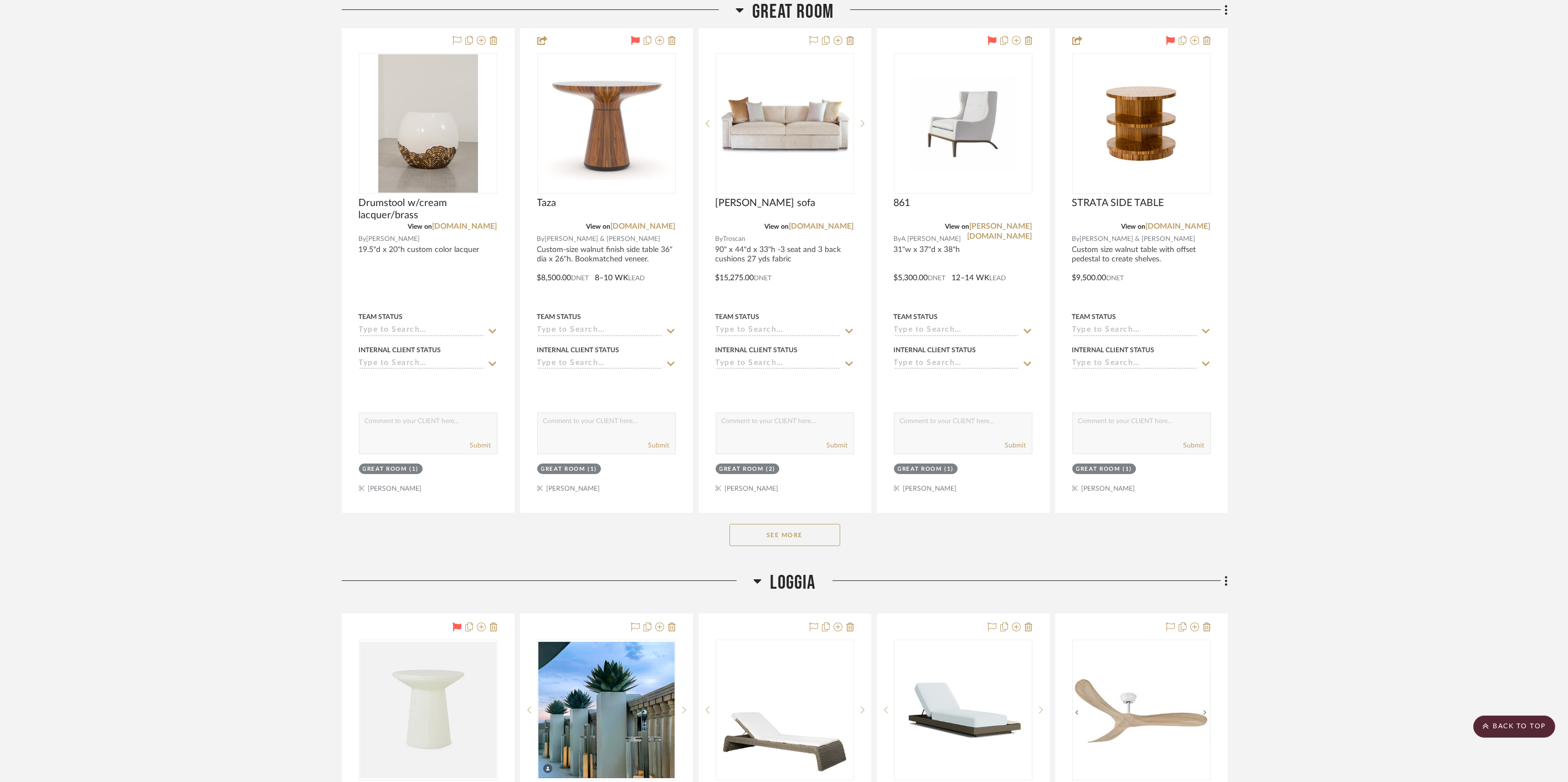
click at [794, 533] on button "See More" at bounding box center [784, 535] width 111 height 22
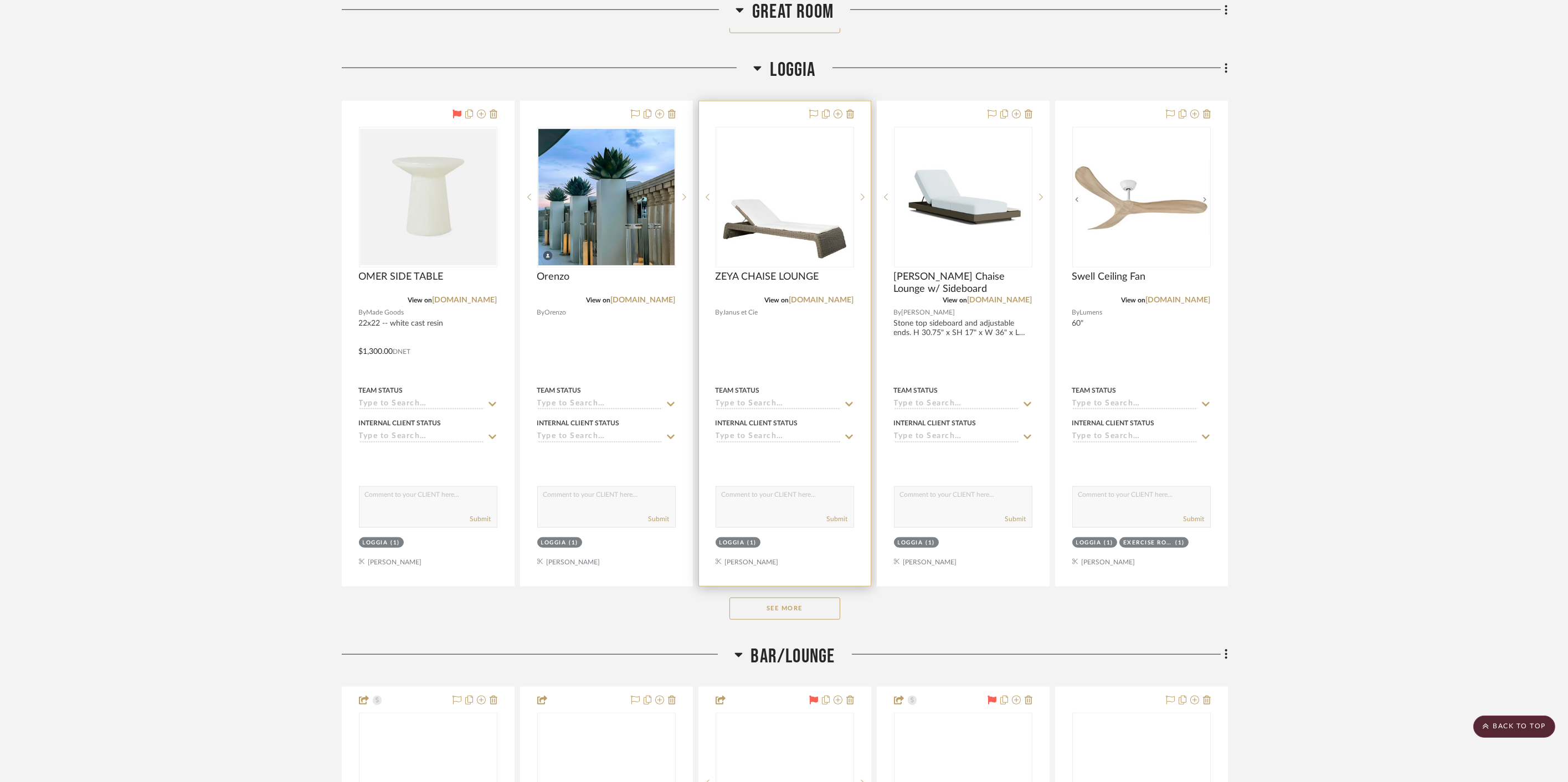
scroll to position [3507, 0]
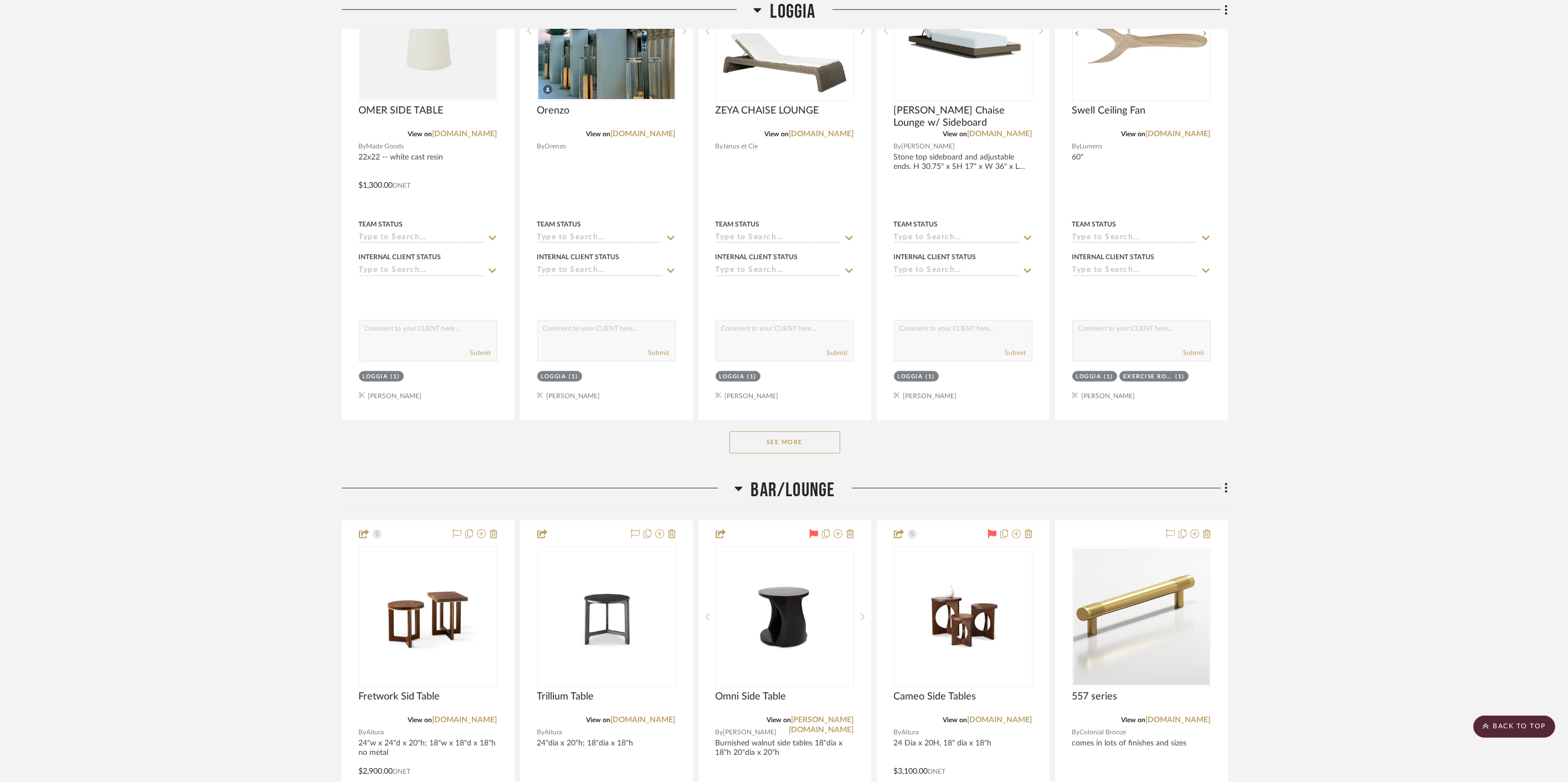
click at [786, 431] on button "See More" at bounding box center [784, 442] width 111 height 22
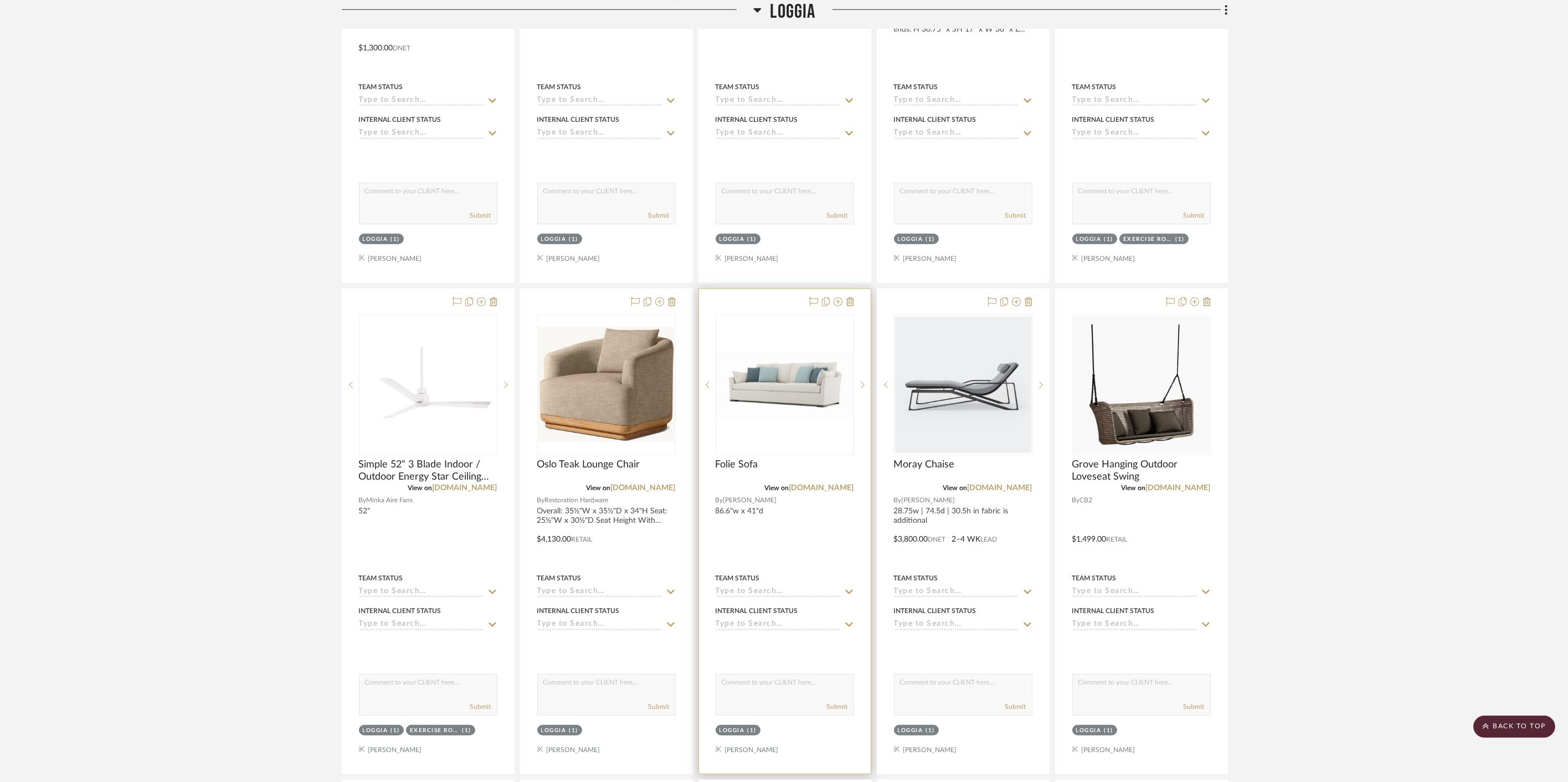
scroll to position [3814, 0]
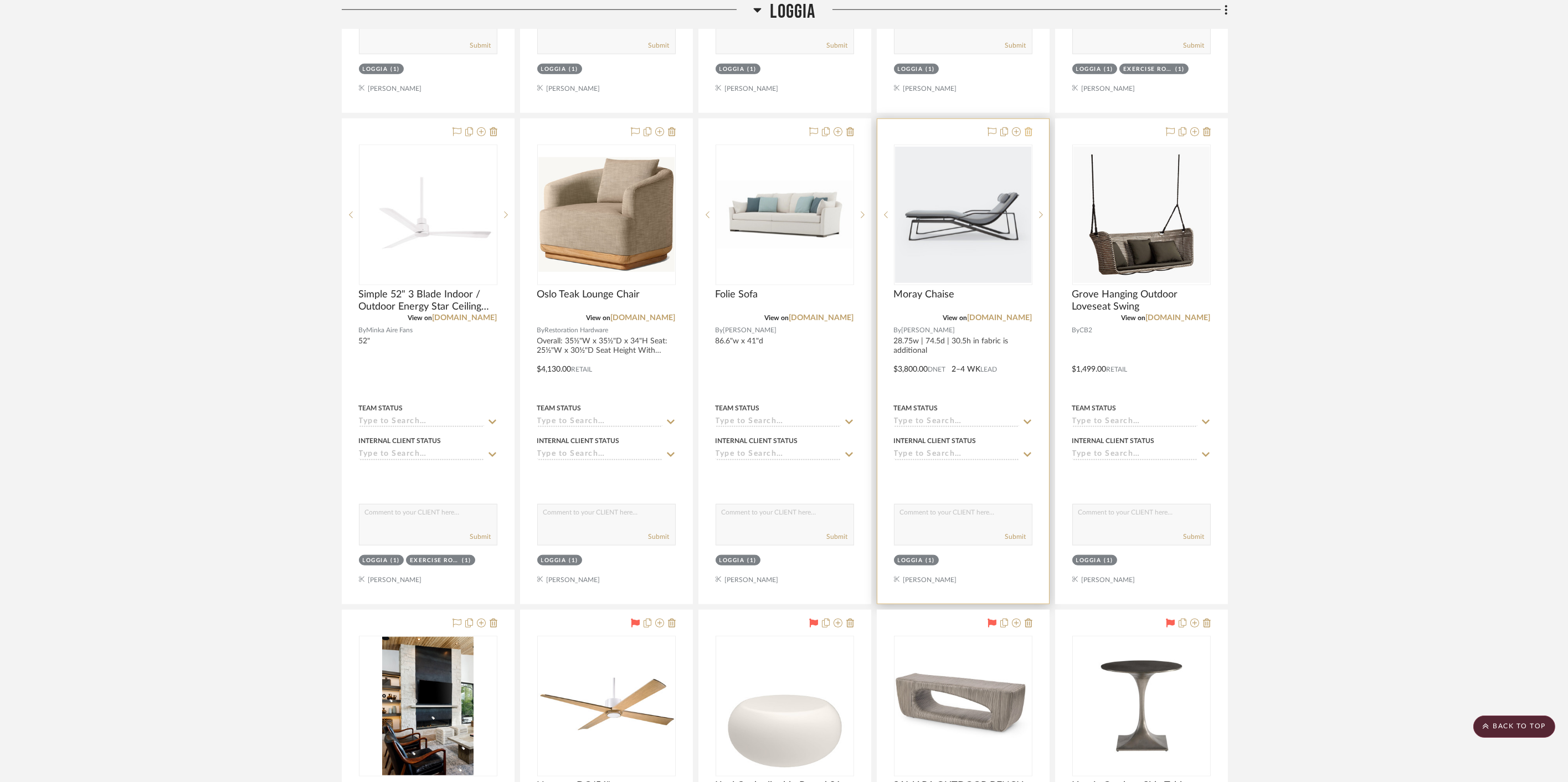
click at [1026, 127] on icon at bounding box center [1028, 131] width 8 height 9
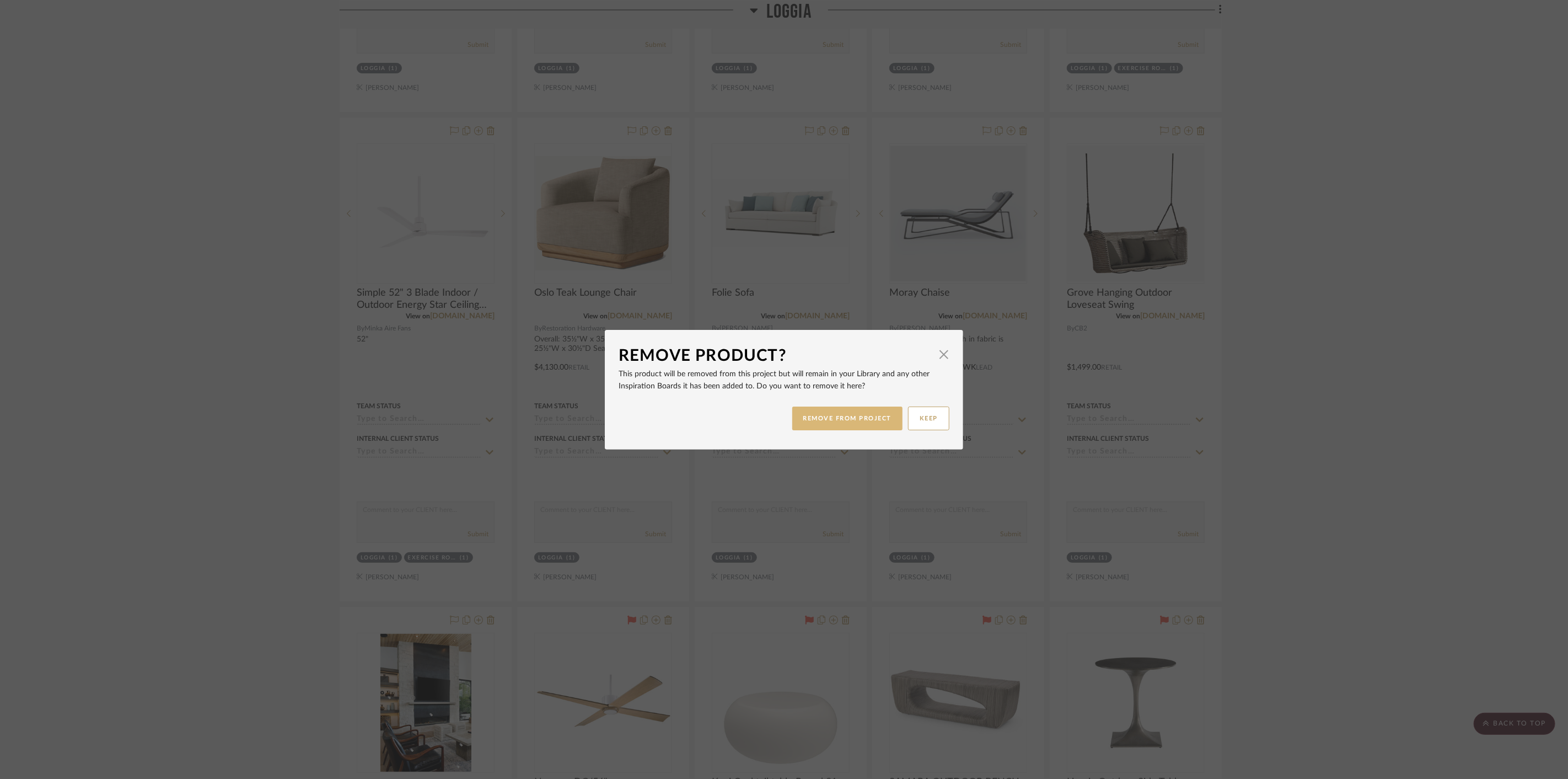
click at [841, 429] on button "REMOVE FROM PROJECT" at bounding box center [848, 418] width 111 height 24
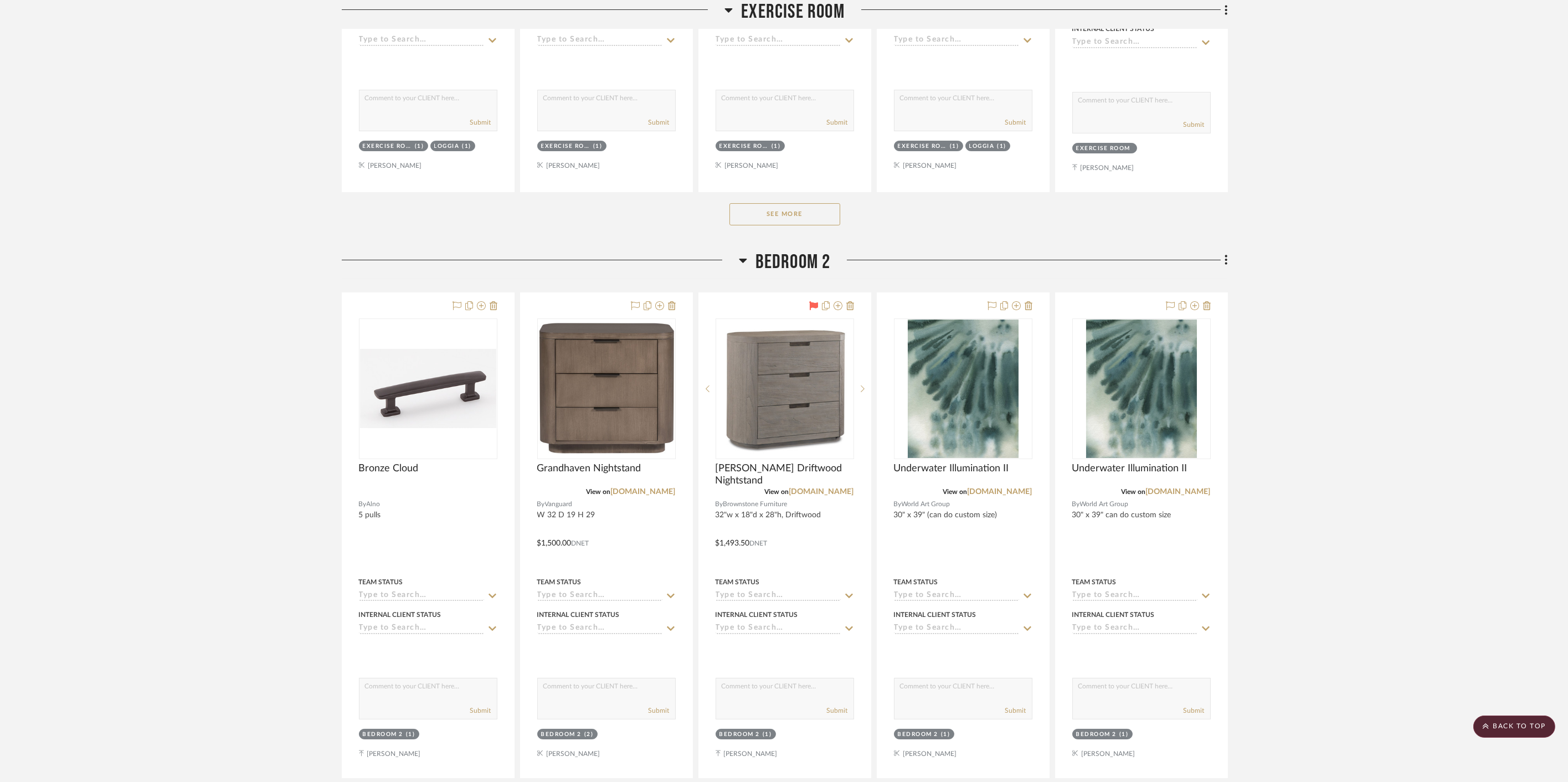
scroll to position [14088, 0]
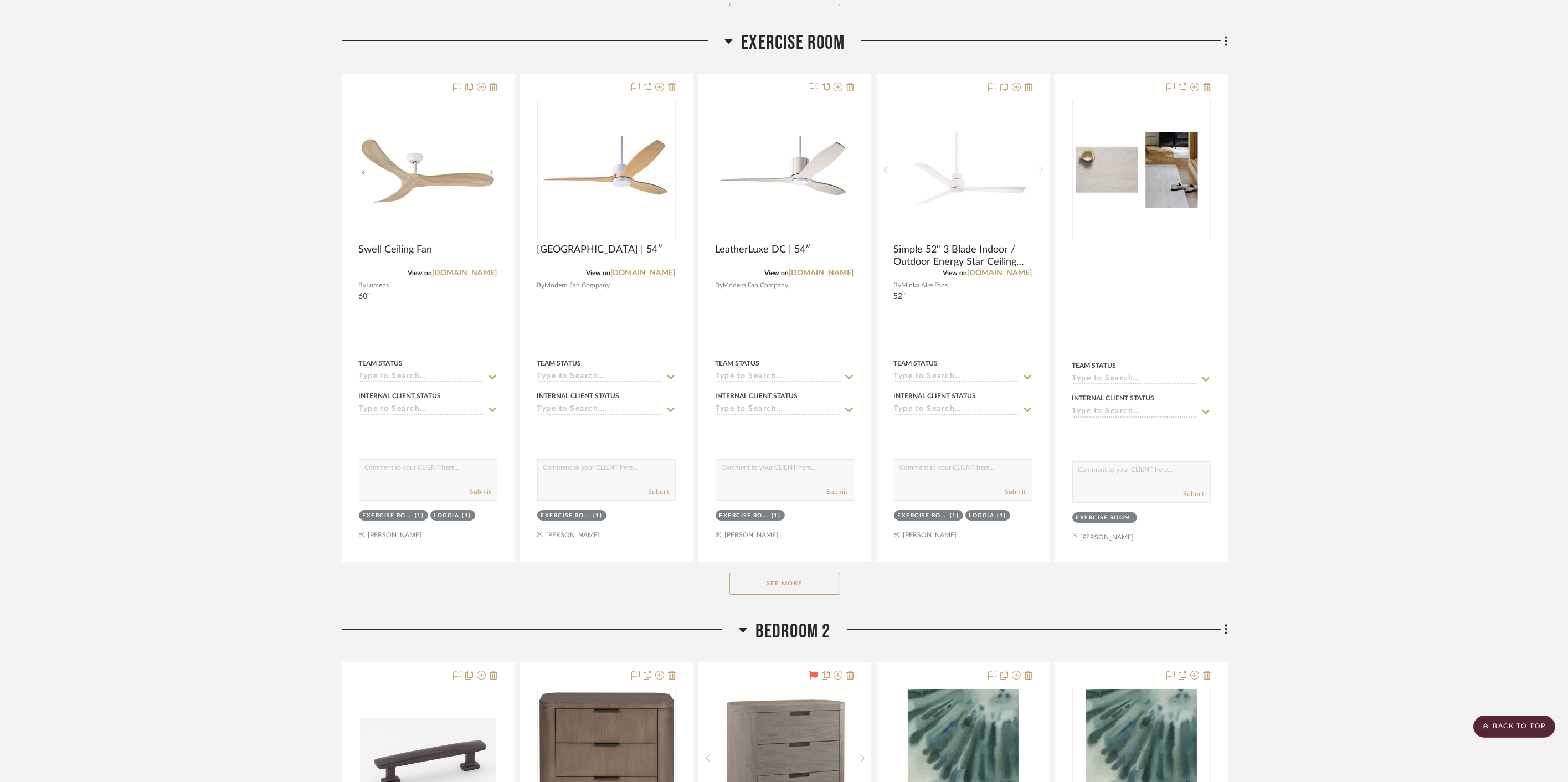
click at [790, 572] on button "See More" at bounding box center [784, 583] width 111 height 22
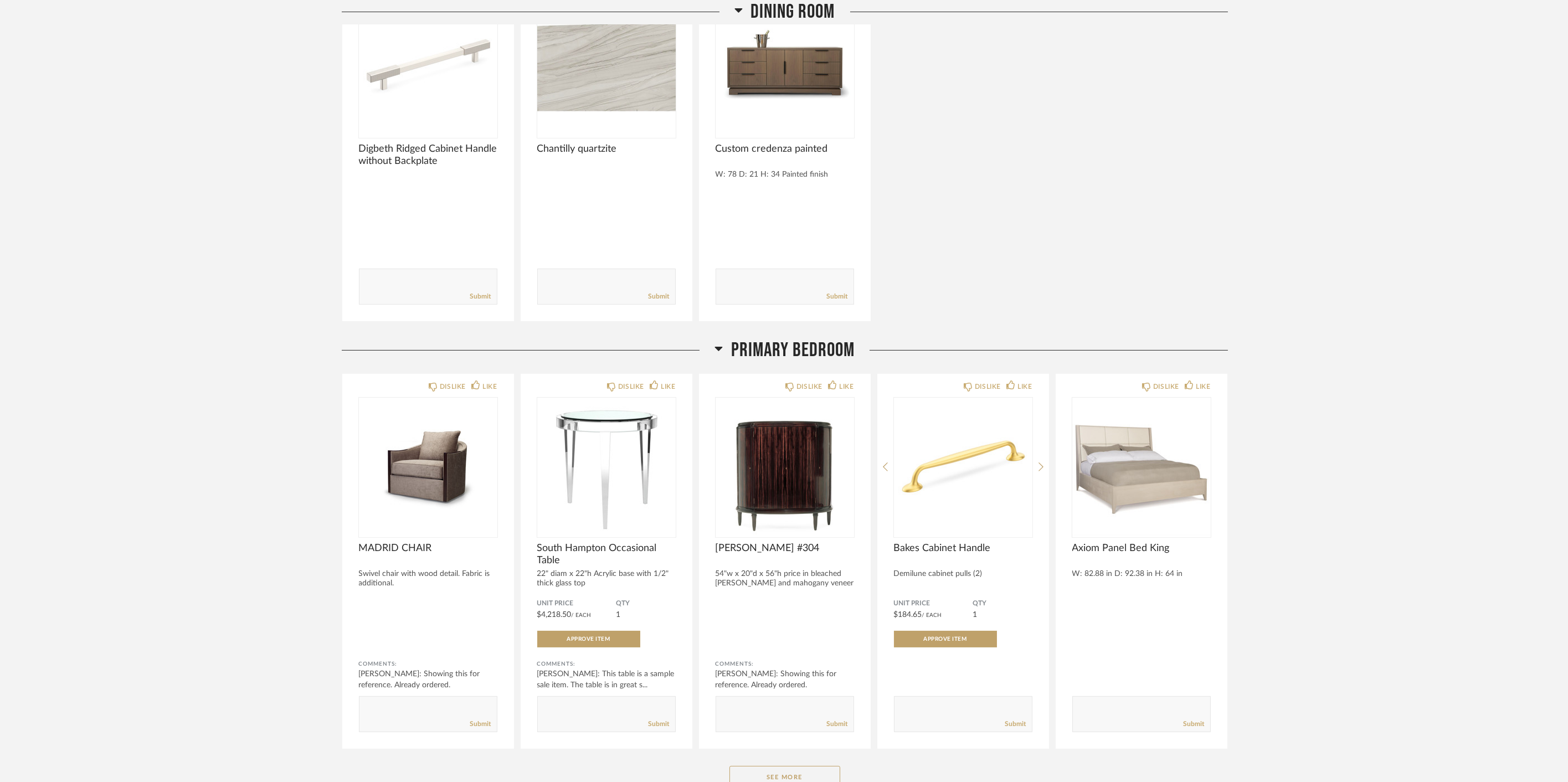
scroll to position [1291, 0]
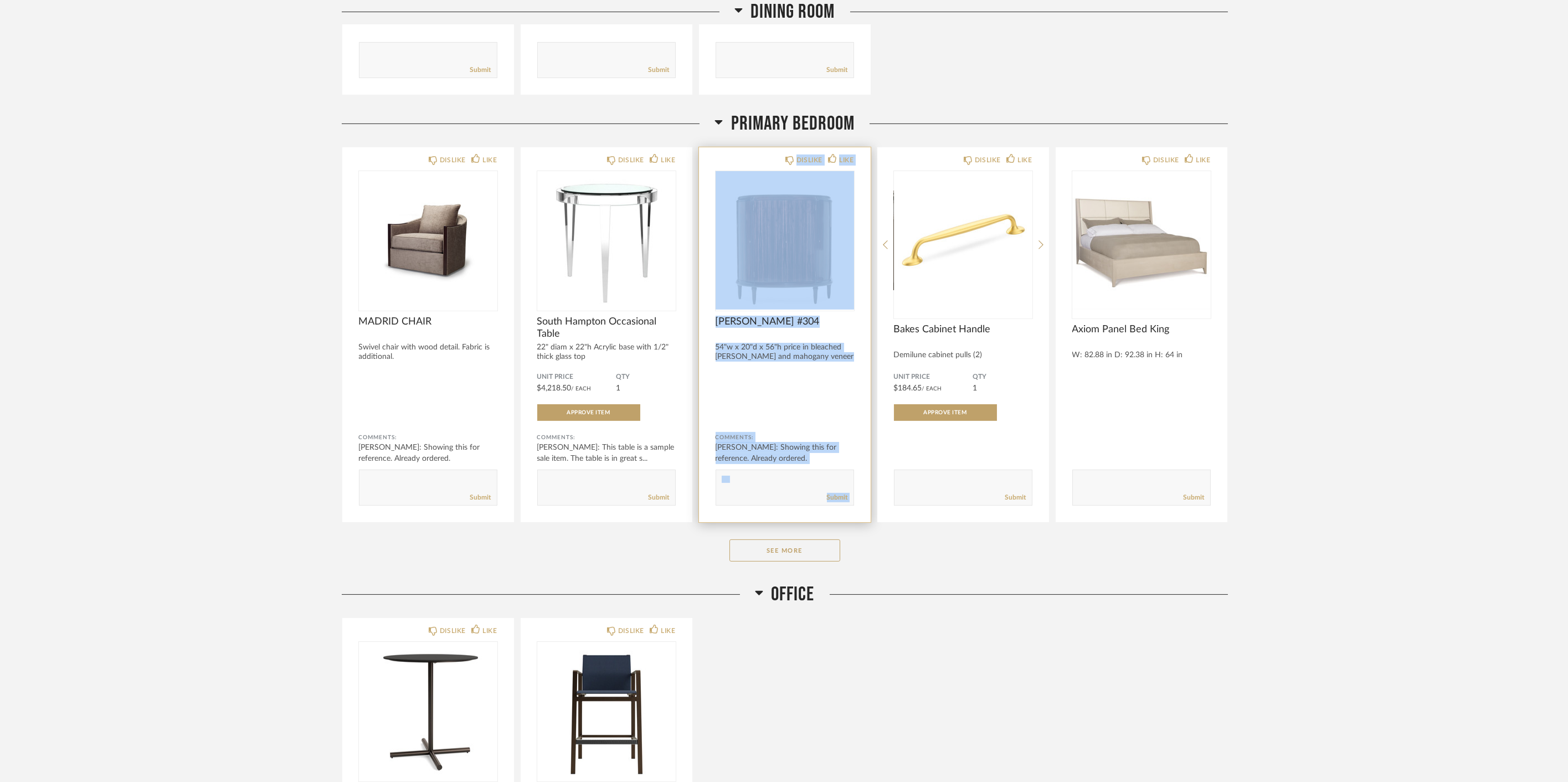
drag, startPoint x: 928, startPoint y: 159, endPoint x: 767, endPoint y: 159, distance: 161.0
click at [767, 159] on div "DISLIKE LIKE MADRID CHAIR Swivel chair with wood detail. Fabric is additional. …" at bounding box center [784, 335] width 886 height 376
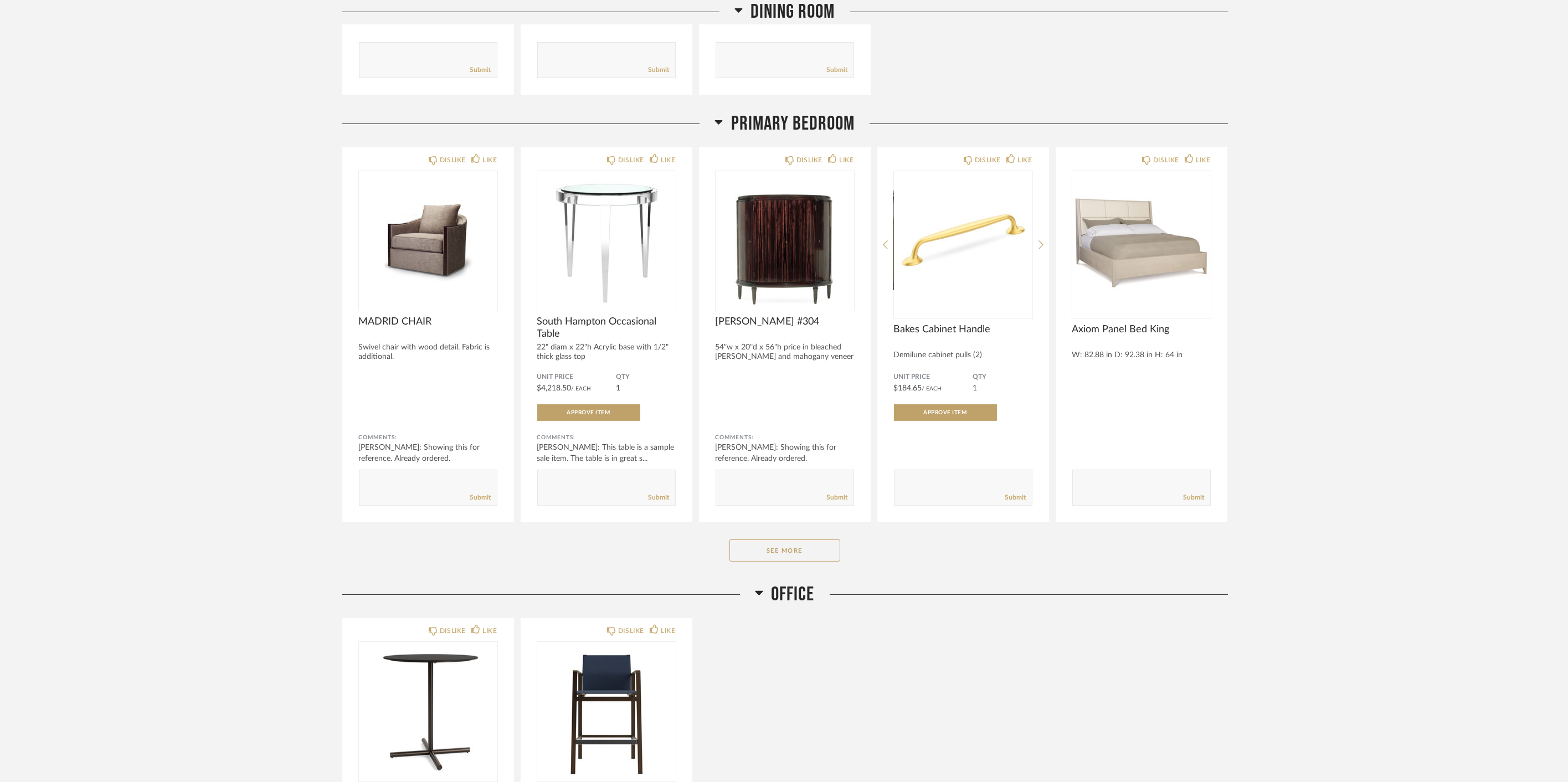
click at [1407, 249] on div "Thumbnail View Full View [PERSON_NAME] Filter Items Category Tables (9) Seating…" at bounding box center [784, 218] width 1568 height 2930
click at [785, 553] on button "See More" at bounding box center [784, 550] width 111 height 22
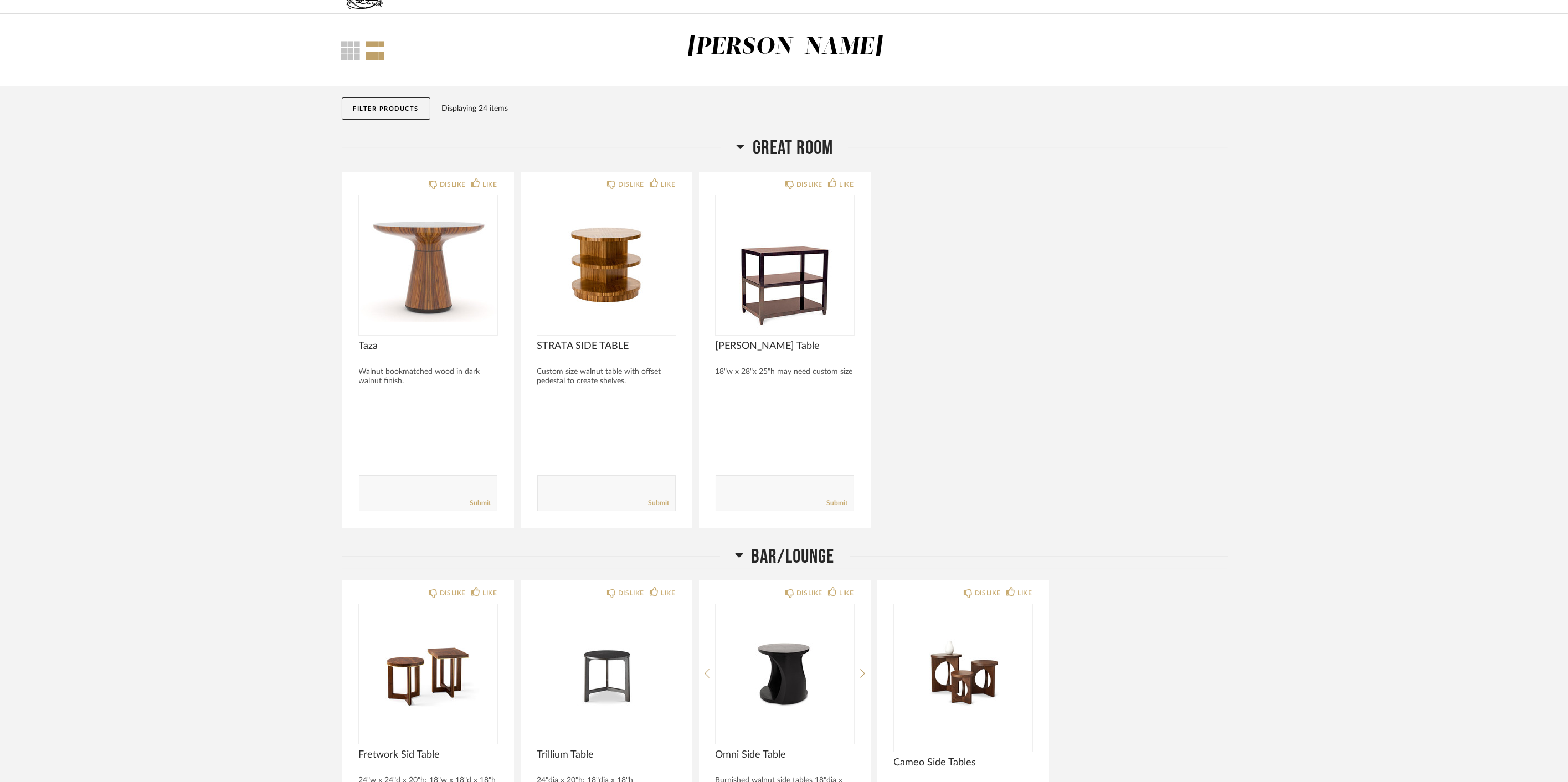
scroll to position [0, 0]
